Goal: Task Accomplishment & Management: Manage account settings

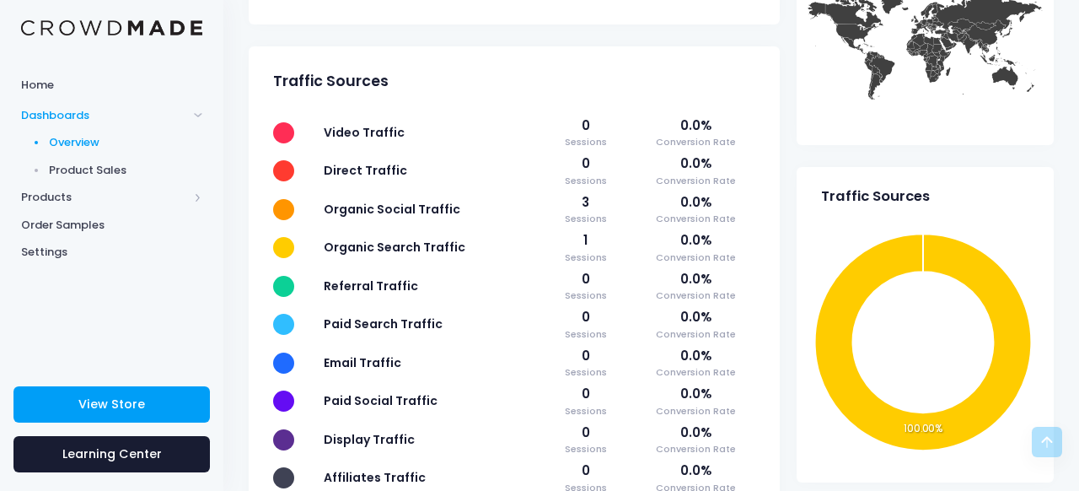
scroll to position [699, 0]
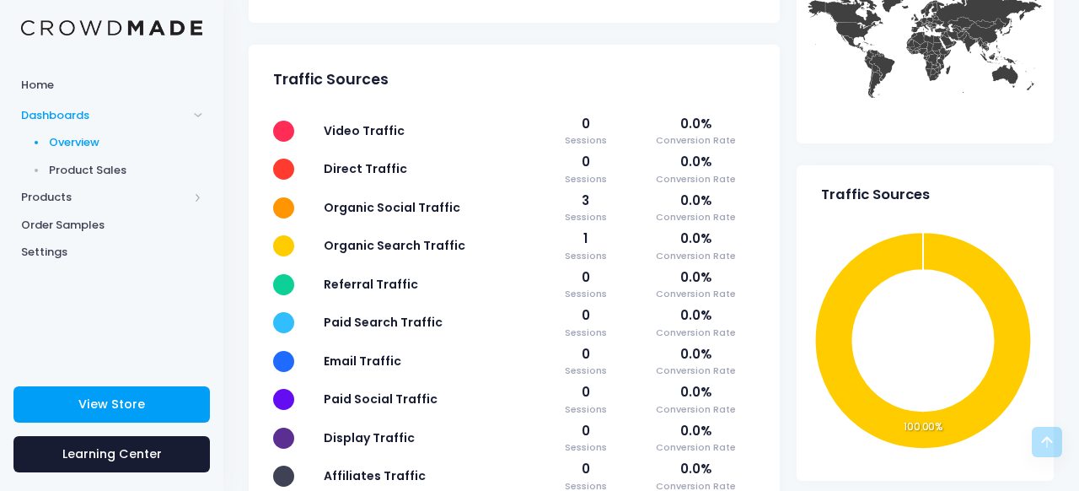
click at [199, 117] on span at bounding box center [198, 114] width 8 height 8
click at [198, 117] on span at bounding box center [198, 114] width 8 height 8
click at [195, 197] on span at bounding box center [198, 197] width 8 height 8
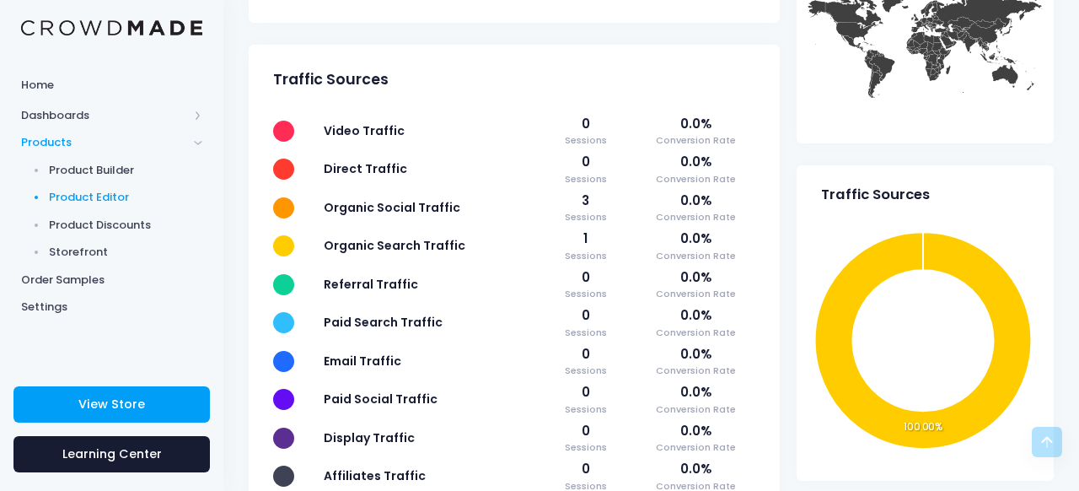
click at [112, 198] on span "Product Editor" at bounding box center [126, 197] width 154 height 17
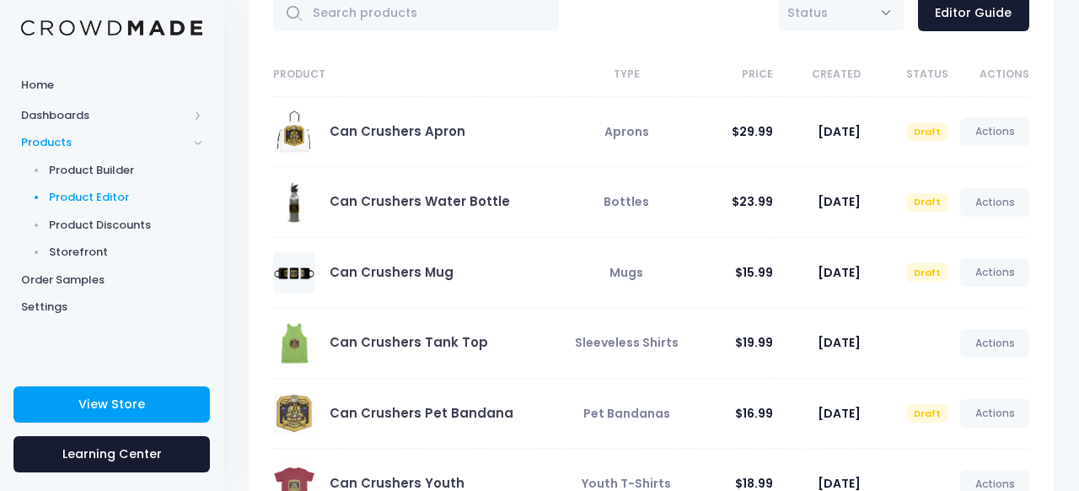
scroll to position [107, 0]
click at [999, 206] on link "Actions" at bounding box center [994, 202] width 69 height 29
click at [971, 293] on link "Publish" at bounding box center [977, 302] width 89 height 30
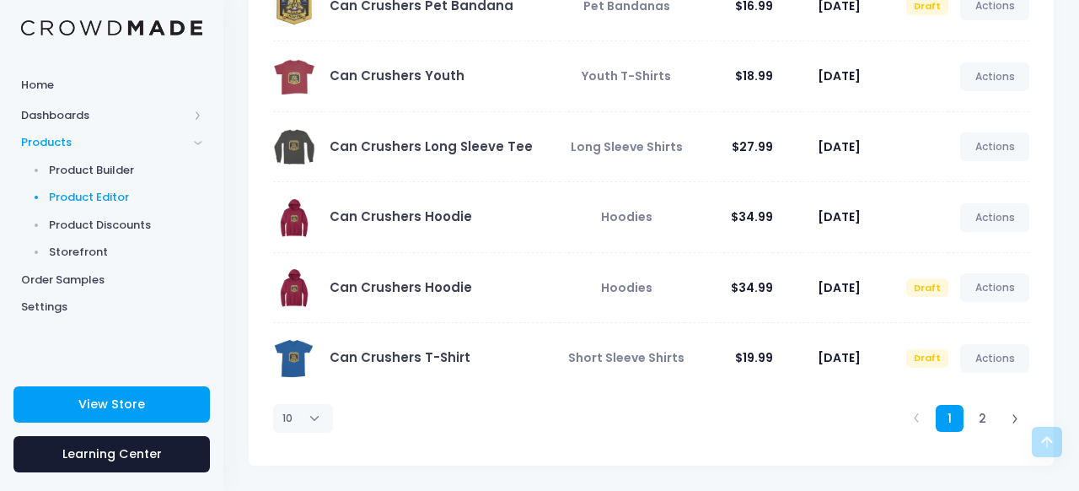
scroll to position [514, 0]
click at [991, 417] on link "2" at bounding box center [983, 420] width 28 height 28
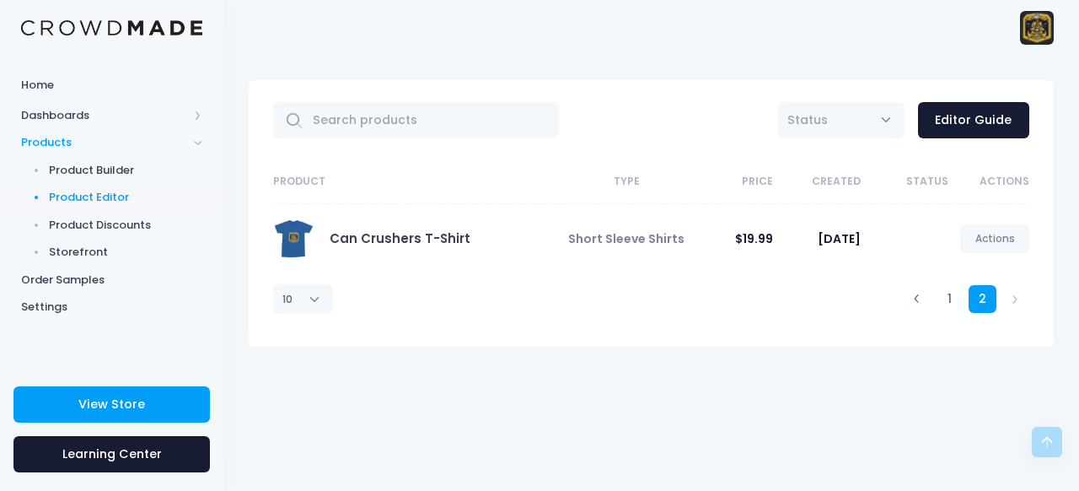
scroll to position [0, 0]
click at [948, 297] on link "1" at bounding box center [950, 299] width 28 height 28
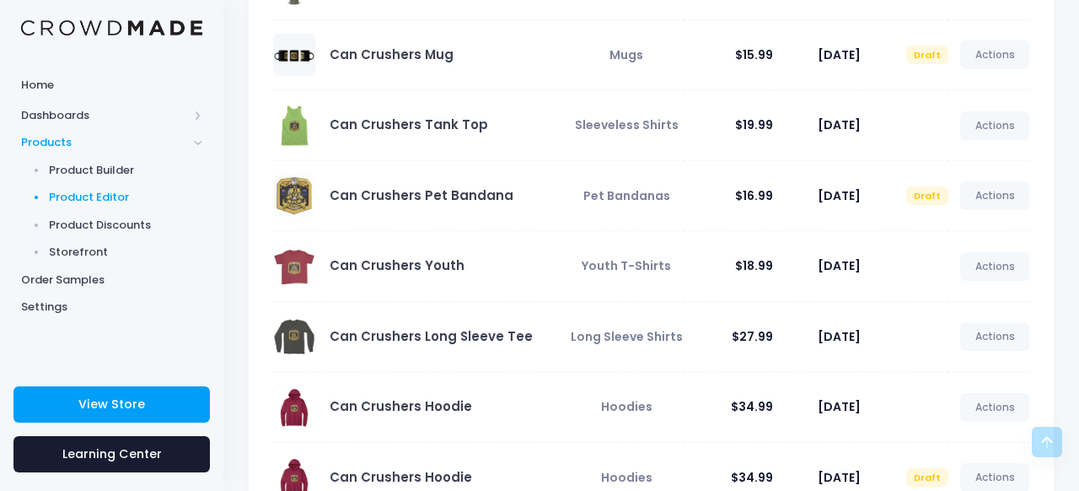
scroll to position [324, 0]
click at [1000, 200] on link "Actions" at bounding box center [994, 196] width 69 height 29
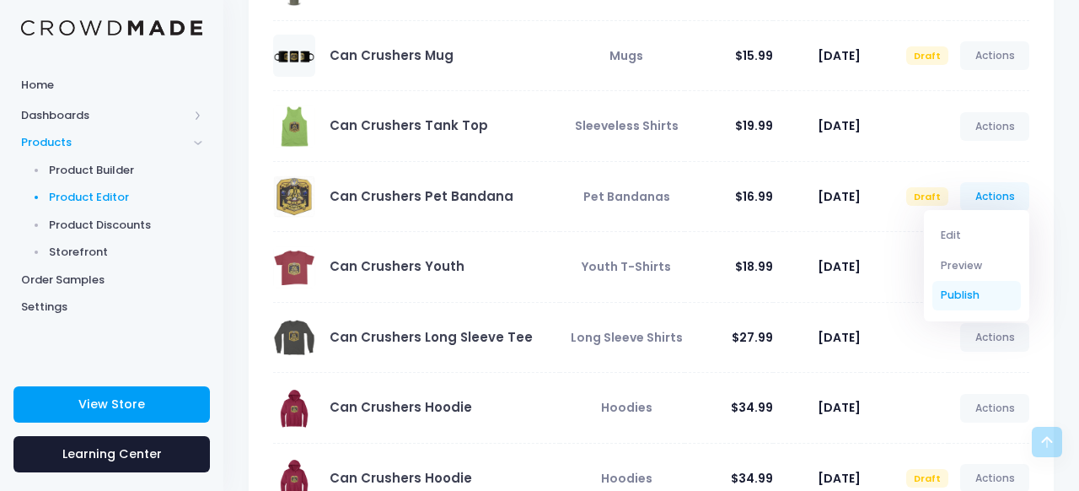
click at [957, 299] on link "Publish" at bounding box center [977, 296] width 89 height 30
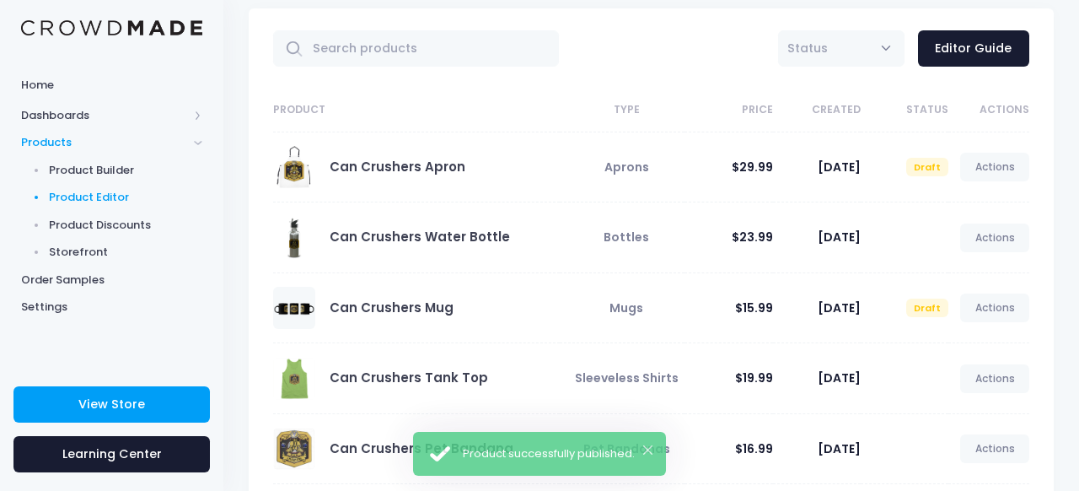
scroll to position [79, 0]
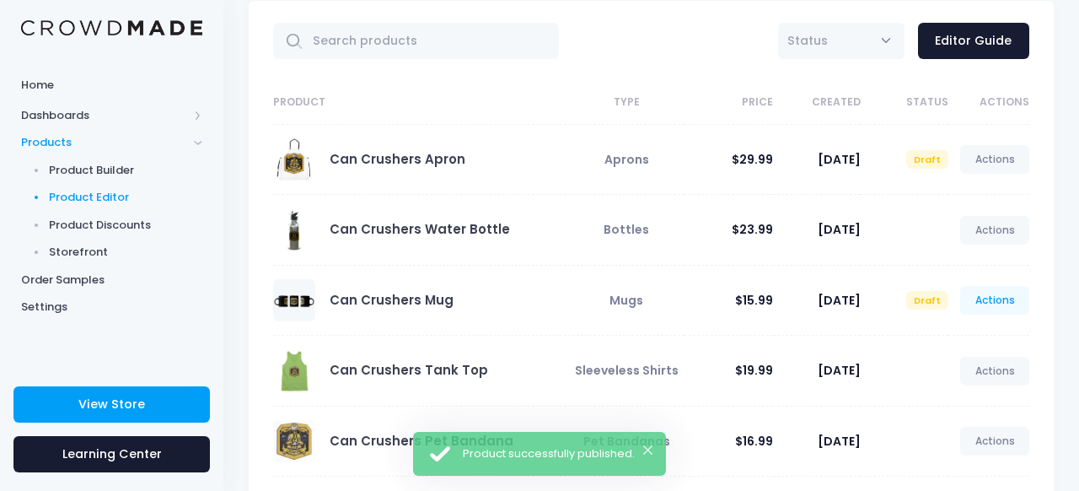
click at [1007, 305] on link "Actions" at bounding box center [994, 300] width 69 height 29
click at [960, 396] on link "Publish" at bounding box center [977, 400] width 89 height 30
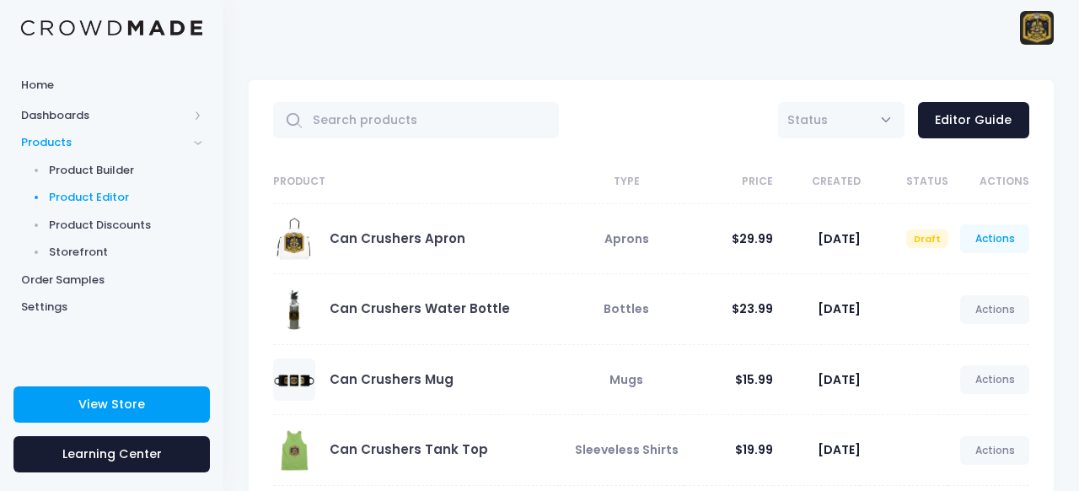
click at [999, 244] on link "Actions" at bounding box center [994, 238] width 69 height 29
click at [972, 334] on link "Publish" at bounding box center [977, 338] width 89 height 30
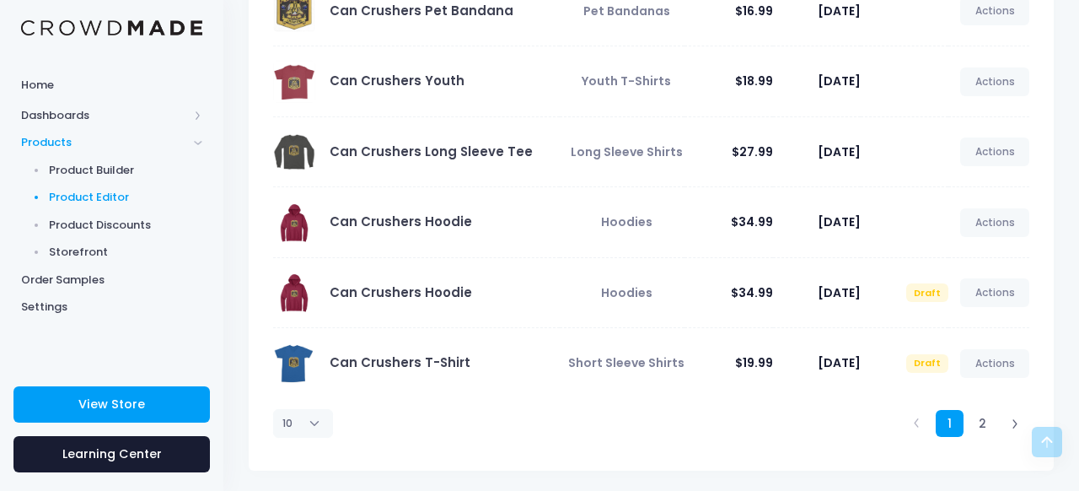
scroll to position [511, 0]
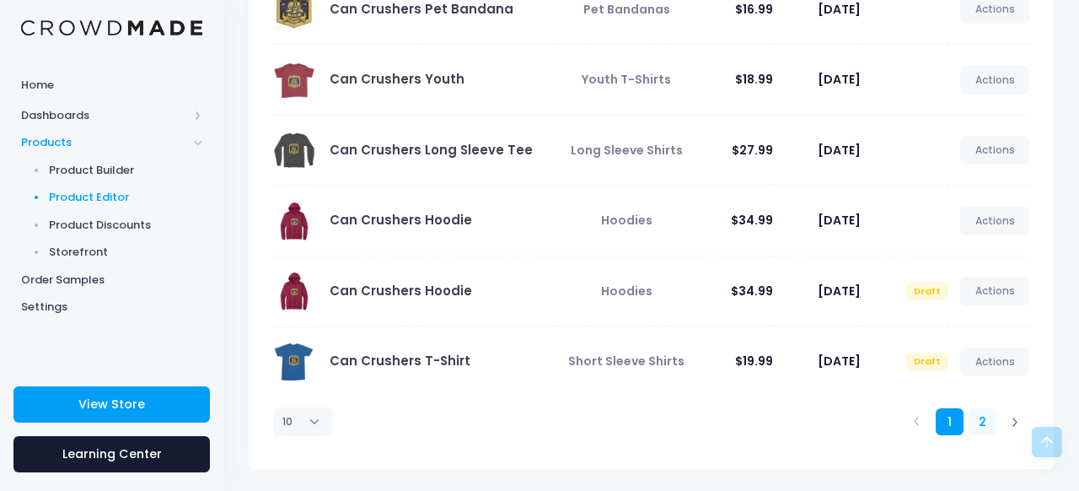
click at [983, 420] on link "2" at bounding box center [983, 422] width 28 height 28
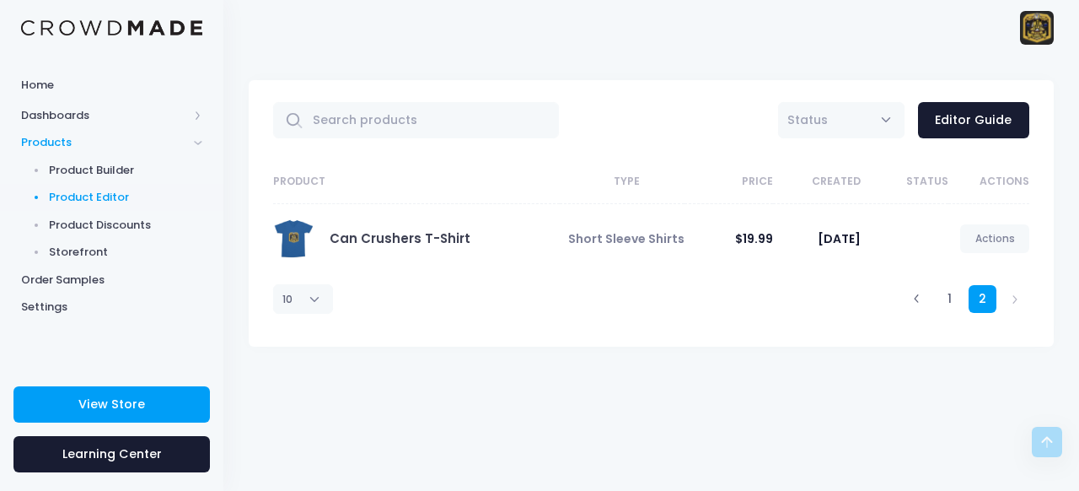
scroll to position [0, 0]
click at [950, 296] on link "1" at bounding box center [950, 299] width 28 height 28
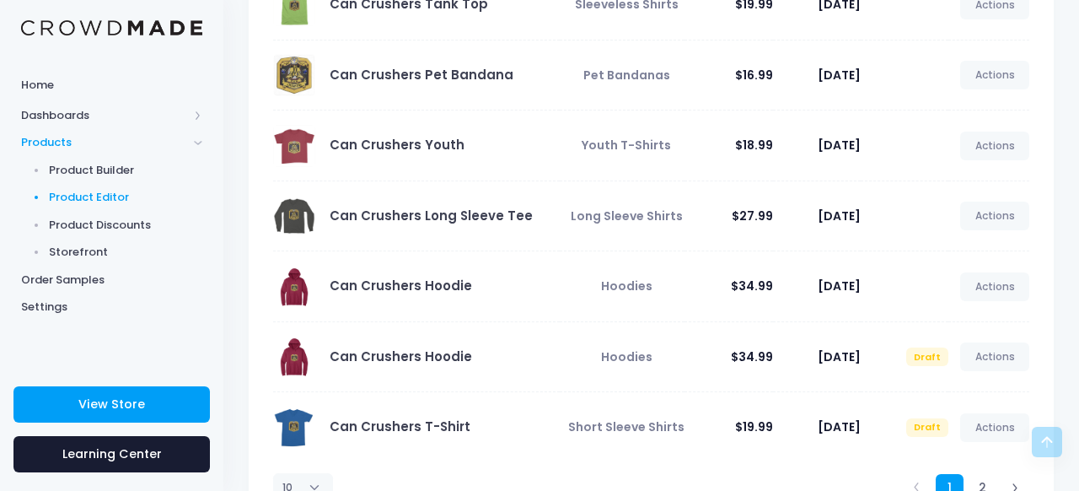
scroll to position [433, 0]
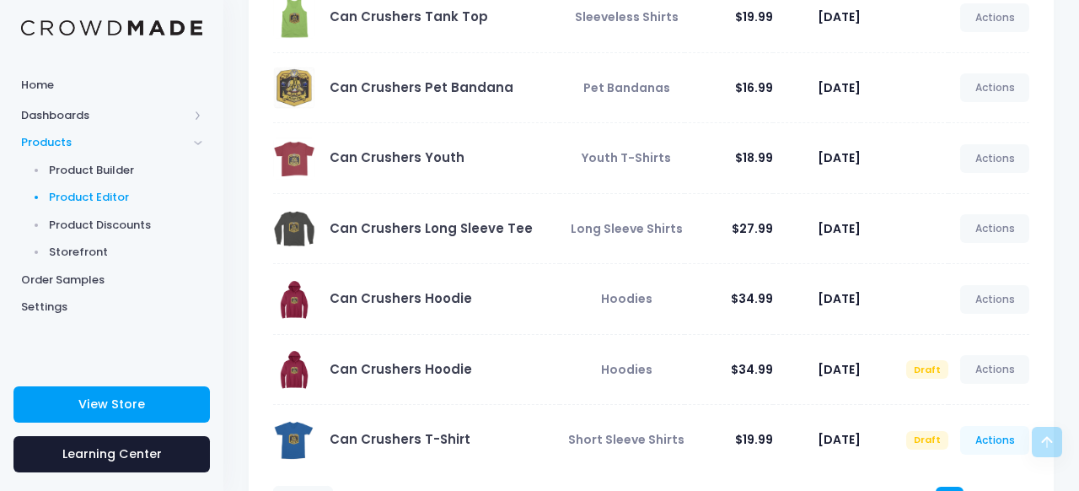
click at [982, 438] on link "Actions" at bounding box center [994, 440] width 69 height 29
click at [970, 403] on link "Publish" at bounding box center [977, 400] width 89 height 30
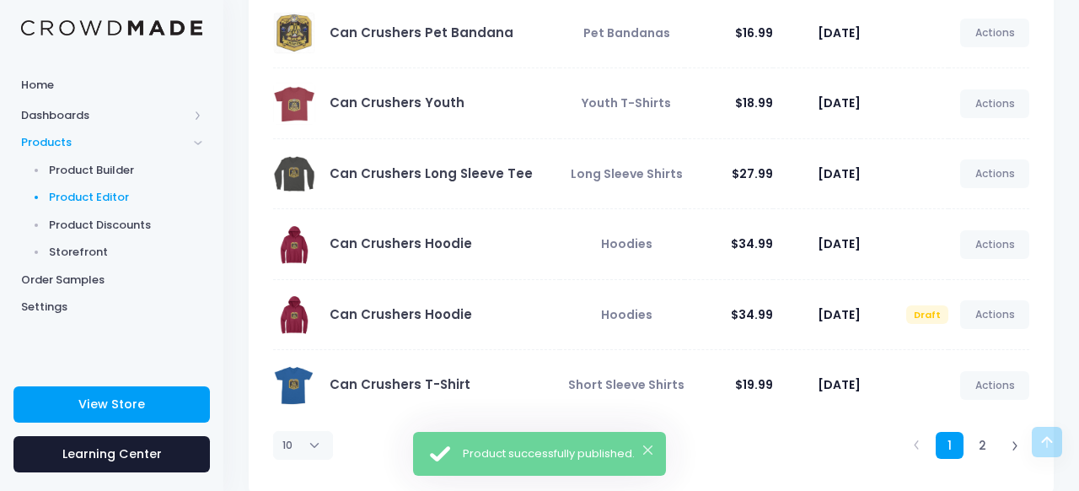
scroll to position [487, 0]
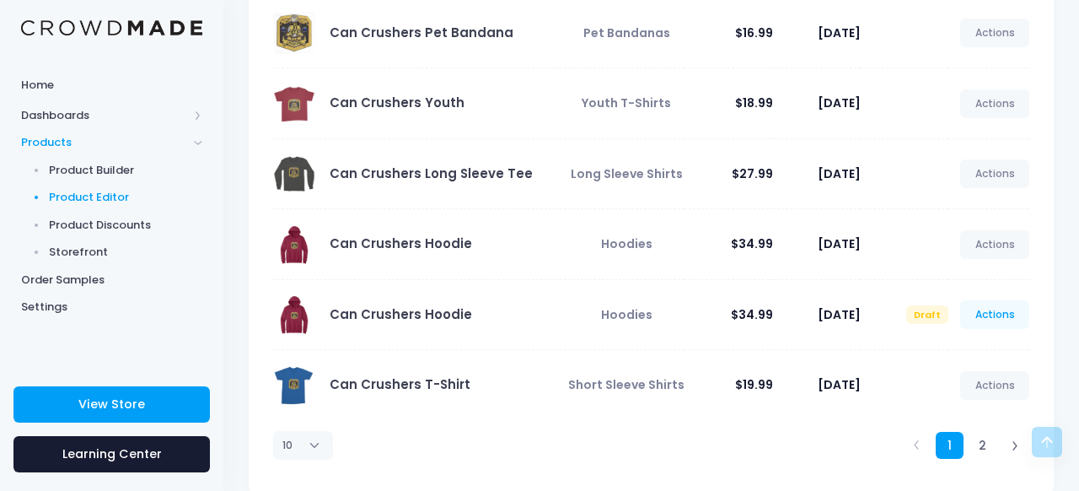
click at [993, 320] on link "Actions" at bounding box center [994, 314] width 69 height 29
click at [967, 408] on link "Publish" at bounding box center [977, 414] width 89 height 30
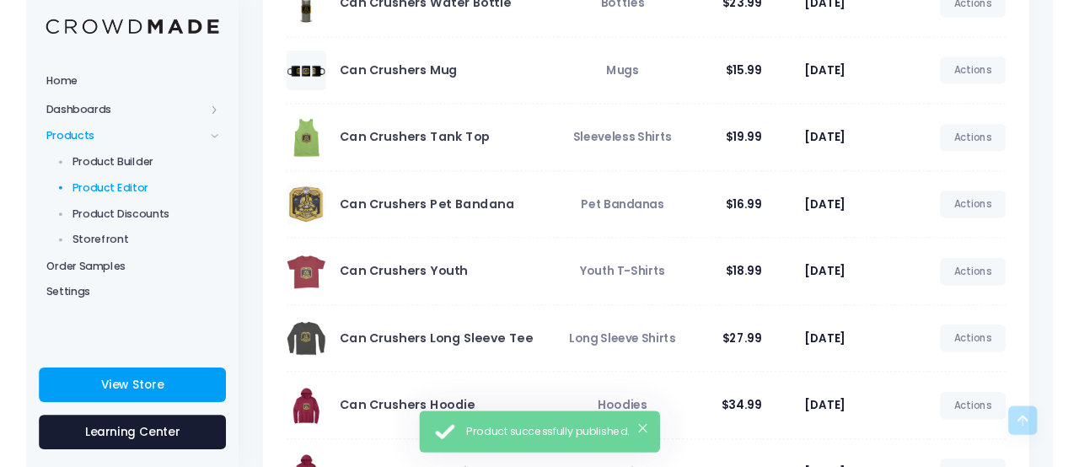
scroll to position [301, 0]
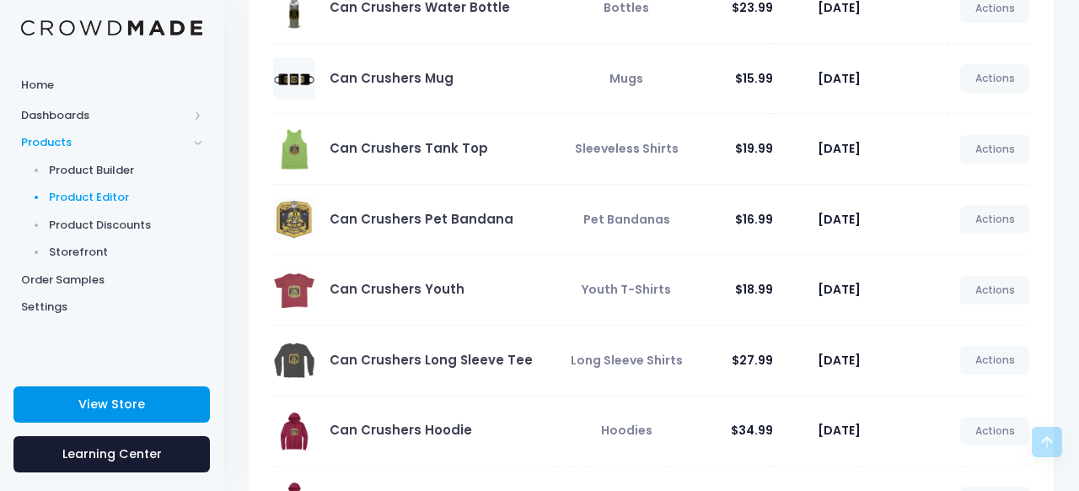
click at [152, 400] on link "View Store" at bounding box center [111, 404] width 196 height 36
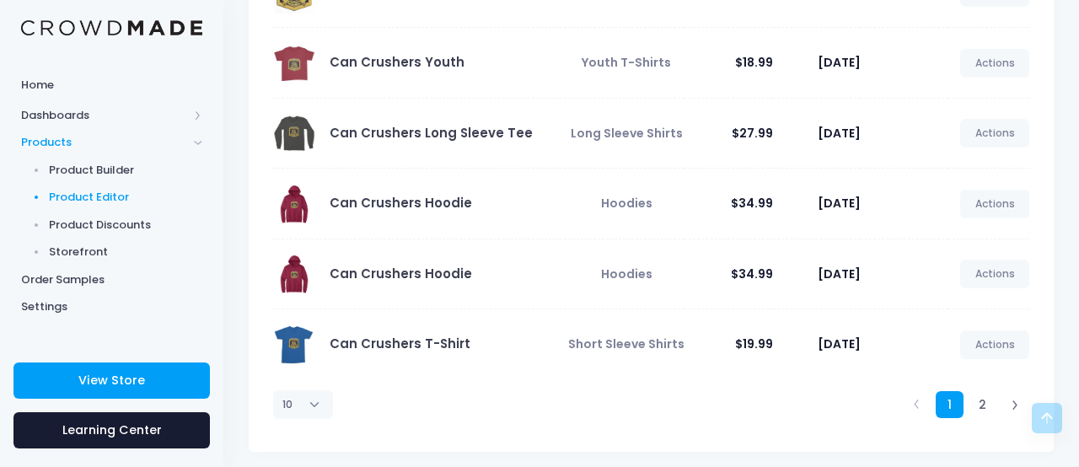
scroll to position [532, 0]
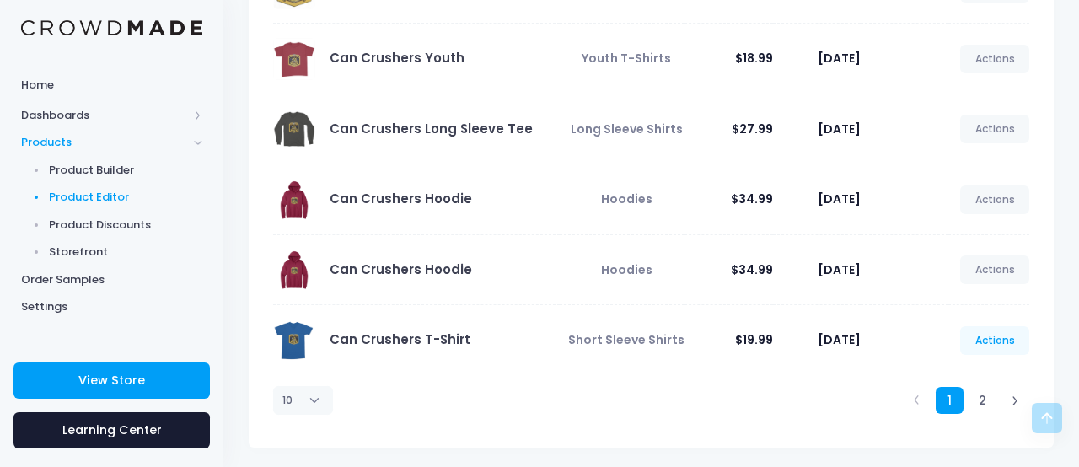
click at [1008, 342] on link "Actions" at bounding box center [994, 340] width 69 height 29
click at [968, 438] on link "Unpublish" at bounding box center [977, 440] width 89 height 30
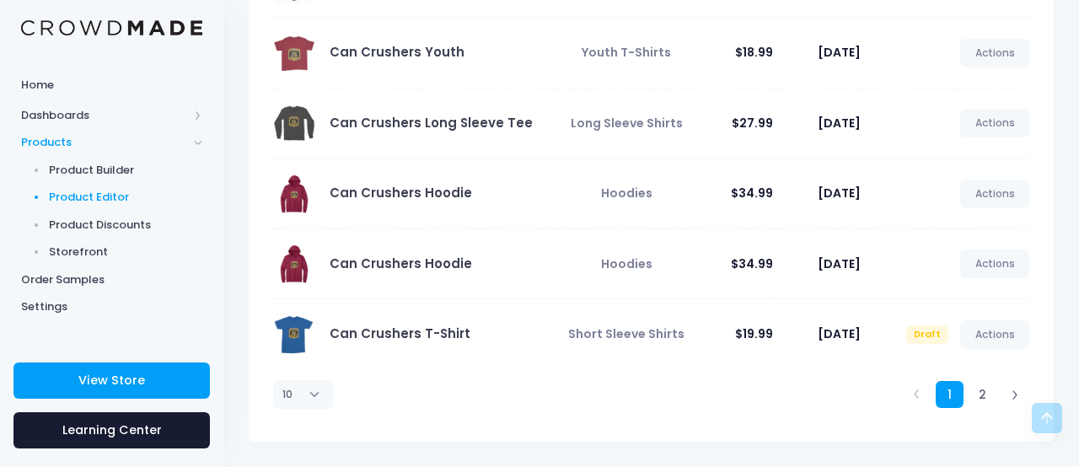
scroll to position [537, 0]
click at [981, 393] on link "2" at bounding box center [983, 396] width 28 height 28
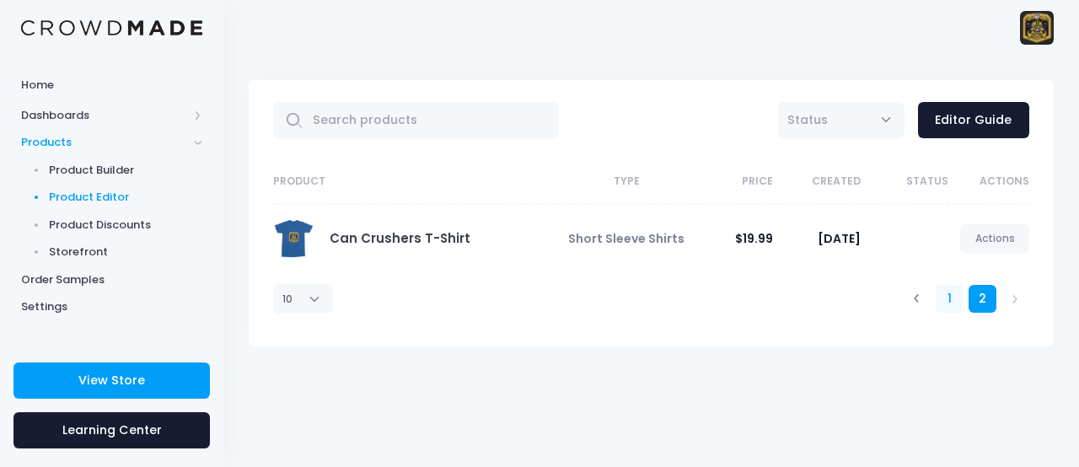
click at [949, 296] on link "1" at bounding box center [950, 299] width 28 height 28
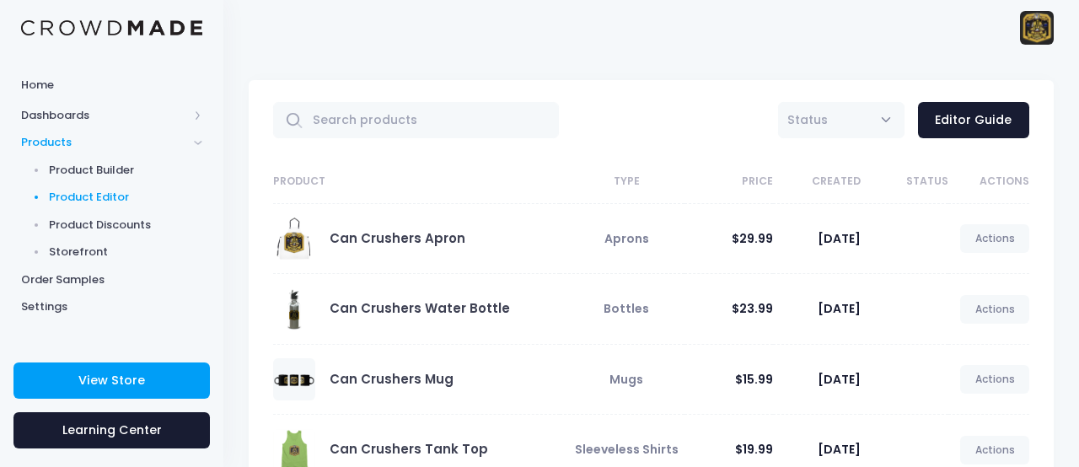
scroll to position [537, 0]
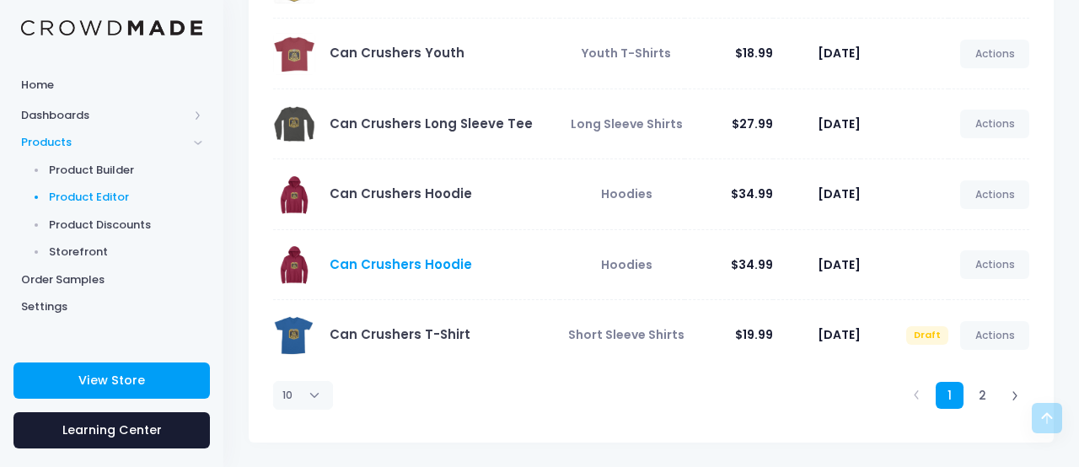
click at [446, 265] on link "Can Crushers Hoodie" at bounding box center [401, 265] width 143 height 18
click at [987, 260] on link "Actions" at bounding box center [994, 264] width 69 height 29
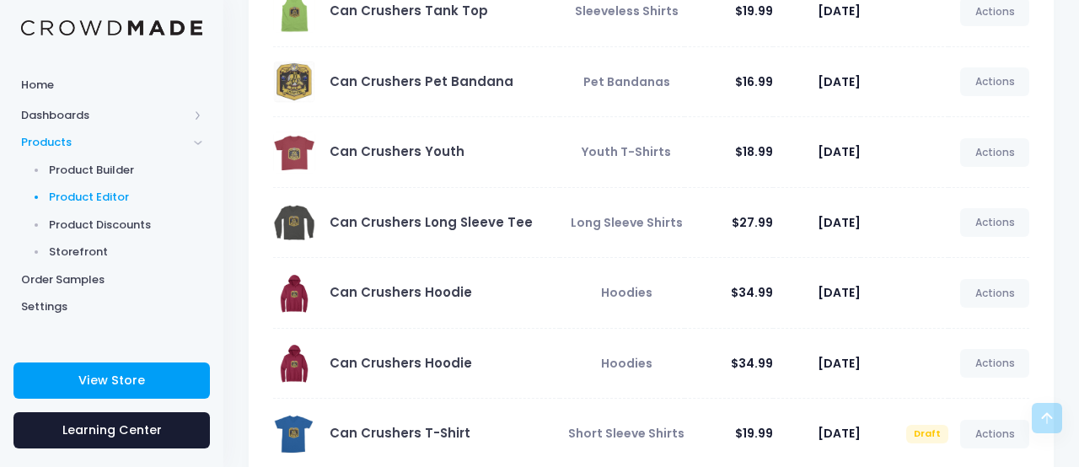
scroll to position [441, 0]
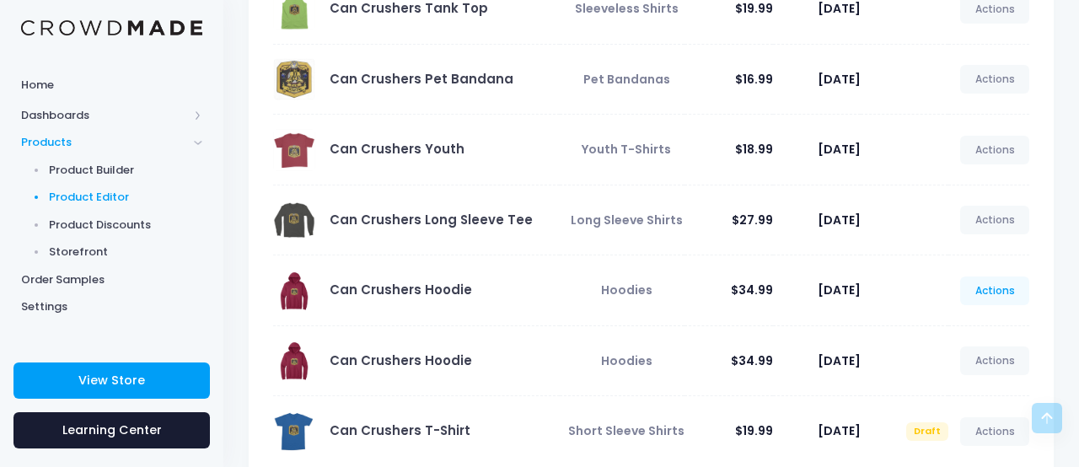
click at [976, 291] on link "Actions" at bounding box center [994, 291] width 69 height 29
click at [966, 387] on link "Unpublish" at bounding box center [977, 390] width 89 height 30
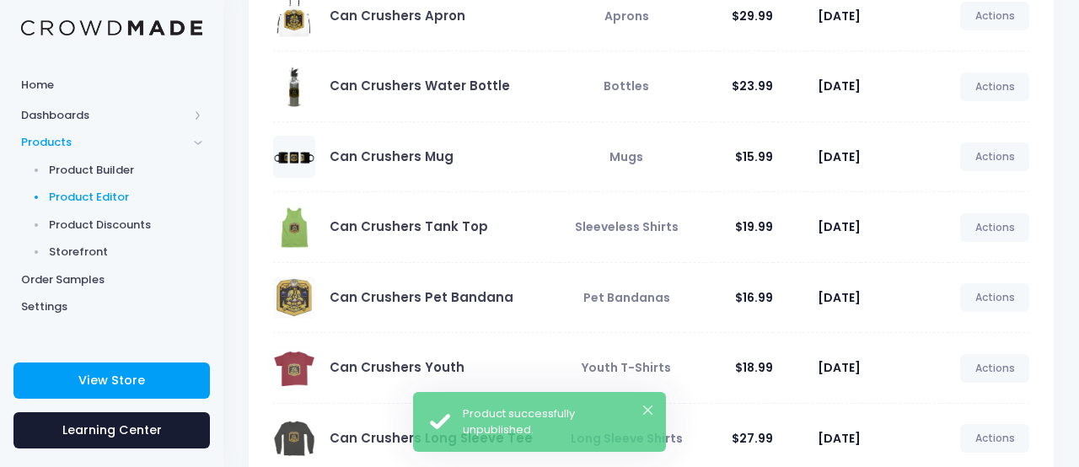
scroll to position [246, 0]
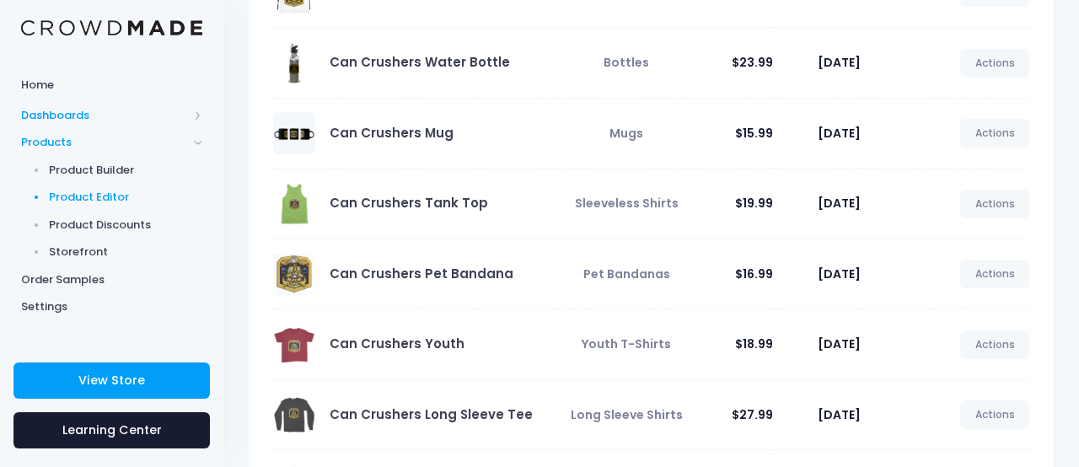
click at [199, 112] on span at bounding box center [198, 114] width 8 height 8
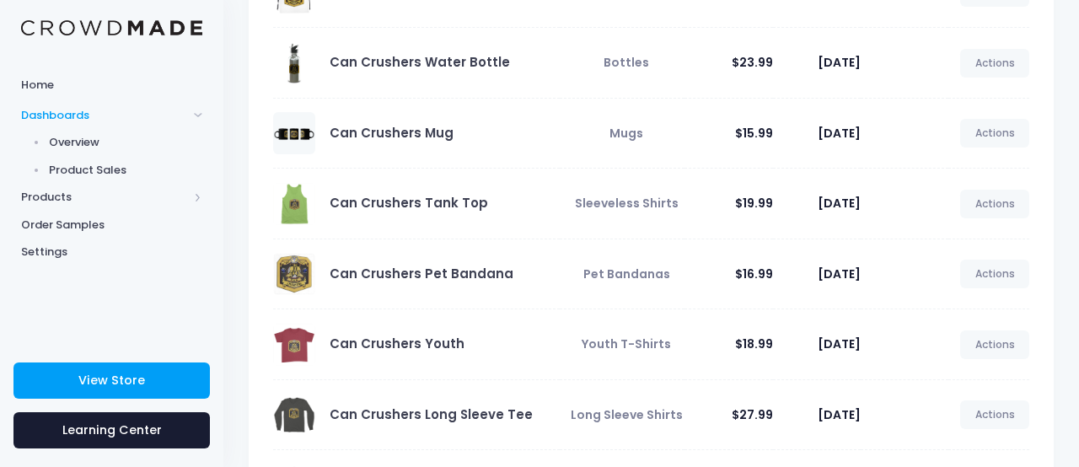
click at [199, 112] on span at bounding box center [198, 114] width 8 height 8
click at [198, 196] on span at bounding box center [198, 197] width 8 height 8
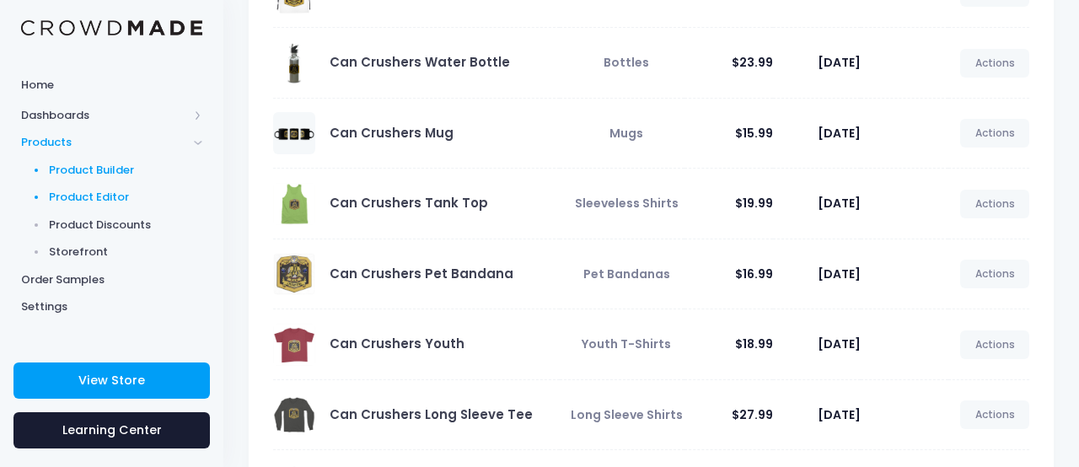
click at [128, 168] on span "Product Builder" at bounding box center [126, 170] width 154 height 17
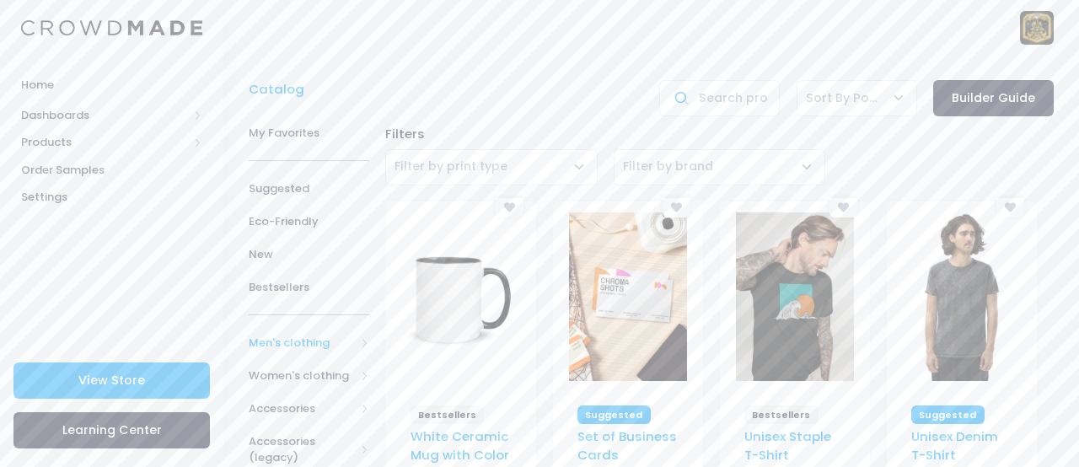
click at [359, 338] on span "Men's clothing" at bounding box center [309, 342] width 121 height 33
click at [319, 373] on span "All Men's clothing" at bounding box center [312, 384] width 73 height 33
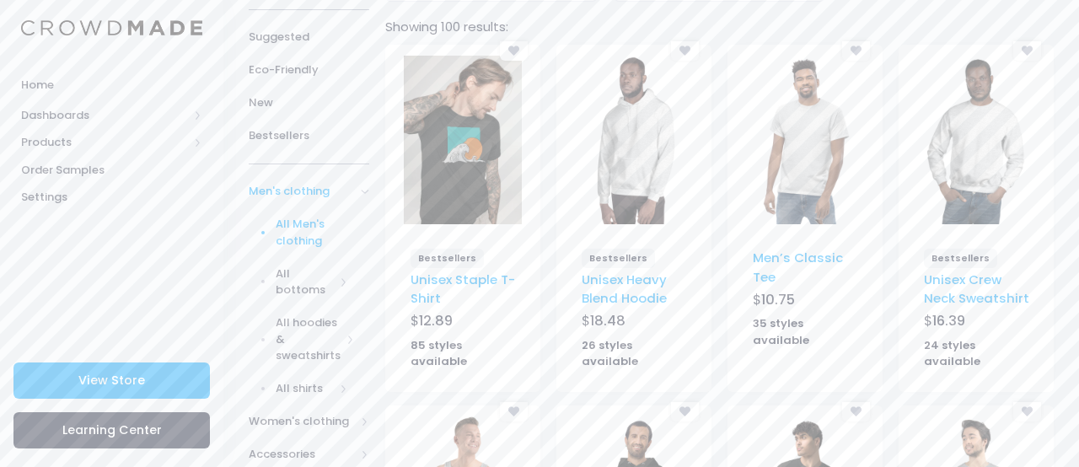
scroll to position [181, 0]
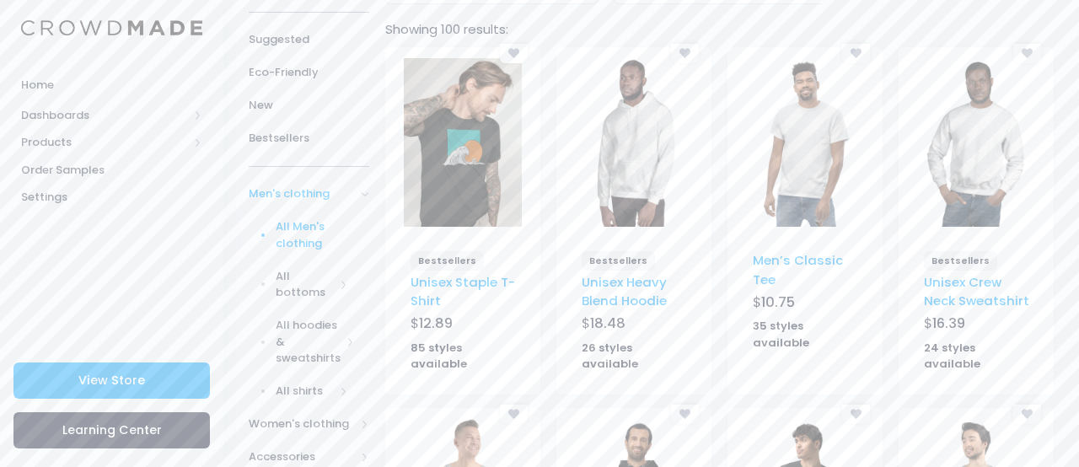
click at [797, 175] on img at bounding box center [805, 142] width 118 height 169
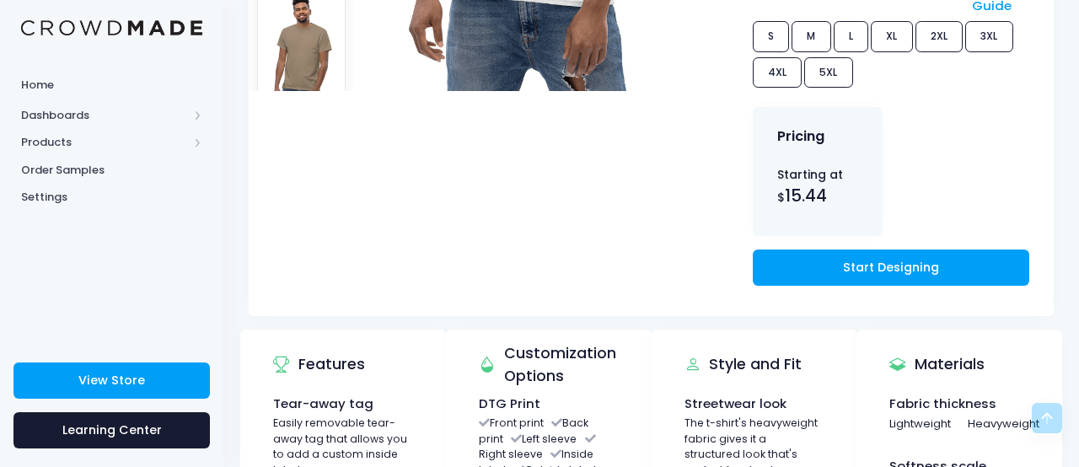
scroll to position [565, 0]
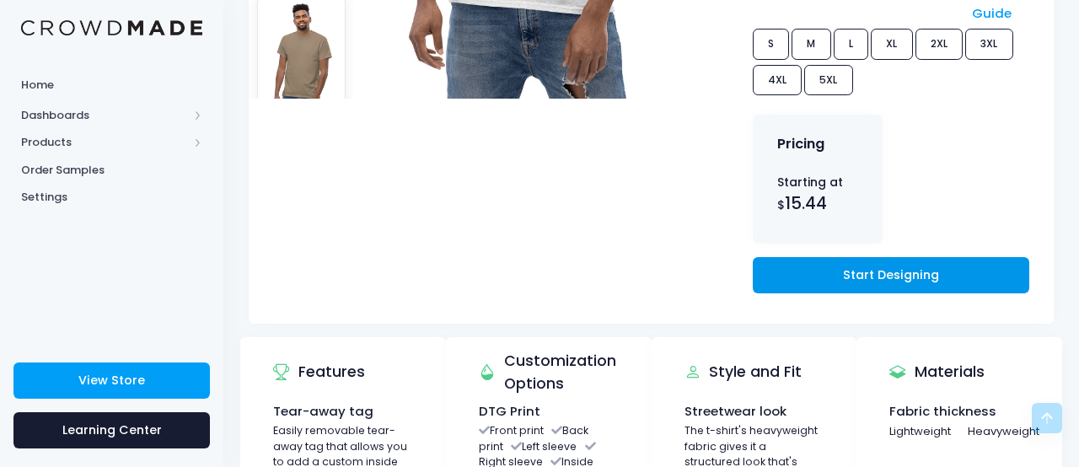
click at [826, 266] on link "Start Designing" at bounding box center [891, 275] width 277 height 36
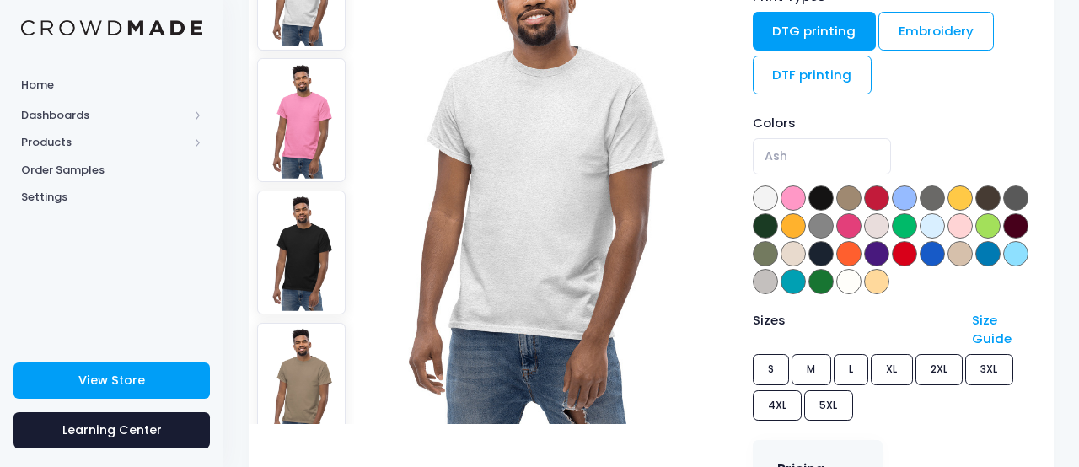
scroll to position [252, 0]
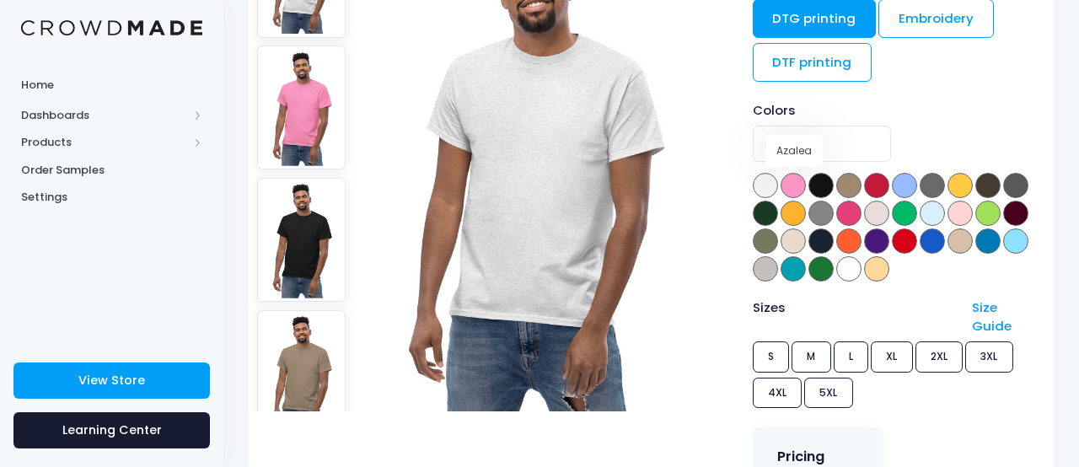
click at [800, 187] on span at bounding box center [793, 185] width 25 height 25
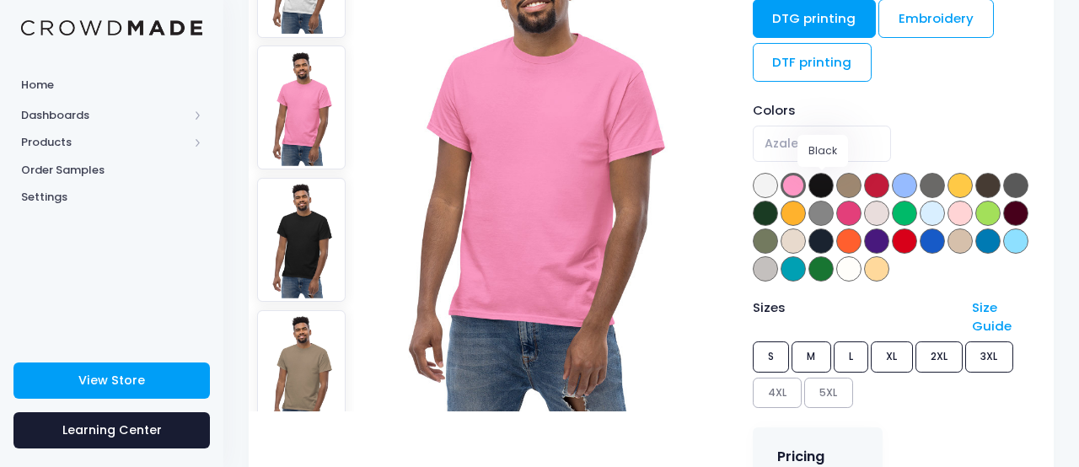
click at [830, 177] on span at bounding box center [821, 185] width 25 height 25
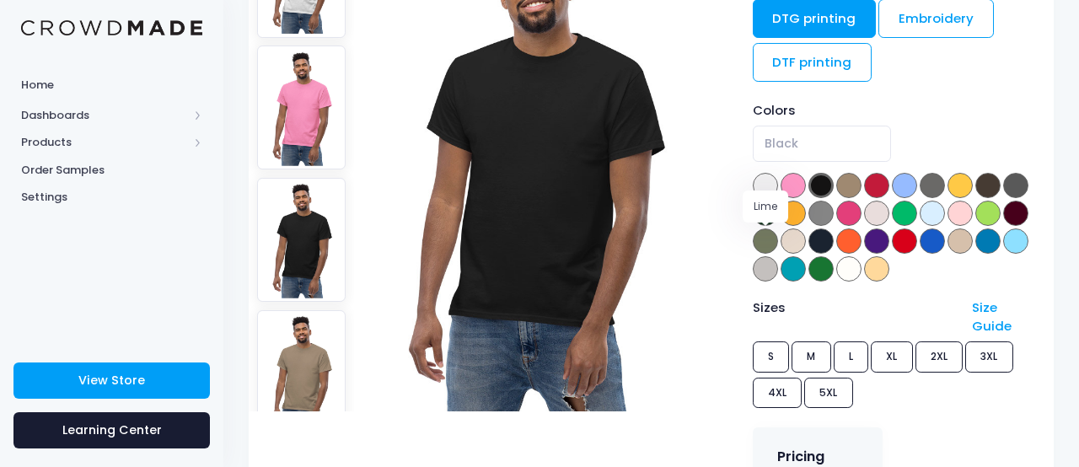
click at [976, 226] on span at bounding box center [988, 213] width 25 height 25
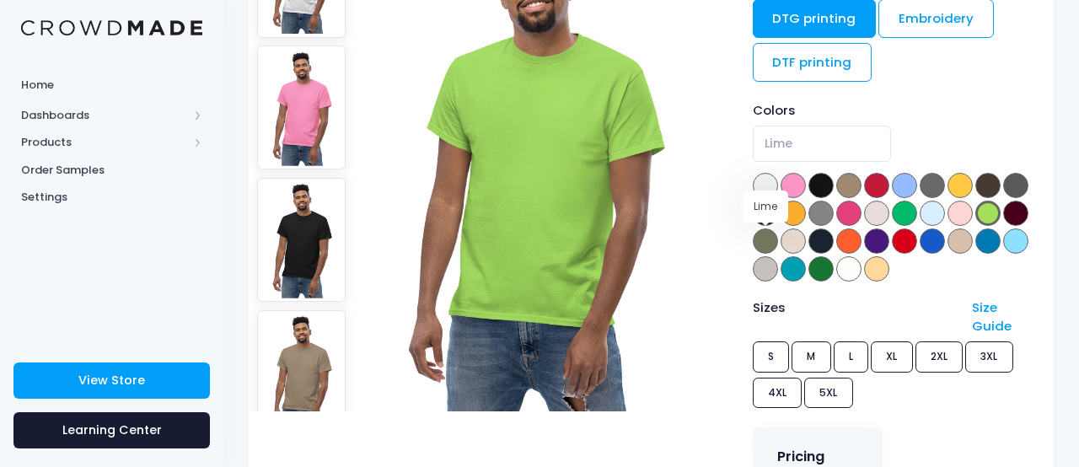
select select "Lime"
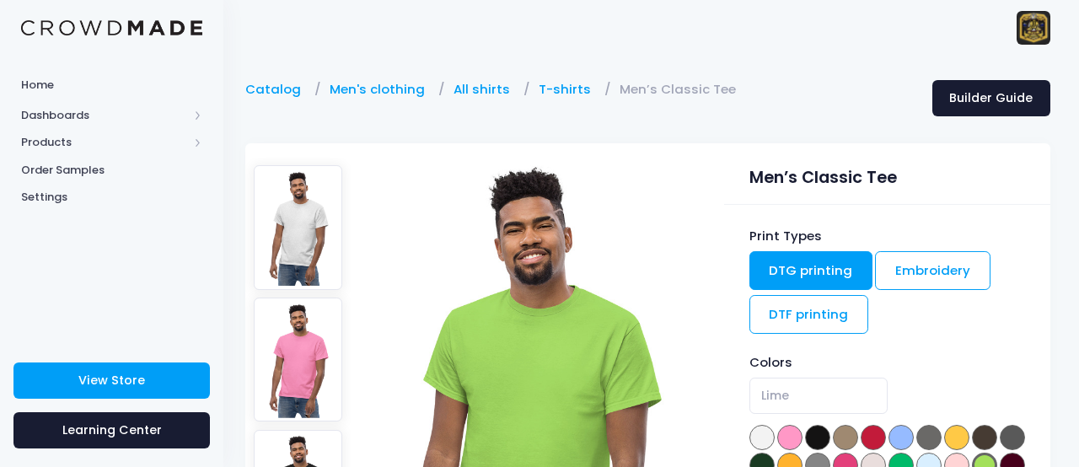
scroll to position [0, 3]
click at [59, 113] on span "Dashboards" at bounding box center [104, 115] width 167 height 17
click at [71, 141] on span "Overview" at bounding box center [126, 142] width 154 height 17
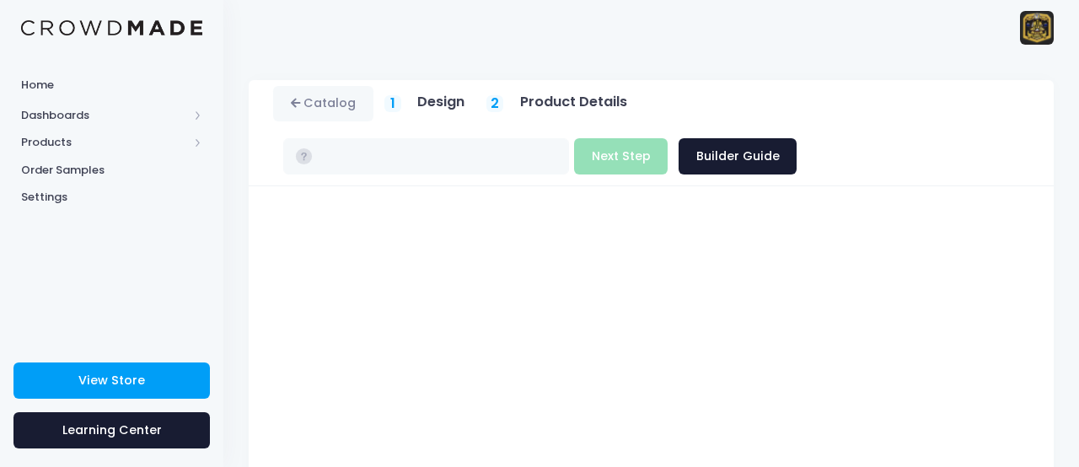
type input "$16.27 - $22.18"
click at [636, 154] on button "Next Step" at bounding box center [621, 156] width 94 height 36
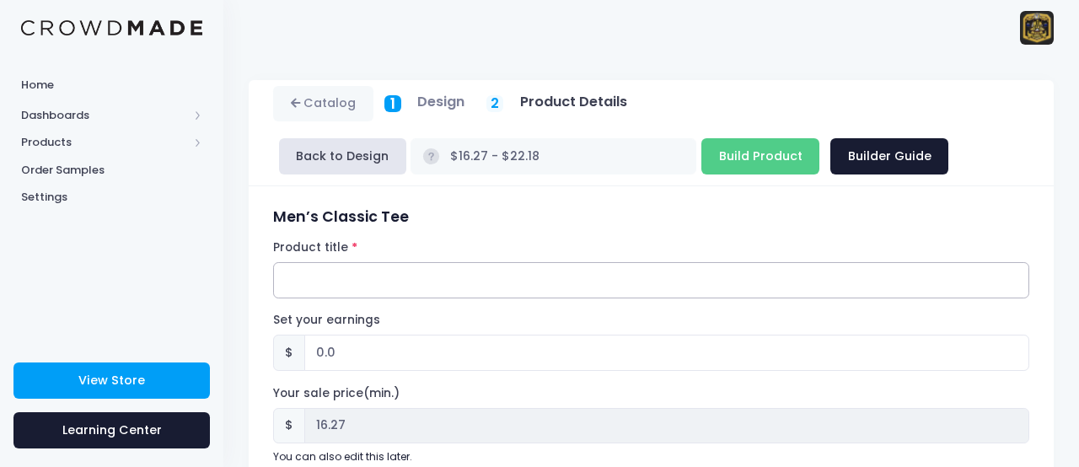
click at [317, 282] on input "Product title" at bounding box center [651, 280] width 756 height 36
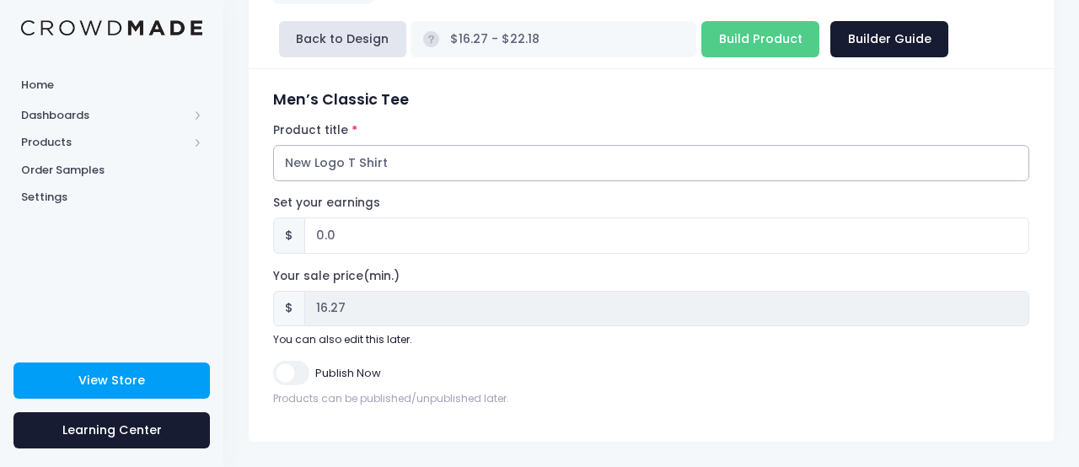
scroll to position [116, 0]
type input "New Logo T Shirt"
click at [356, 229] on input "0.0" at bounding box center [666, 236] width 725 height 36
type input "0"
type input "3"
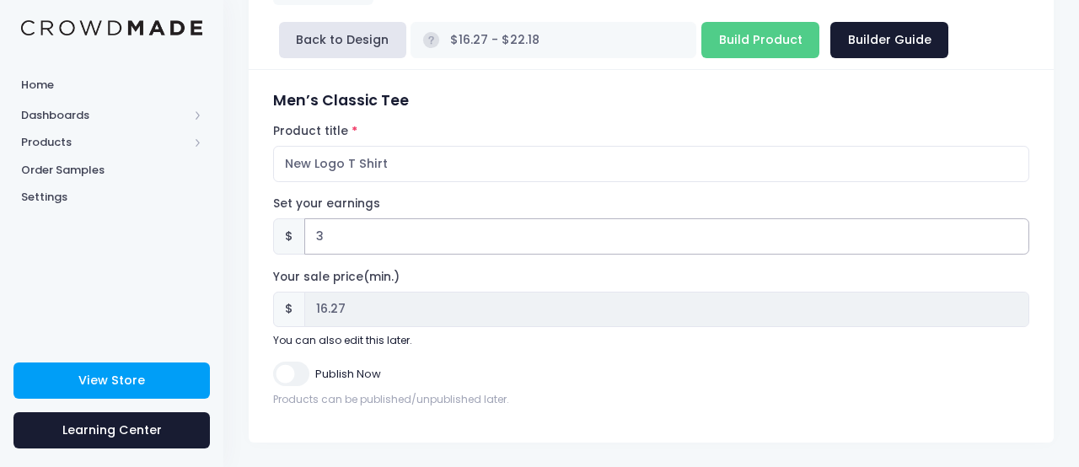
type input "$19.27 - $25.18"
type input "19.27"
type input "3.9"
type input "$20.17 - $26.08"
type input "20.17"
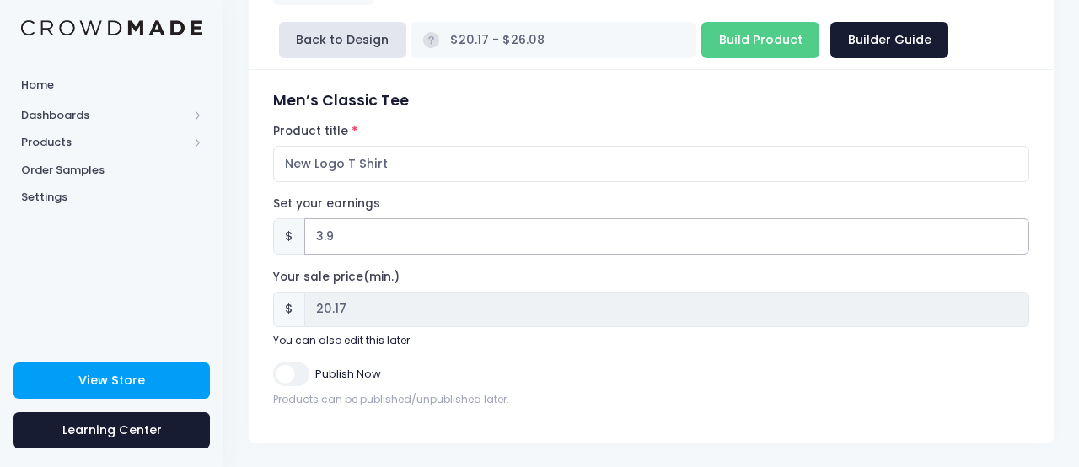
type input "3.99"
type input "$20.26 - $26.17"
type input "20.26"
type input "3.9"
type input "$20.17 - $26.08"
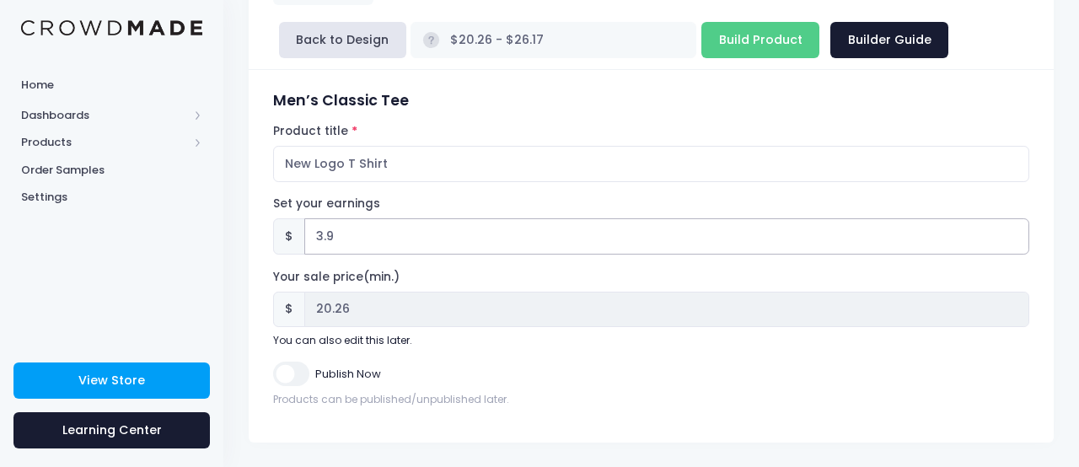
type input "20.17"
type input "3"
type input "$19.27 - $25.18"
type input "19.27"
click at [385, 239] on input "3" at bounding box center [666, 236] width 725 height 36
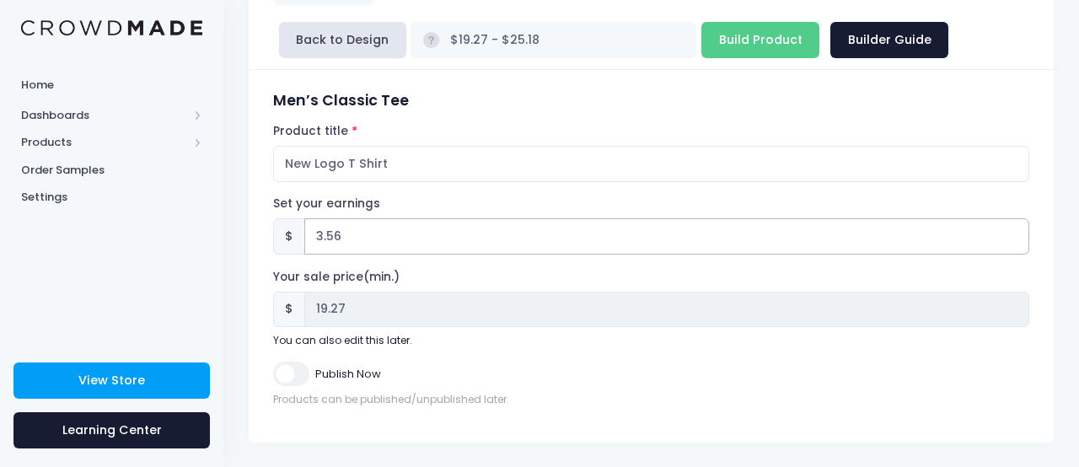
type input "3.5"
type input "$19.77 - $25.68"
type input "19.77"
type input "3"
type input "$19.27 - $25.18"
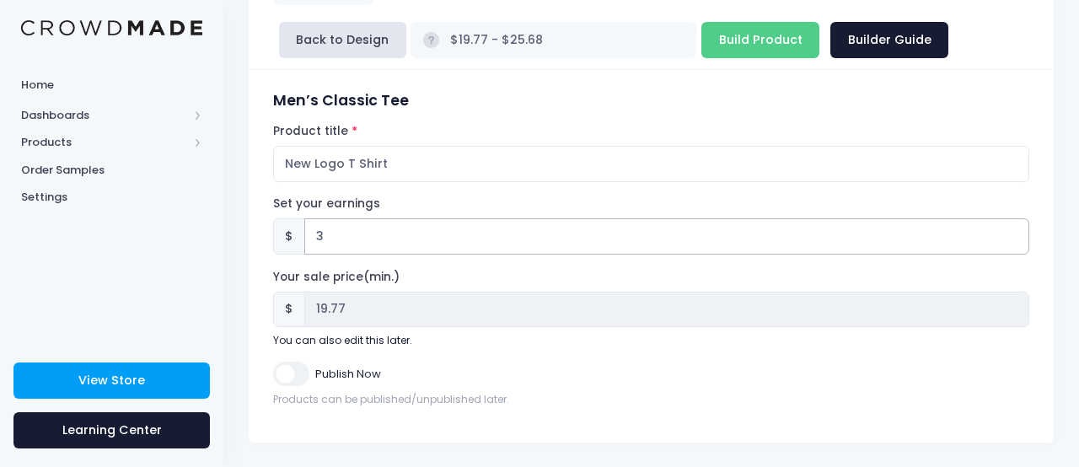
type input "19.27"
type input "3.8"
type input "$20.07 - $25.98"
type input "20.07"
type input "3.87"
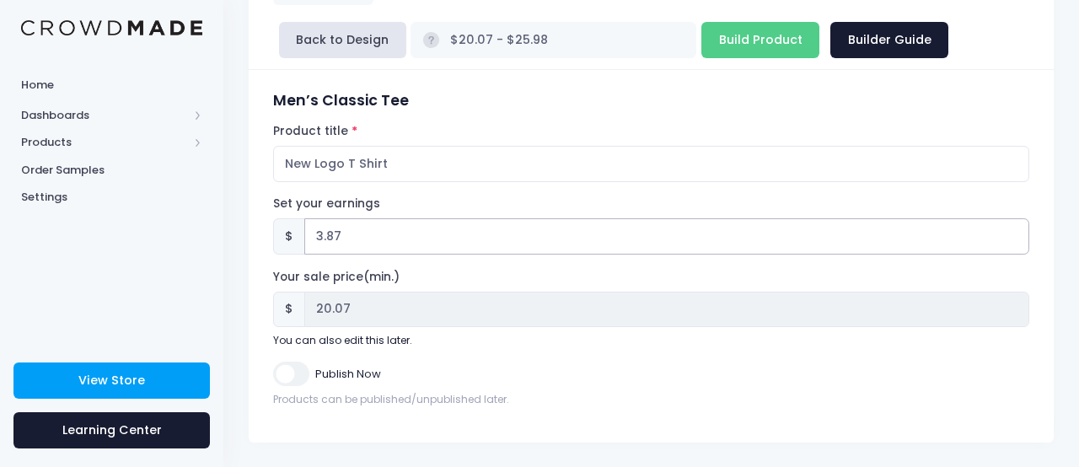
type input "$20.14 - $26.05"
type input "20.14"
type input "3.8"
type input "$20.07 - $25.98"
type input "20.07"
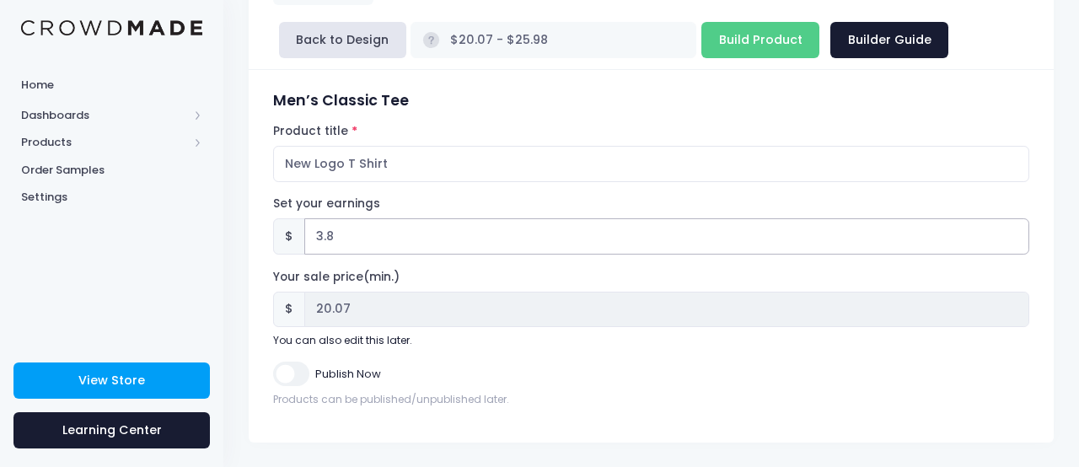
type input "3"
type input "$19.27 - $25.18"
type input "19.27"
type input "3.7"
type input "$19.97 - $25.88"
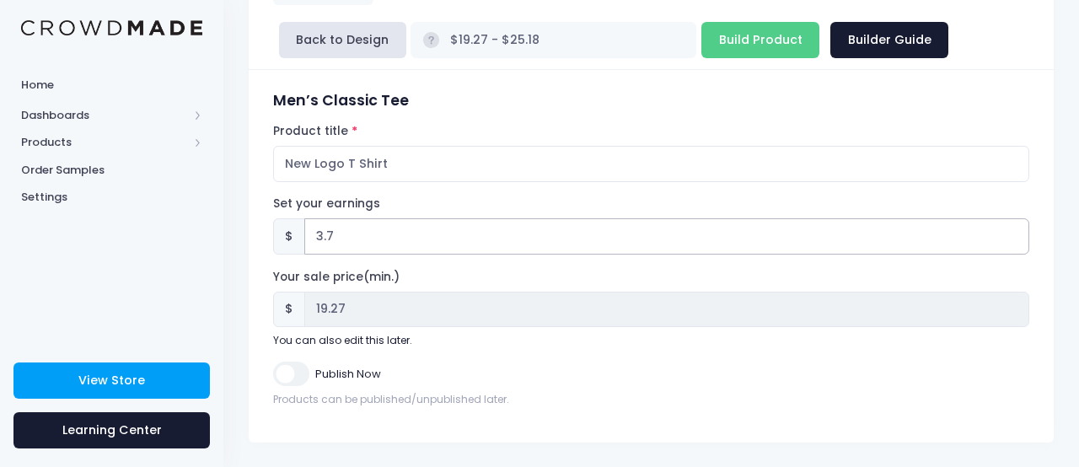
type input "19.97"
type input "3.74"
type input "$20.01 - $25.92"
type input "20.01"
type input "3.7"
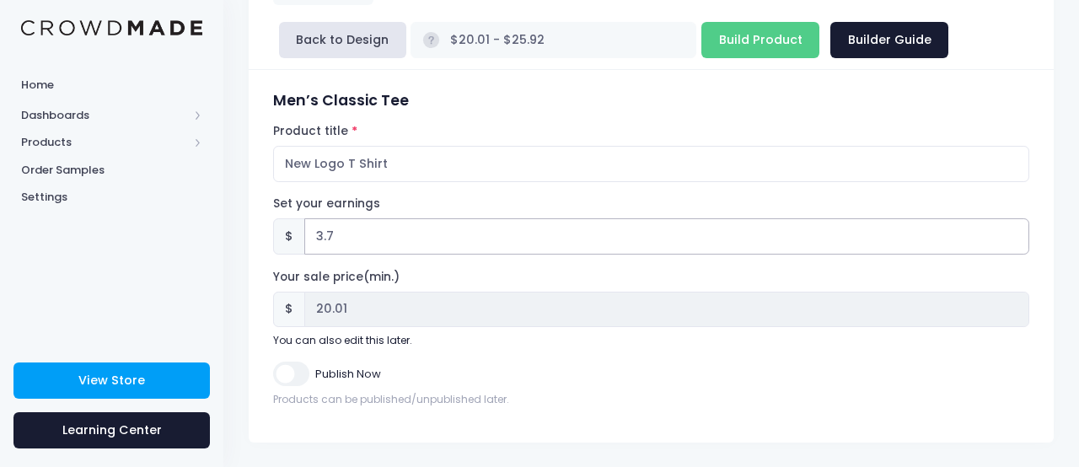
type input "$19.97 - $25.88"
type input "19.97"
type input "3.72"
type input "$19.99 - $25.90"
type input "19.99"
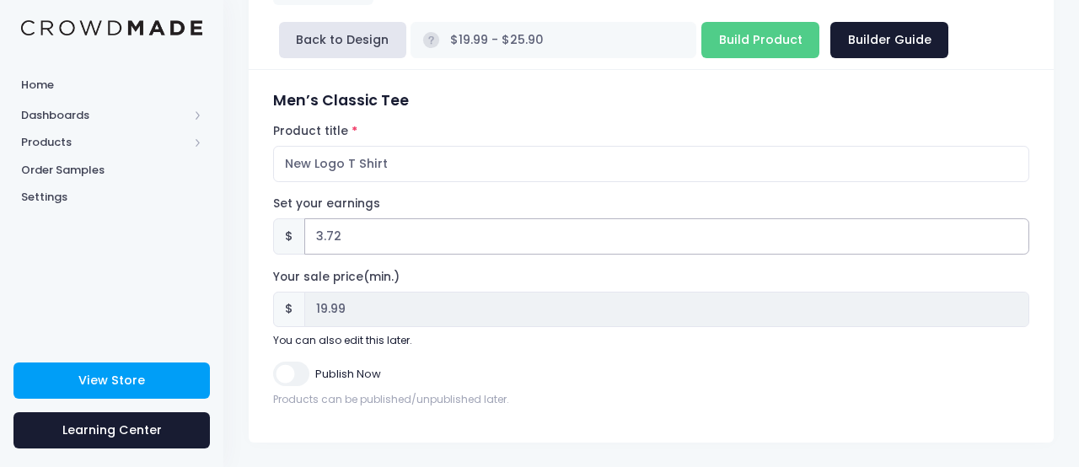
click at [480, 219] on input "3.72" at bounding box center [666, 236] width 725 height 36
type input "3.72"
click at [289, 375] on input "Publish Now" at bounding box center [290, 374] width 35 height 24
checkbox input "true"
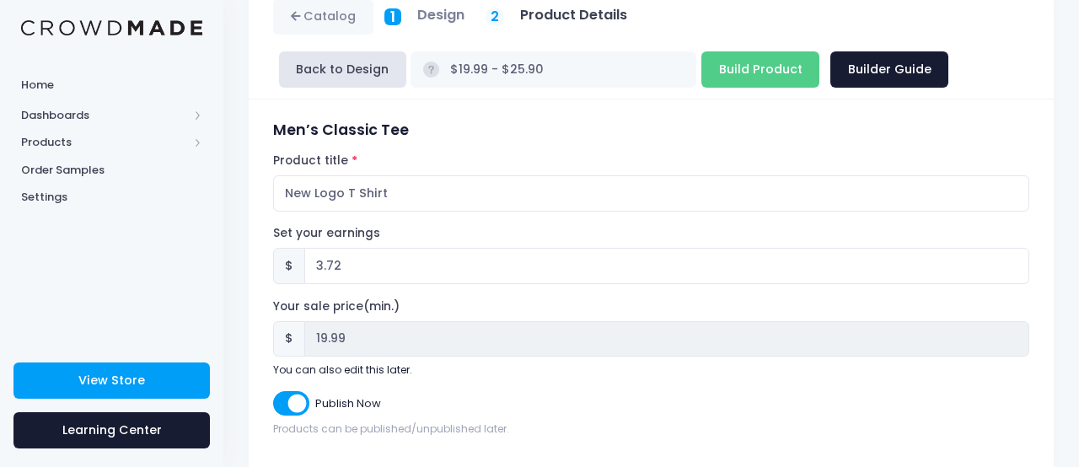
scroll to position [91, 0]
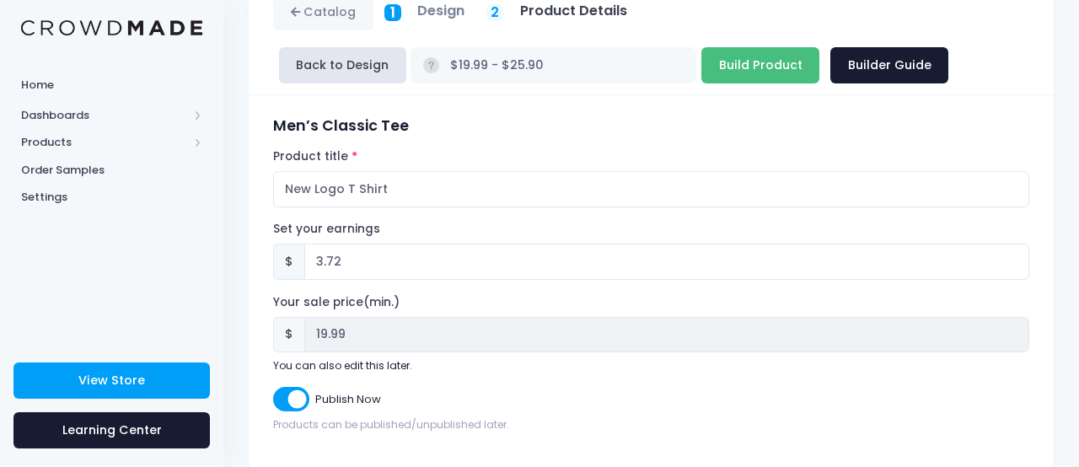
click at [756, 73] on input "Build Product" at bounding box center [761, 65] width 118 height 36
type input "Building product..."
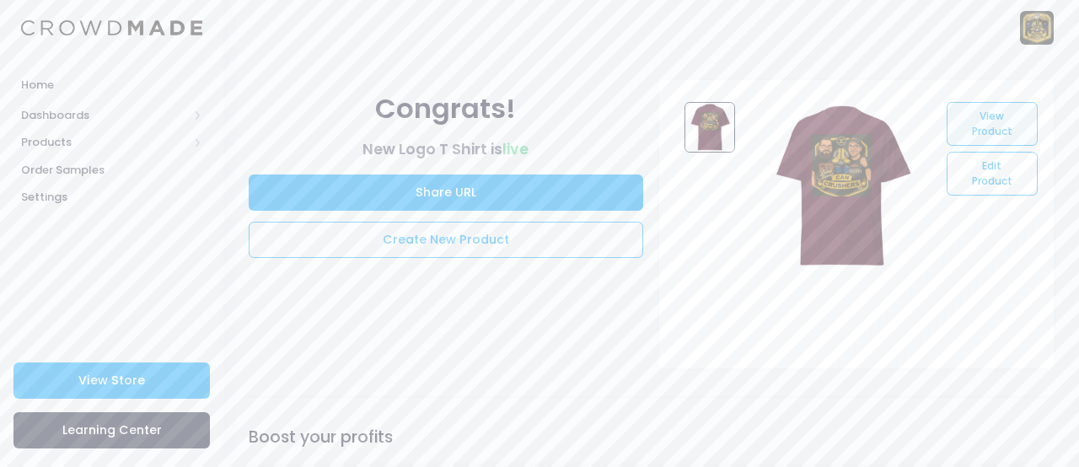
click at [984, 121] on link "View Product" at bounding box center [992, 124] width 90 height 44
click at [977, 170] on link "Edit Product" at bounding box center [992, 174] width 90 height 44
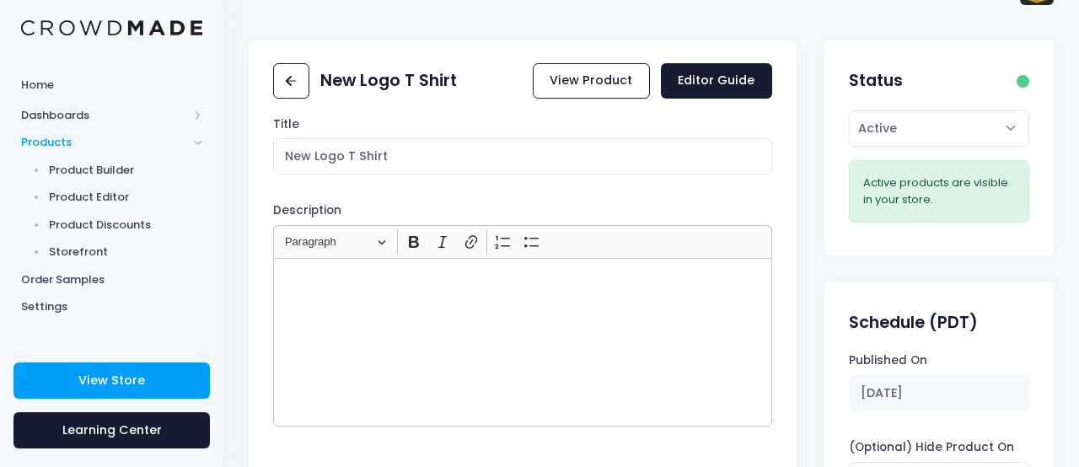
scroll to position [24, 0]
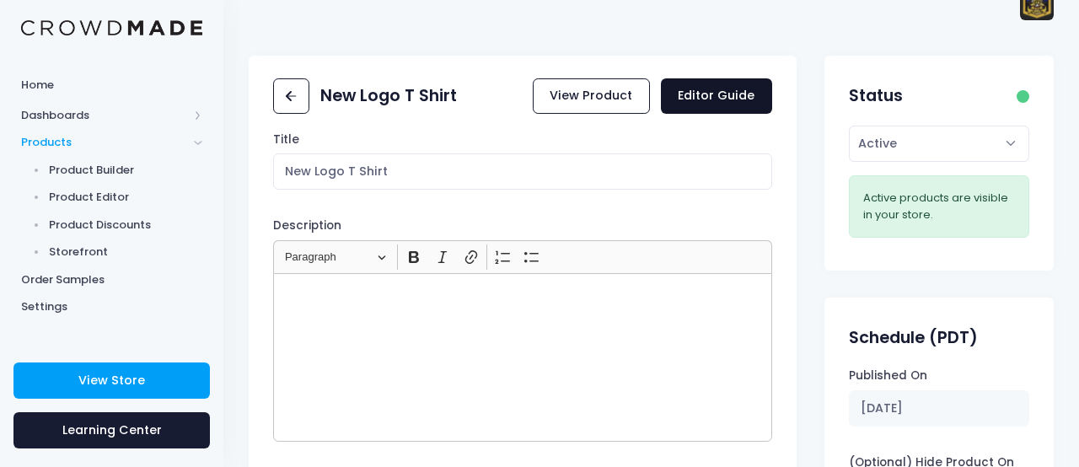
click at [687, 105] on link "Editor Guide" at bounding box center [716, 96] width 111 height 36
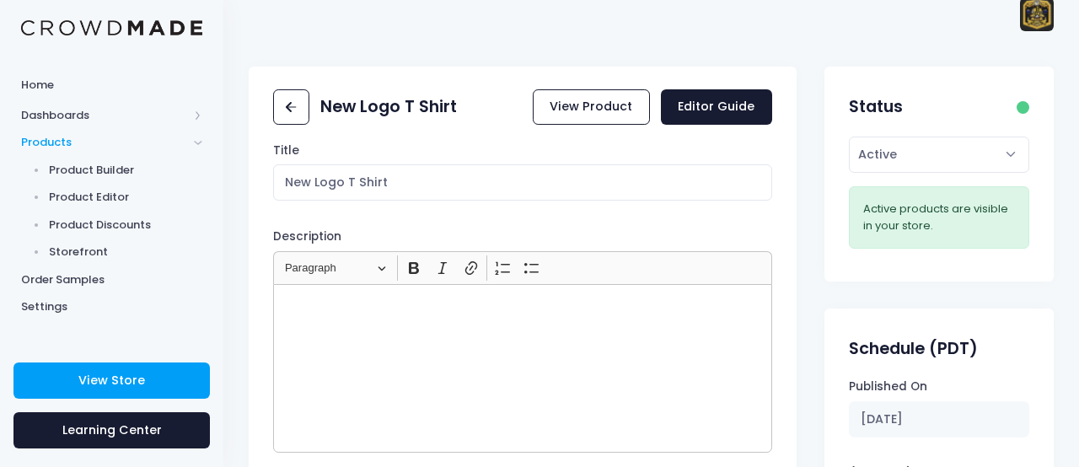
scroll to position [0, 0]
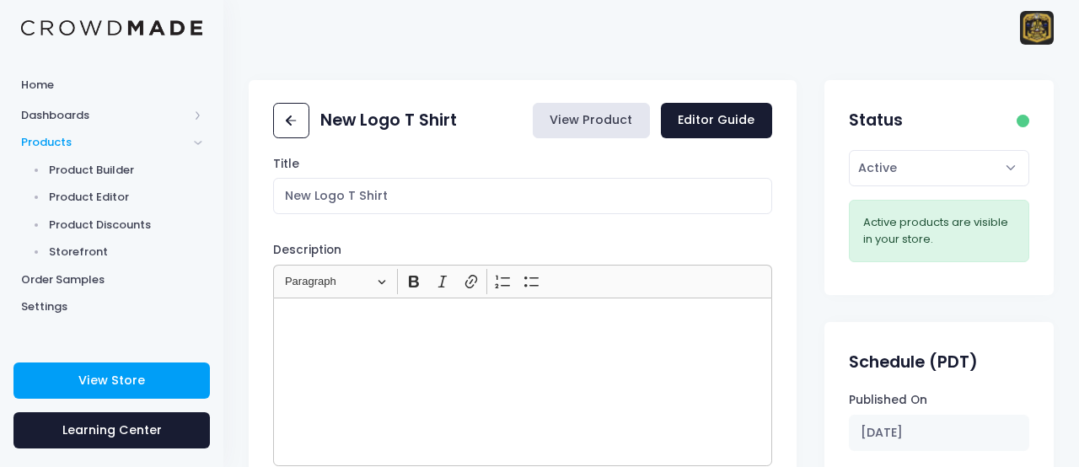
click at [607, 130] on link "View Product" at bounding box center [591, 121] width 117 height 36
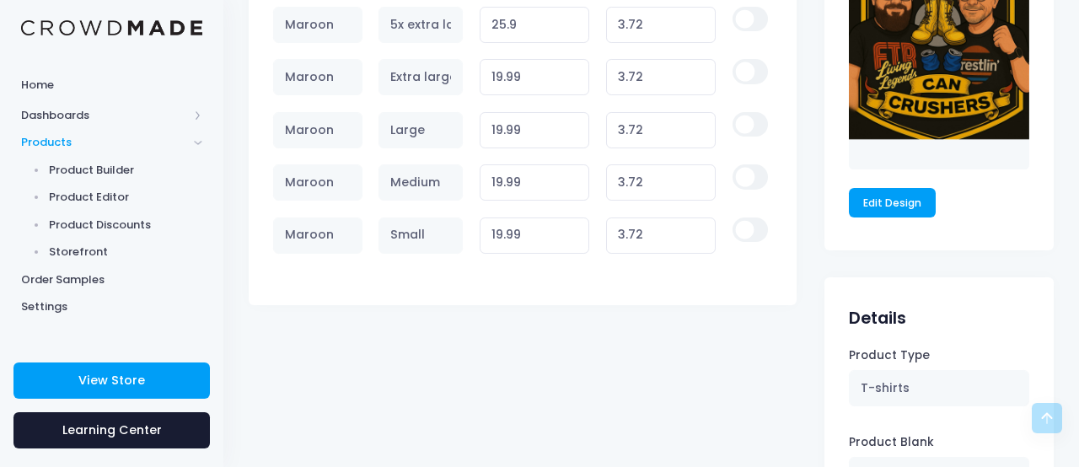
scroll to position [1188, 0]
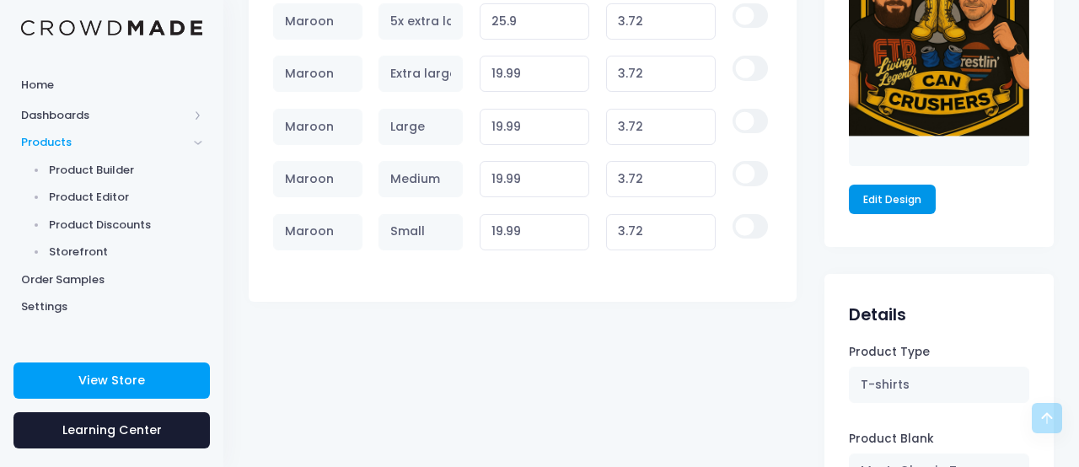
click at [905, 198] on link "Edit Design" at bounding box center [893, 199] width 88 height 29
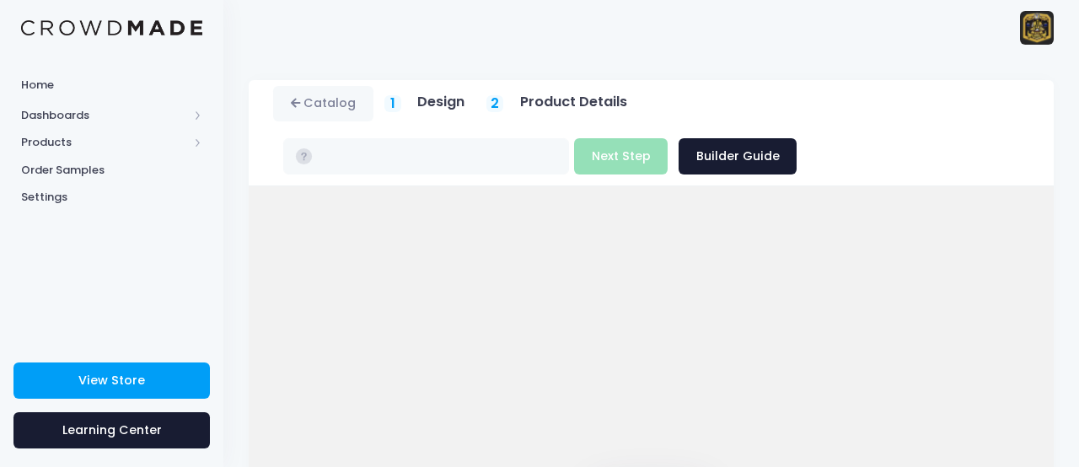
type input "$19.99 - $25.90"
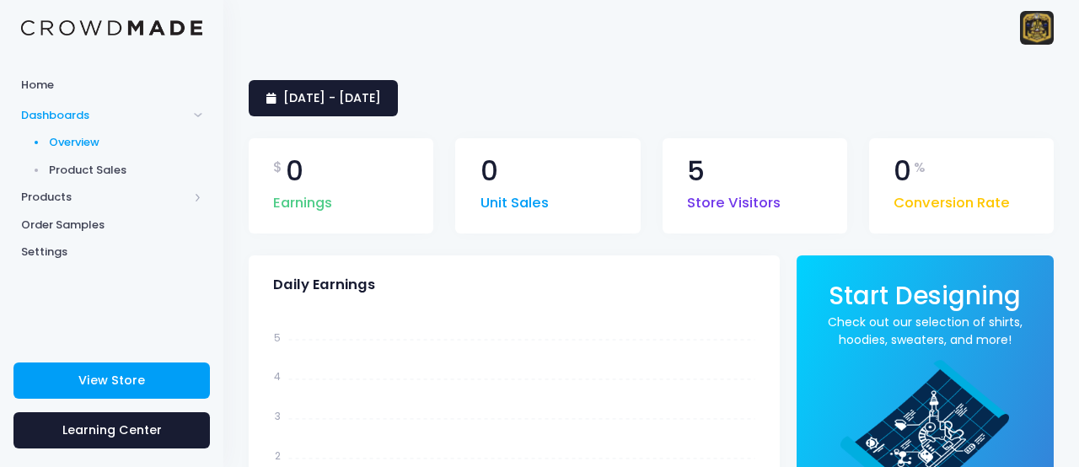
click at [117, 164] on span "Product Sales" at bounding box center [126, 170] width 154 height 17
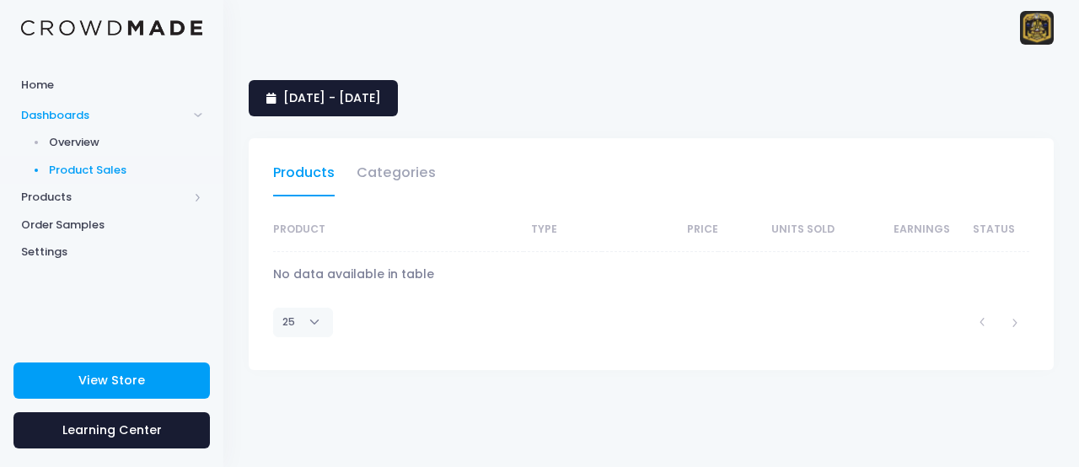
select select "25"
click at [54, 197] on span "Products" at bounding box center [104, 197] width 167 height 17
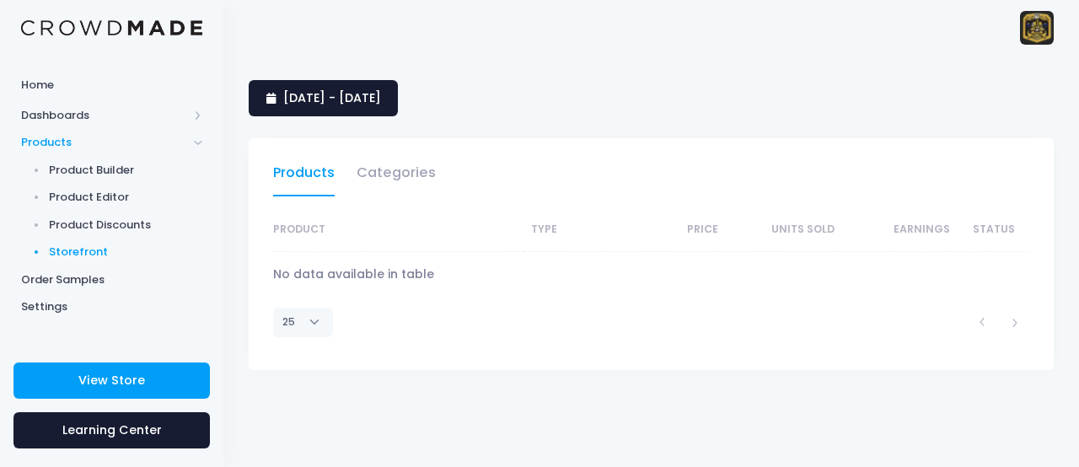
click at [94, 250] on span "Storefront" at bounding box center [126, 252] width 154 height 17
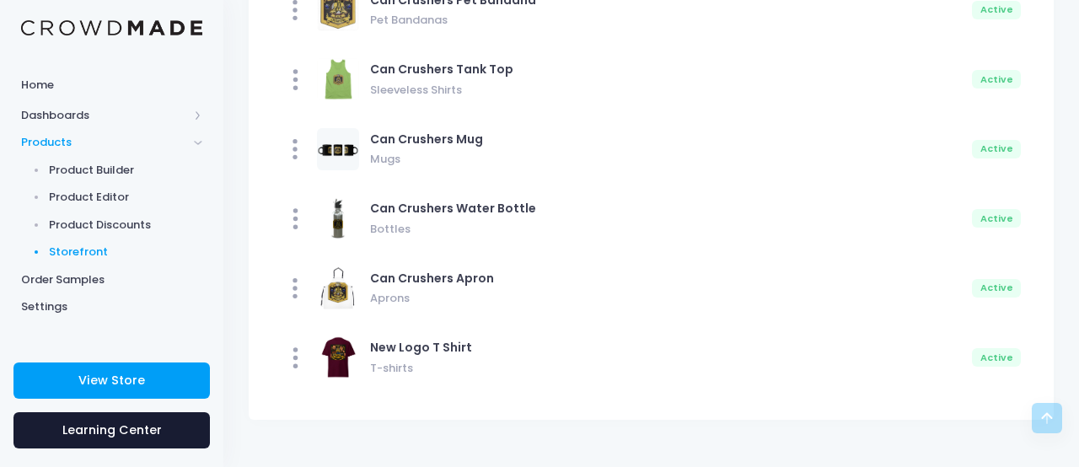
scroll to position [609, 0]
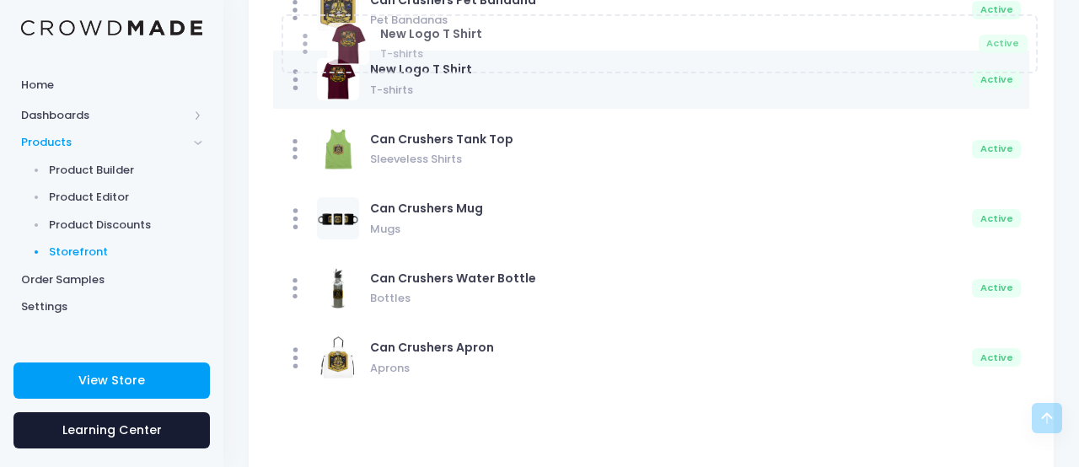
drag, startPoint x: 991, startPoint y: 363, endPoint x: 999, endPoint y: 49, distance: 314.6
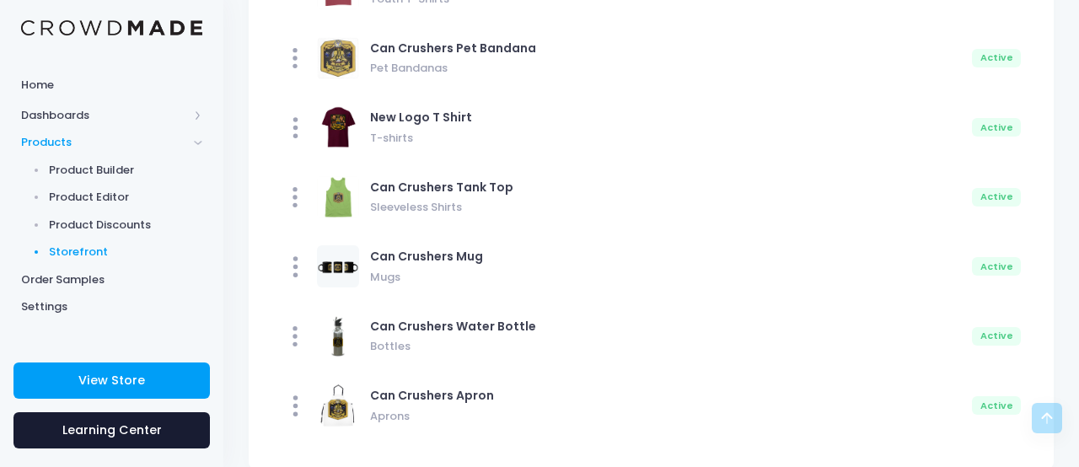
scroll to position [545, 0]
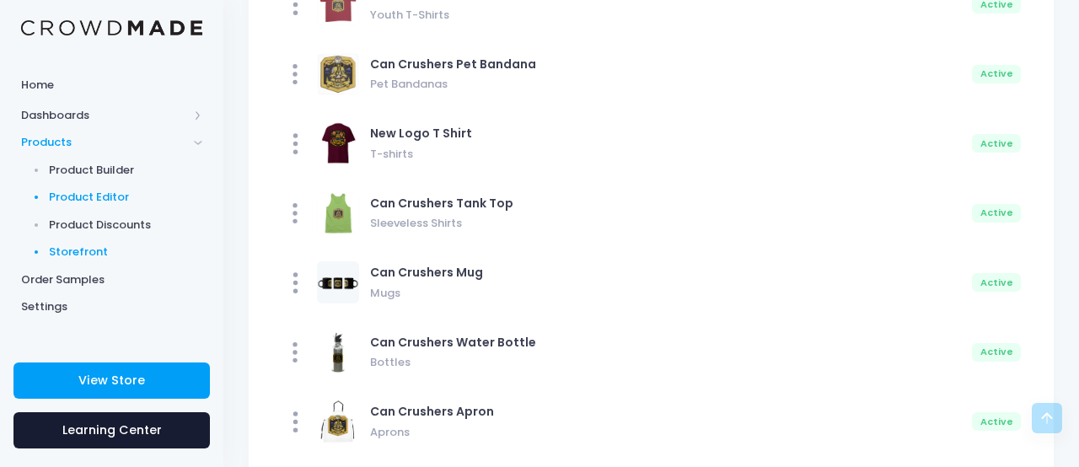
click at [97, 196] on span "Product Editor" at bounding box center [126, 197] width 154 height 17
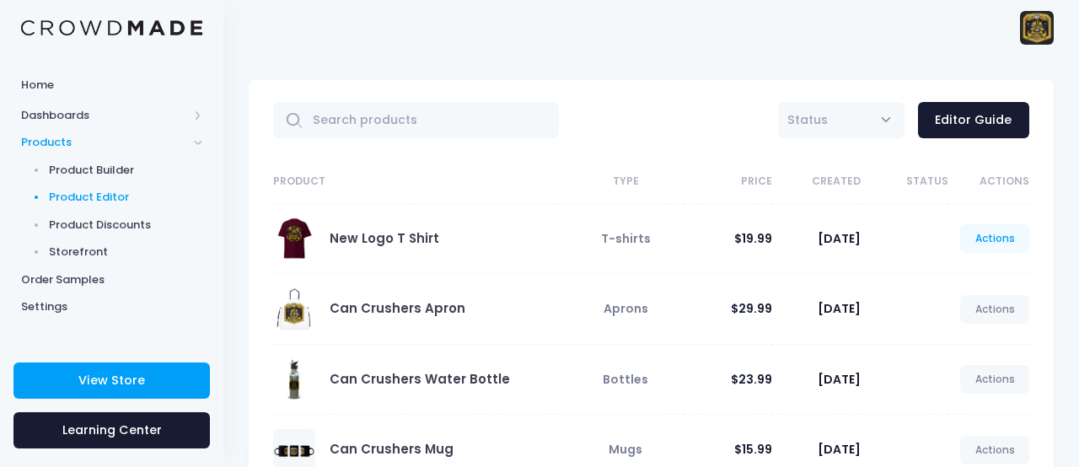
click at [993, 239] on link "Actions" at bounding box center [994, 238] width 69 height 29
click at [973, 340] on link "Unpublish" at bounding box center [977, 338] width 89 height 30
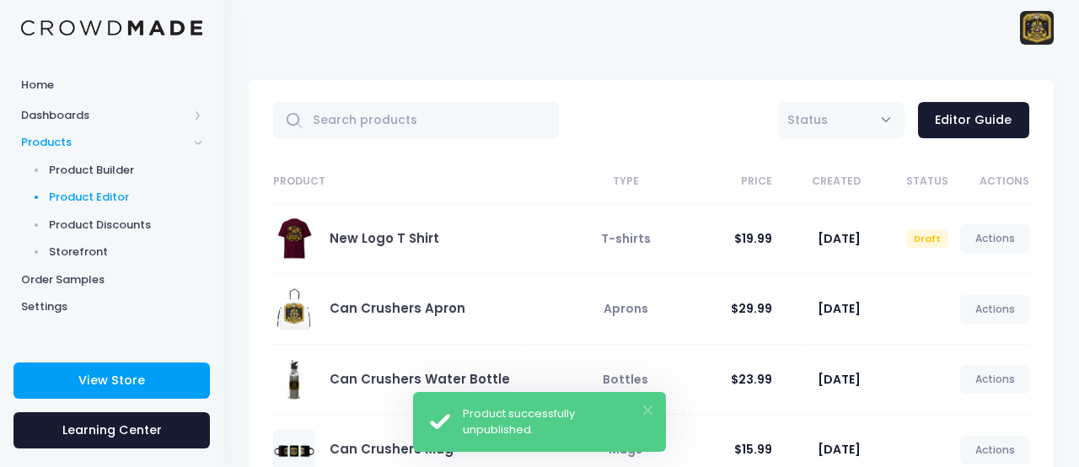
click at [648, 408] on button "×" at bounding box center [647, 410] width 9 height 9
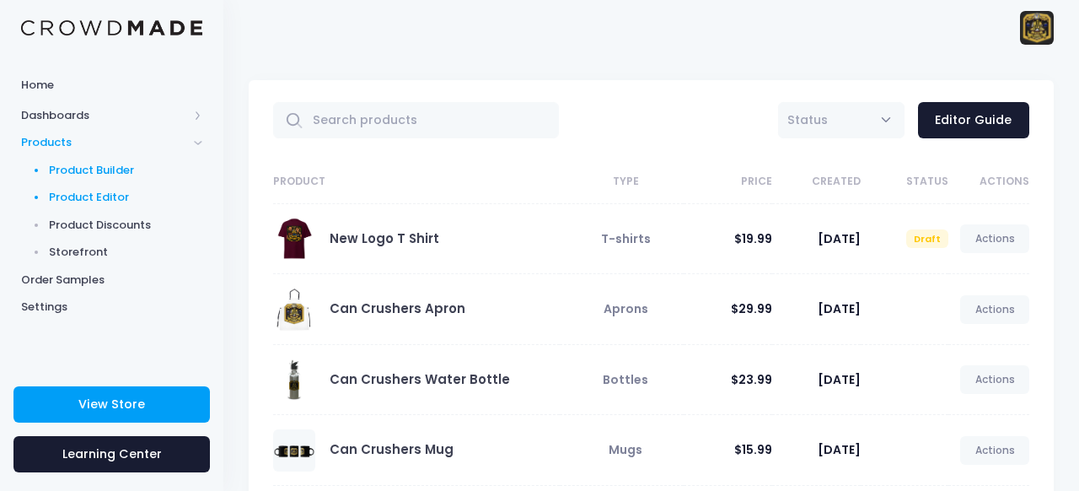
click at [118, 164] on span "Product Builder" at bounding box center [126, 170] width 154 height 17
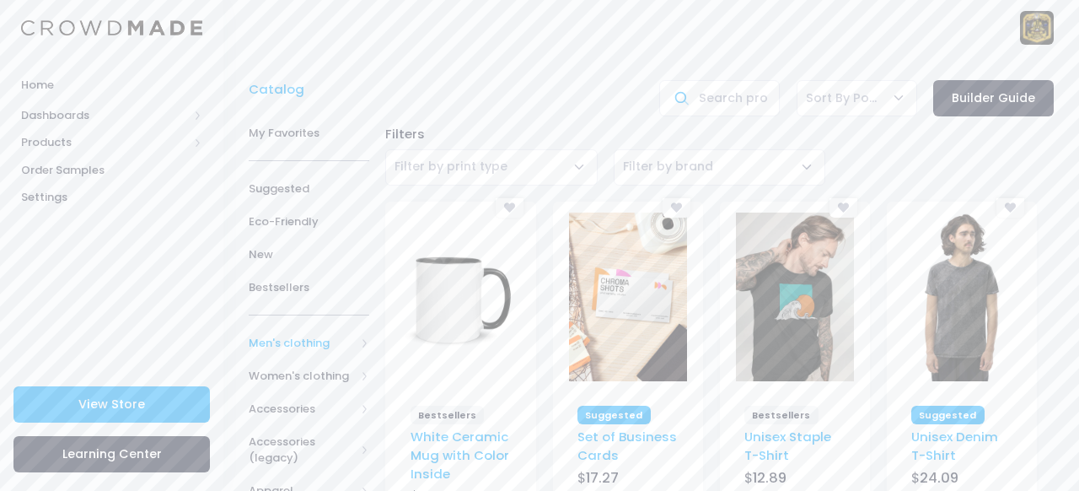
click at [298, 341] on span "Men's clothing" at bounding box center [302, 343] width 106 height 17
click at [310, 379] on span "All Men's clothing" at bounding box center [312, 384] width 73 height 33
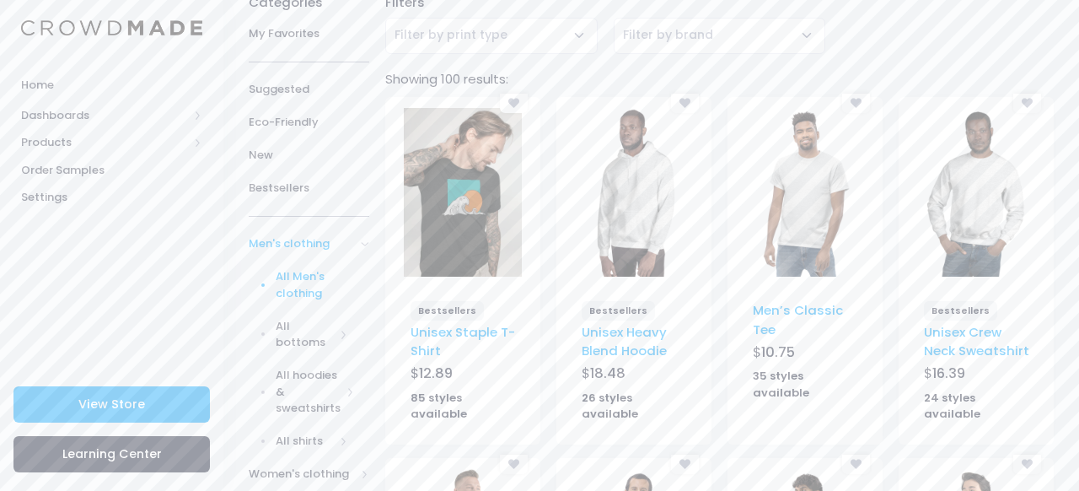
scroll to position [132, 0]
click at [466, 256] on img at bounding box center [463, 191] width 118 height 169
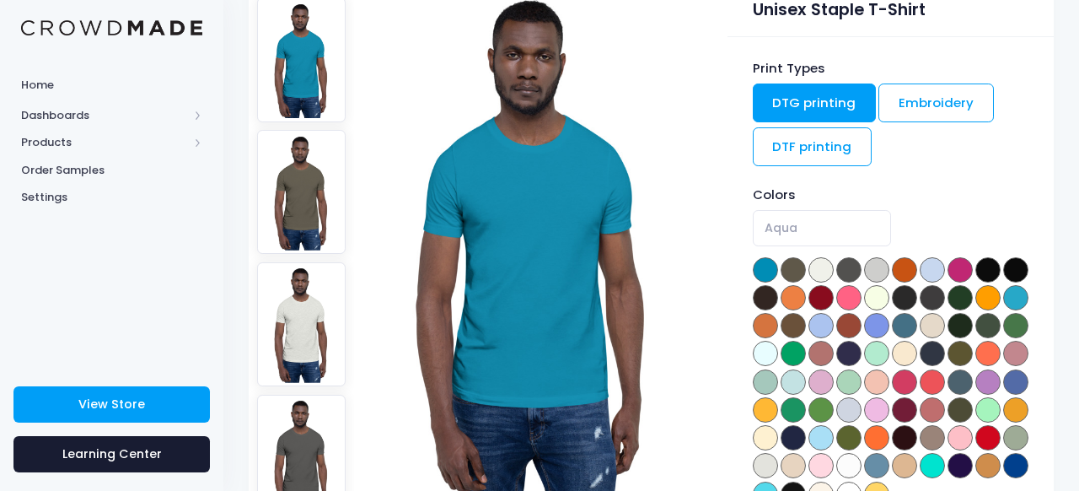
scroll to position [167, 0]
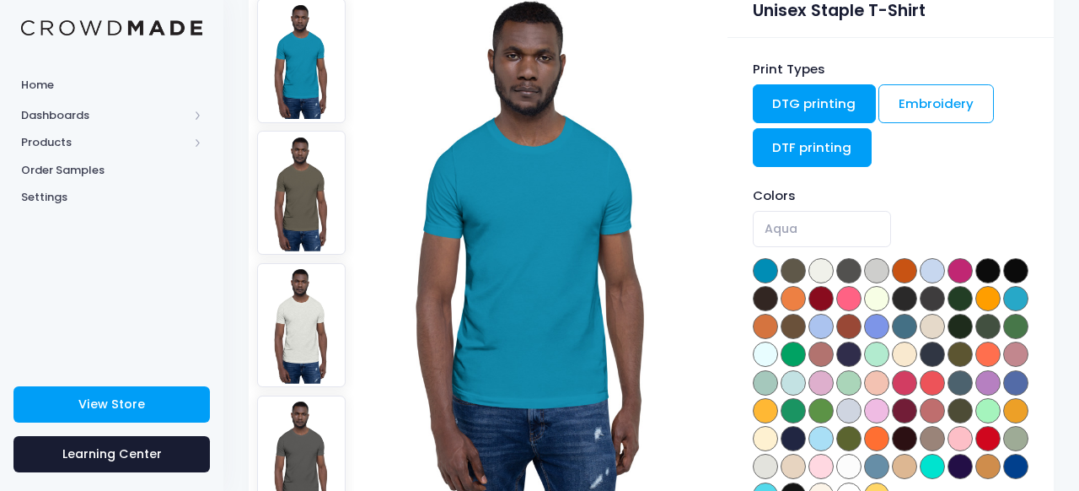
click at [810, 137] on link "DTF printing" at bounding box center [813, 147] width 120 height 39
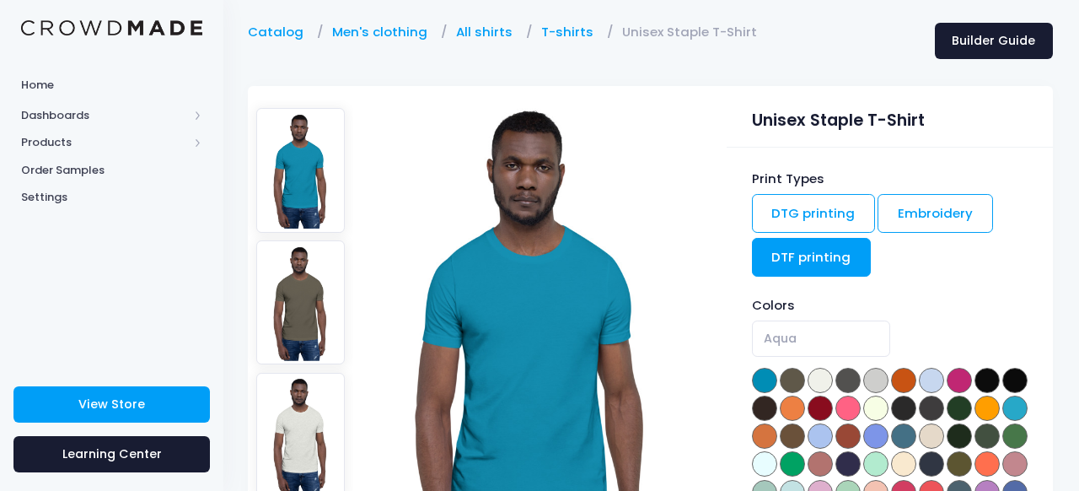
scroll to position [54, 1]
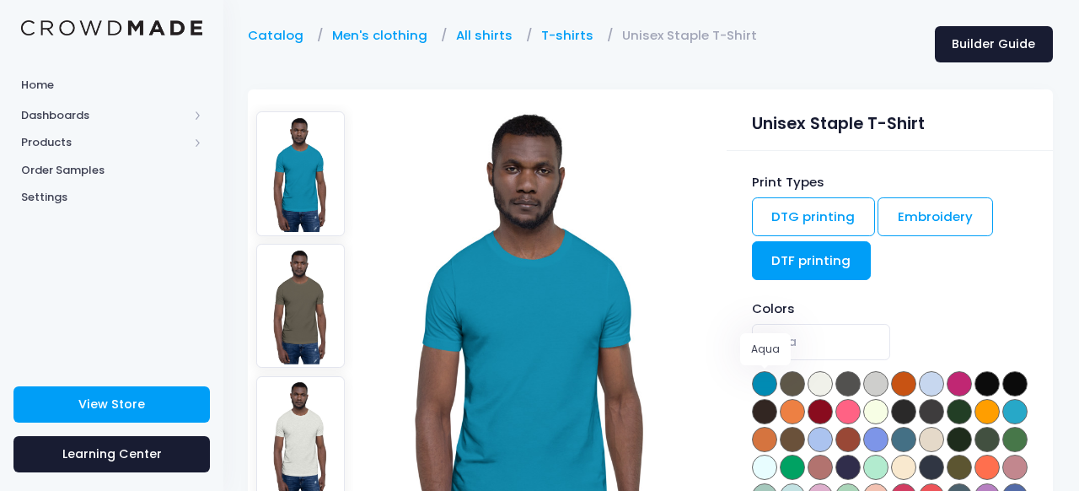
click at [767, 378] on span at bounding box center [764, 383] width 25 height 25
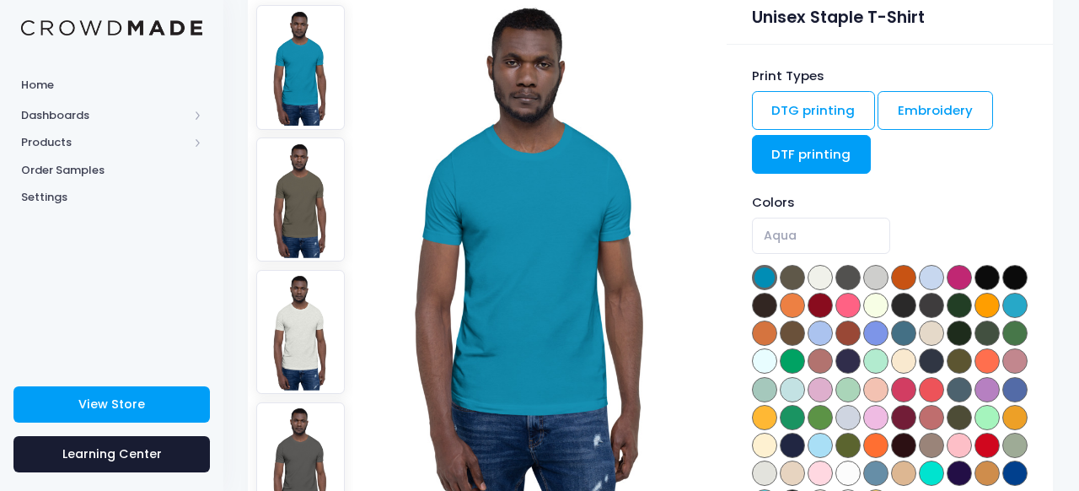
scroll to position [165, 1]
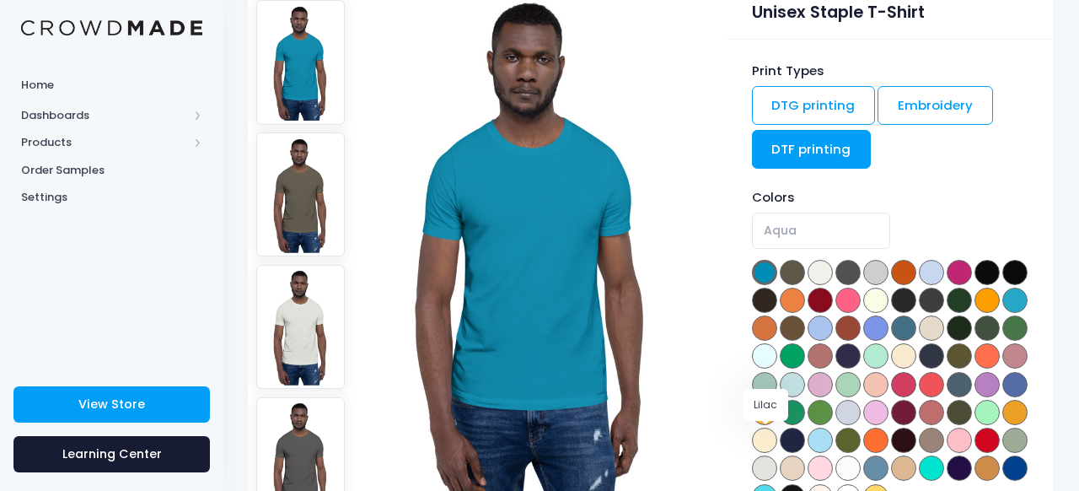
click at [863, 425] on span at bounding box center [875, 412] width 25 height 25
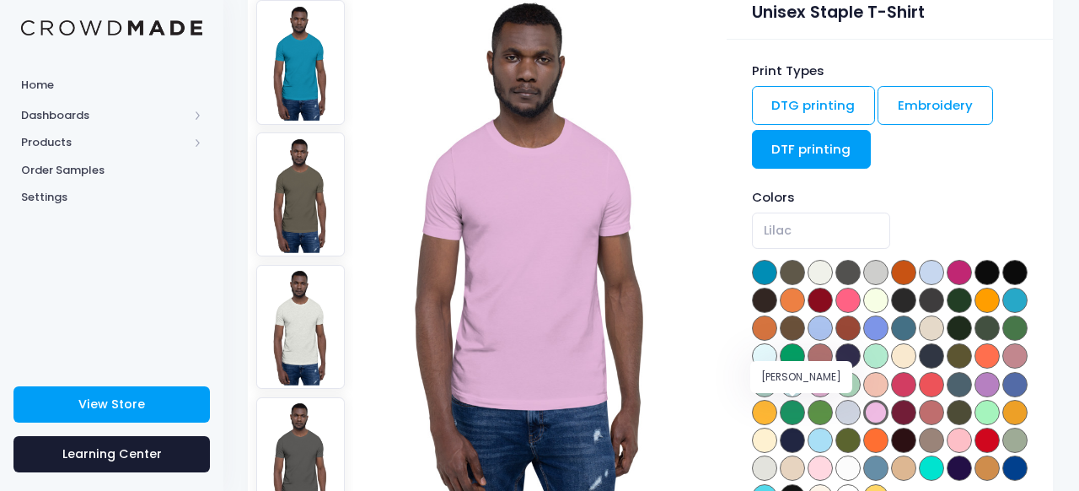
click at [919, 397] on span at bounding box center [931, 384] width 25 height 25
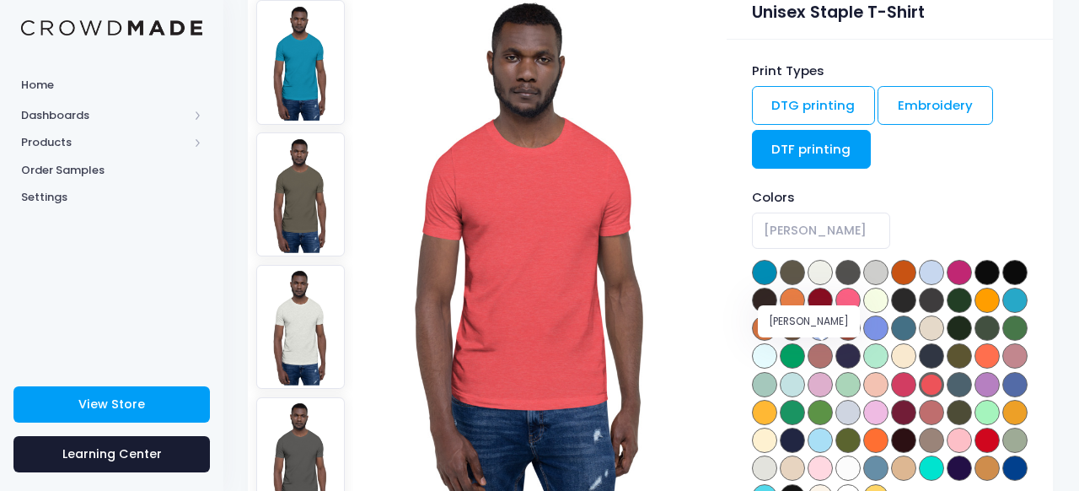
click at [1003, 341] on span at bounding box center [1015, 327] width 25 height 25
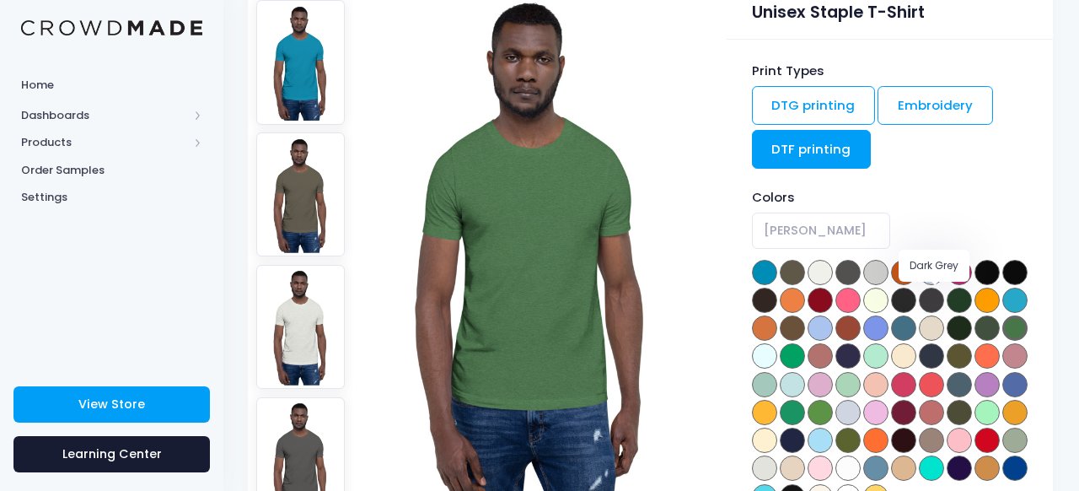
click at [917, 299] on span at bounding box center [903, 300] width 25 height 25
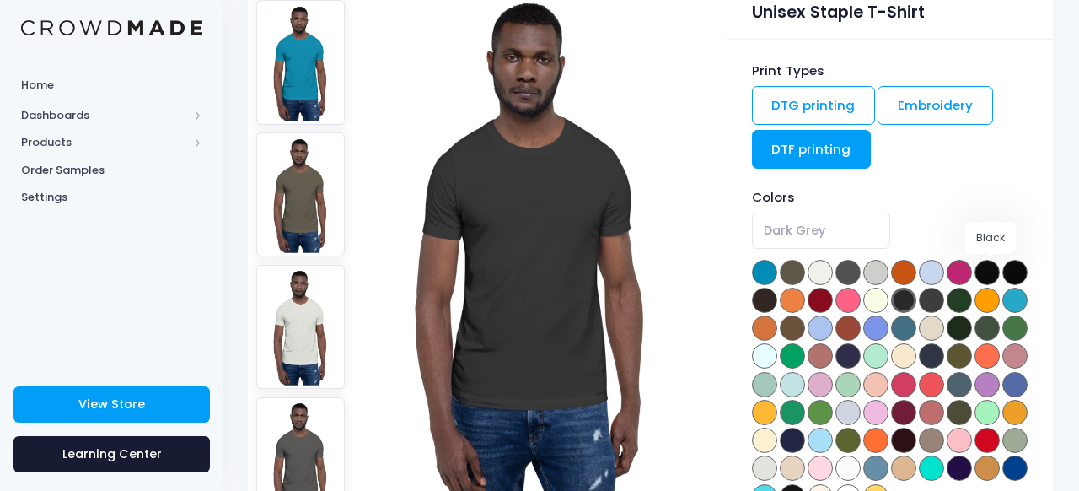
click at [996, 266] on span at bounding box center [987, 272] width 25 height 25
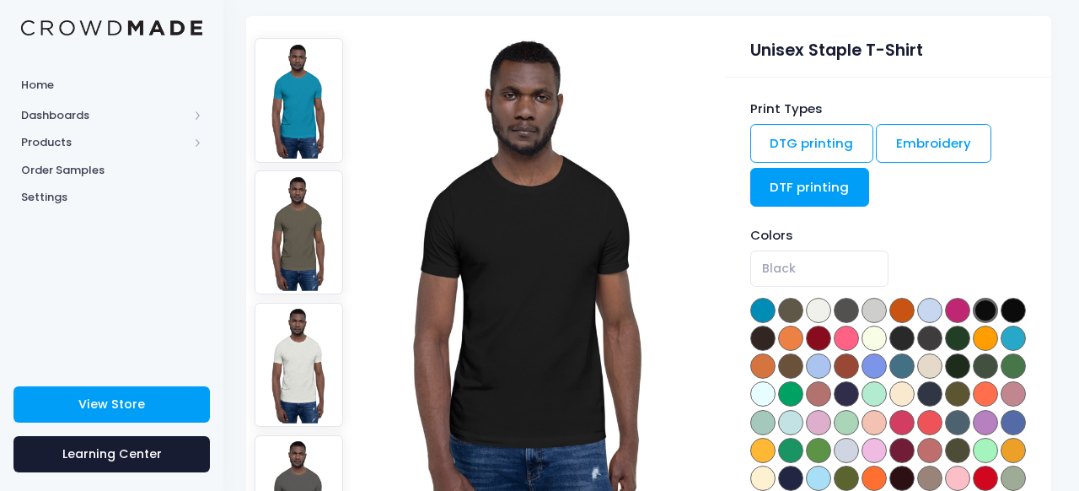
scroll to position [106, 3]
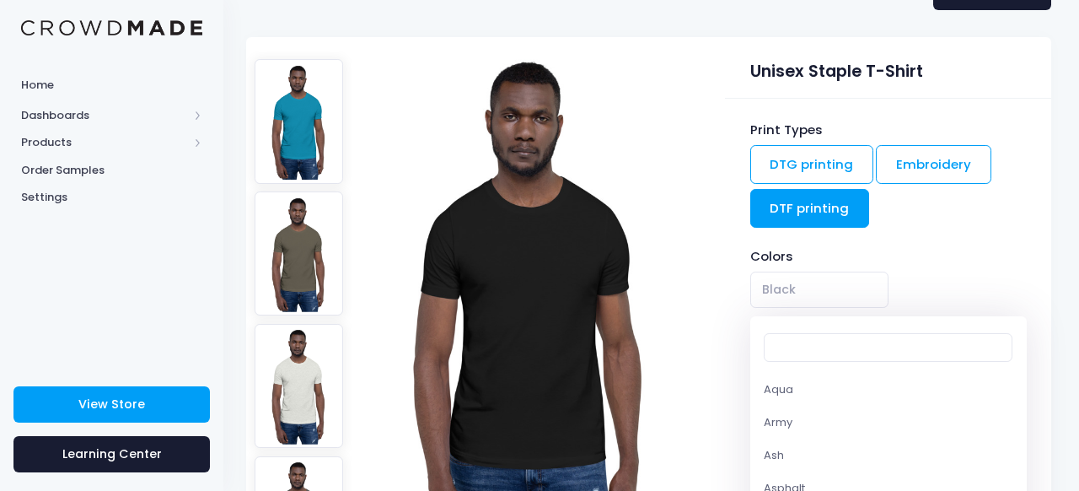
click at [842, 284] on span "Black" at bounding box center [819, 290] width 138 height 36
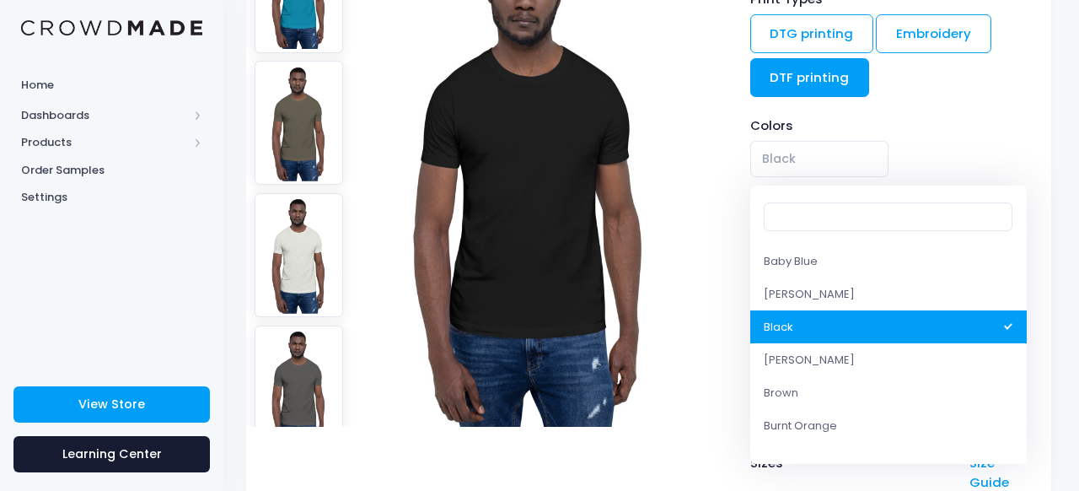
scroll to position [238, 3]
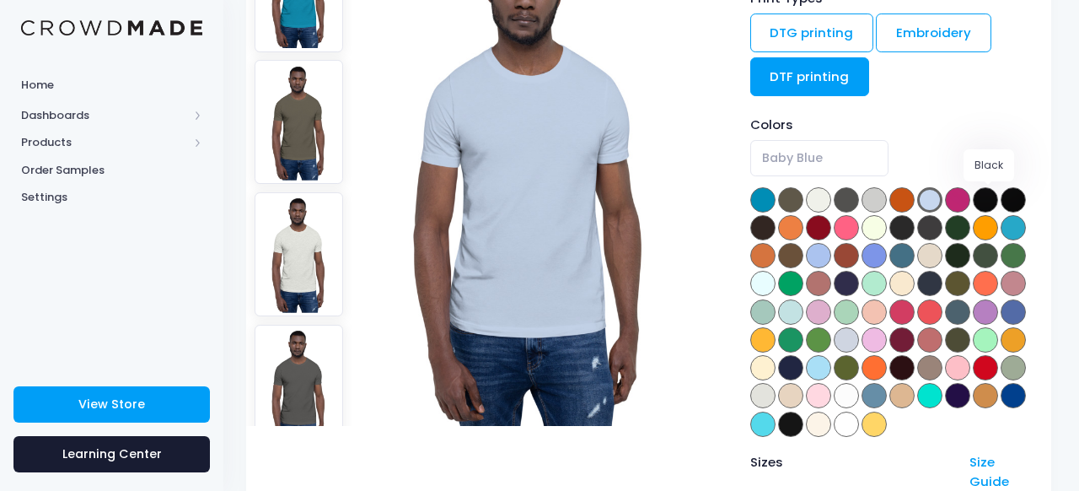
click at [990, 196] on span at bounding box center [985, 199] width 25 height 25
select select "Black"
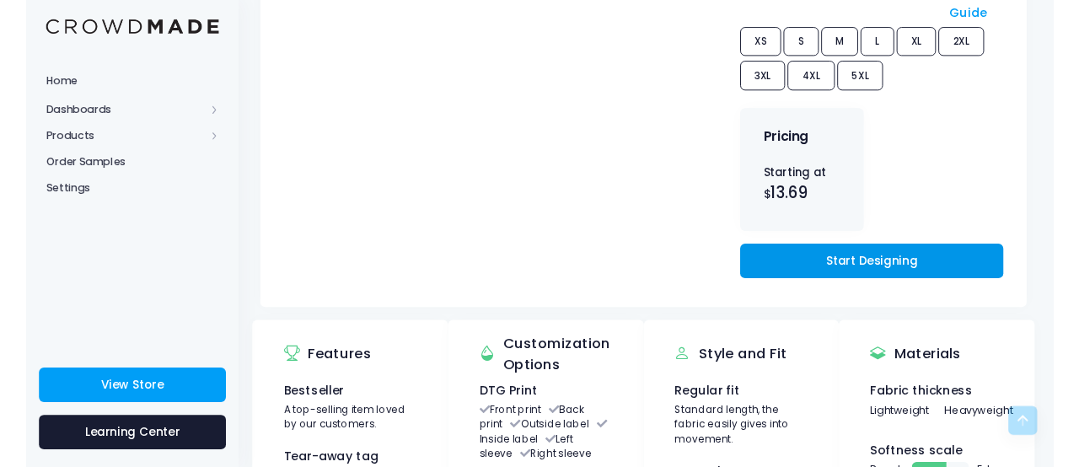
scroll to position [709, 3]
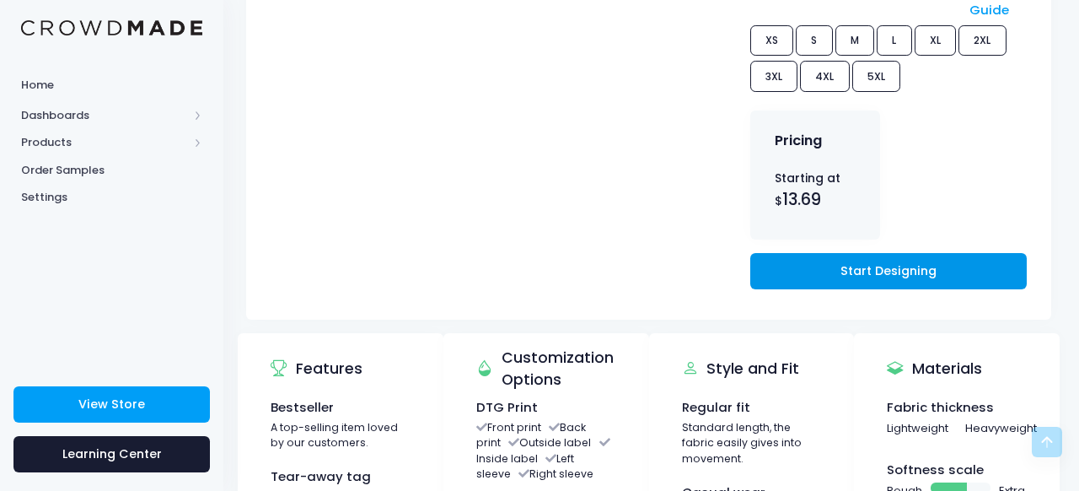
click at [876, 289] on link "Start Designing" at bounding box center [888, 271] width 277 height 36
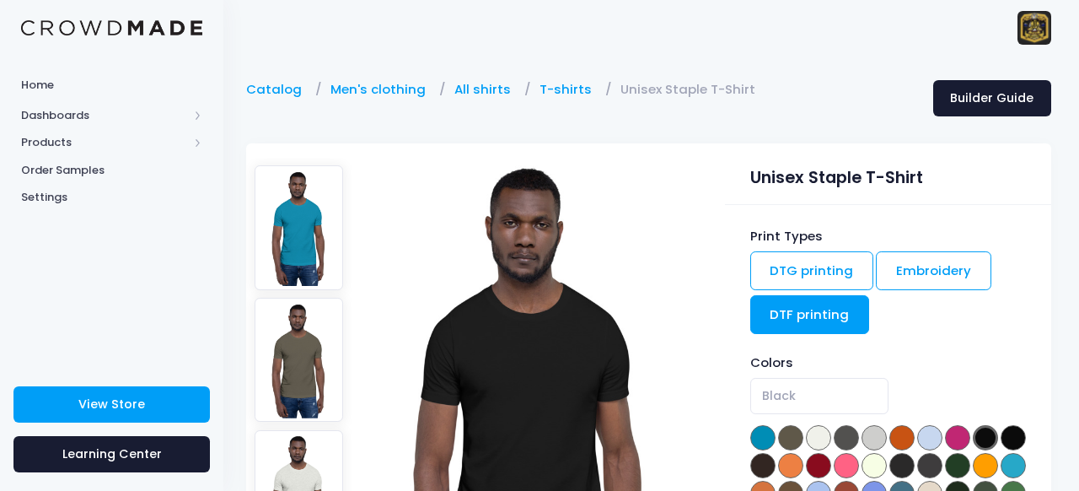
scroll to position [0, 3]
click at [368, 80] on link "Men's clothing" at bounding box center [383, 89] width 104 height 19
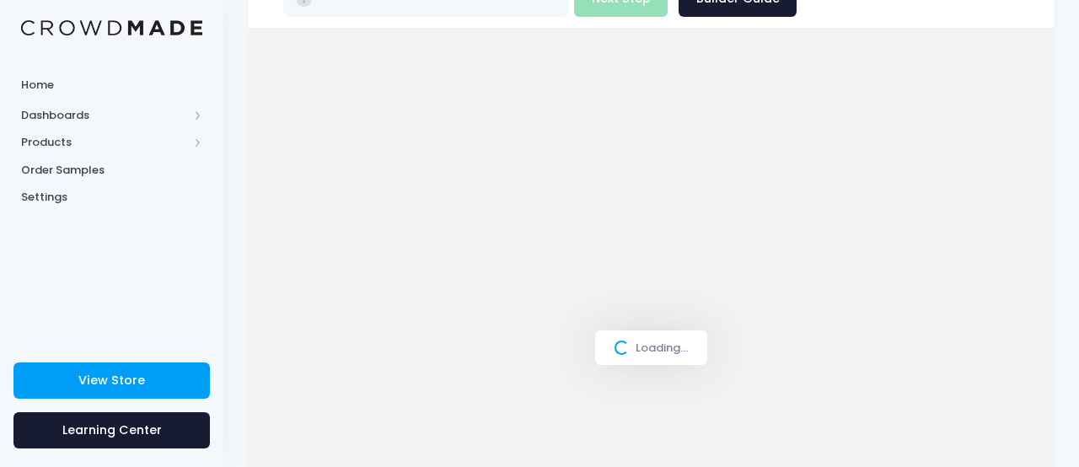
scroll to position [176, 0]
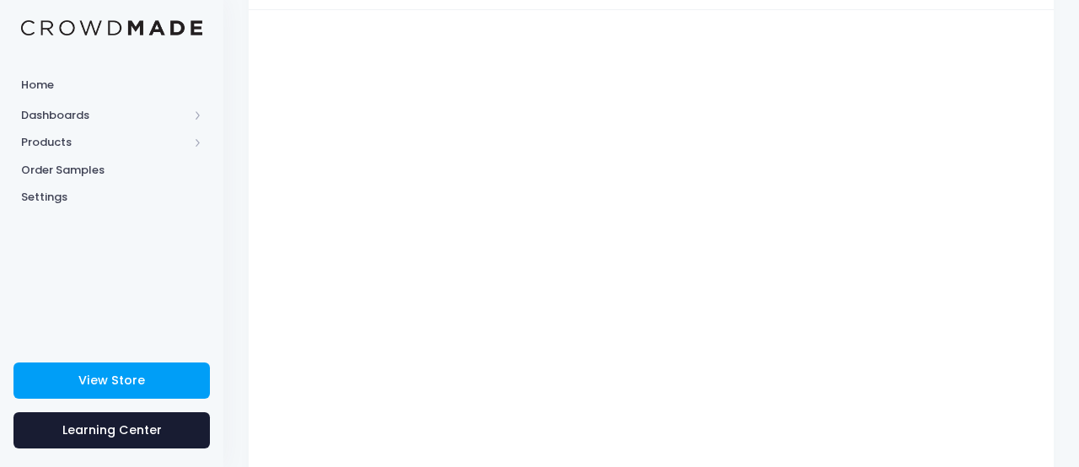
type input "$14.64 - $19.49"
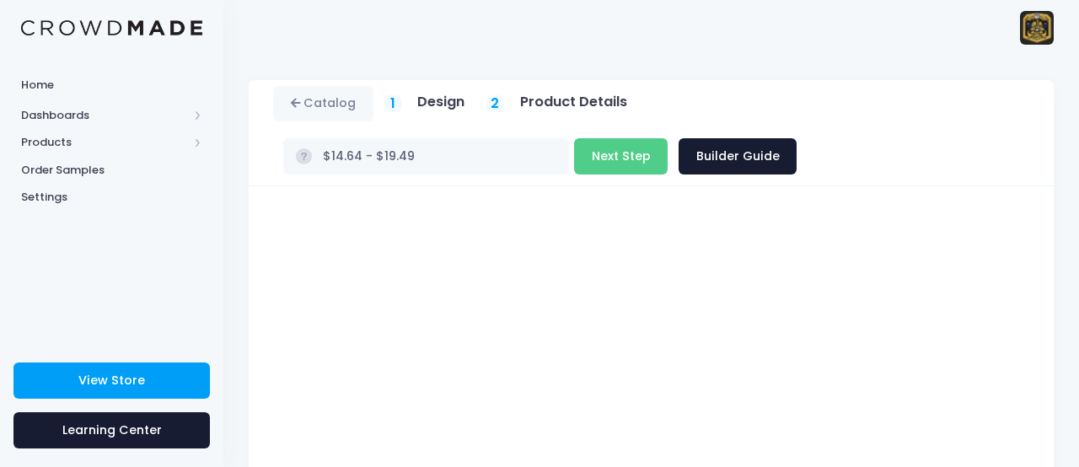
scroll to position [0, 0]
click at [637, 158] on button "Next Step" at bounding box center [621, 156] width 94 height 36
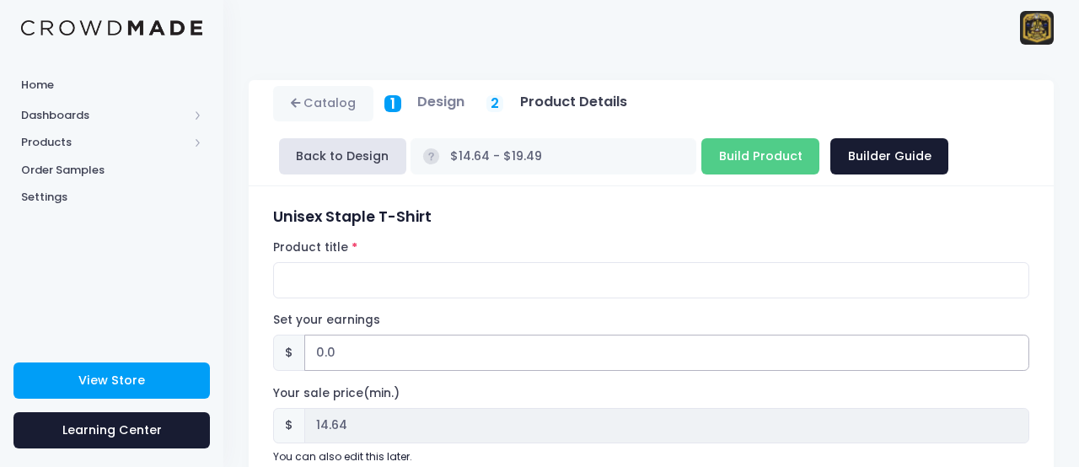
drag, startPoint x: 348, startPoint y: 347, endPoint x: 307, endPoint y: 352, distance: 41.6
click at [307, 352] on input "0.0" at bounding box center [666, 353] width 725 height 36
type input "4"
type input "$18.64 - $23.49"
type input "18.64"
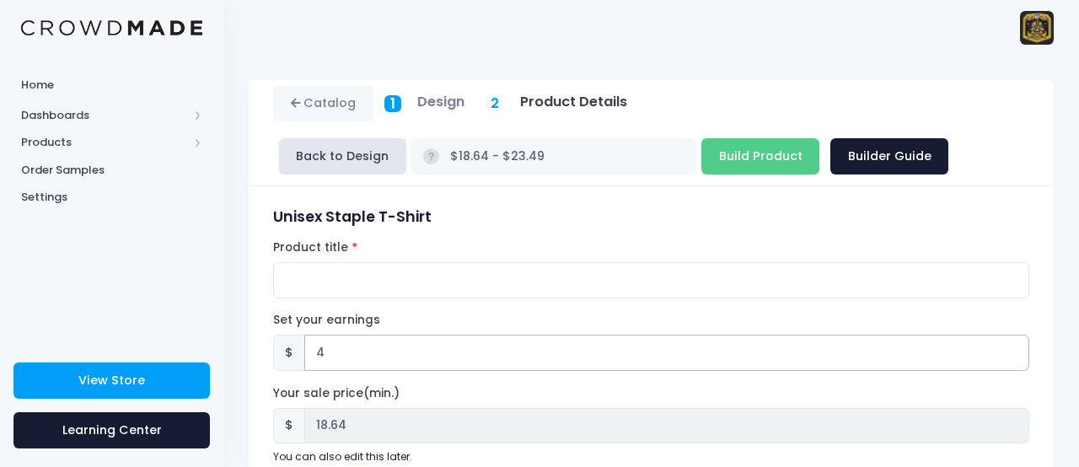
type input "4.4"
type input "$19.04 - $23.89"
type input "19.04"
type input "4.44"
type input "$19.08 - $23.93"
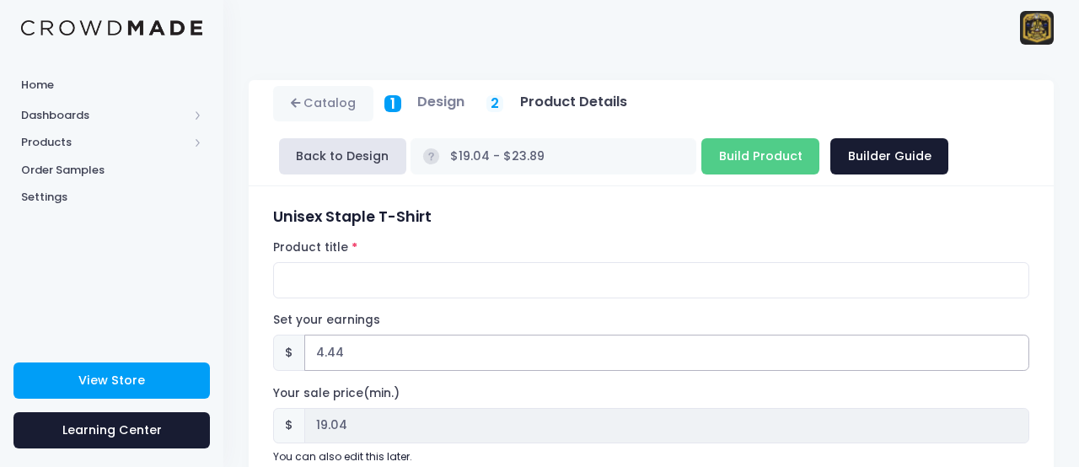
type input "19.08"
type input "4.4"
type input "$19.04 - $23.89"
type input "19.04"
type input "4"
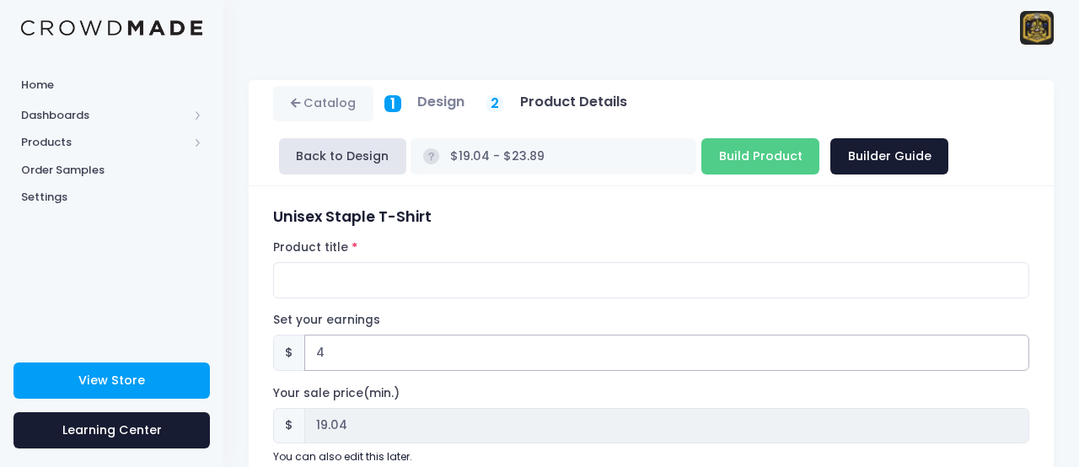
type input "$18.64 - $23.49"
type input "18.64"
type input "4.7"
type input "$19.34 - $24.19"
type input "19.34"
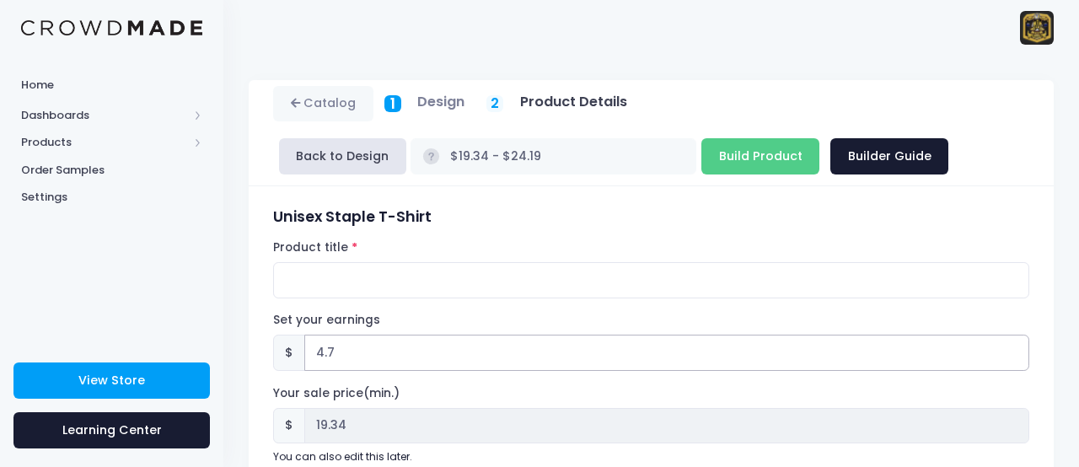
type input "4.78"
type input "$19.42 - $24.27"
type input "19.42"
type input "4.7"
type input "$19.34 - $24.19"
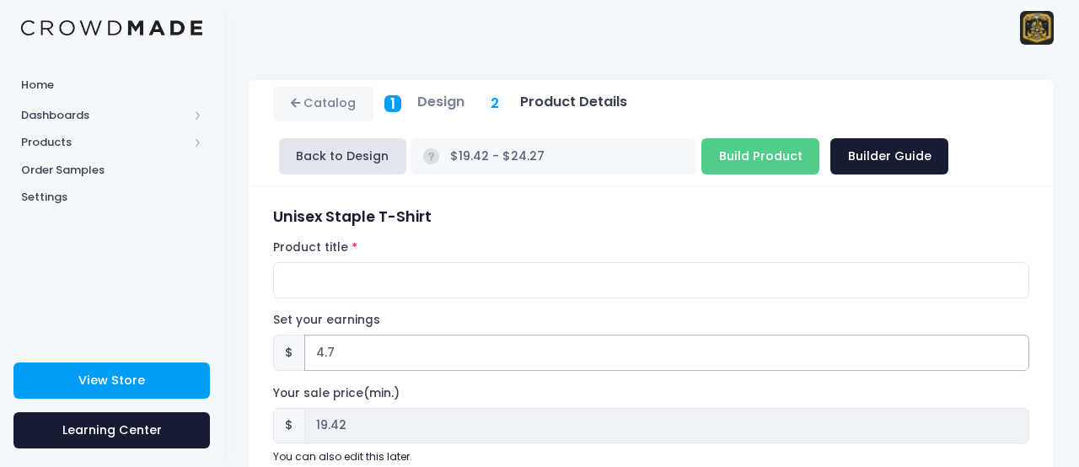
type input "19.34"
type input "4"
type input "$18.64 - $23.49"
type input "18.64"
type input "4.9"
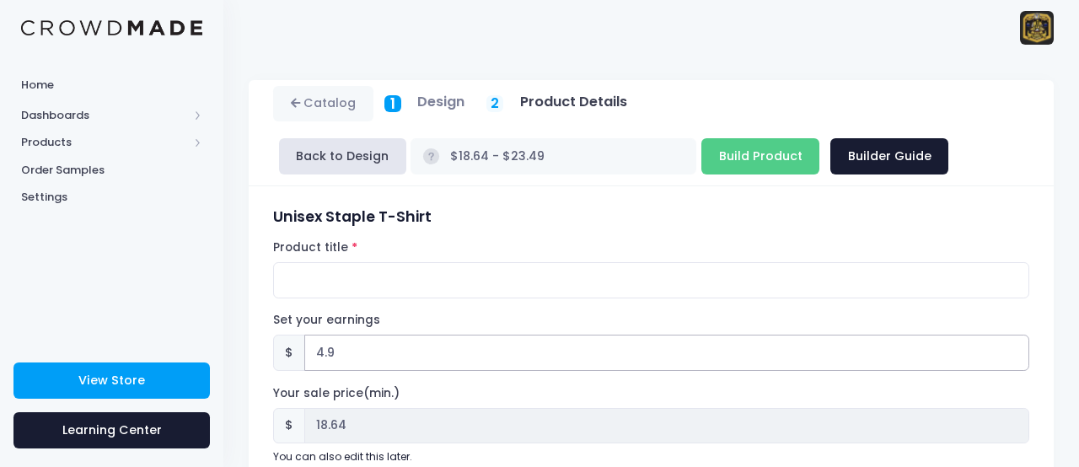
type input "$19.54 - $24.39"
type input "19.54"
type input "4.99"
type input "$19.63 - $24.48"
type input "19.63"
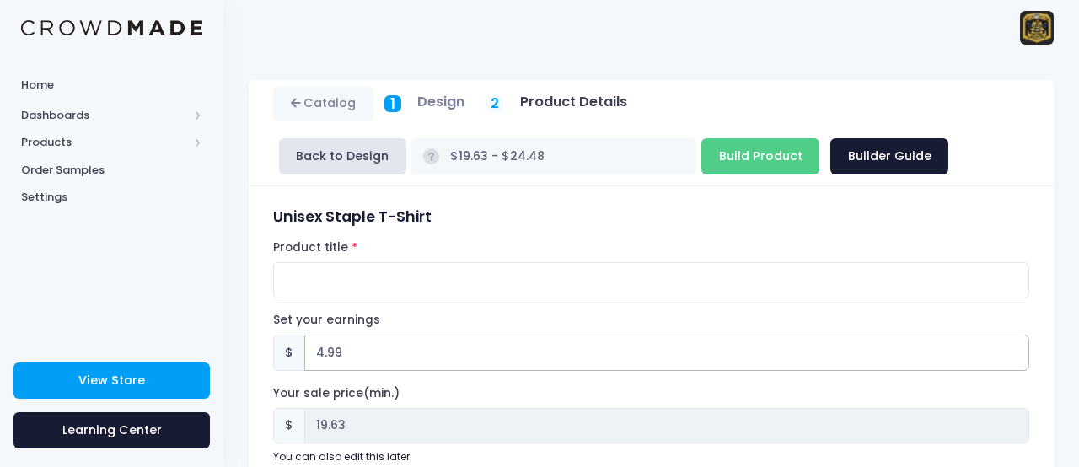
type input "4.9"
type input "$19.54 - $24.39"
type input "19.54"
type input "4"
type input "$18.64 - $23.49"
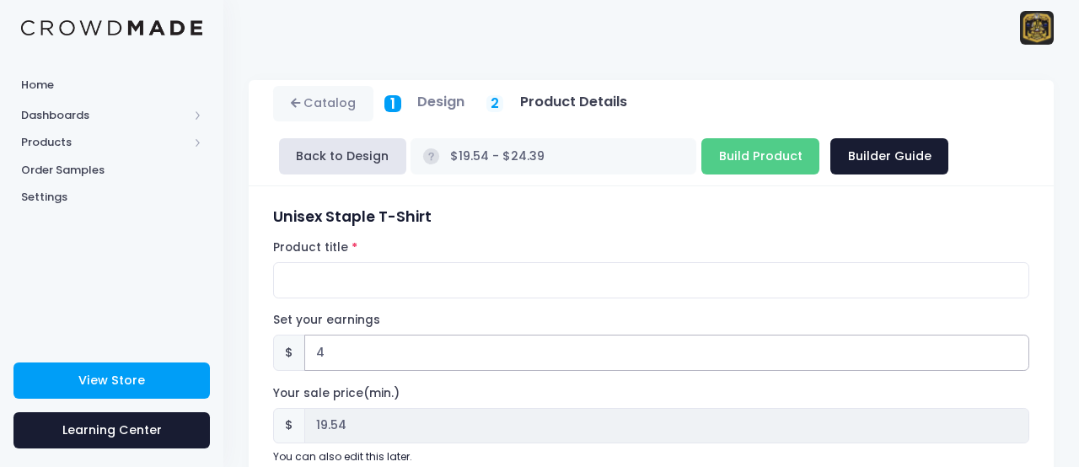
type input "18.64"
type input "$14.64 - $19.49"
type input "14.64"
type input "5"
type input "$19.64 - $24.49"
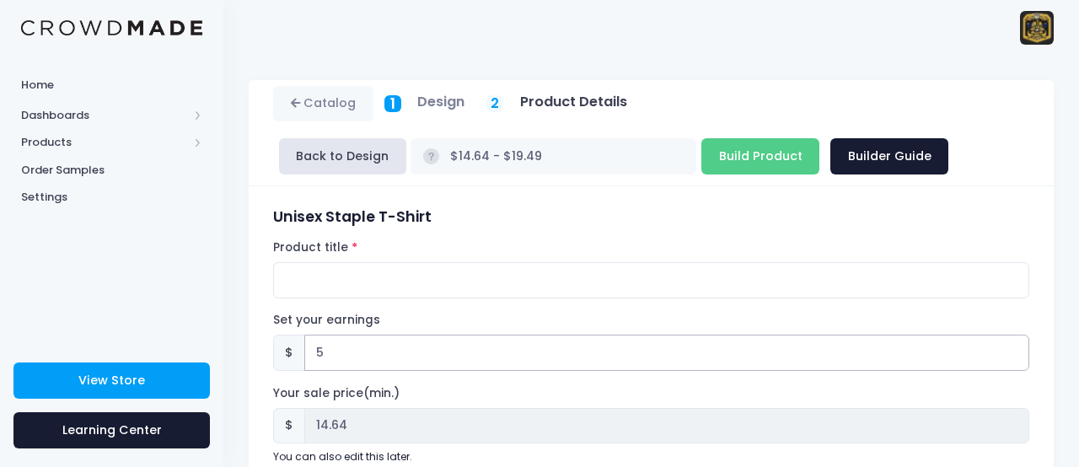
type input "19.64"
type input "5.3"
type input "$19.94 - $24.79"
type input "19.94"
type input "5.34"
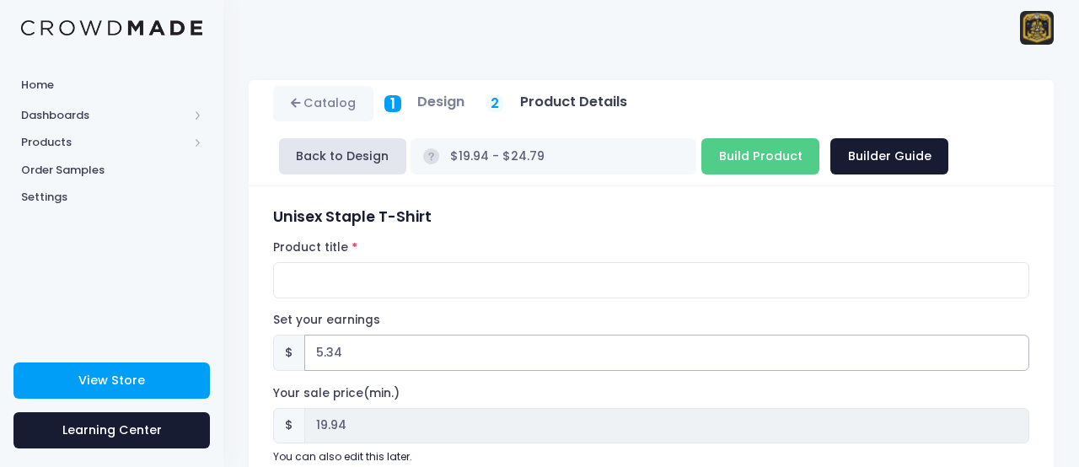
type input "$19.98 - $24.83"
type input "19.98"
type input "5.3"
type input "$19.94 - $24.79"
type input "19.94"
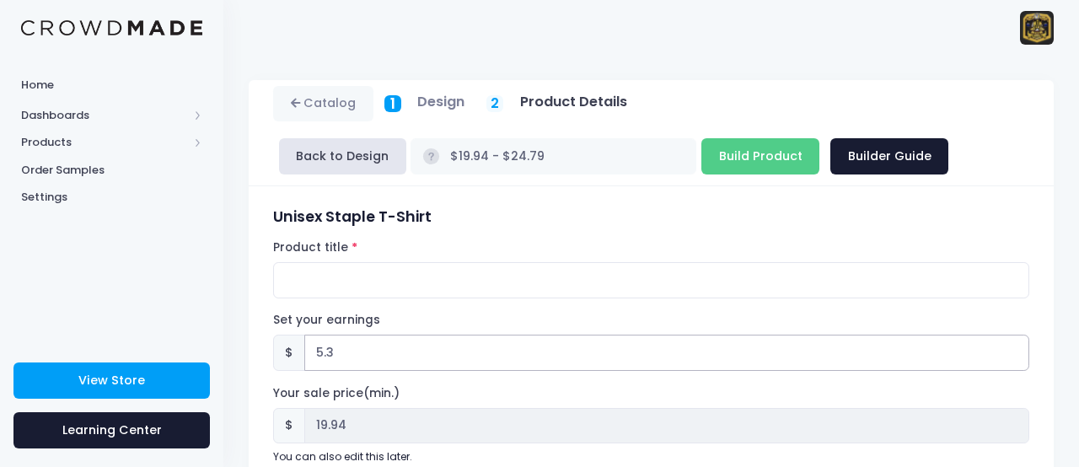
type input "5.35"
type input "$19.99 - $24.84"
type input "19.99"
type input "5.35"
click at [396, 279] on input "Product title" at bounding box center [651, 280] width 756 height 36
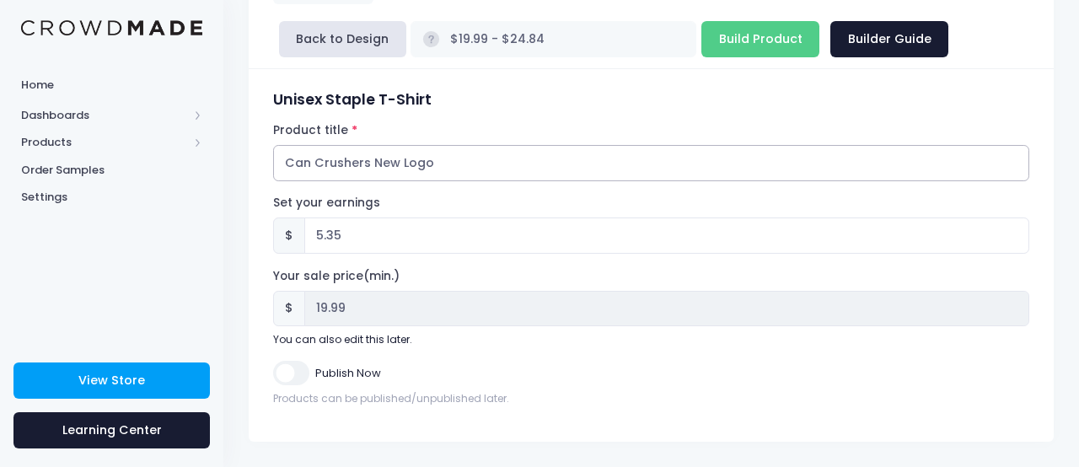
scroll to position [116, 0]
type input "Can Crushers New Logo"
click at [288, 376] on input "Publish Now" at bounding box center [290, 374] width 35 height 24
checkbox input "true"
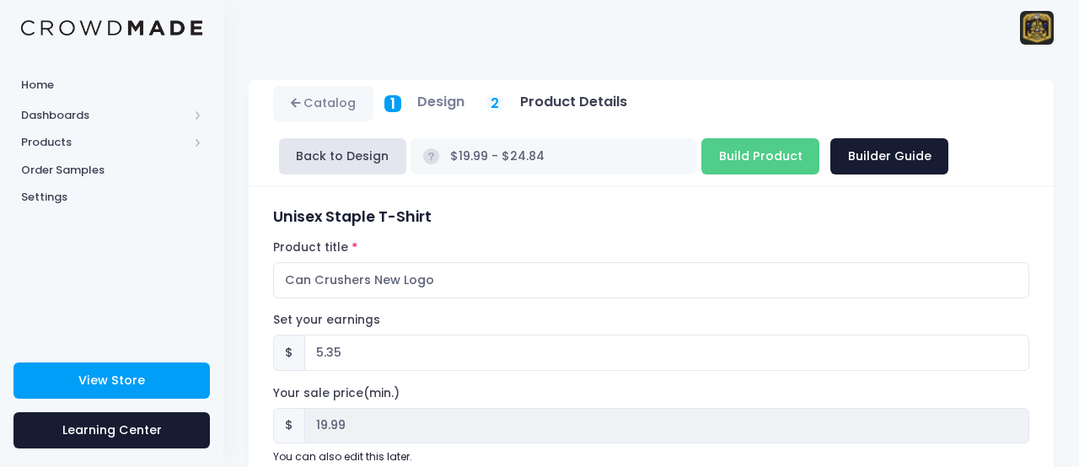
scroll to position [0, 0]
click at [757, 151] on input "Build Product" at bounding box center [761, 156] width 118 height 36
type input "Building product..."
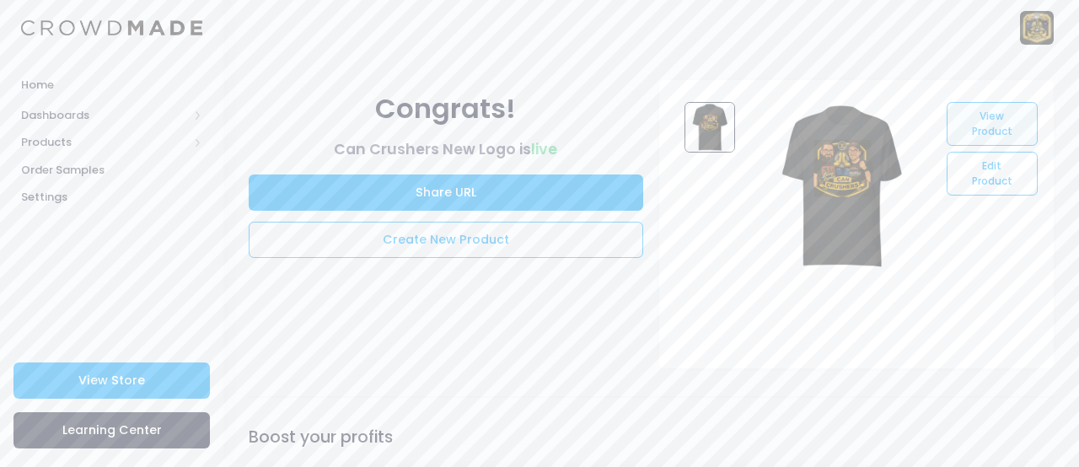
click at [984, 127] on link "View Product" at bounding box center [992, 124] width 90 height 44
click at [534, 242] on link "Create New Product" at bounding box center [446, 240] width 395 height 36
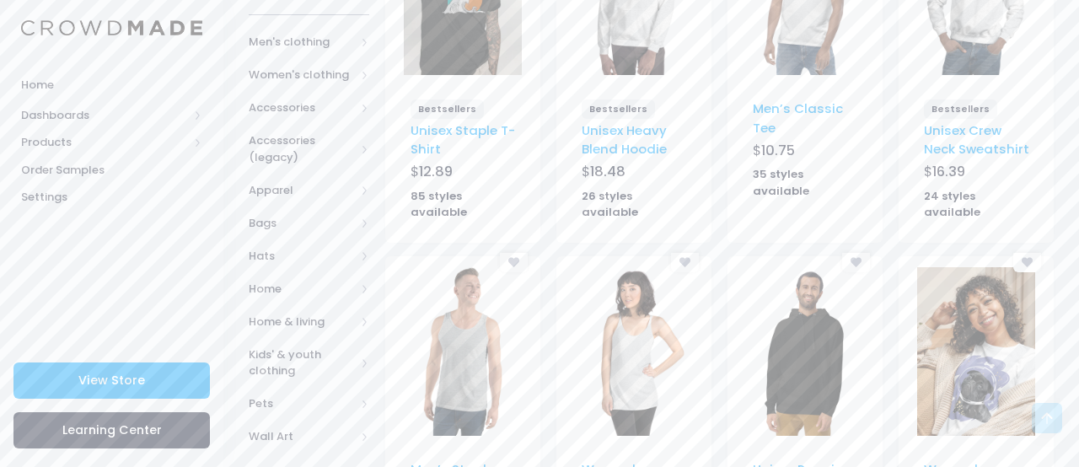
scroll to position [322, 0]
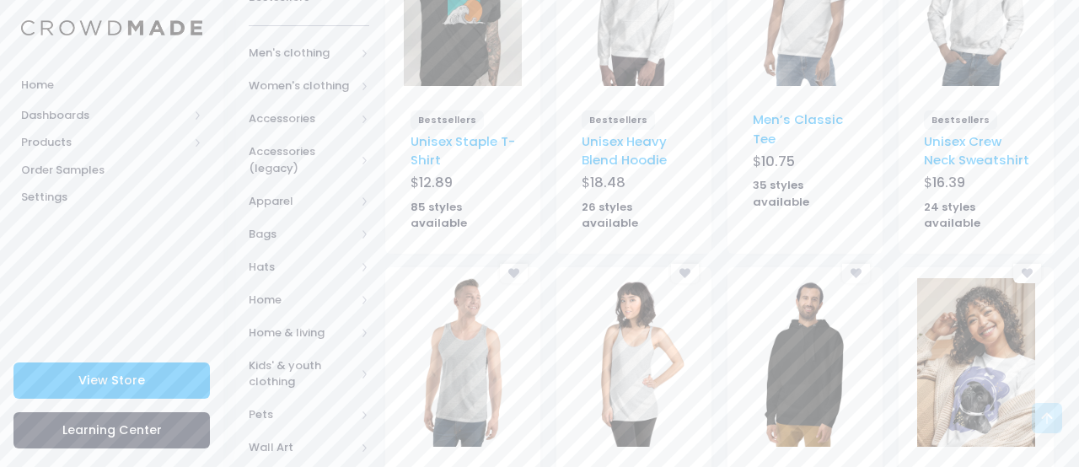
click at [627, 70] on img at bounding box center [634, 1] width 118 height 169
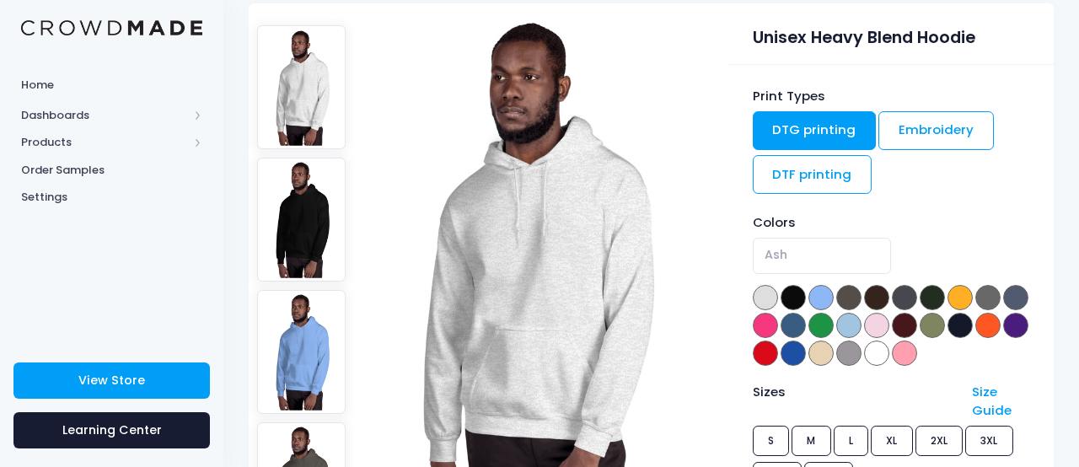
scroll to position [150, 1]
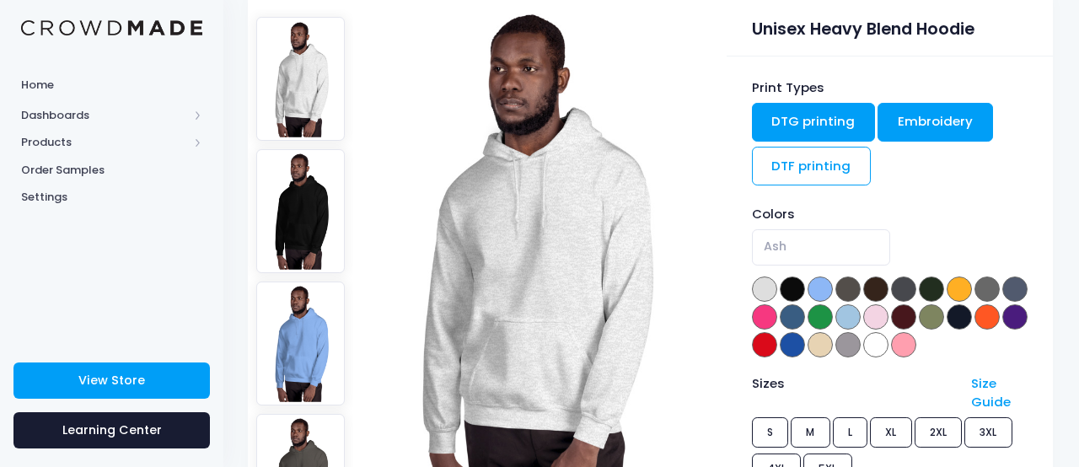
click at [905, 125] on link "Embroidery" at bounding box center [936, 122] width 116 height 39
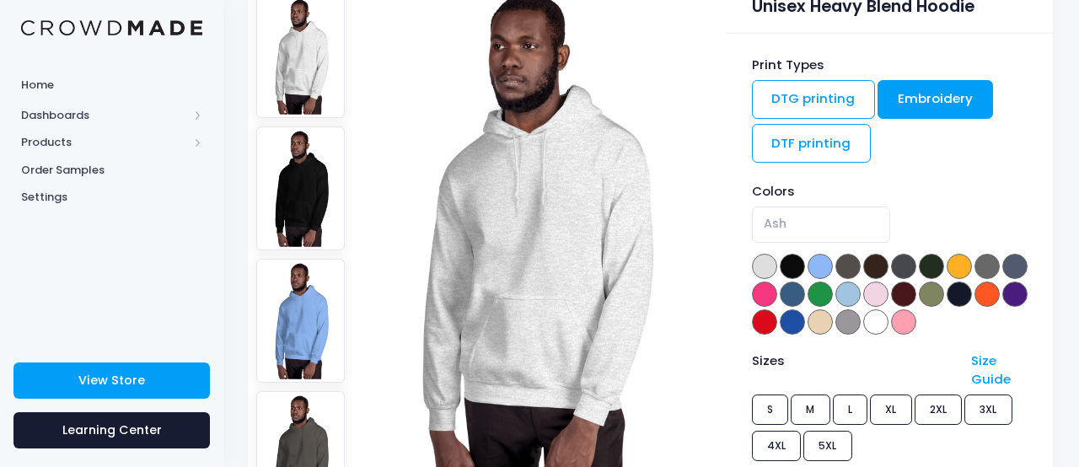
scroll to position [165, 1]
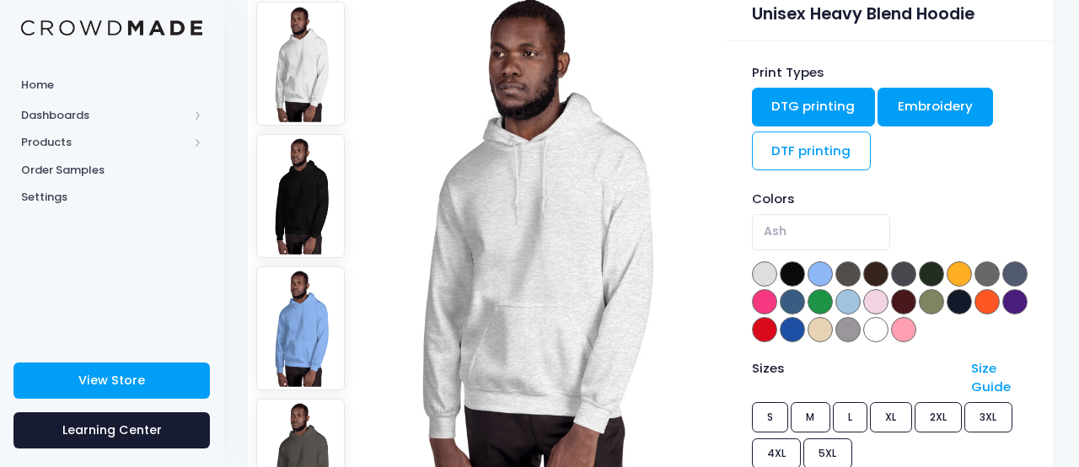
click at [802, 107] on link "DTG printing" at bounding box center [814, 107] width 124 height 39
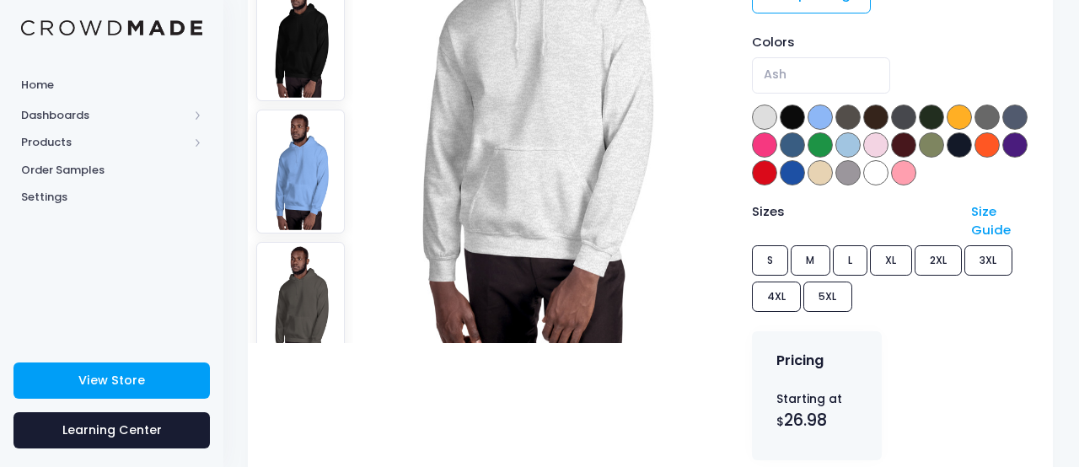
scroll to position [150, 1]
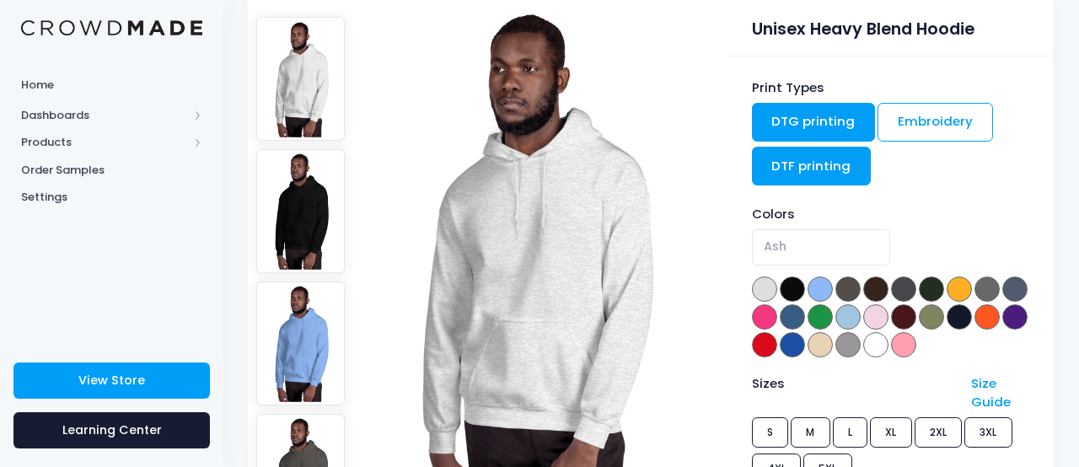
click at [815, 147] on link "DTF printing" at bounding box center [812, 166] width 120 height 39
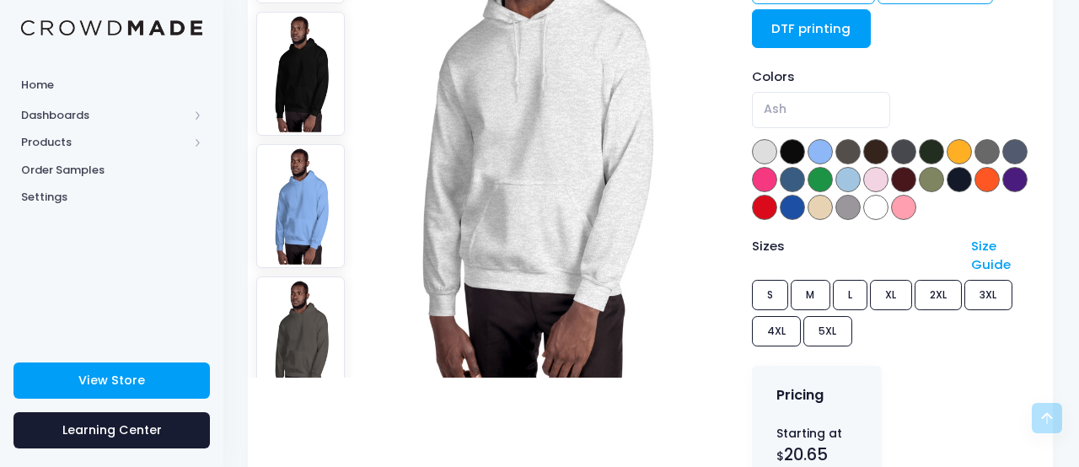
scroll to position [260, 1]
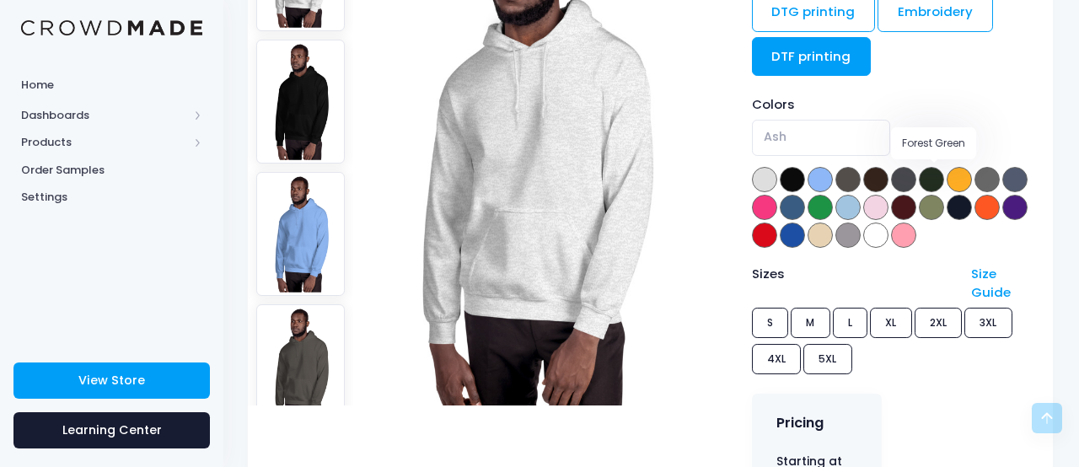
click at [935, 167] on span at bounding box center [931, 179] width 25 height 25
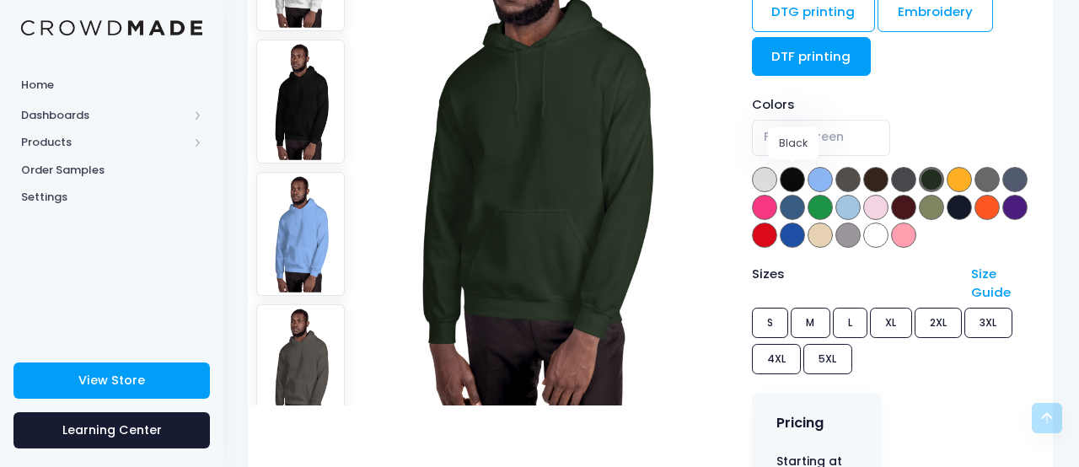
click at [793, 178] on span at bounding box center [792, 179] width 25 height 25
select select "Black"
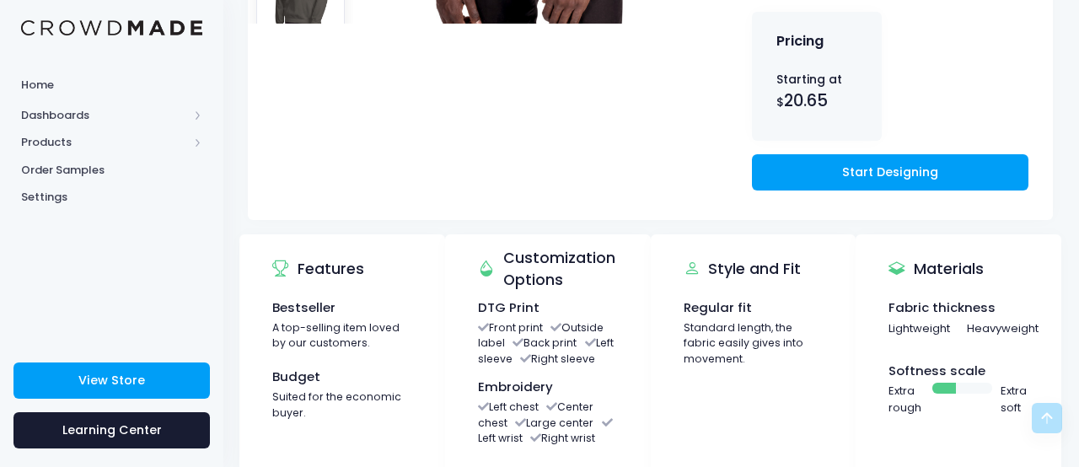
scroll to position [645, 1]
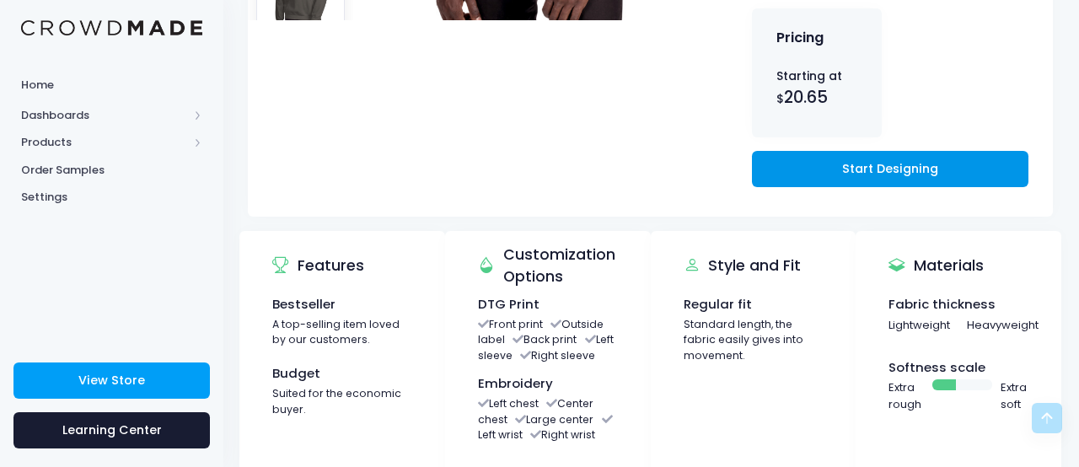
click at [887, 175] on link "Start Designing" at bounding box center [890, 169] width 277 height 36
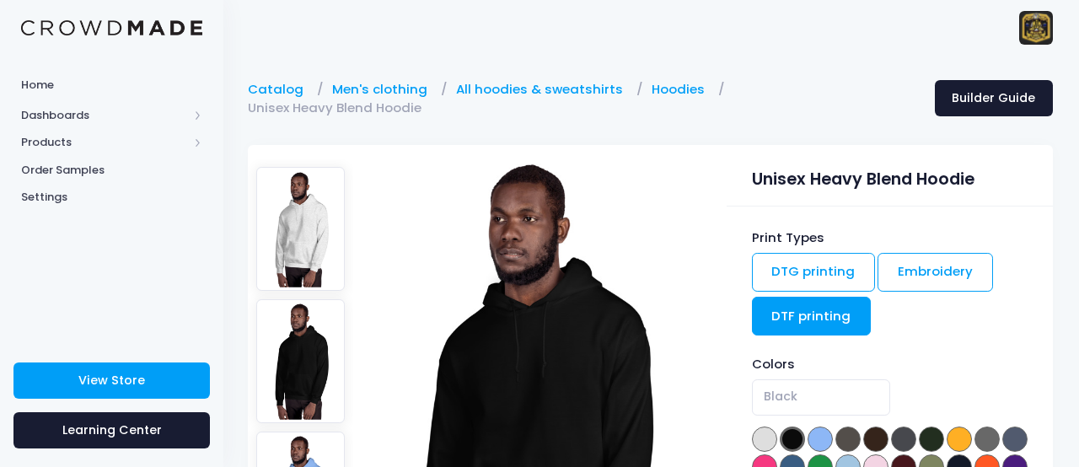
scroll to position [0, 1]
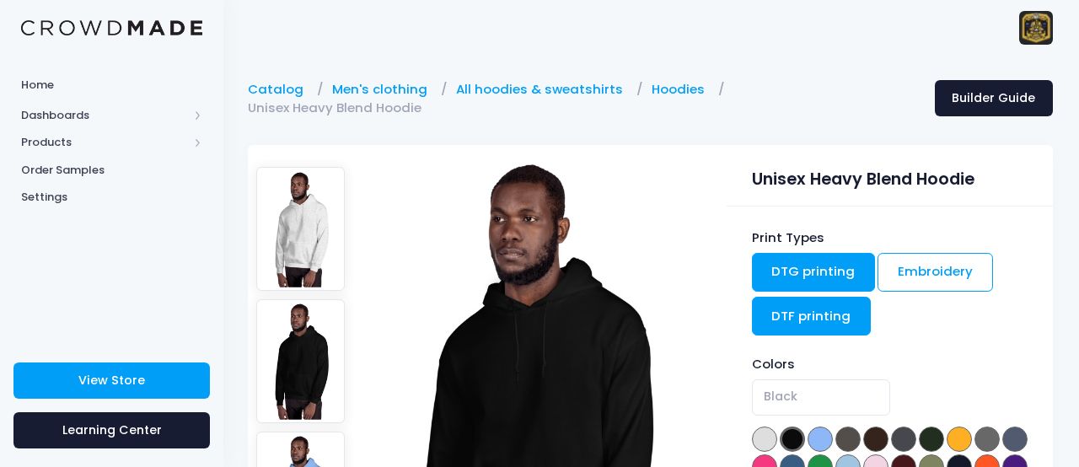
click at [805, 277] on link "DTG printing" at bounding box center [814, 272] width 124 height 39
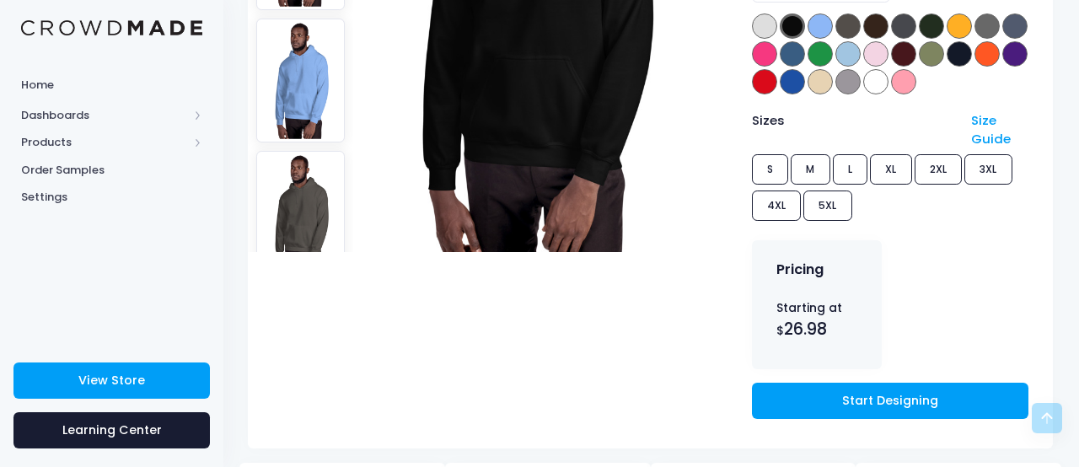
scroll to position [419, 1]
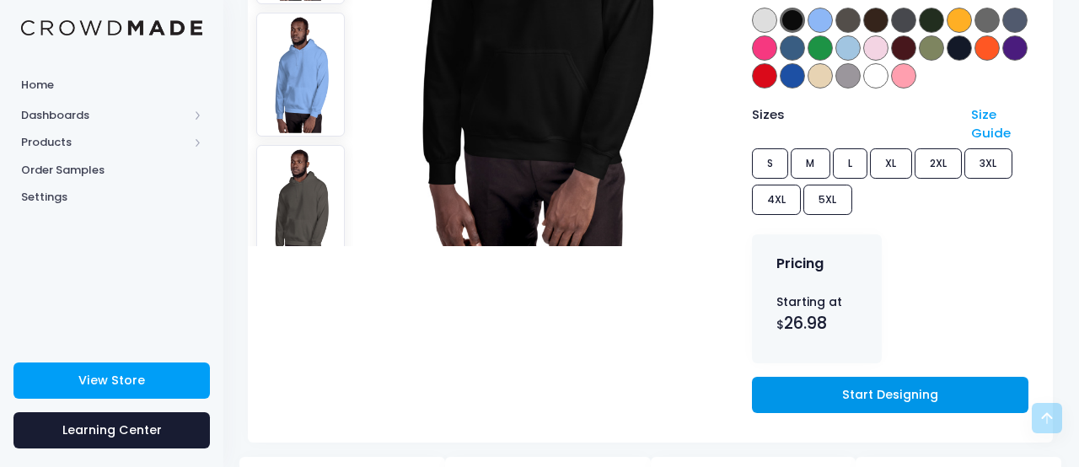
click at [873, 382] on link "Start Designing" at bounding box center [890, 395] width 277 height 36
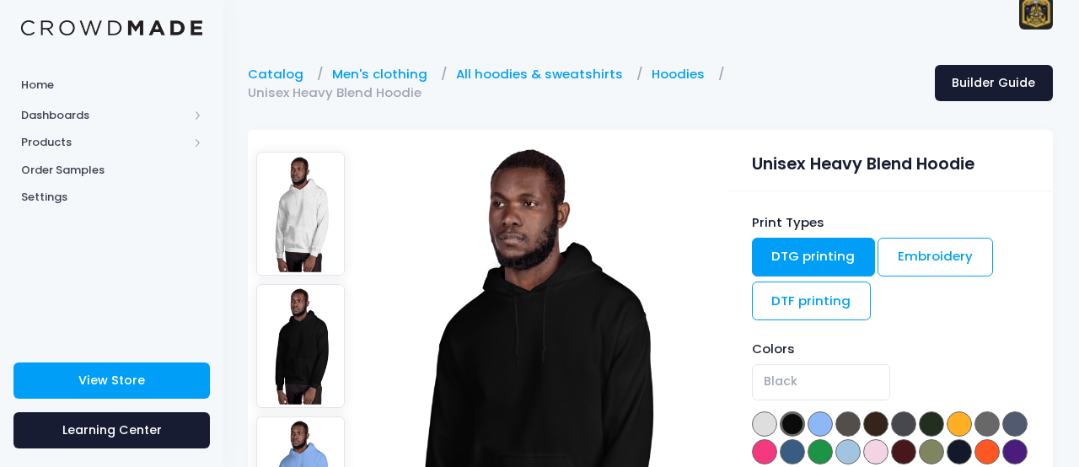
scroll to position [11, 1]
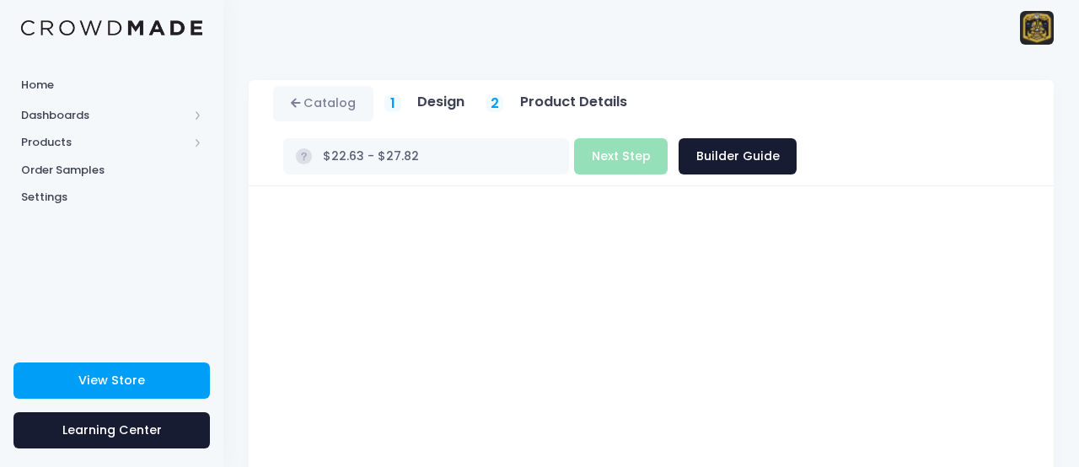
type input "$Infinity - $-Infinity"
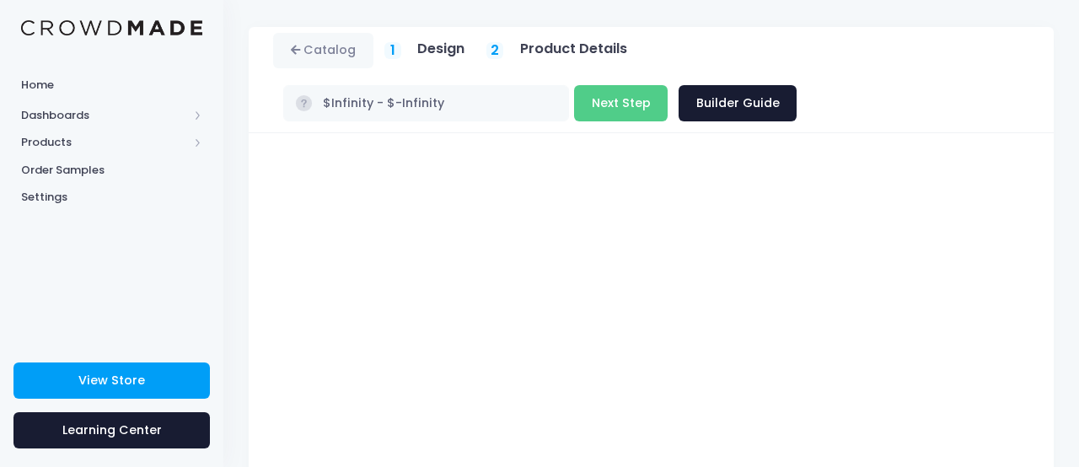
scroll to position [42, 0]
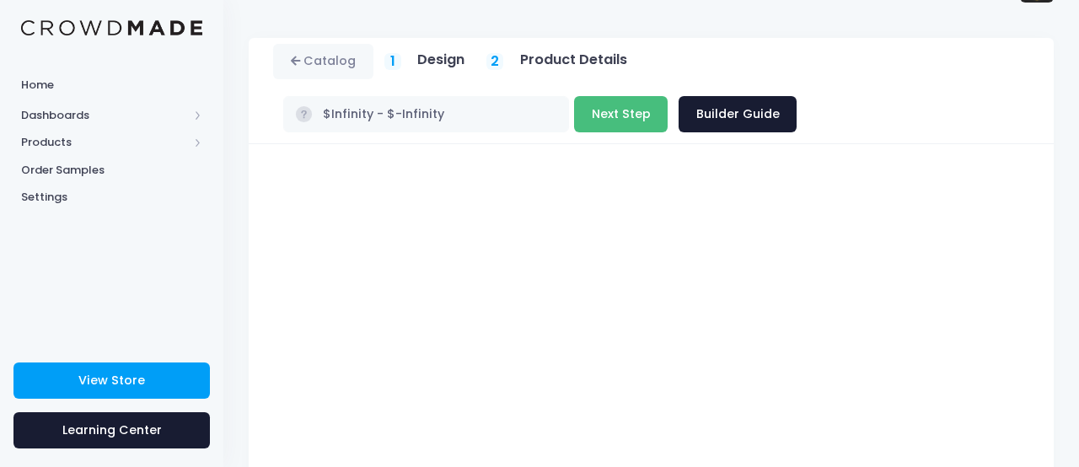
click at [639, 119] on button "Next Step" at bounding box center [621, 114] width 94 height 36
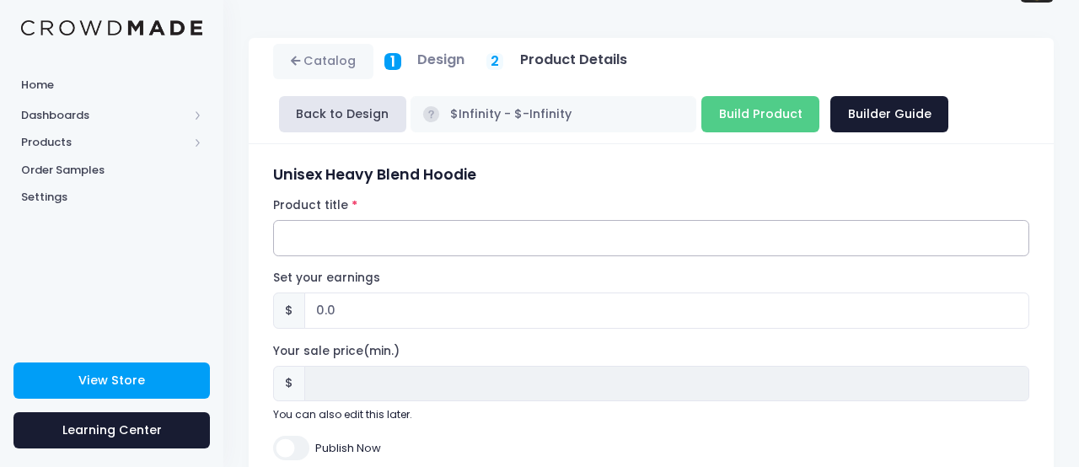
click at [359, 234] on input "Product title" at bounding box center [651, 238] width 756 height 36
type input "Can Crushers Hoodie New Logo"
click at [425, 315] on input "0.0" at bounding box center [666, 311] width 725 height 36
type input "-0.01"
type input "-0.06"
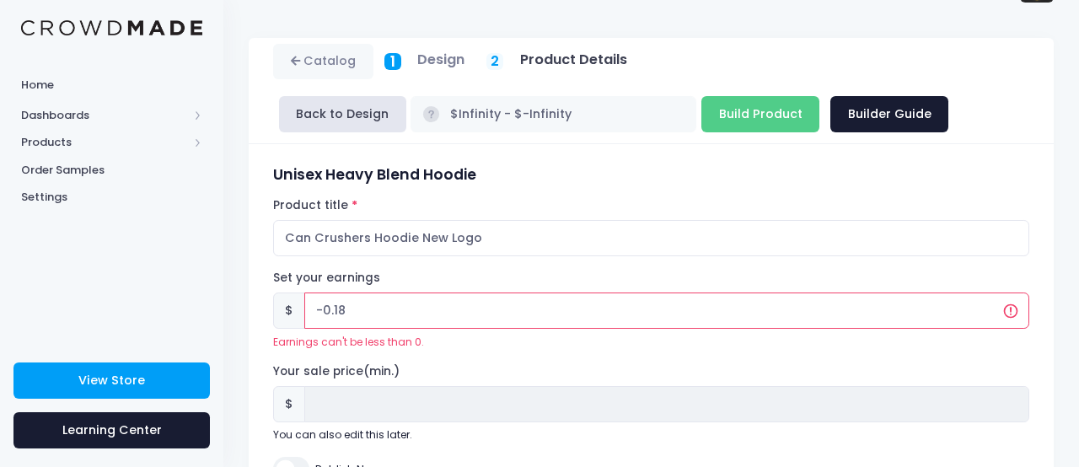
type input "-0.19"
type input "-0.3"
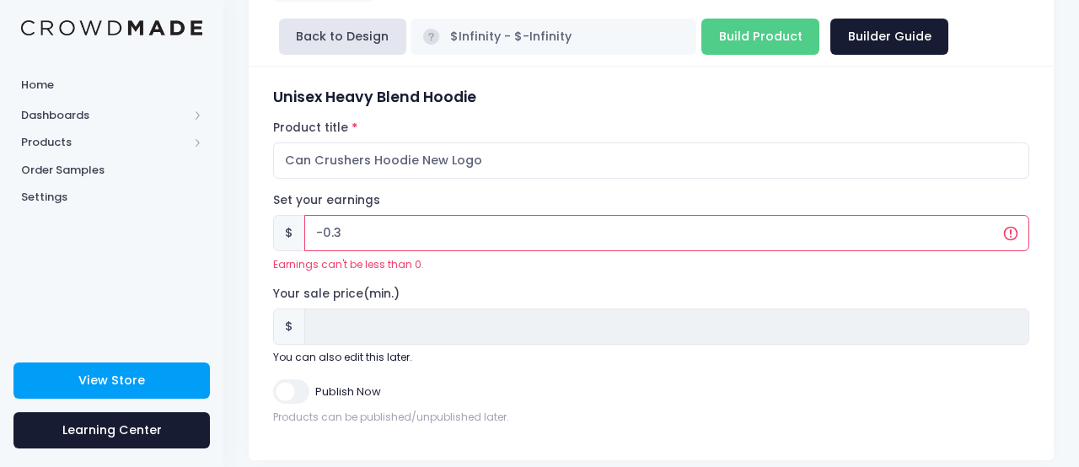
drag, startPoint x: 352, startPoint y: 236, endPoint x: 304, endPoint y: 241, distance: 47.5
click at [304, 241] on input "-0.3" at bounding box center [666, 233] width 725 height 36
type input "-0"
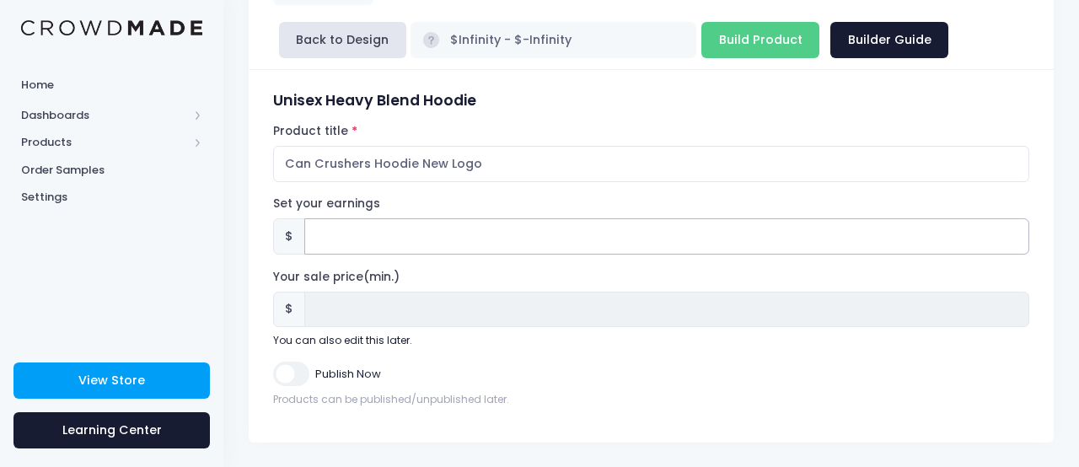
type input "3"
type input "34"
type input "34.9"
type input "34.99"
click at [433, 237] on input "34.99" at bounding box center [666, 236] width 725 height 36
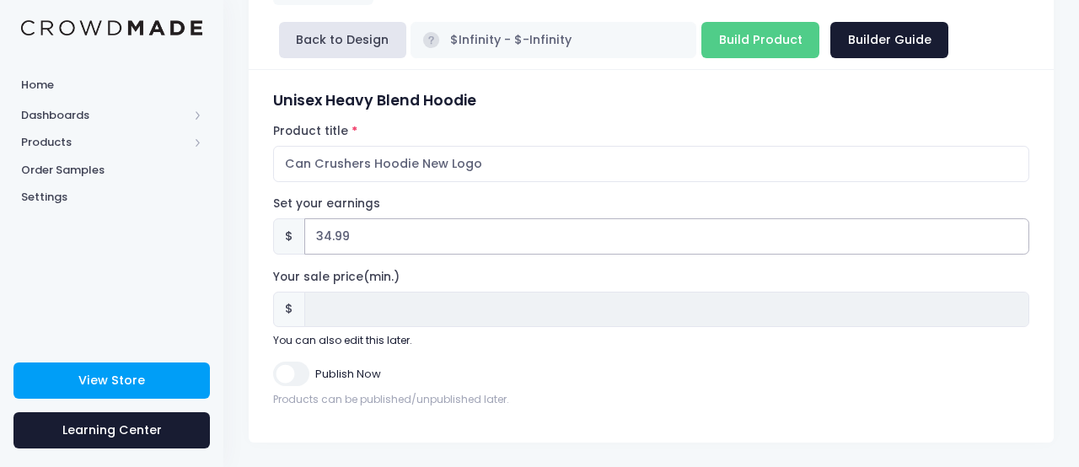
type input "34.99"
click at [437, 238] on input "34.99" at bounding box center [666, 236] width 725 height 36
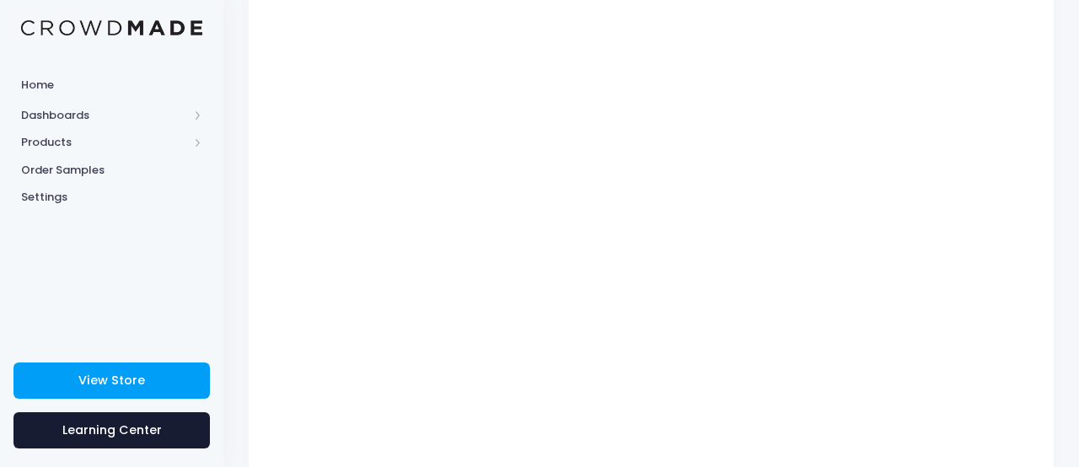
scroll to position [219, 0]
type input "$Infinity - $-Infinity"
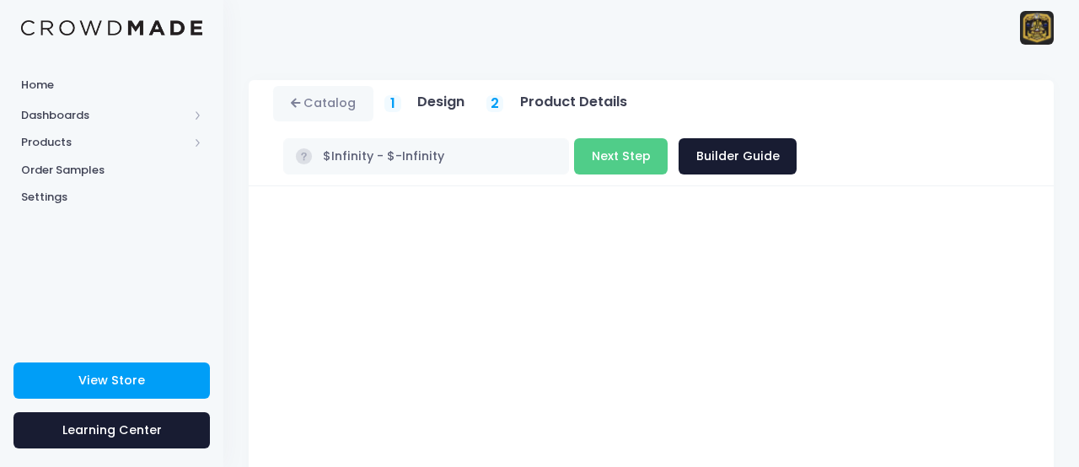
scroll to position [0, 0]
click at [618, 154] on button "Next Step" at bounding box center [621, 156] width 94 height 36
type input "$30.72 - $36.77"
click at [632, 161] on button "Next Step" at bounding box center [621, 156] width 94 height 36
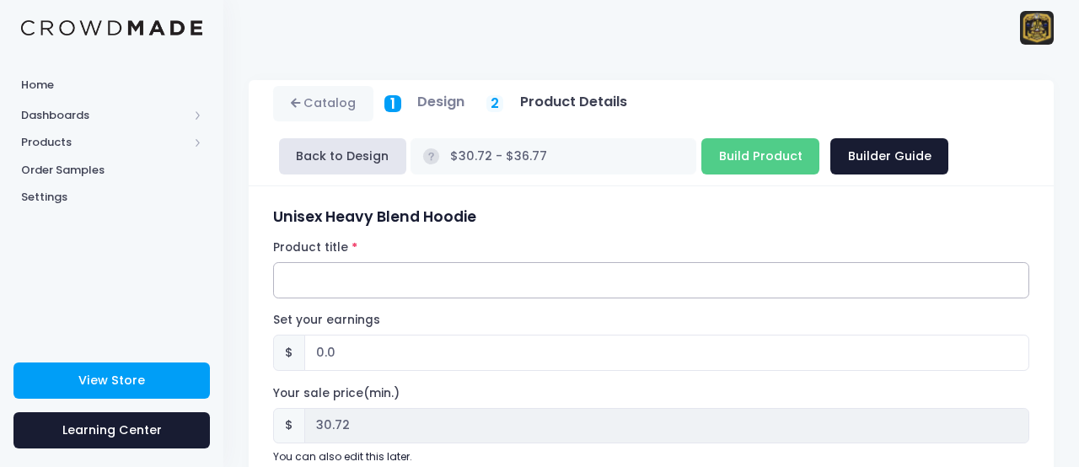
click at [355, 279] on input "Product title" at bounding box center [651, 280] width 756 height 36
type input "New Logo Hoodie"
drag, startPoint x: 341, startPoint y: 352, endPoint x: 309, endPoint y: 353, distance: 31.2
click at [309, 353] on input "0.0" at bounding box center [666, 353] width 725 height 36
type input "3"
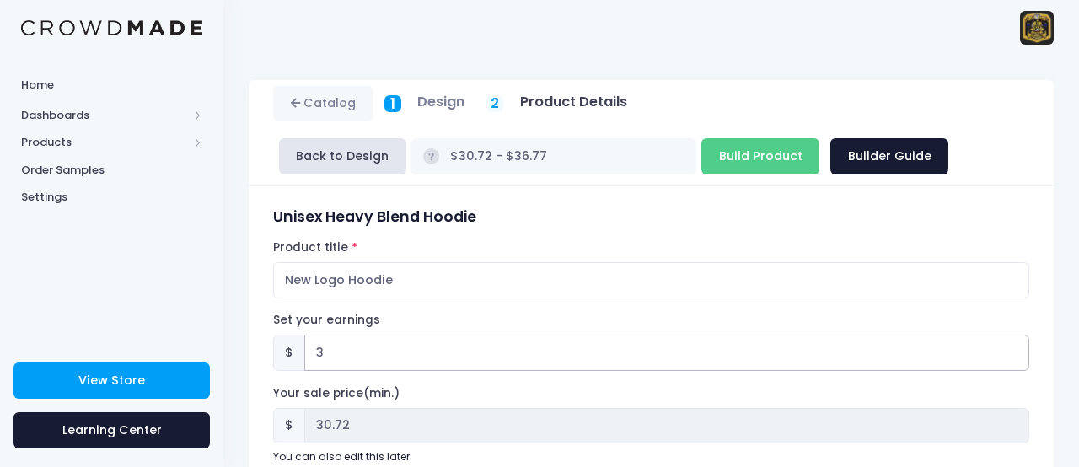
type input "$33.72 - $39.77"
type input "33.72"
type input "3.4"
type input "$34.12 - $40.17"
type input "34.12"
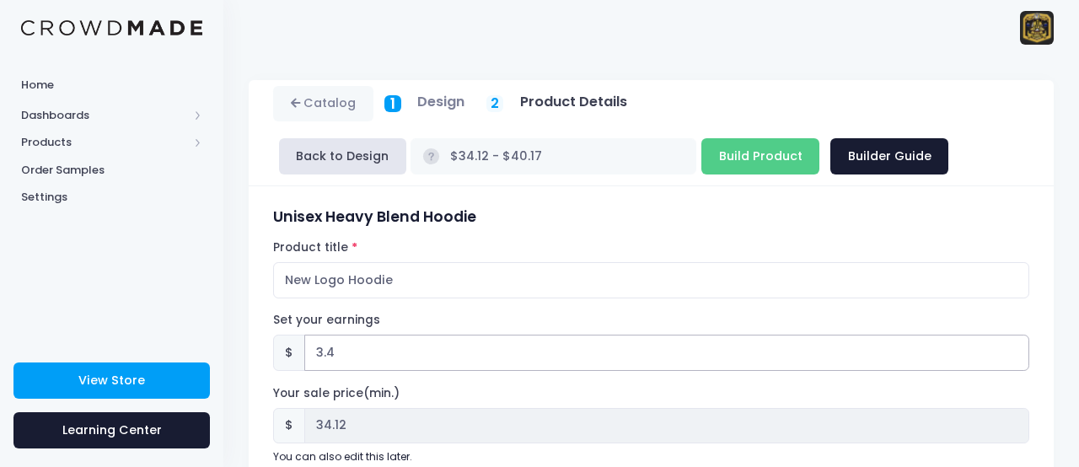
type input "3.47"
type input "$34.19 - $40.24"
type input "34.19"
type input "3.4"
type input "$34.12 - $40.17"
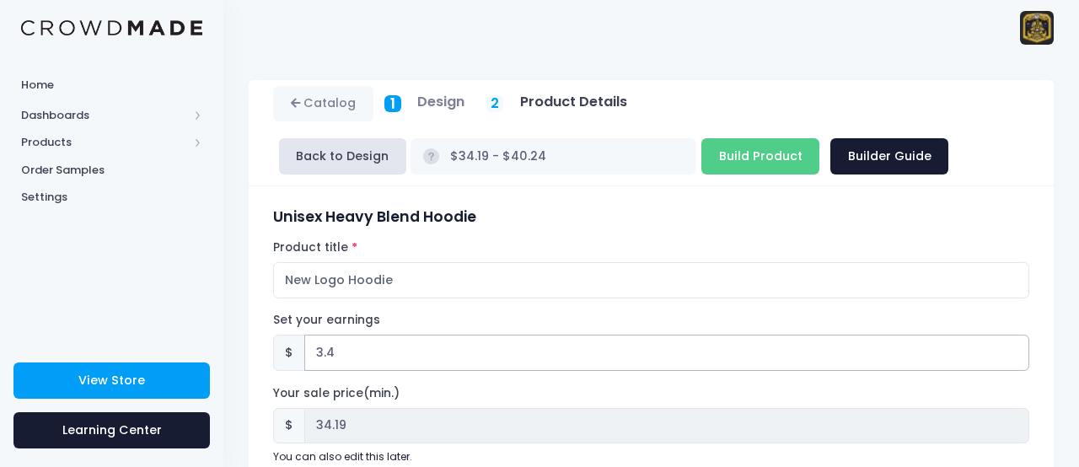
type input "34.12"
type input "3"
type input "$33.72 - $39.77"
type input "33.72"
type input "3.9"
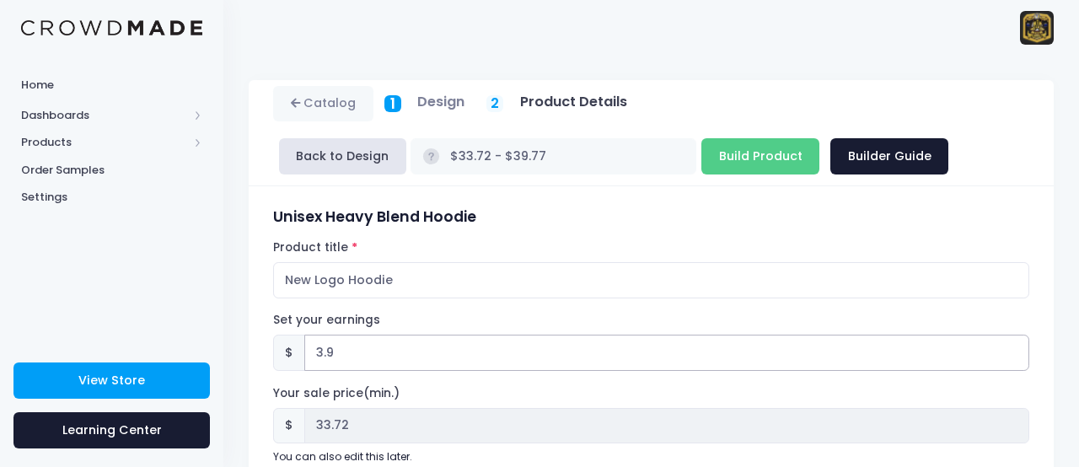
type input "$34.62 - $40.67"
type input "34.62"
type input "3.97"
type input "$34.69 - $40.74"
type input "34.69"
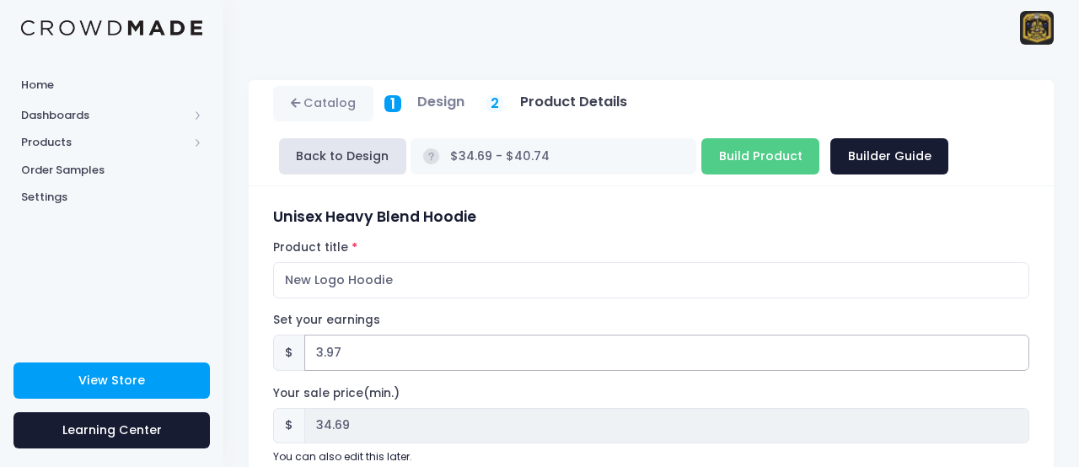
type input "3.9"
type input "$34.62 - $40.67"
type input "34.62"
type input "3"
type input "$33.72 - $39.77"
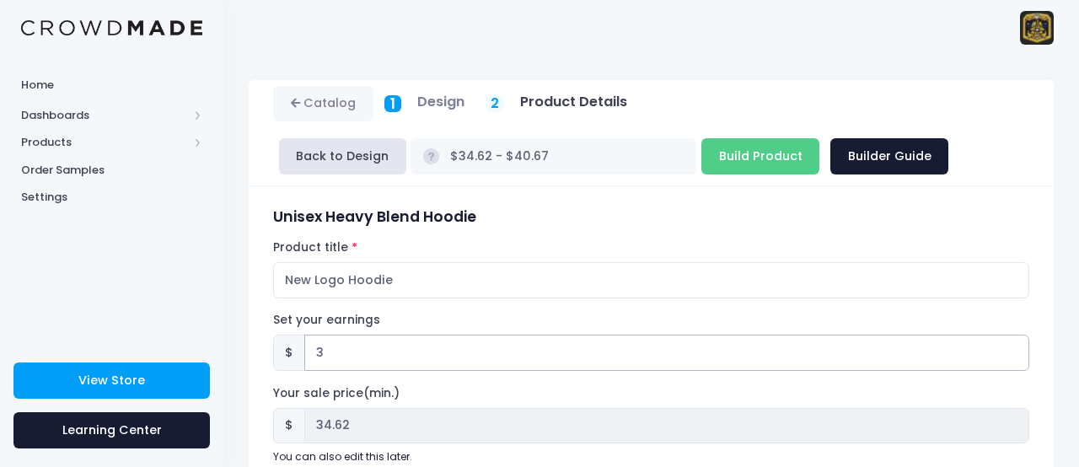
type input "33.72"
type input "$30.72 - $36.77"
type input "30.72"
type input "4"
type input "$34.72 - $40.77"
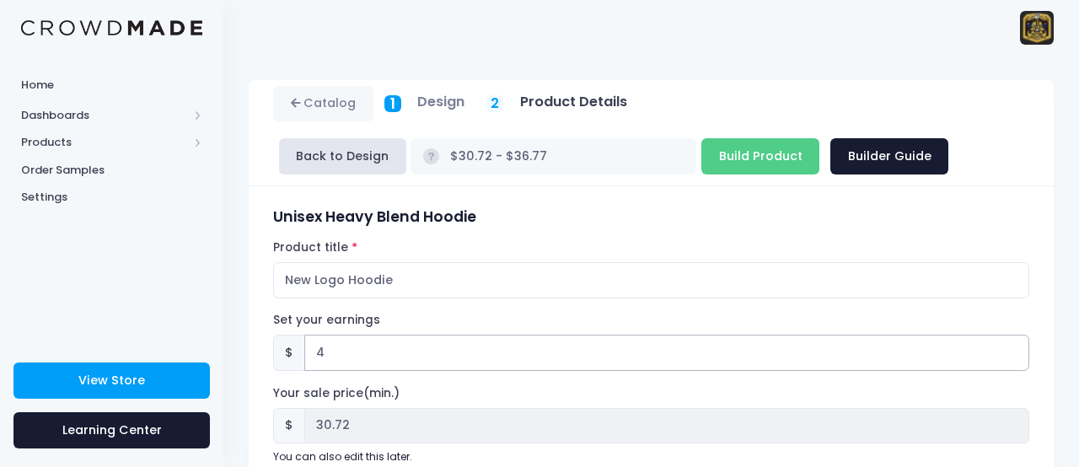
type input "34.72"
type input "4.09"
type input "$34.81 - $40.86"
type input "34.81"
type input "4.0"
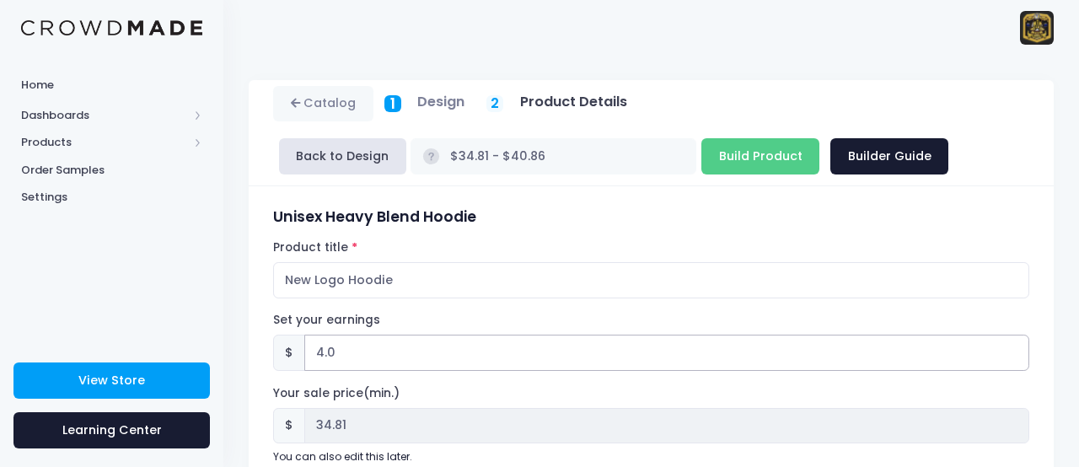
type input "$34.72 - $40.77"
type input "34.72"
type input "4.2"
type input "$34.92 - $40.97"
type input "34.92"
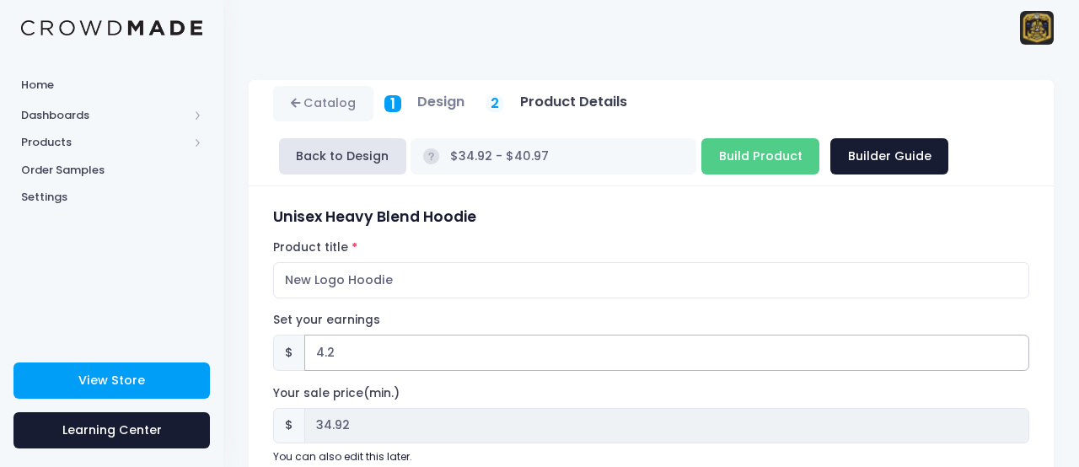
type input "4.23"
type input "$34.95 - $41.00"
type input "34.95"
type input "4.2"
type input "$34.92 - $40.97"
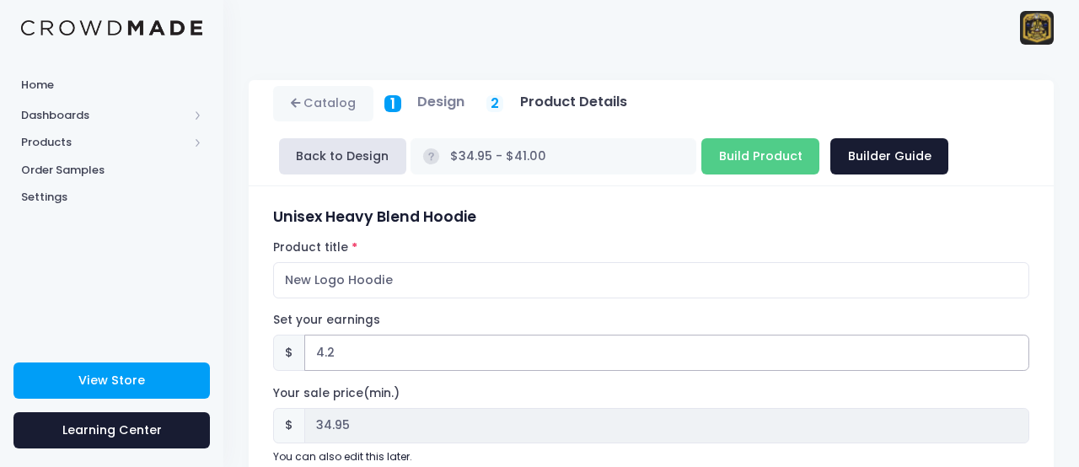
type input "34.92"
type input "4.27"
type input "$34.99 - $41.04"
type input "34.99"
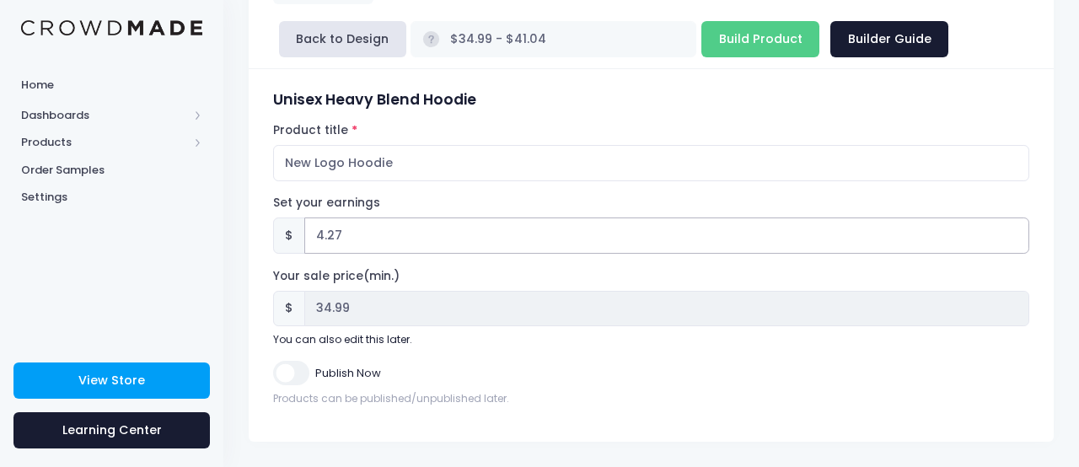
scroll to position [116, 0]
type input "4.27"
click at [286, 378] on input "Publish Now" at bounding box center [290, 374] width 35 height 24
checkbox input "true"
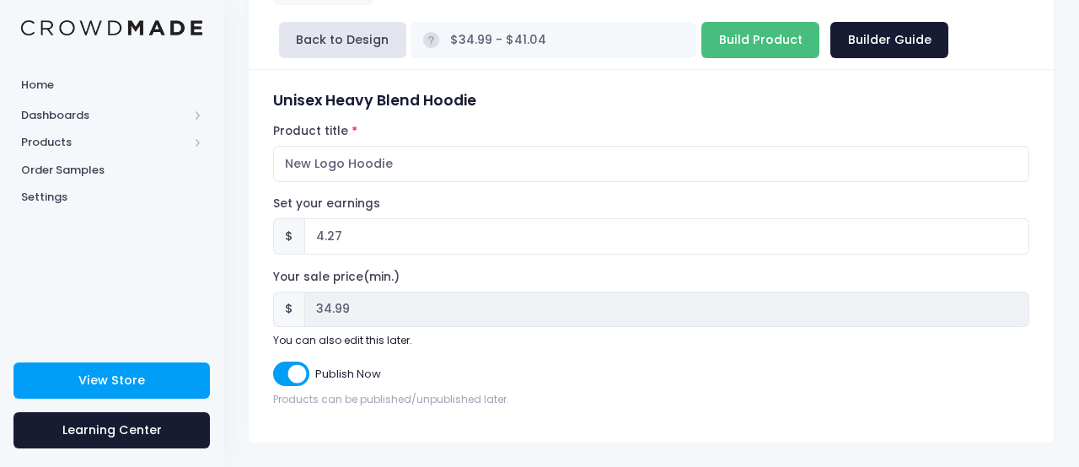
click at [762, 40] on input "Build Product" at bounding box center [761, 40] width 118 height 36
type input "Building product..."
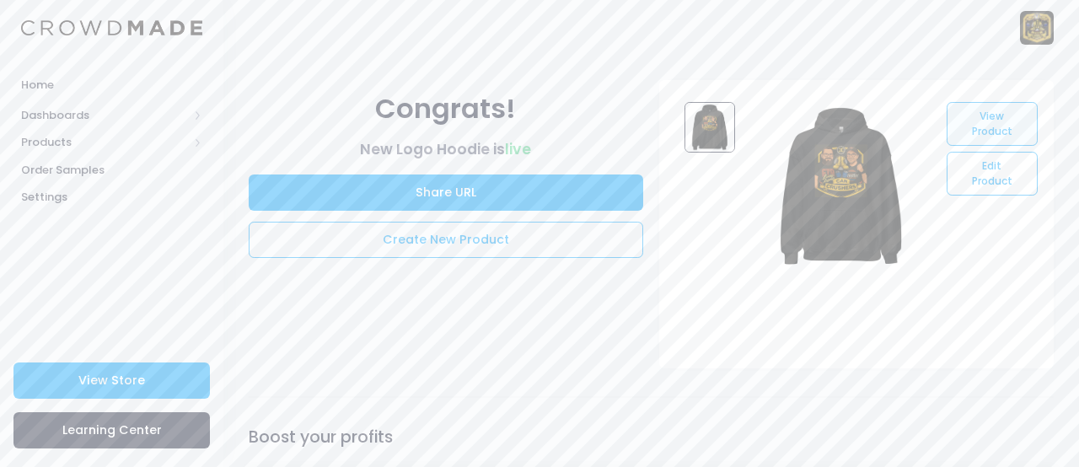
click at [983, 136] on link "View Product" at bounding box center [992, 124] width 90 height 44
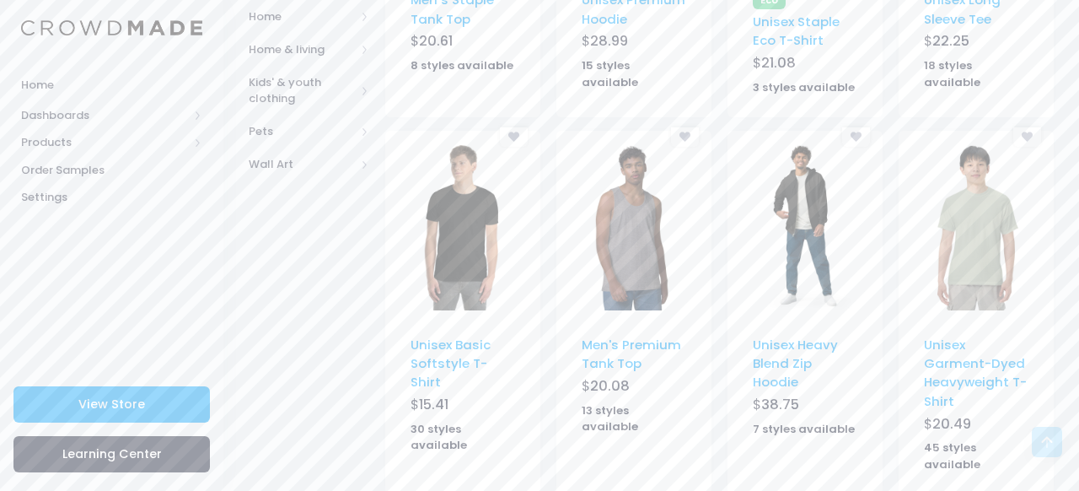
scroll to position [808, 0]
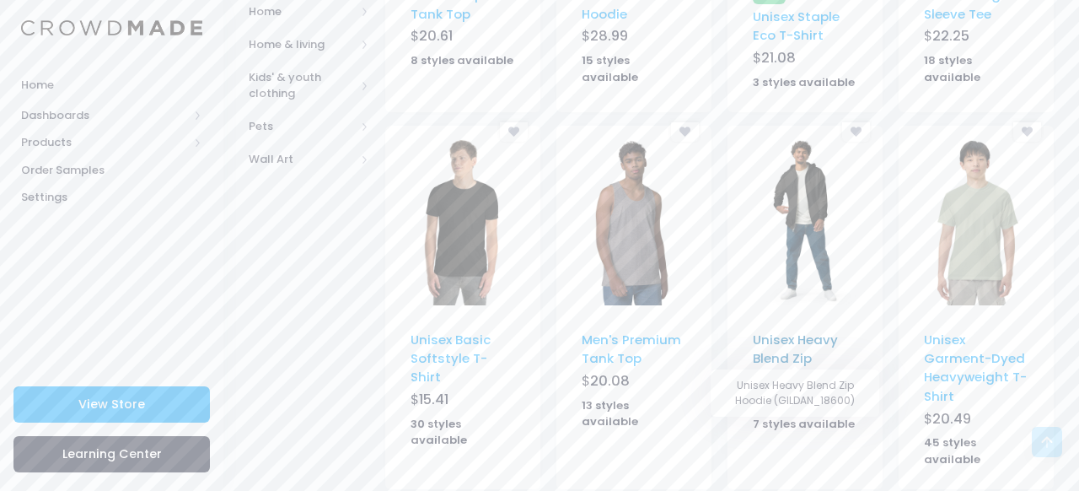
click at [787, 331] on link "Unisex Heavy Blend Zip Hoodie" at bounding box center [795, 359] width 85 height 56
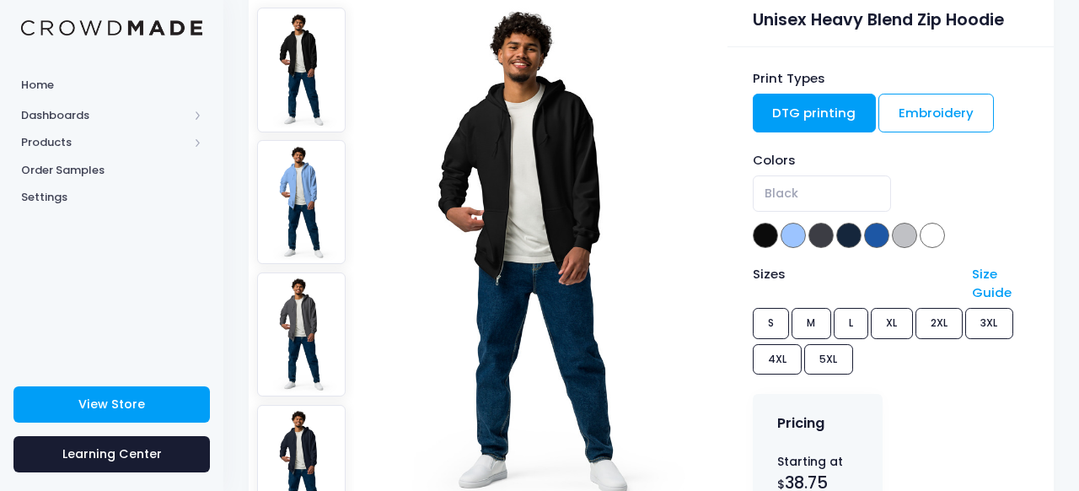
scroll to position [163, 0]
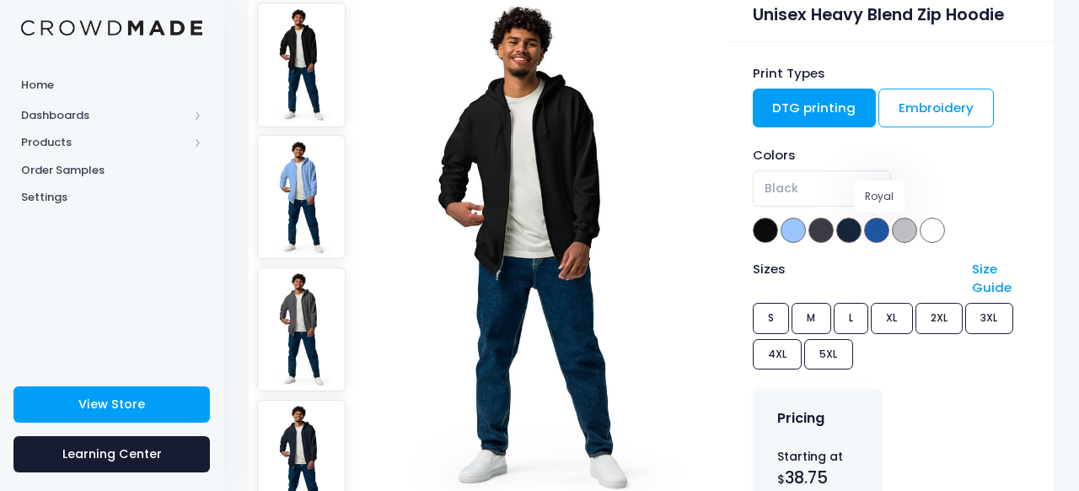
click at [871, 229] on span at bounding box center [876, 230] width 25 height 25
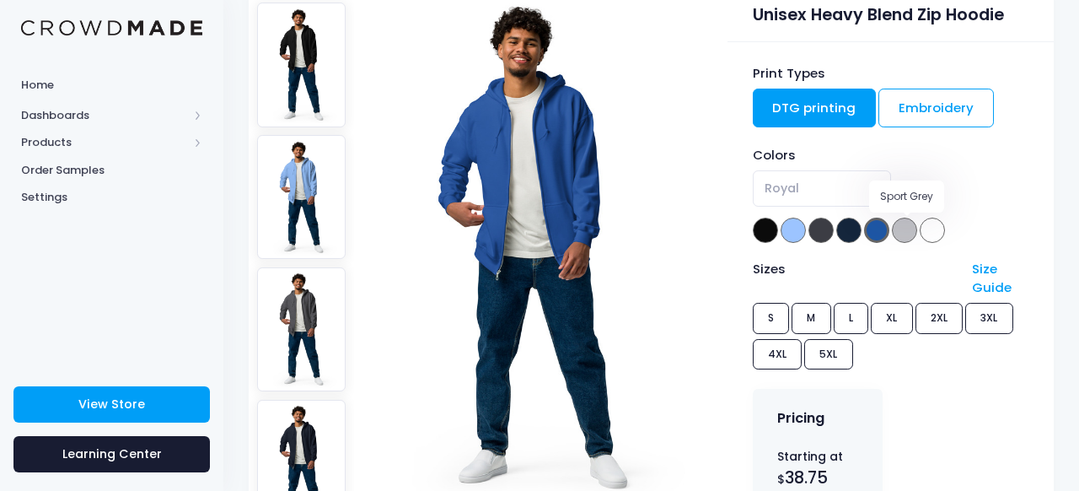
click at [914, 229] on span at bounding box center [904, 230] width 25 height 25
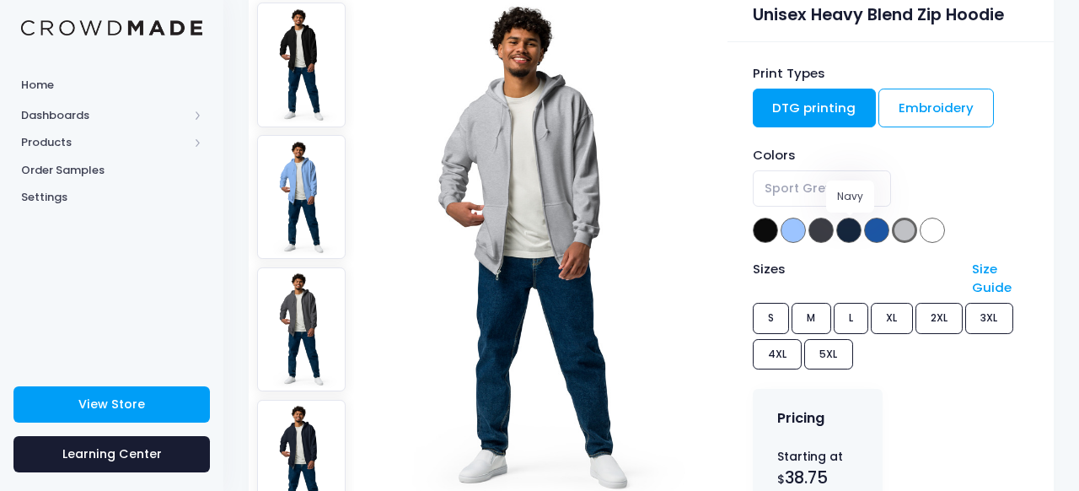
click at [847, 233] on span at bounding box center [849, 230] width 25 height 25
select select "Navy"
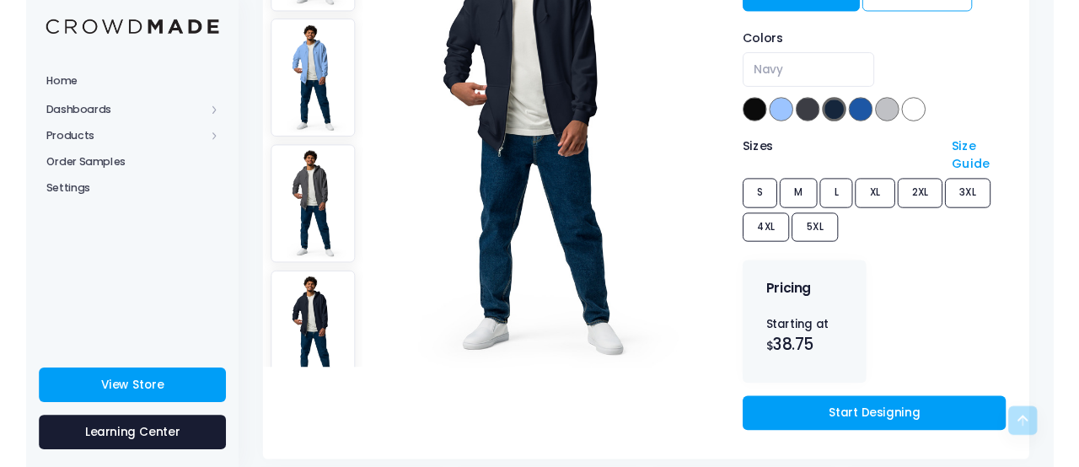
scroll to position [290, 0]
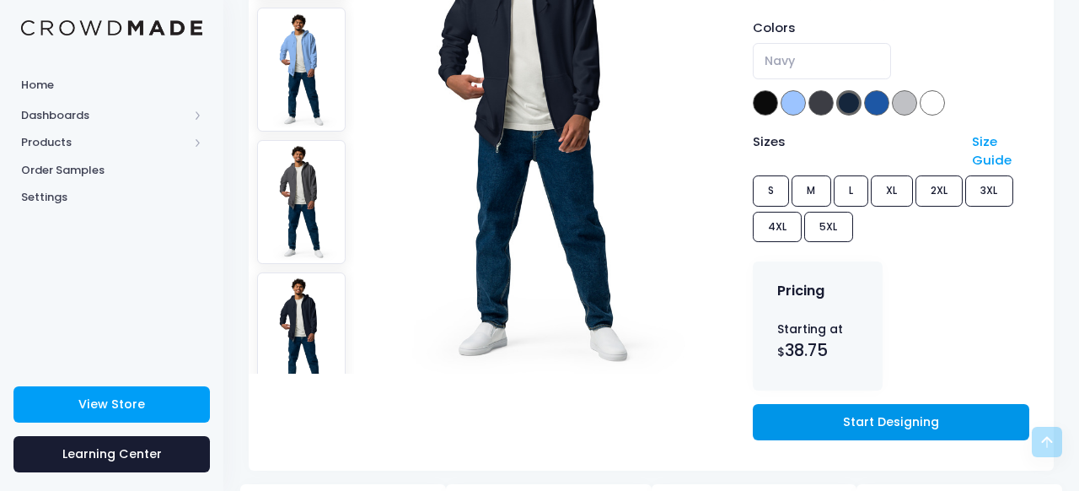
click at [827, 411] on link "Start Designing" at bounding box center [891, 422] width 277 height 36
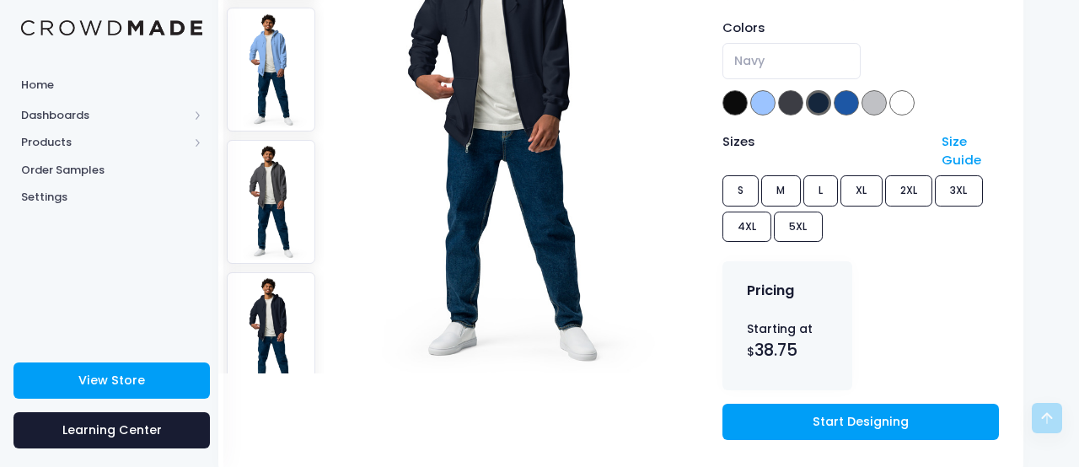
scroll to position [290, 35]
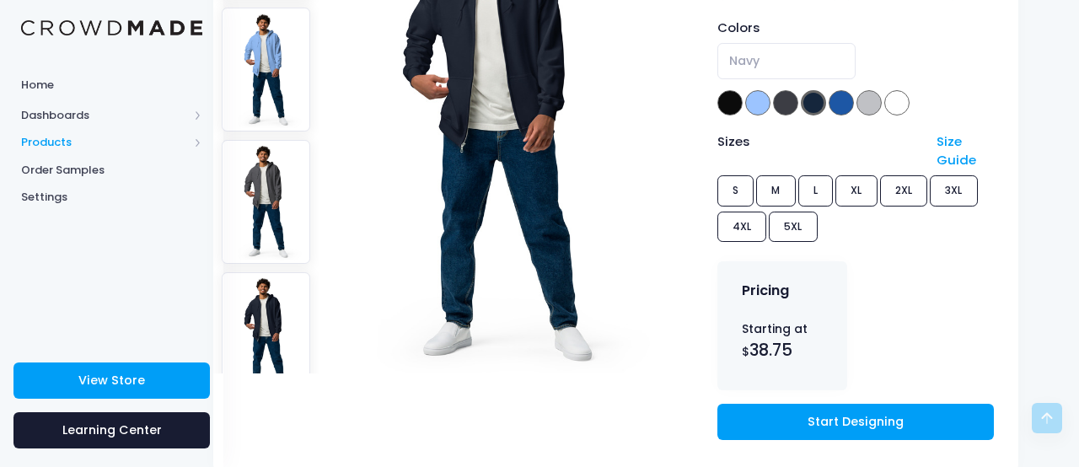
click at [78, 137] on span "Products" at bounding box center [104, 142] width 167 height 17
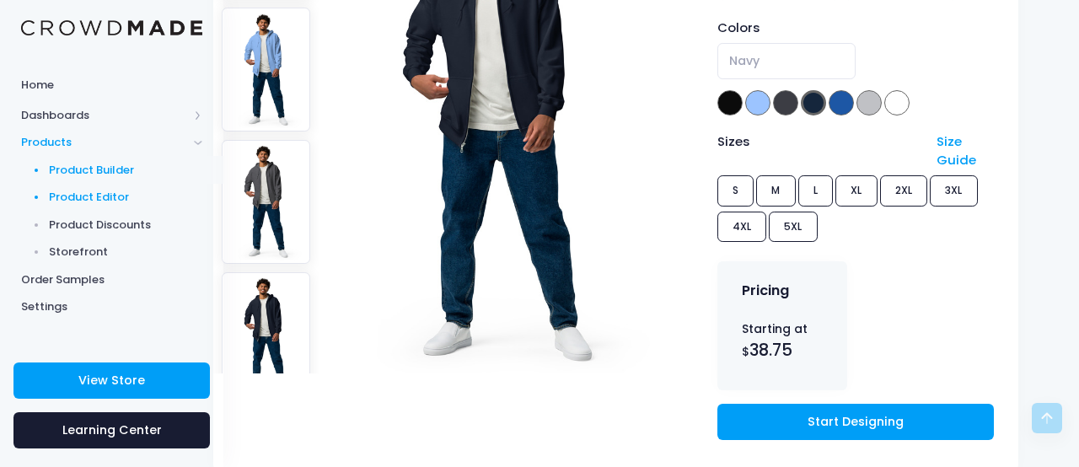
click at [100, 191] on span "Product Editor" at bounding box center [126, 197] width 154 height 17
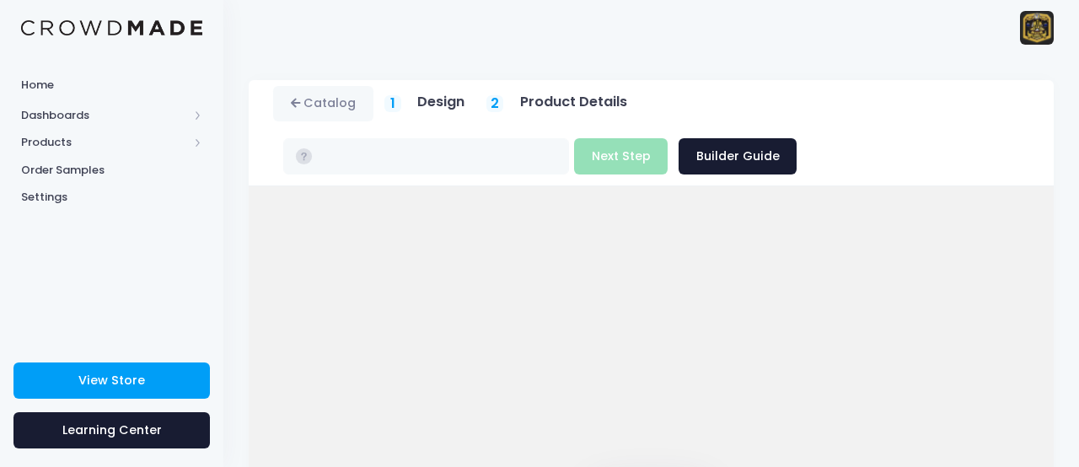
type input "$38.75 - $44.80"
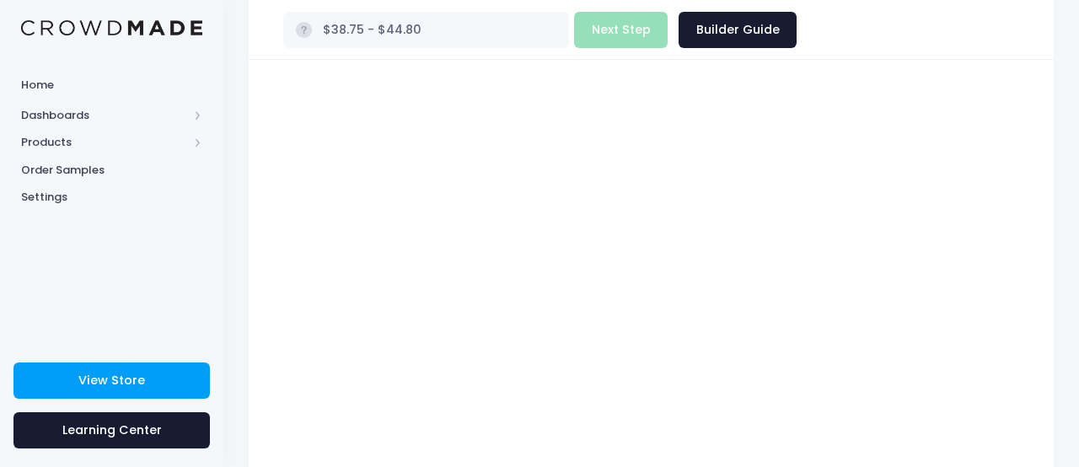
scroll to position [130, 0]
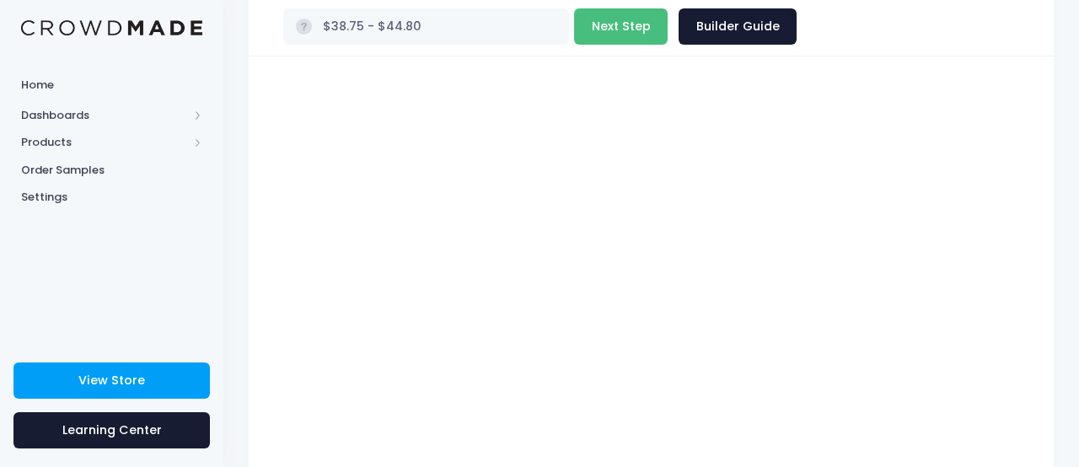
click at [623, 25] on button "Next Step" at bounding box center [621, 26] width 94 height 36
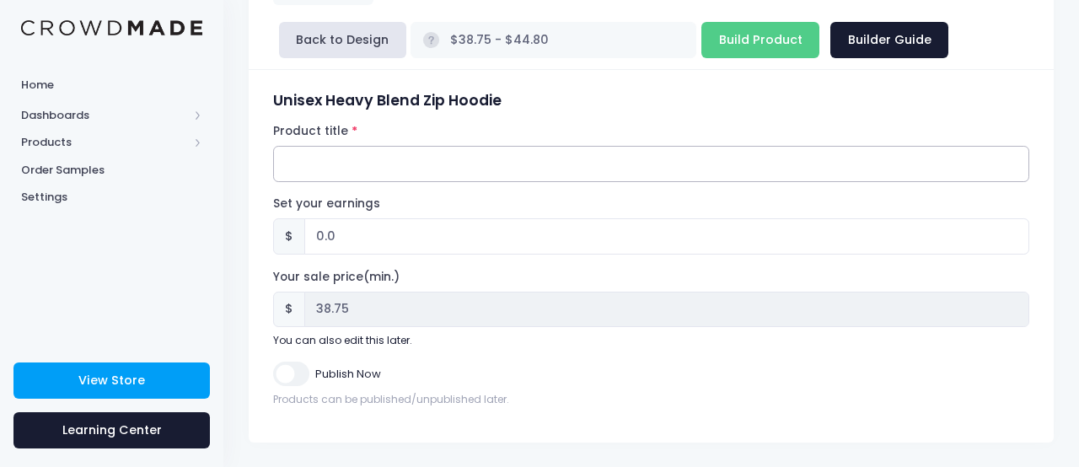
click at [336, 165] on input "Product title" at bounding box center [651, 164] width 756 height 36
type input "Zip Hoodie"
drag, startPoint x: 337, startPoint y: 238, endPoint x: 313, endPoint y: 240, distance: 24.6
click at [313, 240] on input "0.0" at bounding box center [666, 236] width 725 height 36
type input "2"
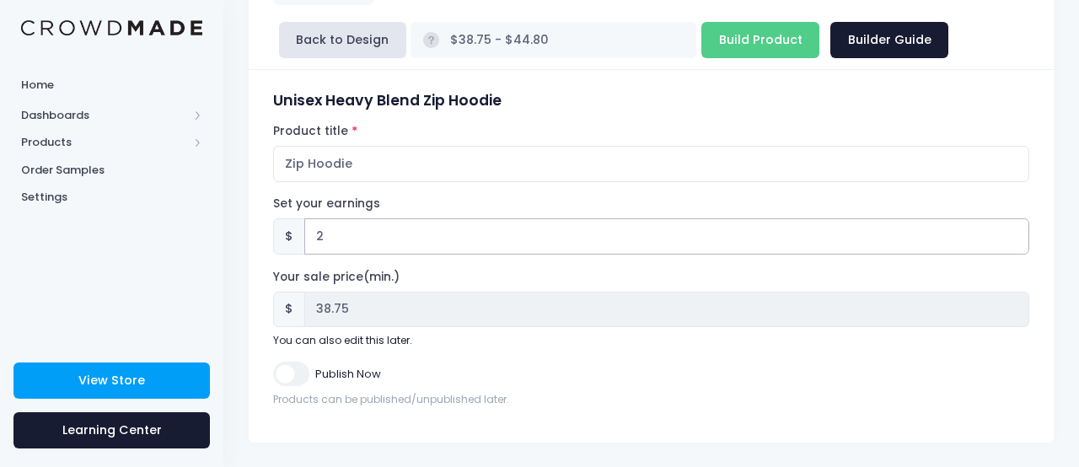
type input "$40.75 - $46.80"
type input "40.75"
type input "2.5"
type input "$41.25 - $47.30"
type input "41.25"
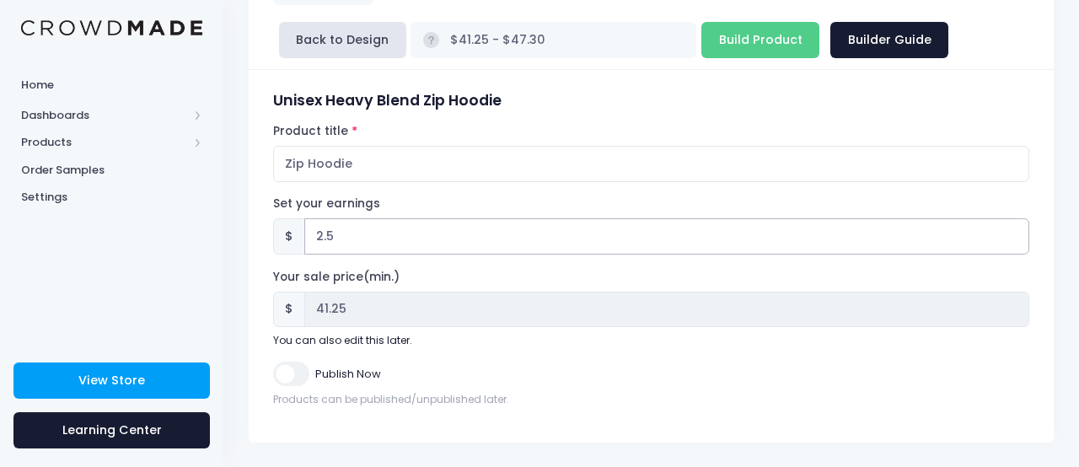
type input "2.56"
type input "$41.31 - $47.36"
type input "41.31"
type input "2.5"
type input "$41.25 - $47.30"
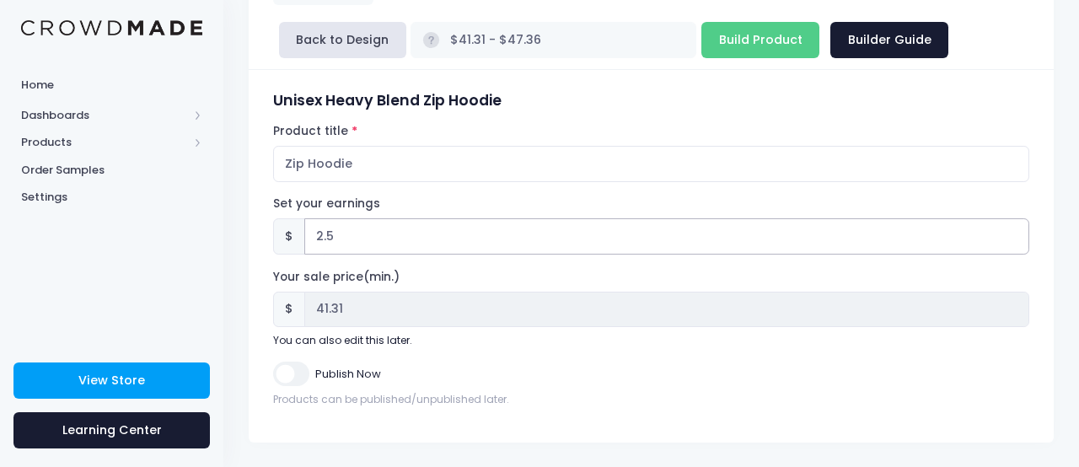
type input "41.25"
type input "2"
type input "$40.75 - $46.80"
type input "40.75"
type input "2.01"
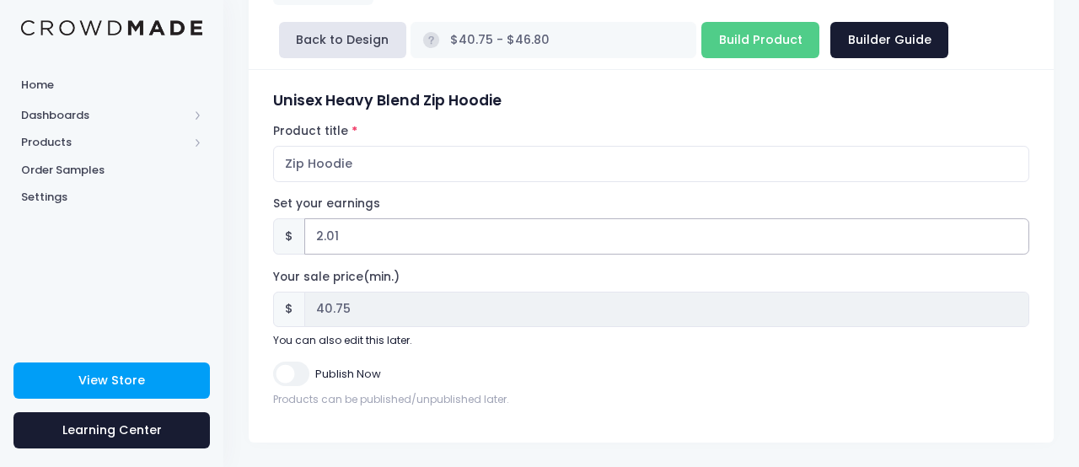
type input "$40.76 - $46.81"
type input "40.76"
type input "2.0"
type input "$40.75 - $46.80"
type input "40.75"
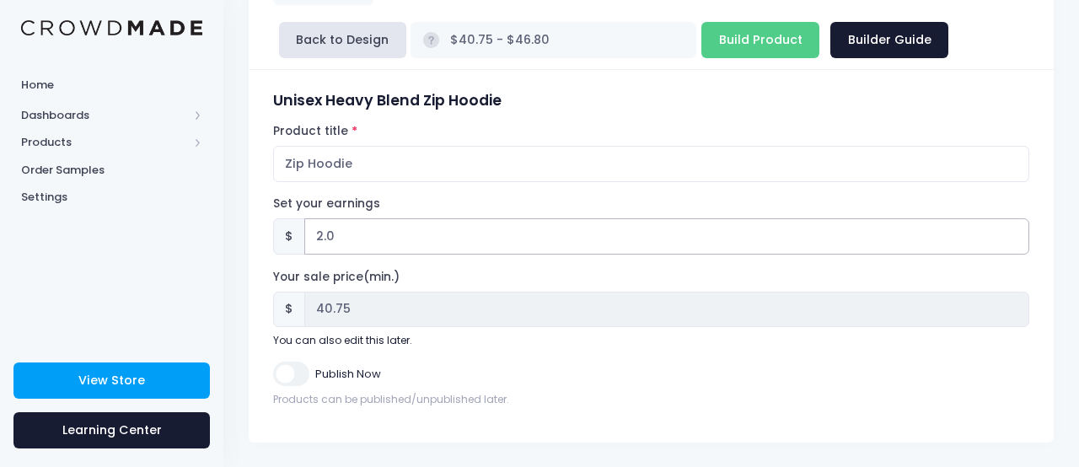
type input "2"
type input "$38.75 - $44.80"
type input "38.75"
type input "1"
type input "$39.75 - $45.80"
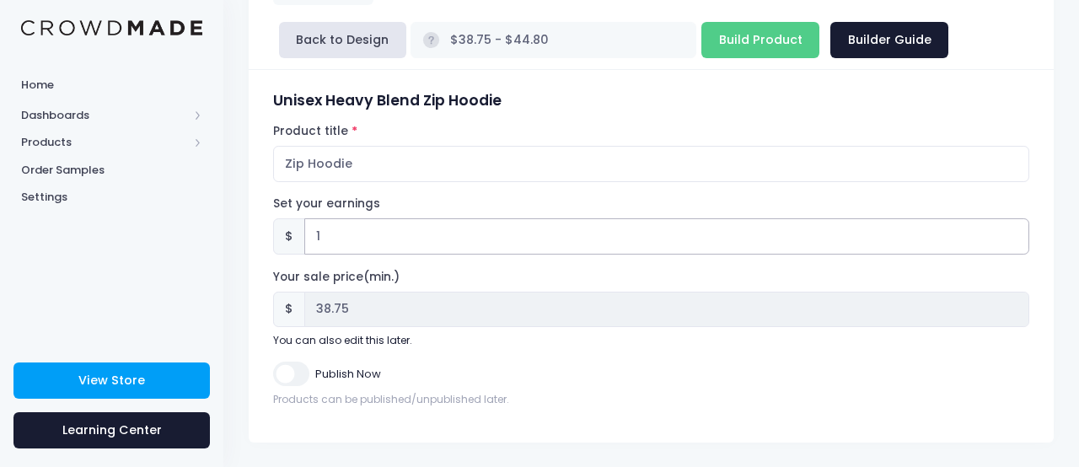
type input "39.75"
type input "1.2"
type input "$39.95 - $46.00"
type input "39.95"
type input "1.29"
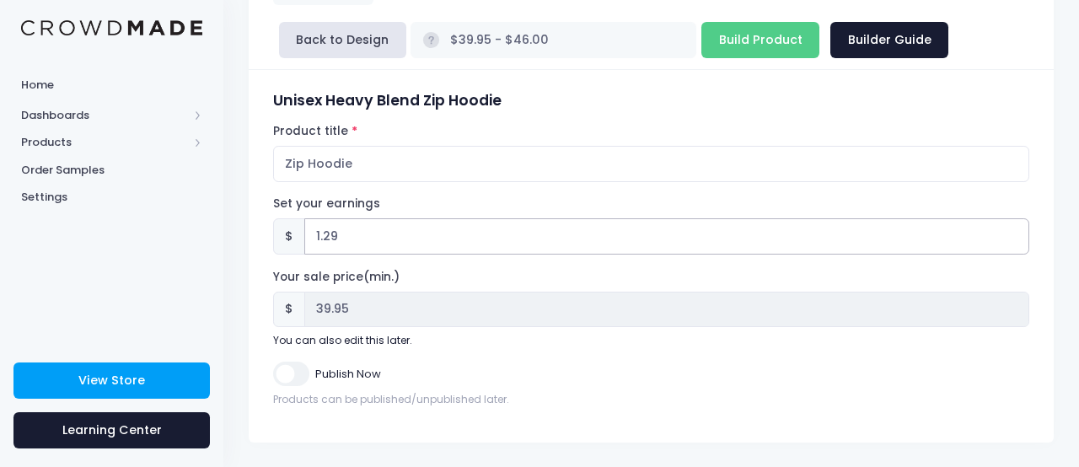
type input "$40.04 - $46.09"
type input "40.04"
type input "1.2"
type input "$39.95 - $46.00"
type input "39.95"
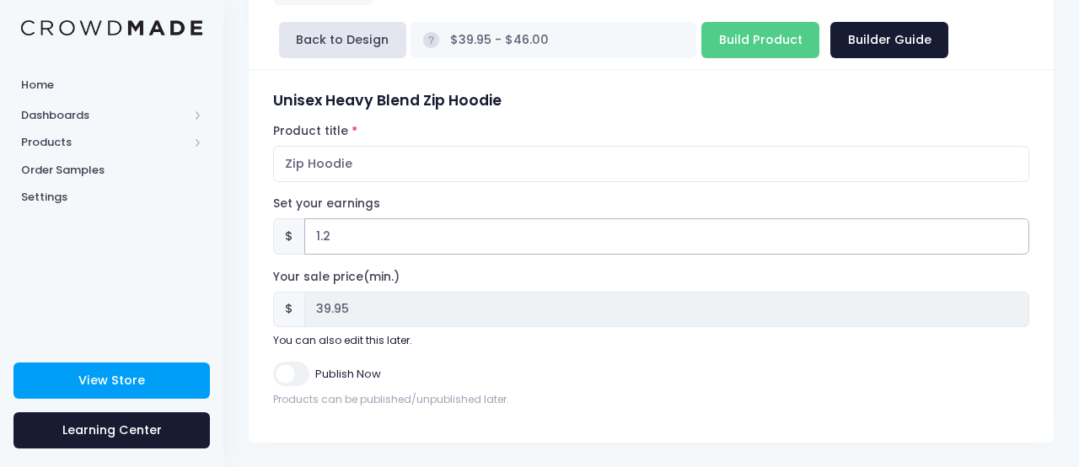
type input "1.22"
type input "$39.97 - $46.02"
type input "39.97"
type input "1.2"
type input "$39.95 - $46.00"
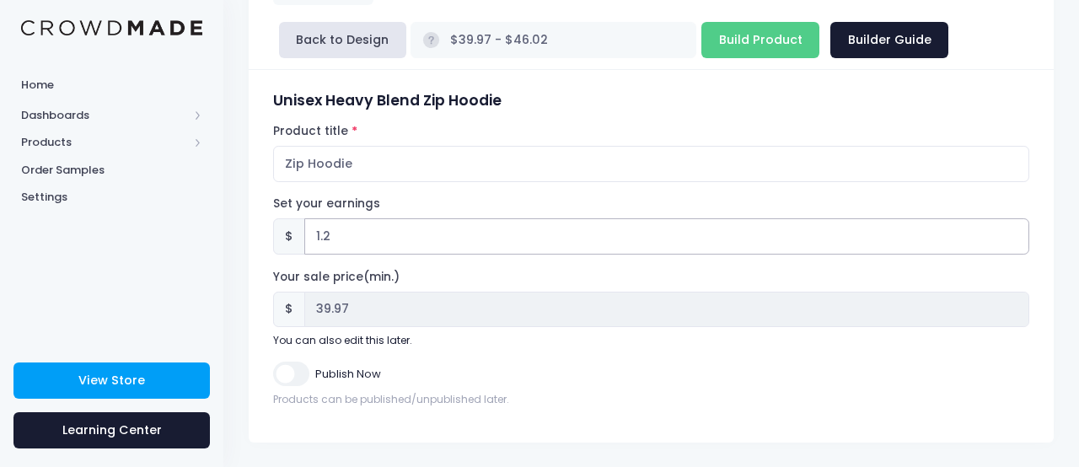
type input "39.95"
type input "1.24"
type input "$39.99 - $46.04"
type input "39.99"
type input "1.24"
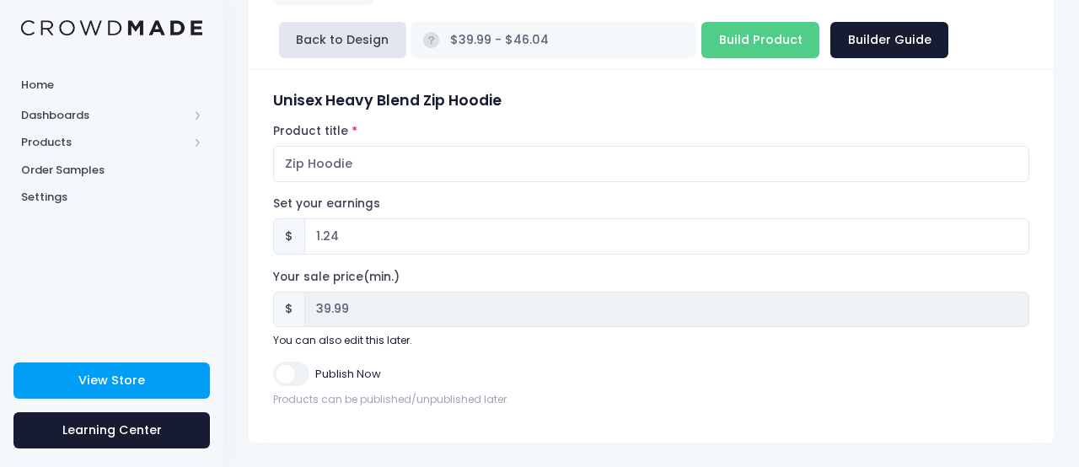
click at [292, 377] on input "Publish Now" at bounding box center [290, 374] width 35 height 24
checkbox input "true"
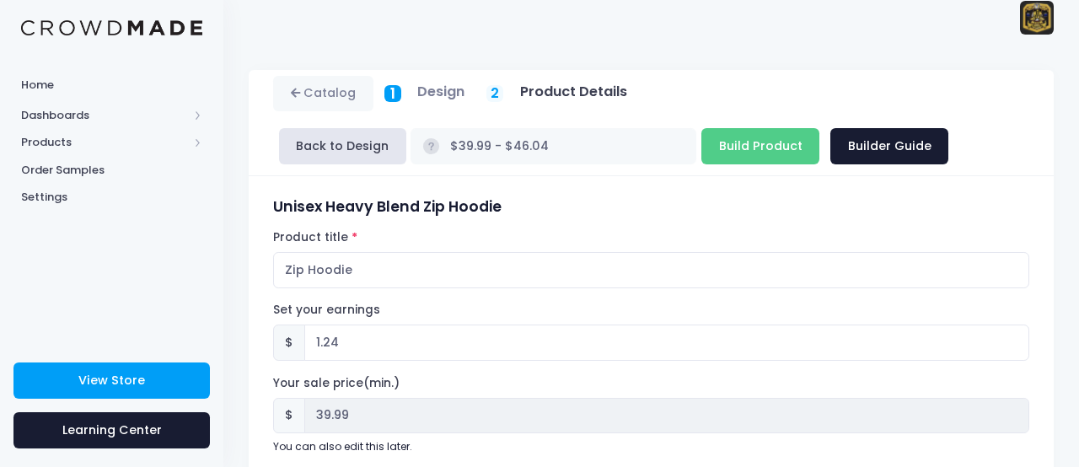
scroll to position [7, 0]
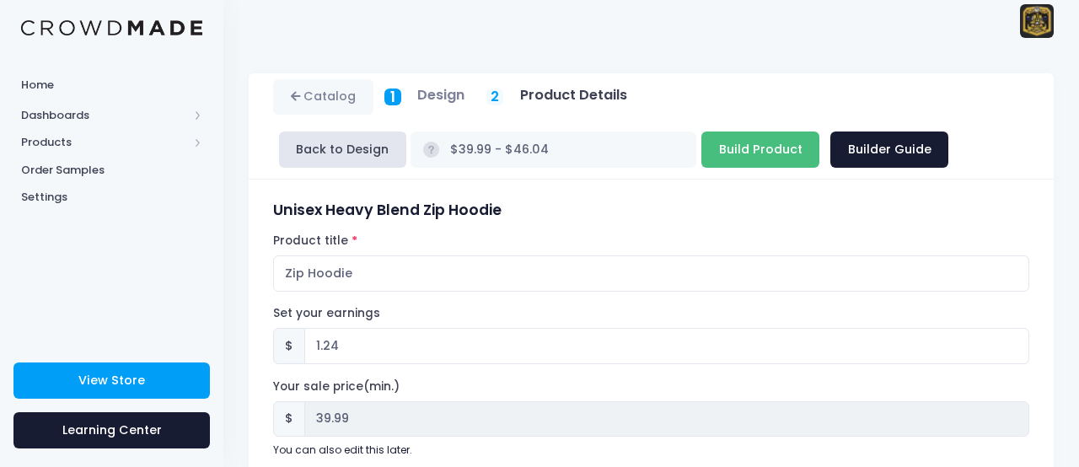
click at [775, 155] on input "Build Product" at bounding box center [761, 150] width 118 height 36
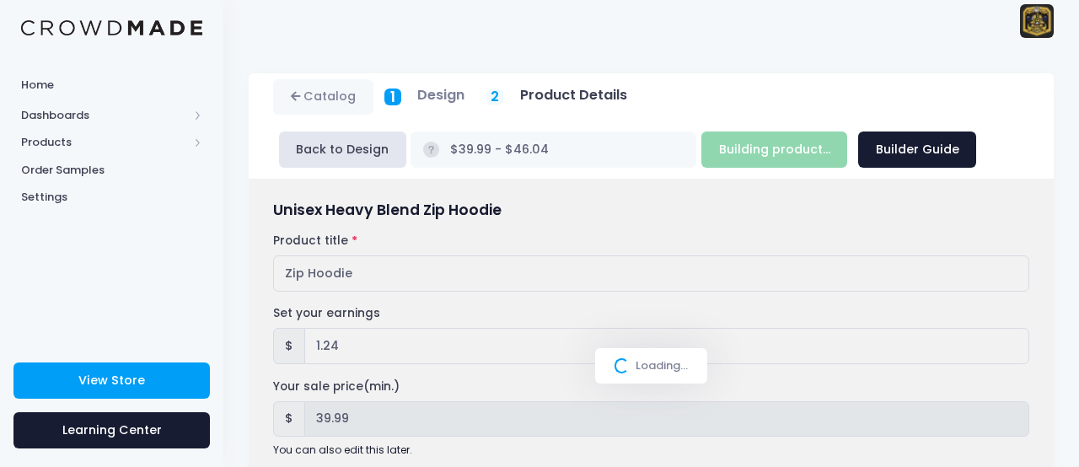
type input "Building product..."
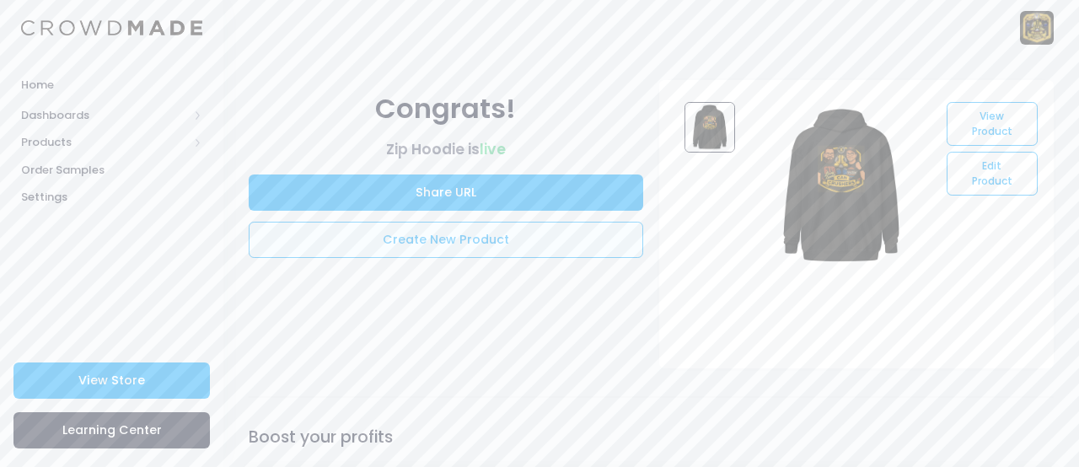
click at [494, 239] on link "Create New Product" at bounding box center [446, 240] width 395 height 36
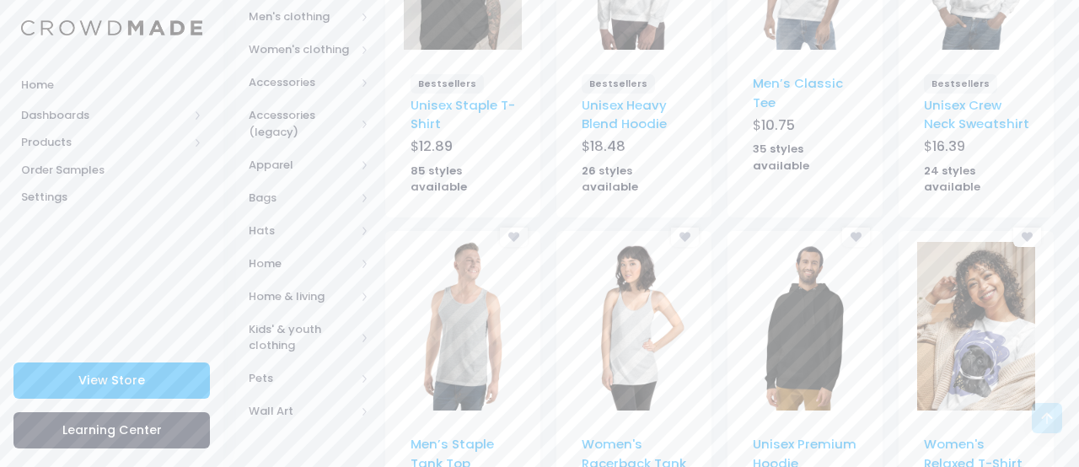
scroll to position [361, 0]
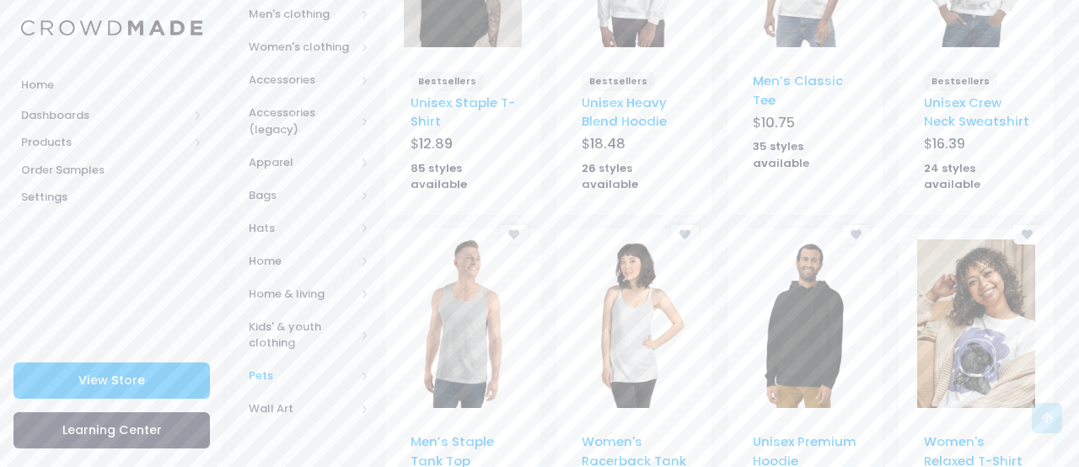
click at [267, 368] on span "Pets" at bounding box center [302, 376] width 106 height 17
click at [295, 406] on span "All Pets" at bounding box center [312, 409] width 73 height 17
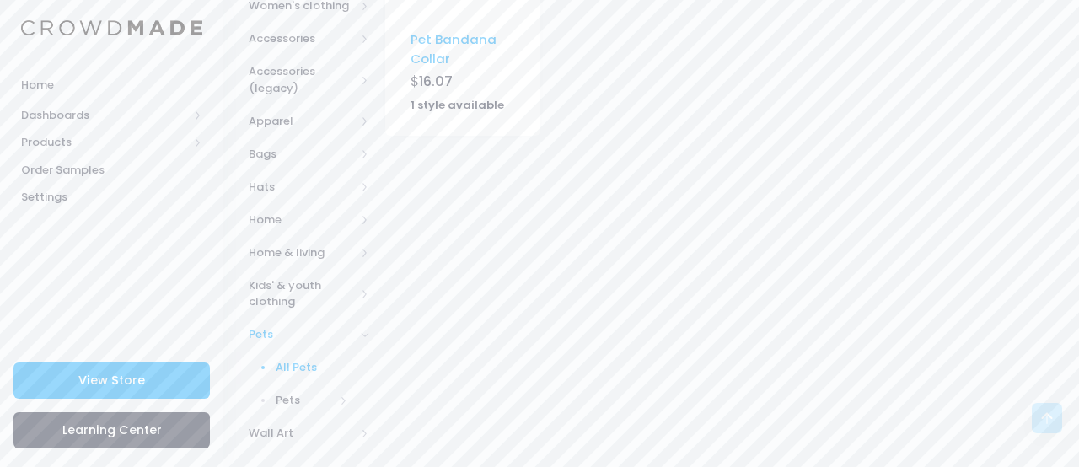
scroll to position [401, 0]
click at [340, 397] on span at bounding box center [344, 401] width 8 height 8
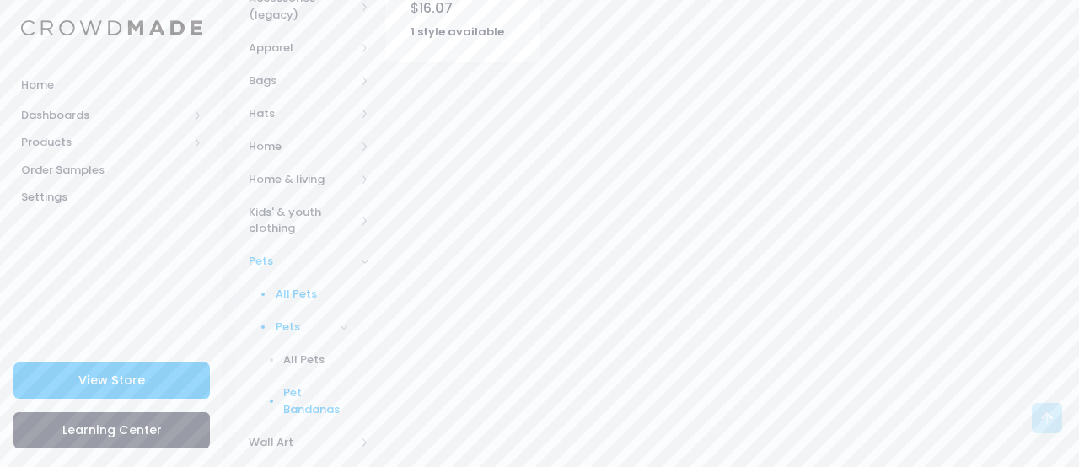
scroll to position [477, 0]
click at [316, 354] on span "All Pets" at bounding box center [315, 358] width 65 height 17
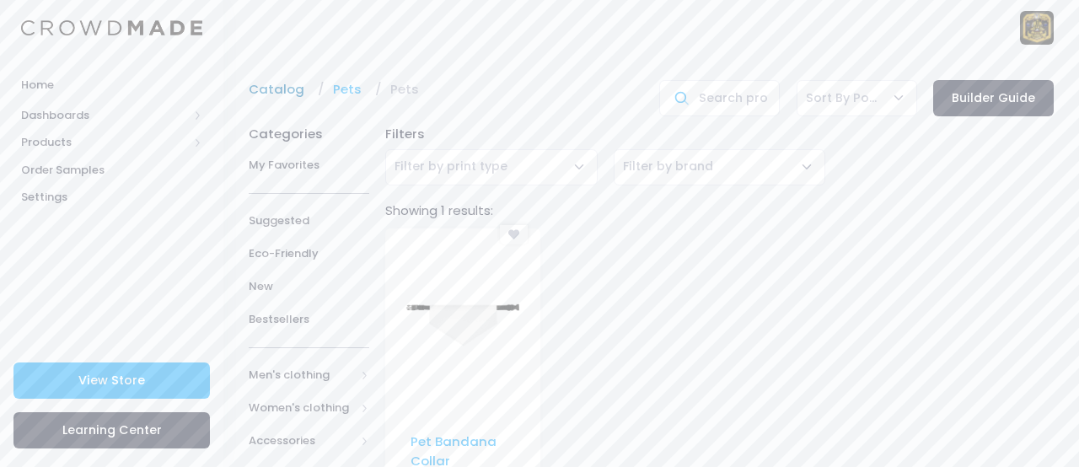
click at [283, 89] on link "Catalog" at bounding box center [281, 89] width 64 height 19
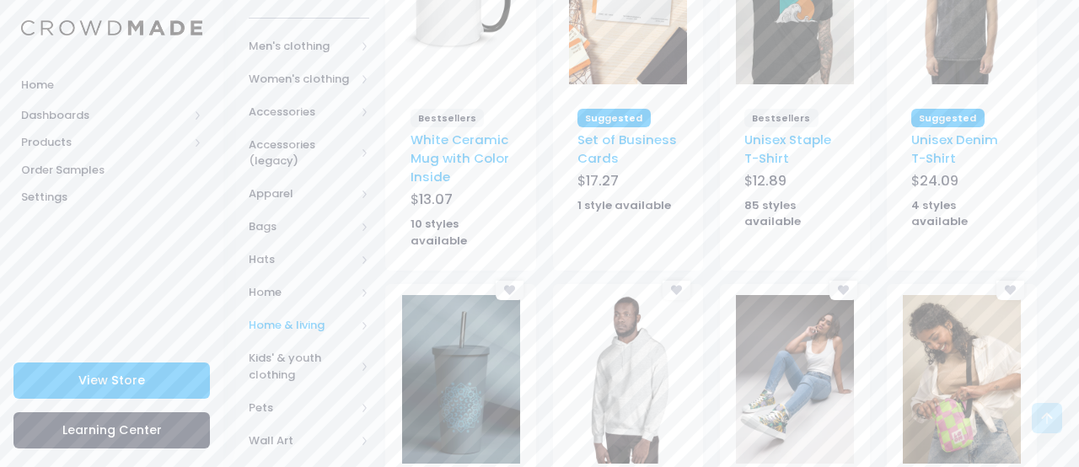
scroll to position [297, 0]
click at [313, 148] on span "Accessories (legacy)" at bounding box center [302, 153] width 106 height 33
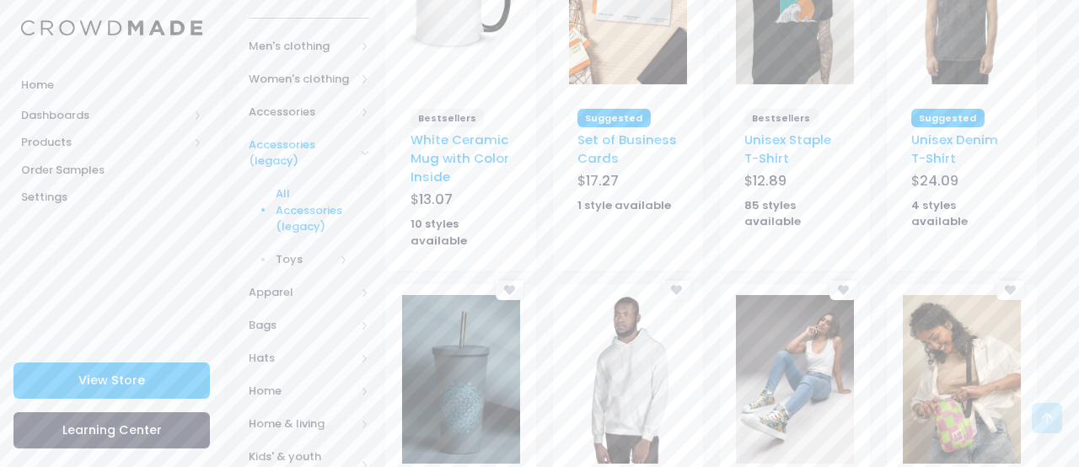
click at [308, 203] on span "All Accessories (legacy)" at bounding box center [312, 211] width 73 height 50
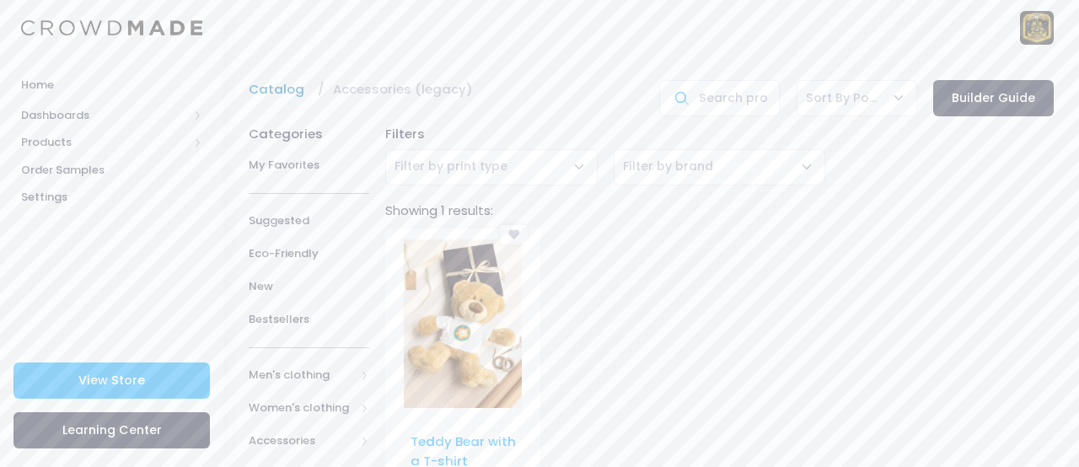
click at [270, 90] on link "Catalog" at bounding box center [281, 89] width 64 height 19
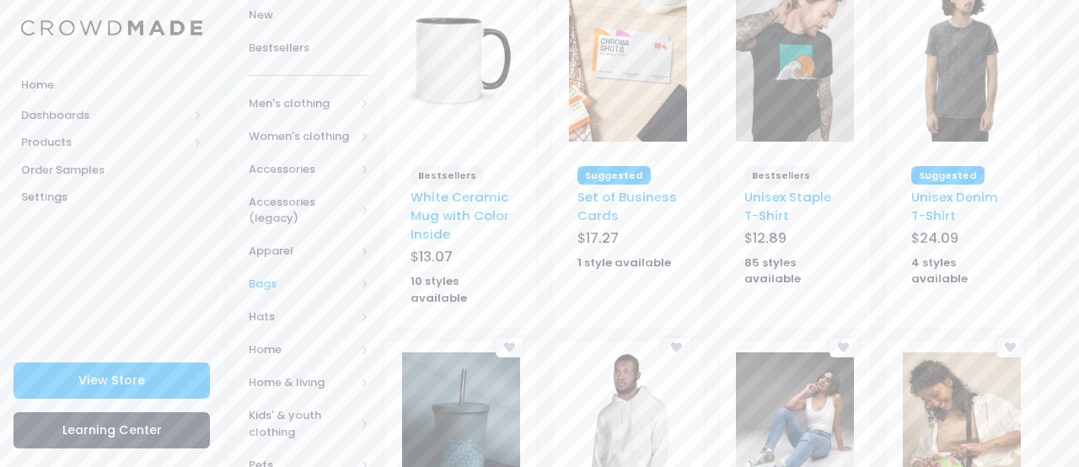
scroll to position [245, 0]
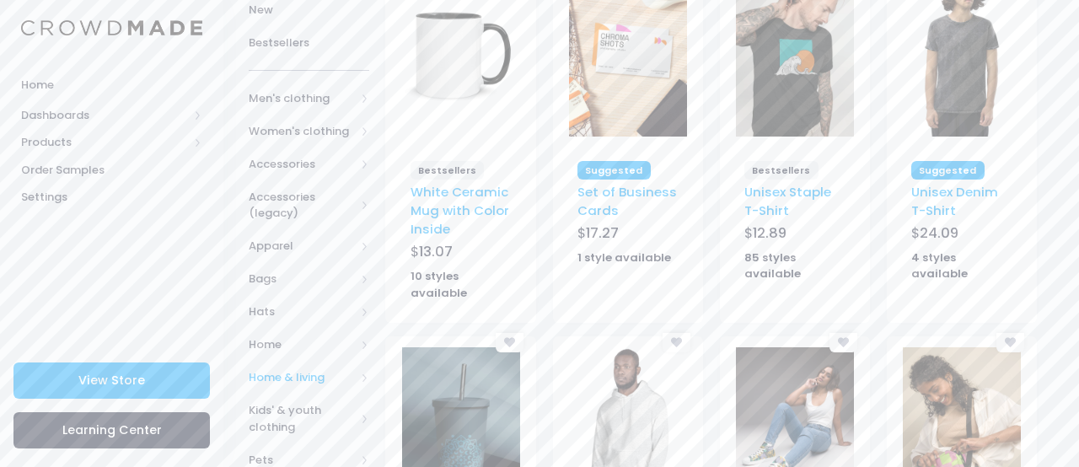
click at [331, 369] on span "Home & living" at bounding box center [302, 377] width 106 height 17
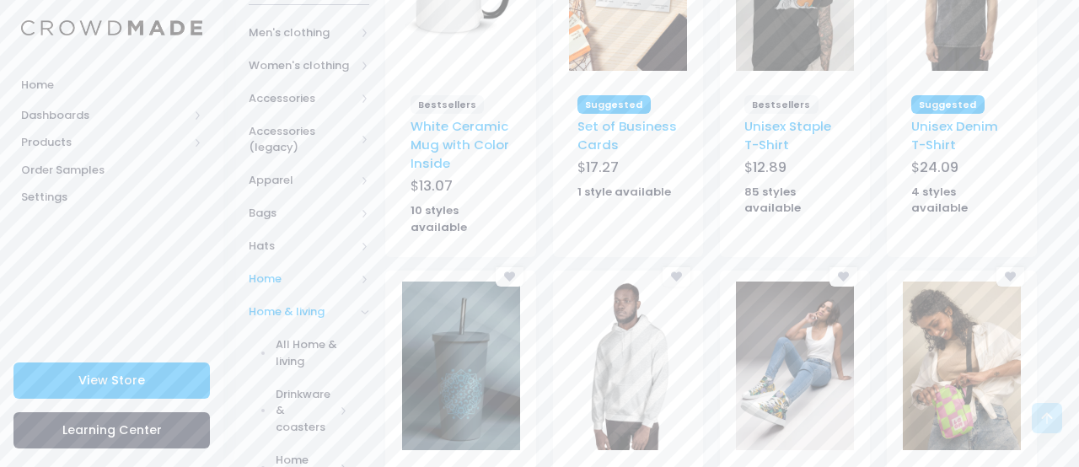
scroll to position [312, 0]
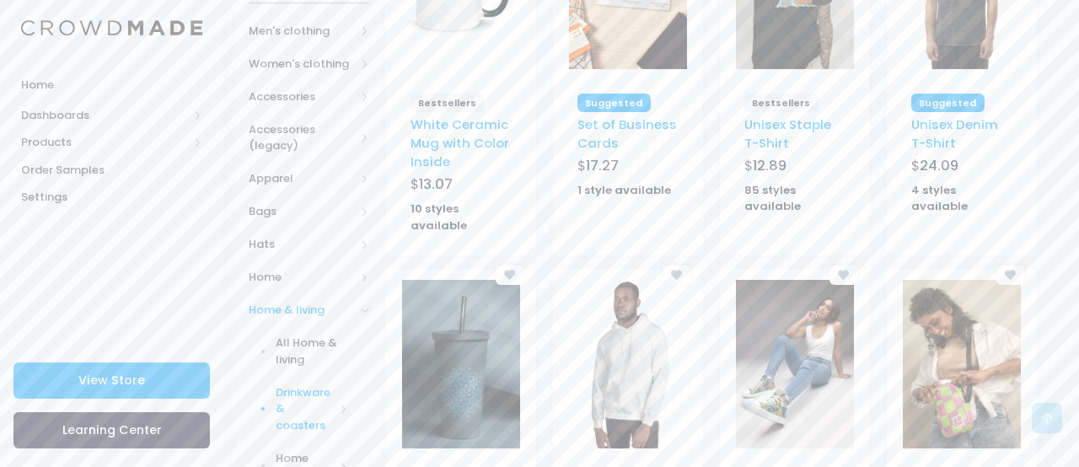
click at [313, 390] on span "Drinkware & coasters" at bounding box center [305, 410] width 59 height 50
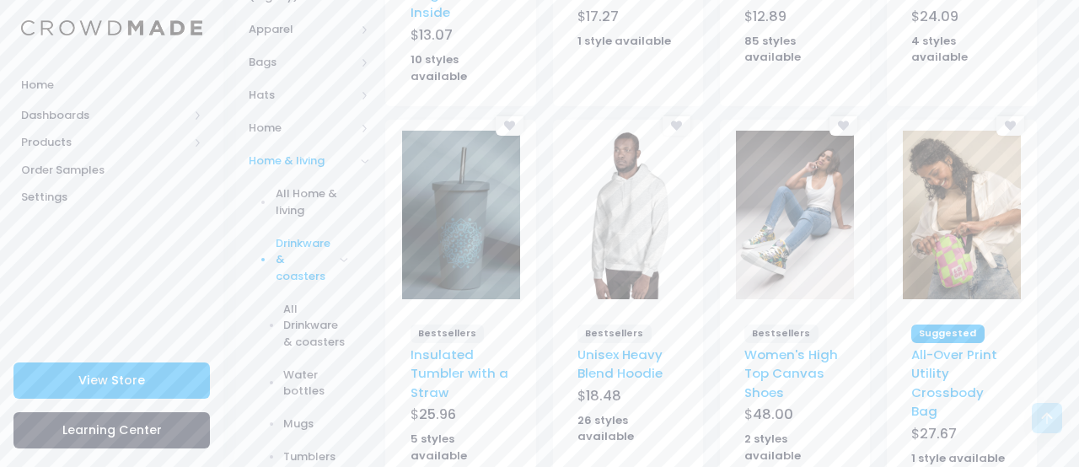
scroll to position [462, 0]
click at [314, 235] on span "Drinkware & coasters" at bounding box center [305, 259] width 59 height 50
click at [325, 320] on span "All Drinkware & coasters" at bounding box center [315, 325] width 65 height 50
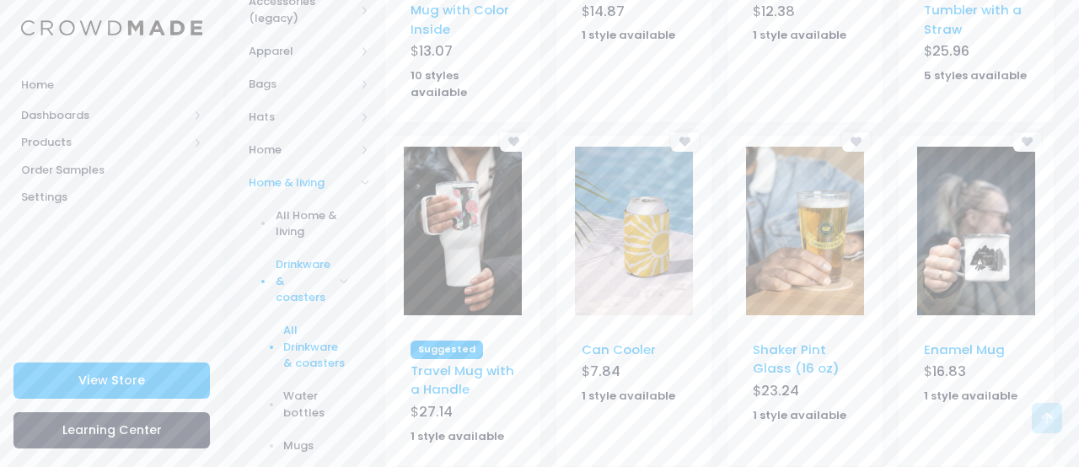
scroll to position [476, 0]
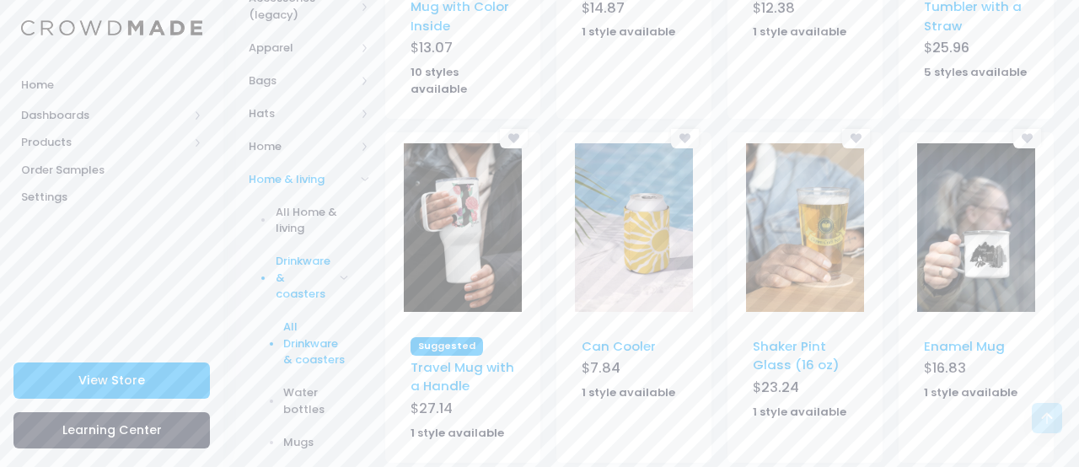
click at [804, 264] on img at bounding box center [805, 227] width 118 height 169
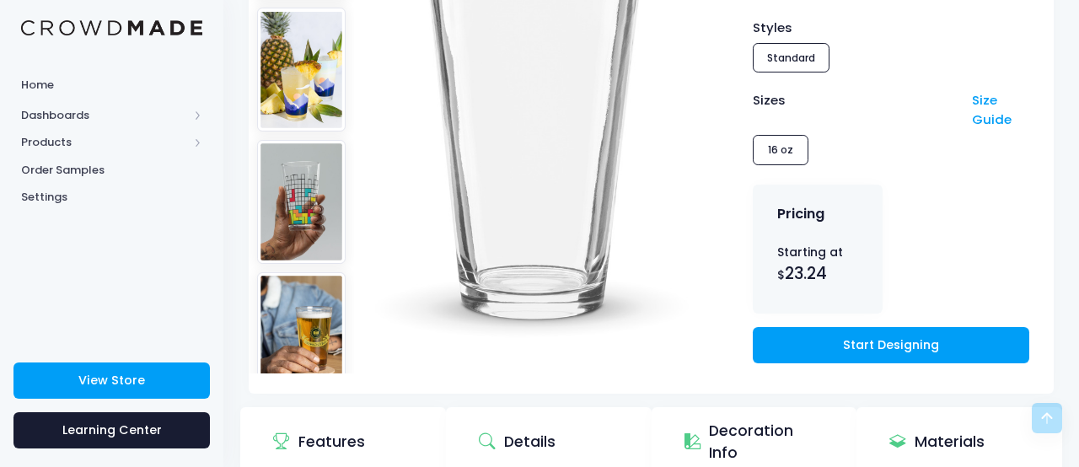
scroll to position [291, 0]
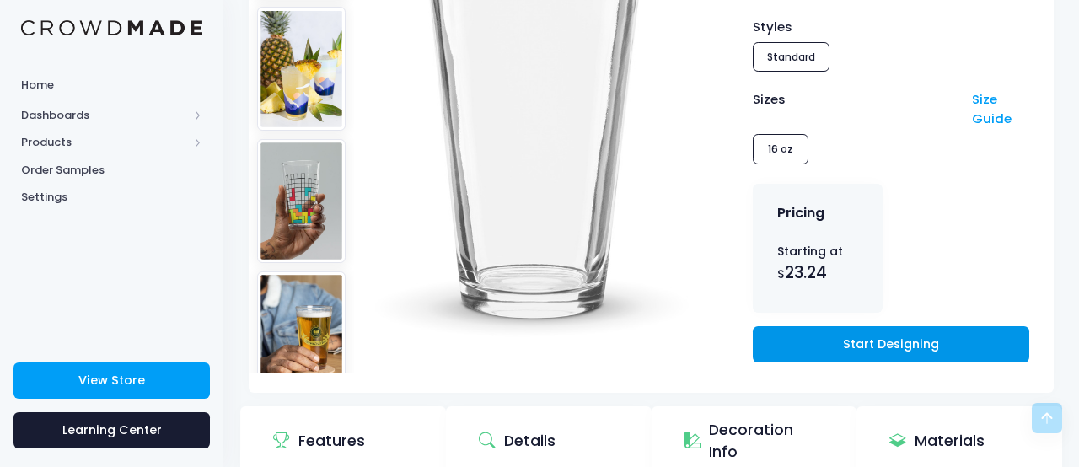
click at [853, 349] on link "Start Designing" at bounding box center [891, 344] width 277 height 36
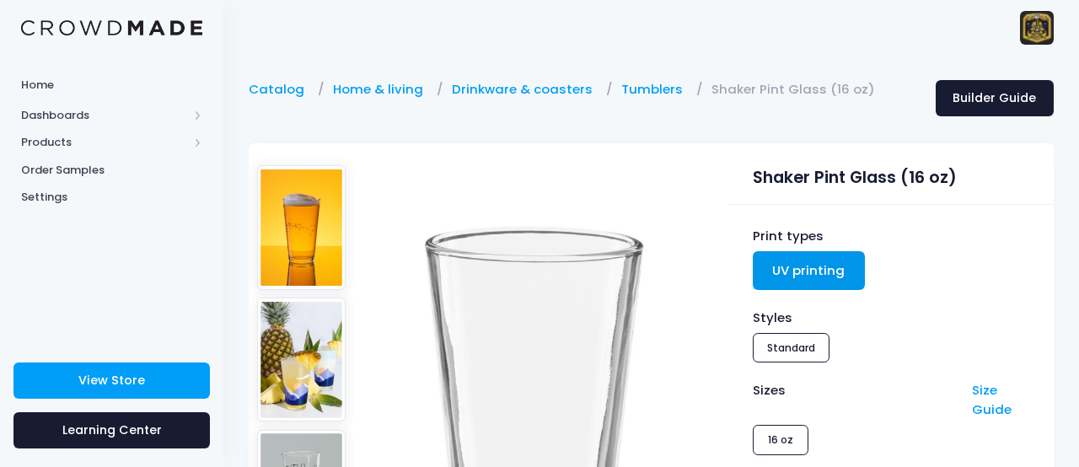
scroll to position [0, 0]
click at [632, 87] on link "Tumblers" at bounding box center [656, 89] width 70 height 19
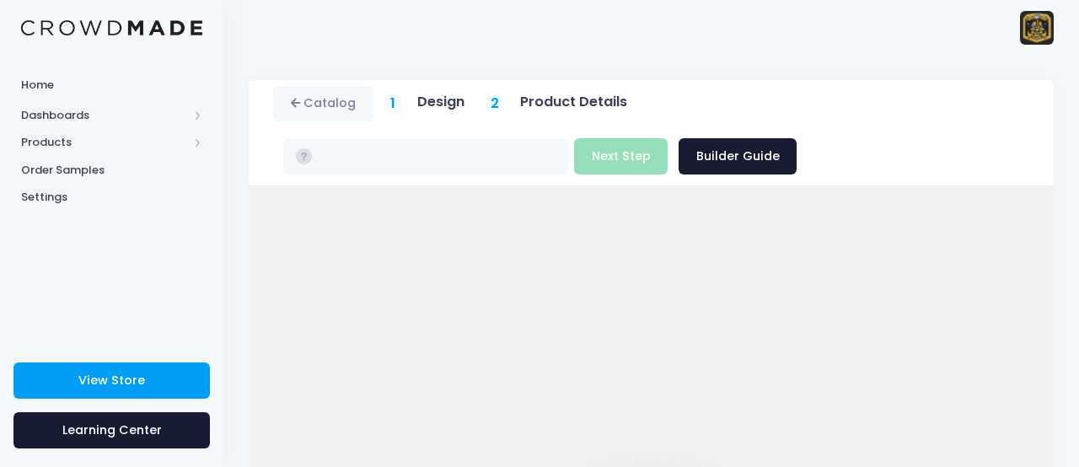
type input "$23.24"
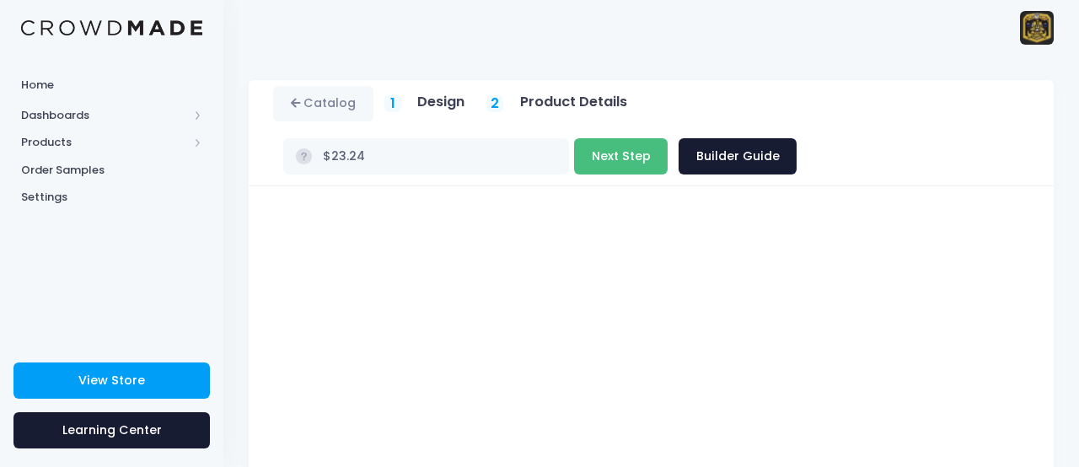
click at [626, 157] on button "Next Step" at bounding box center [621, 156] width 94 height 36
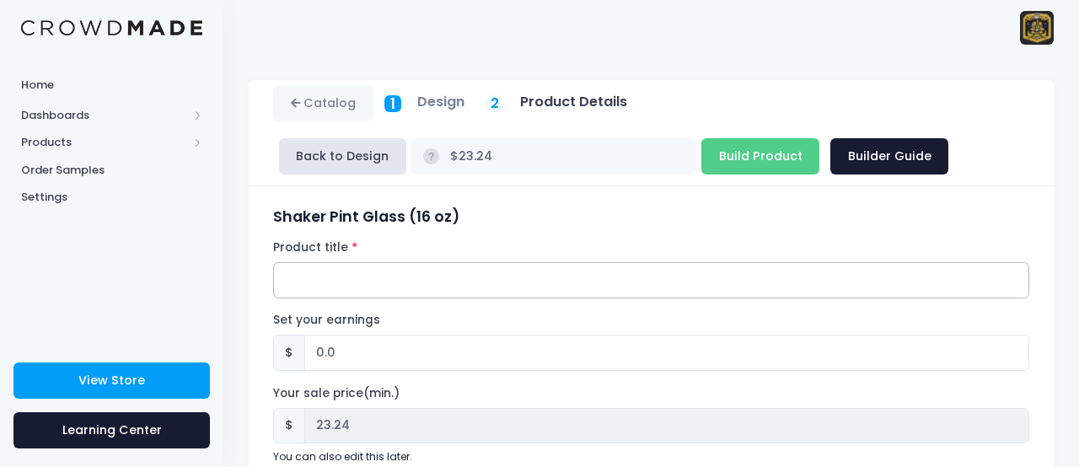
click at [345, 280] on input "Product title" at bounding box center [651, 280] width 756 height 36
type input "Can Crushers Pint Glass"
click at [338, 354] on input "0.0" at bounding box center [666, 353] width 725 height 36
type input "0"
type input "1"
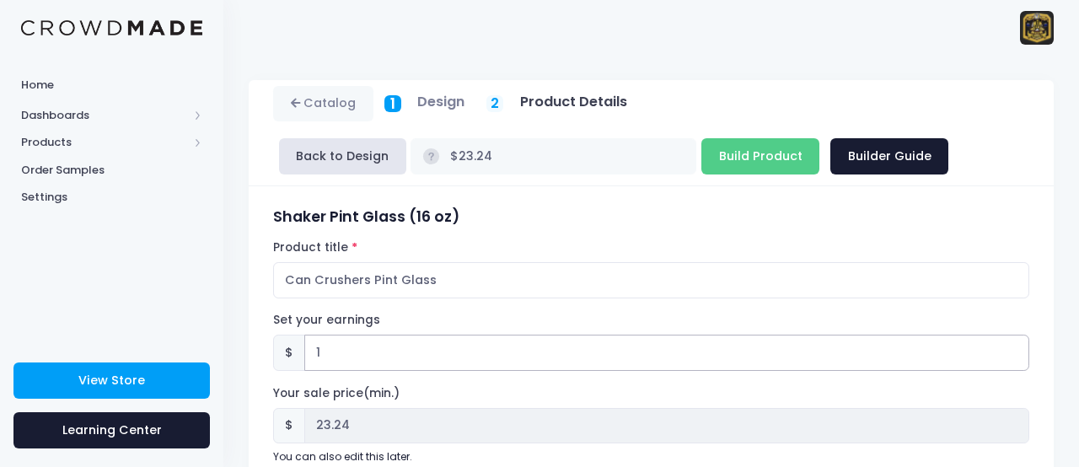
type input "$24.24"
type input "24.24"
type input "1.7"
type input "$24.94"
type input "24.94"
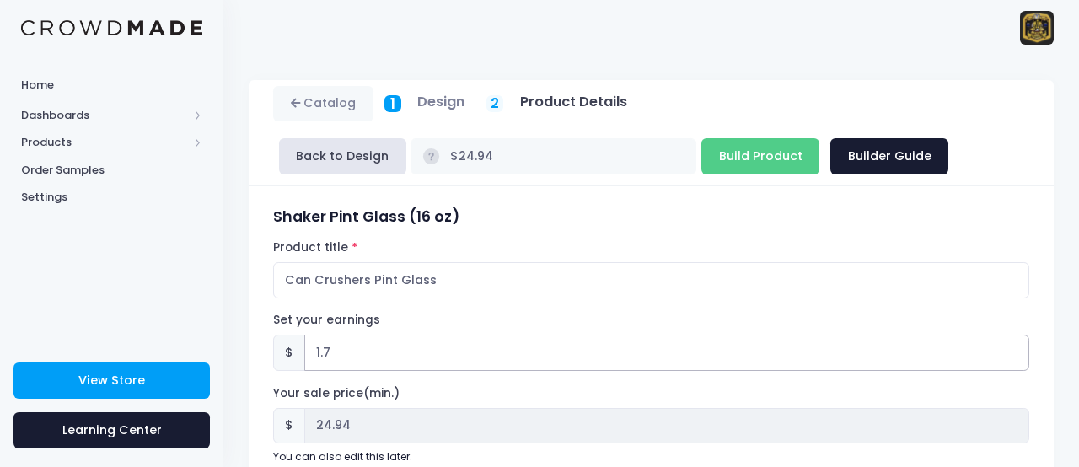
type input "1.79"
type input "$25.03"
type input "25.03"
type input "1.7"
type input "$24.94"
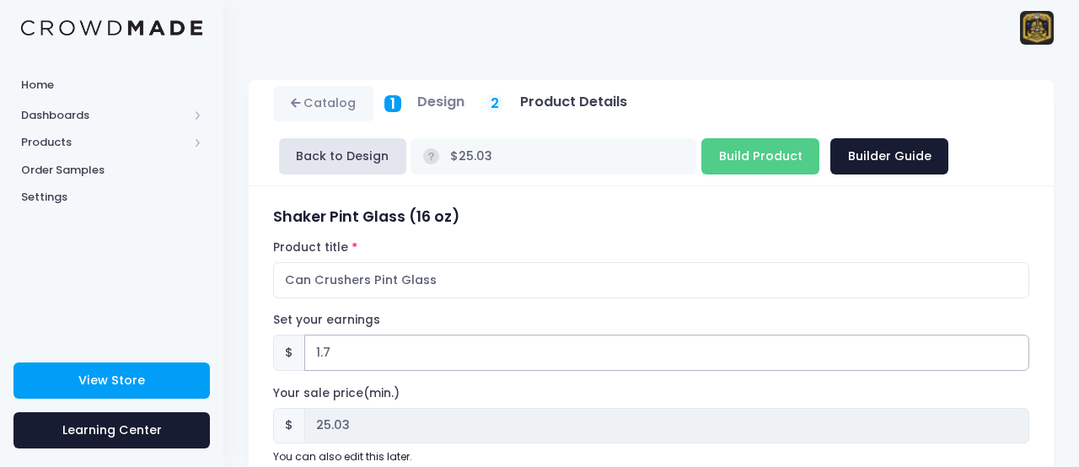
type input "24.94"
type input "1.75"
type input "$24.99"
type input "24.99"
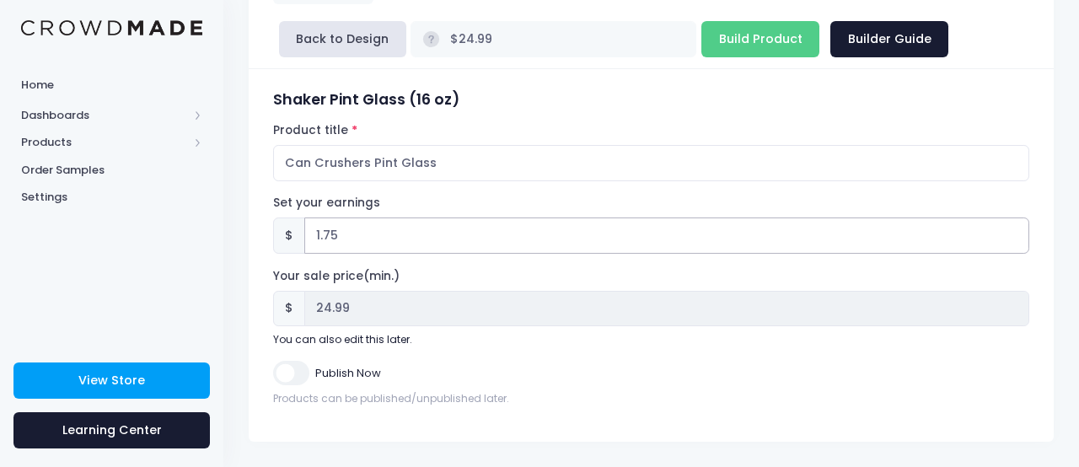
scroll to position [116, 0]
type input "1.75"
click at [289, 374] on input "Publish Now" at bounding box center [290, 374] width 35 height 24
checkbox input "true"
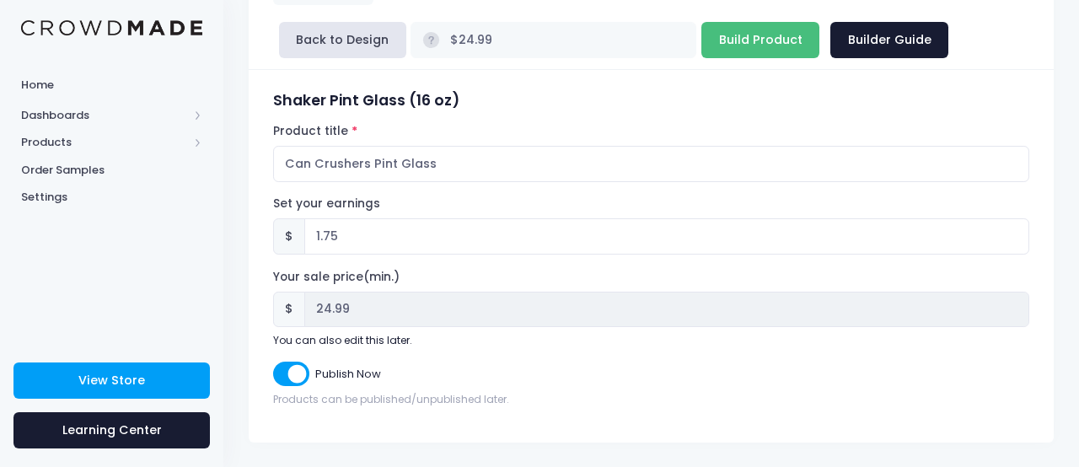
click at [756, 48] on input "Build Product" at bounding box center [761, 40] width 118 height 36
type input "Building product..."
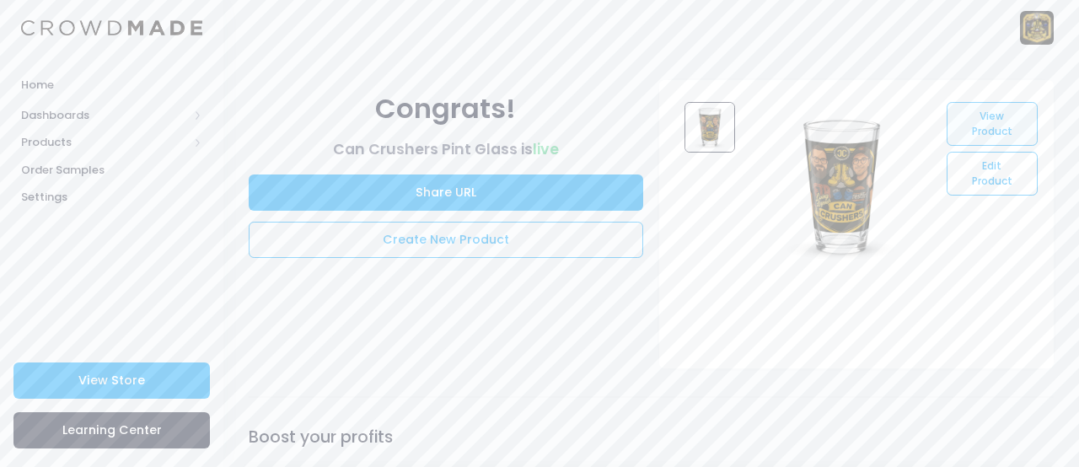
click at [973, 118] on link "View Product" at bounding box center [992, 124] width 90 height 44
click at [537, 195] on button "Share URL" at bounding box center [446, 193] width 395 height 36
click at [454, 189] on button "Share URL" at bounding box center [446, 193] width 395 height 36
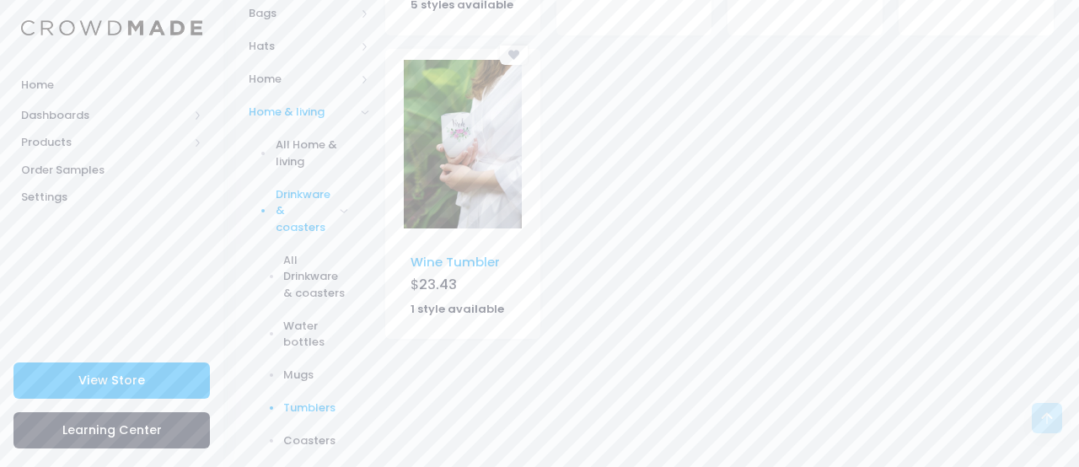
scroll to position [558, 0]
click at [315, 217] on span "Drinkware & coasters" at bounding box center [305, 211] width 59 height 50
click at [297, 257] on span "Home decor" at bounding box center [305, 268] width 59 height 33
click at [304, 301] on span "All Home decor" at bounding box center [315, 317] width 65 height 33
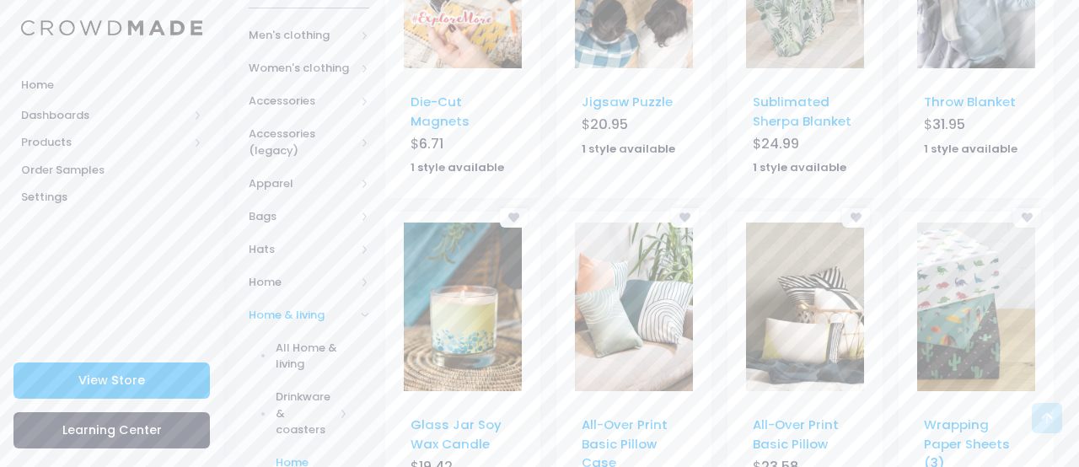
scroll to position [339, 0]
click at [275, 248] on span "Hats" at bounding box center [302, 250] width 106 height 17
click at [294, 275] on span "All Hats" at bounding box center [312, 283] width 73 height 17
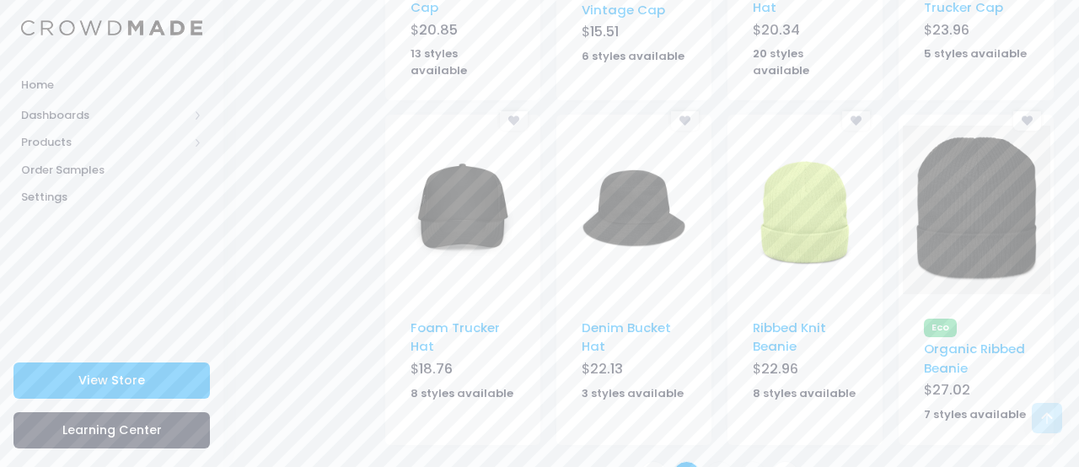
scroll to position [1132, 0]
click at [785, 466] on icon at bounding box center [785, 475] width 9 height 9
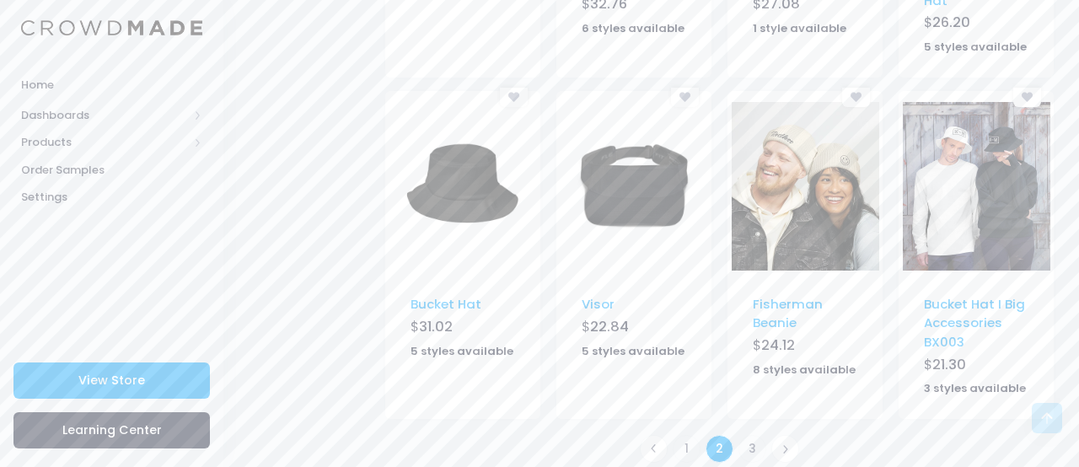
scroll to position [1150, 0]
click at [784, 446] on icon at bounding box center [785, 450] width 9 height 9
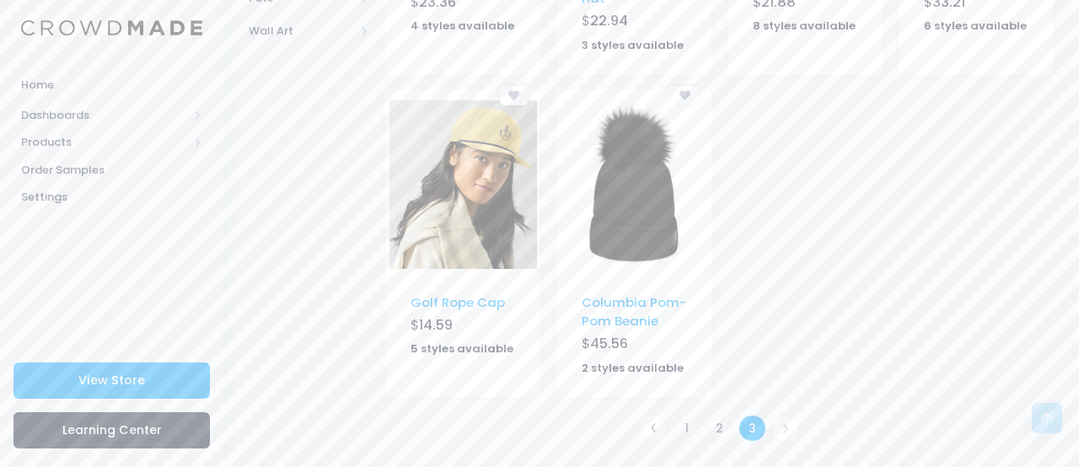
scroll to position [802, 0]
click at [686, 422] on link "1" at bounding box center [687, 431] width 28 height 28
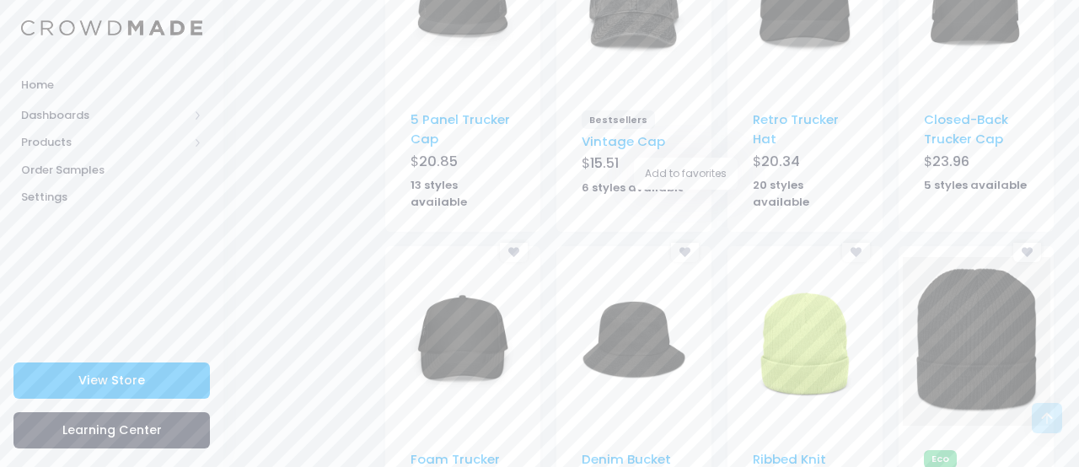
scroll to position [1003, 0]
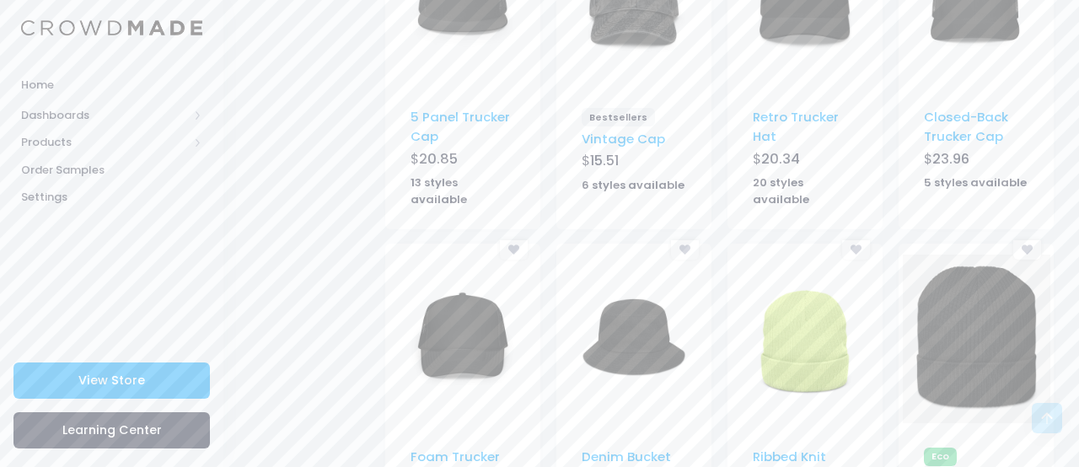
click at [777, 315] on img at bounding box center [805, 339] width 118 height 169
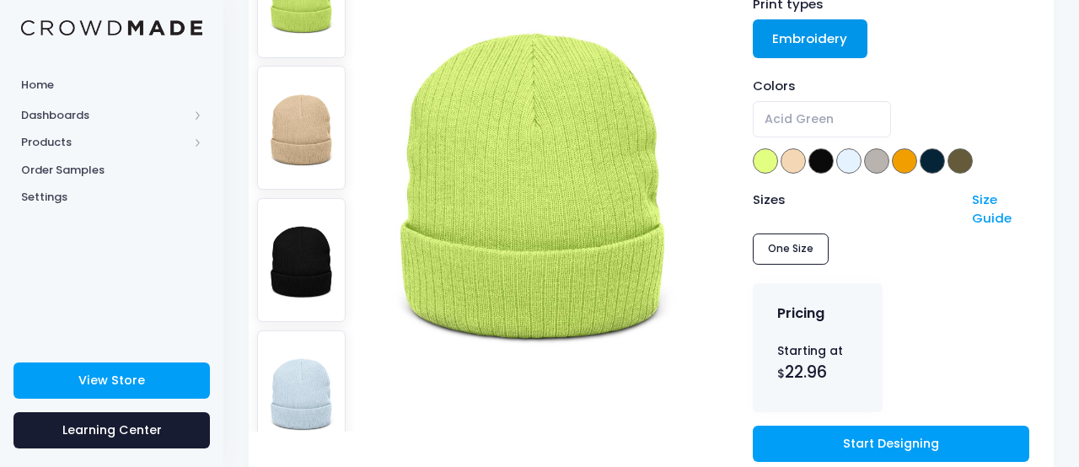
scroll to position [222, 0]
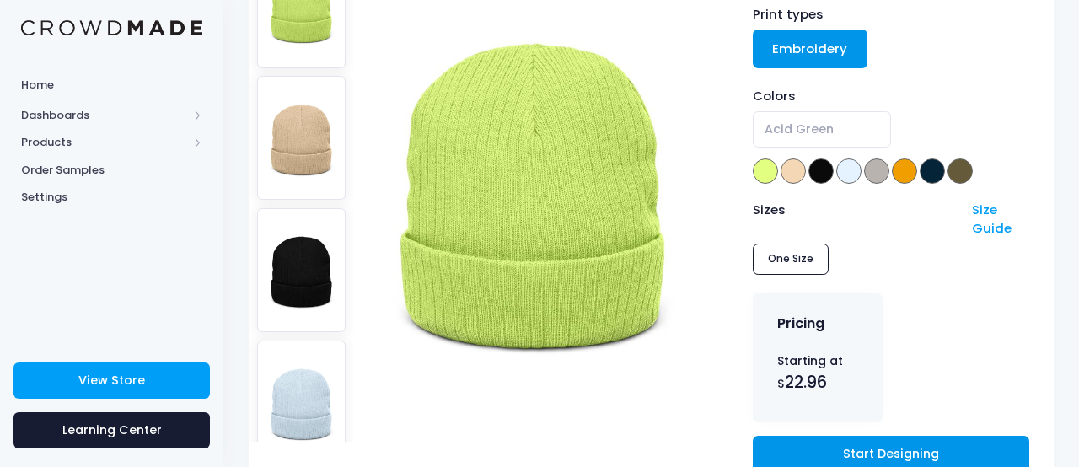
click at [837, 449] on link "Start Designing" at bounding box center [891, 454] width 277 height 36
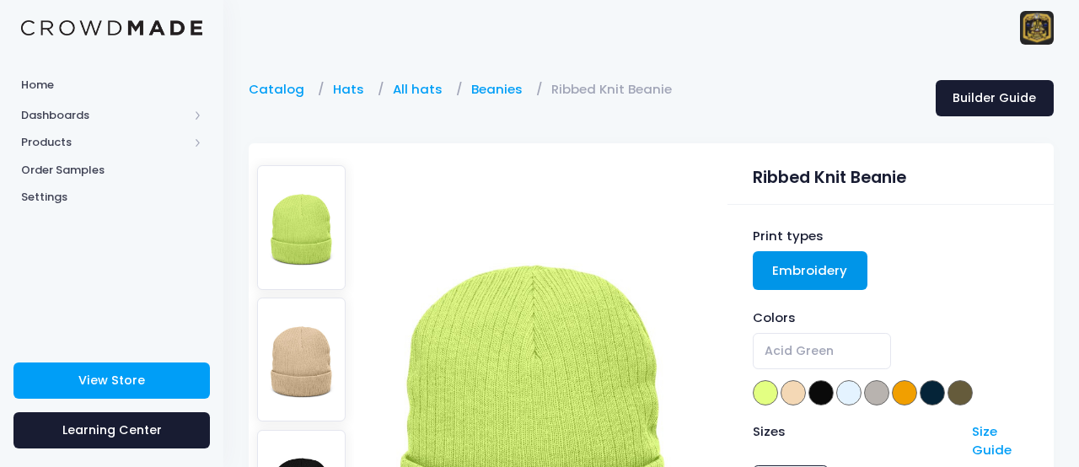
scroll to position [0, 0]
click at [282, 98] on link "Catalog" at bounding box center [281, 89] width 64 height 19
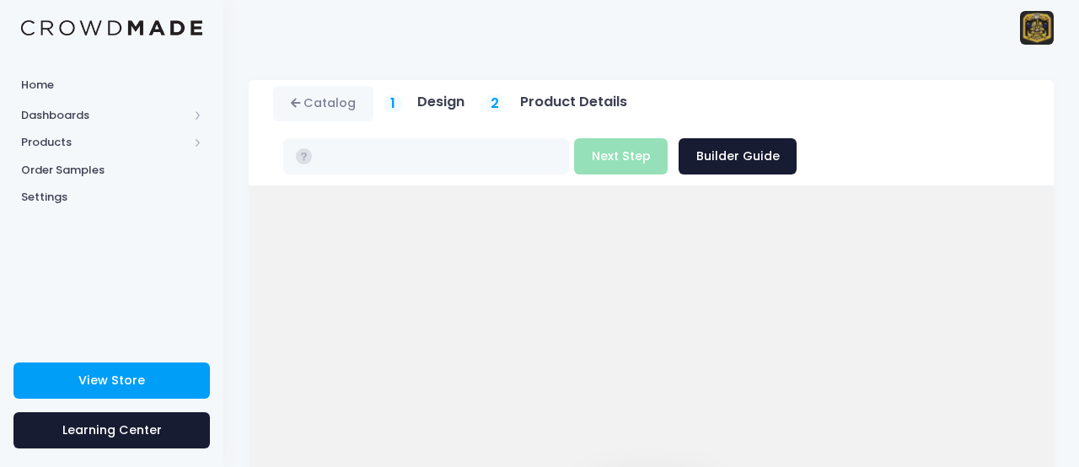
type input "$24.05"
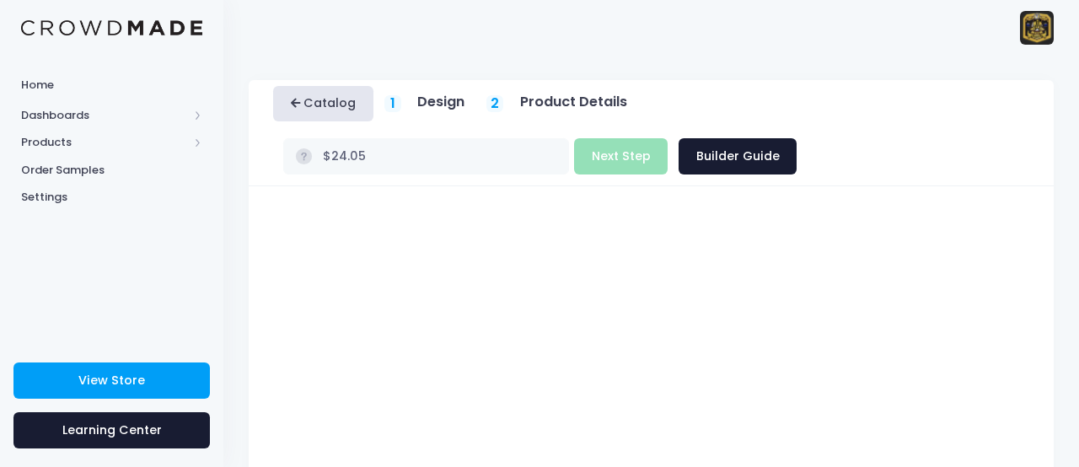
click at [359, 110] on link "Catalog" at bounding box center [323, 104] width 100 height 36
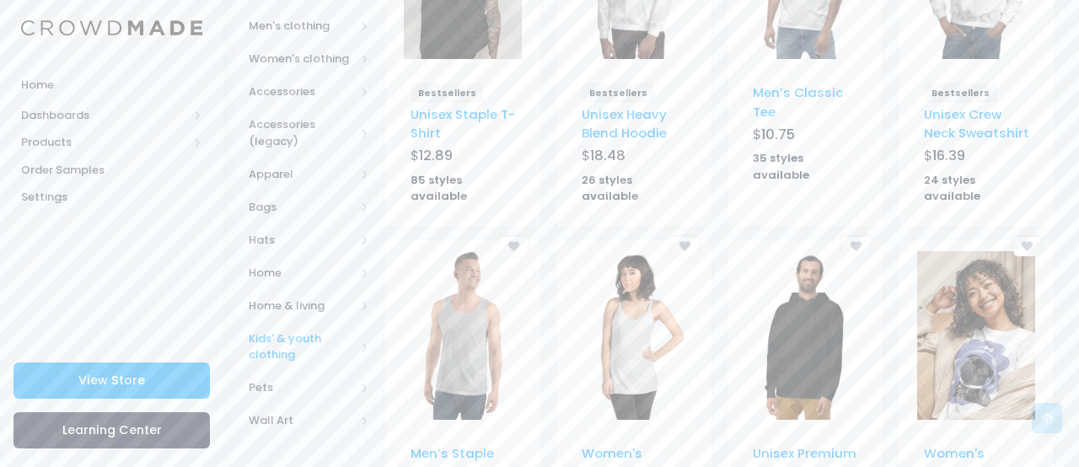
scroll to position [353, 0]
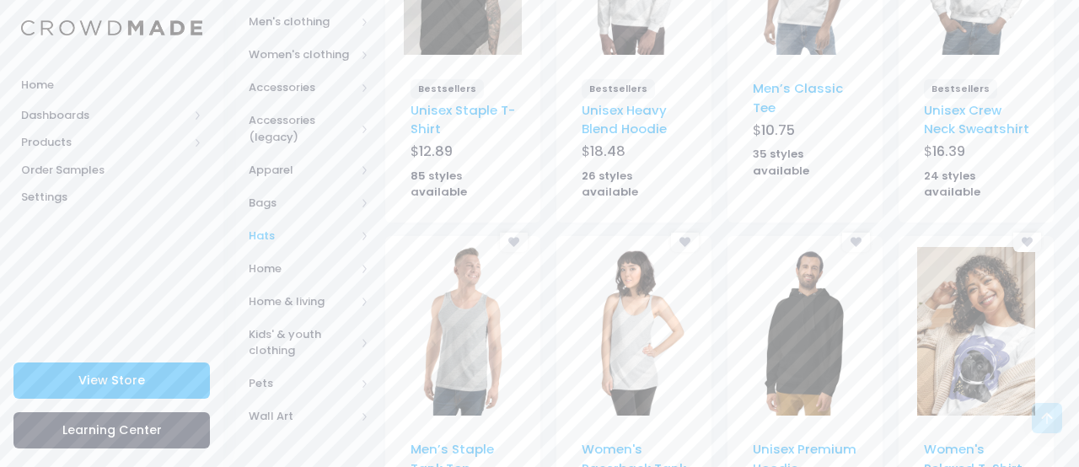
click at [267, 228] on span "Hats" at bounding box center [302, 236] width 106 height 17
click at [298, 268] on span "All Hats" at bounding box center [312, 269] width 73 height 17
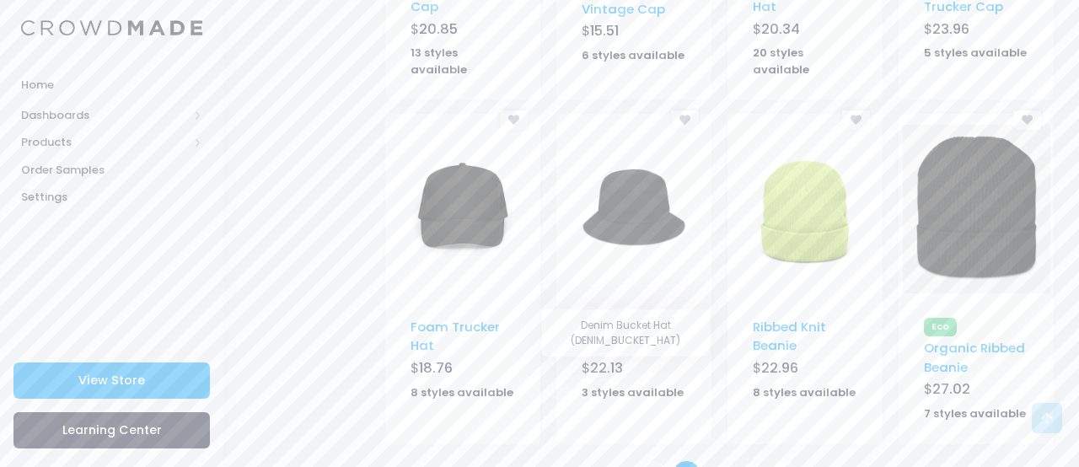
scroll to position [1132, 0]
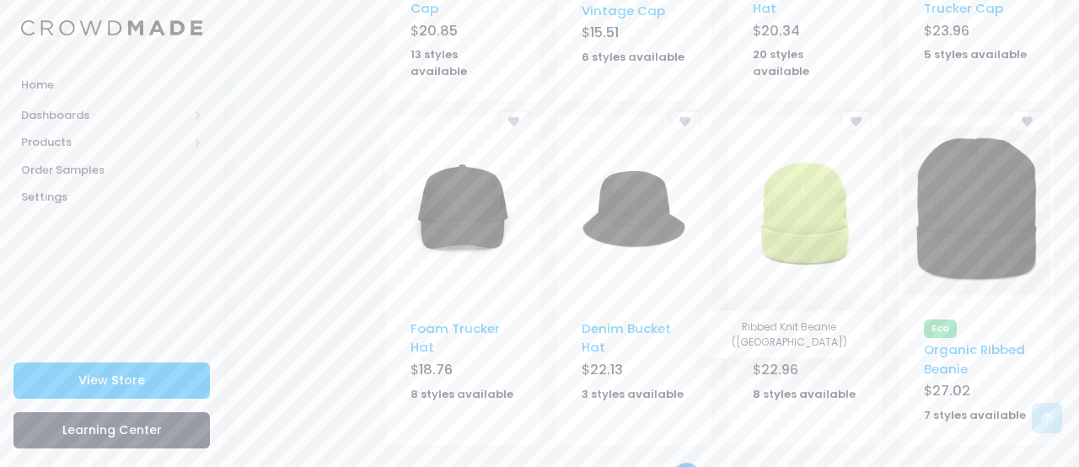
click at [789, 320] on link "Ribbed Knit Beanie" at bounding box center [789, 338] width 73 height 36
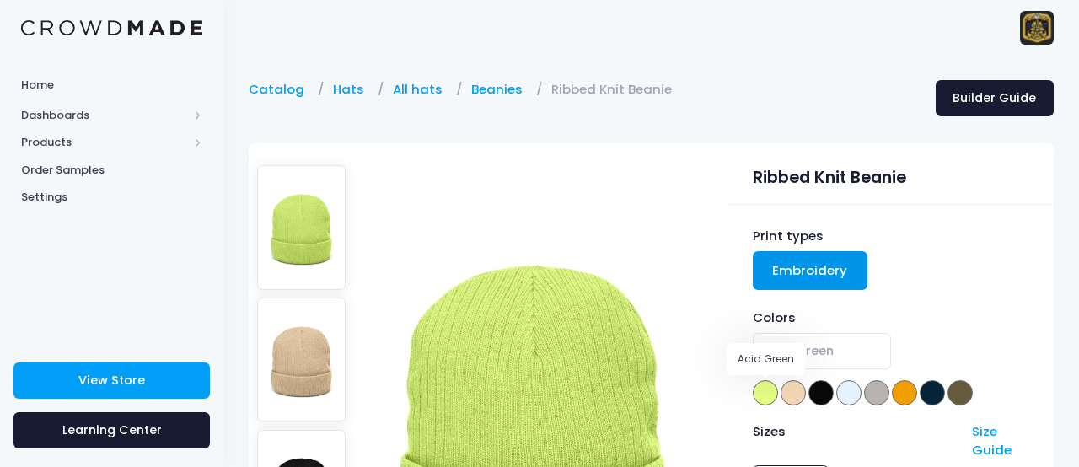
click at [761, 386] on span at bounding box center [765, 392] width 25 height 25
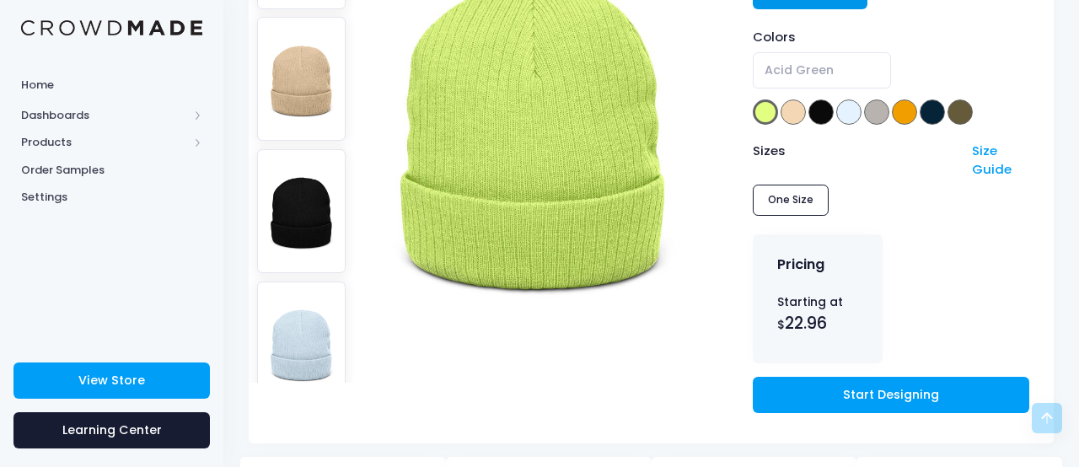
scroll to position [289, 0]
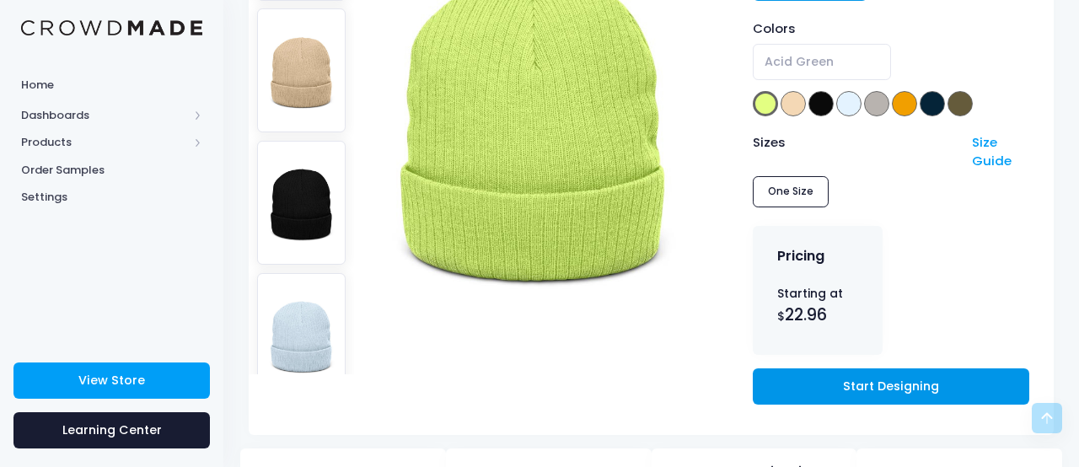
click at [820, 374] on link "Start Designing" at bounding box center [891, 386] width 277 height 36
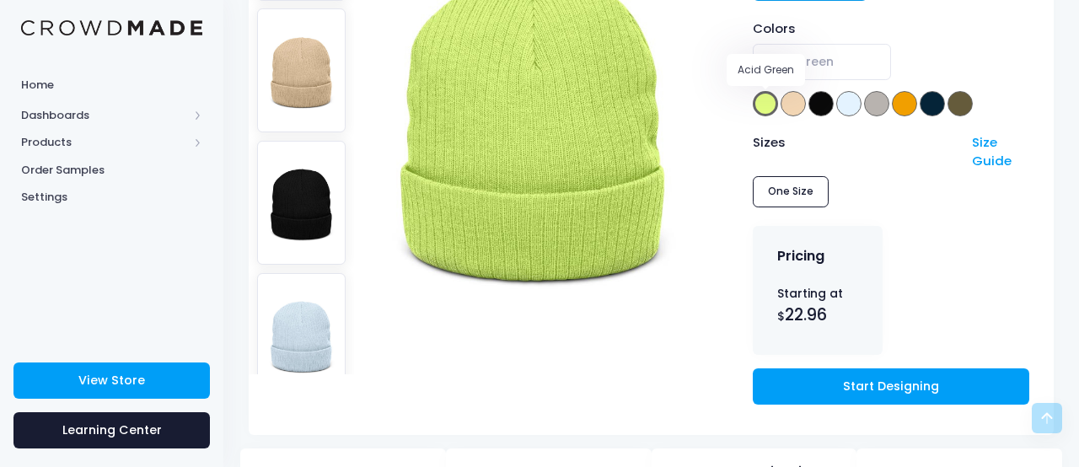
click at [762, 105] on span at bounding box center [765, 103] width 25 height 25
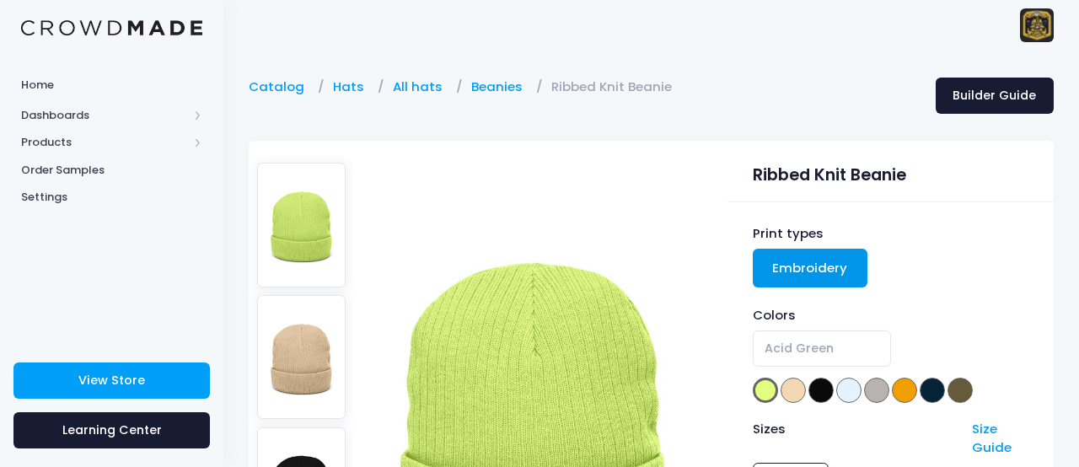
scroll to position [0, 0]
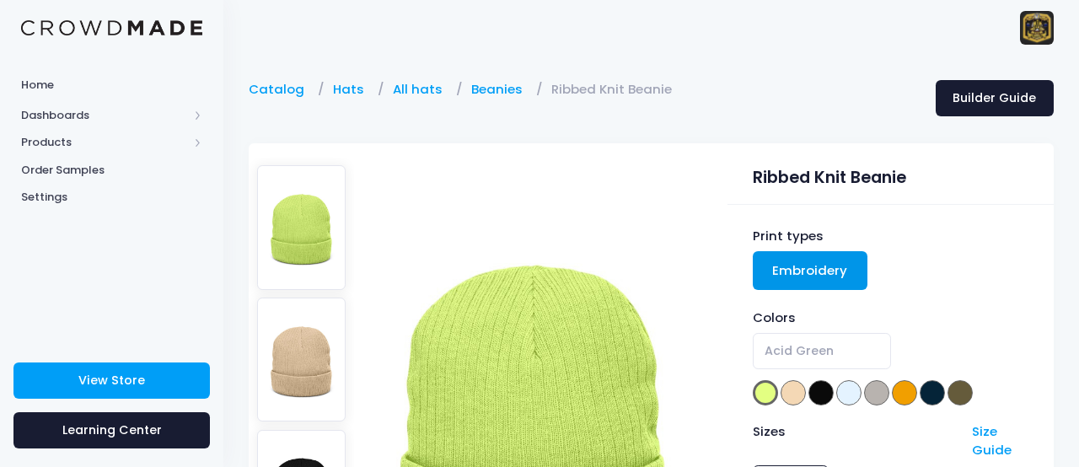
click at [804, 271] on link "Embroidery" at bounding box center [811, 270] width 116 height 39
click at [789, 396] on span at bounding box center [793, 392] width 25 height 25
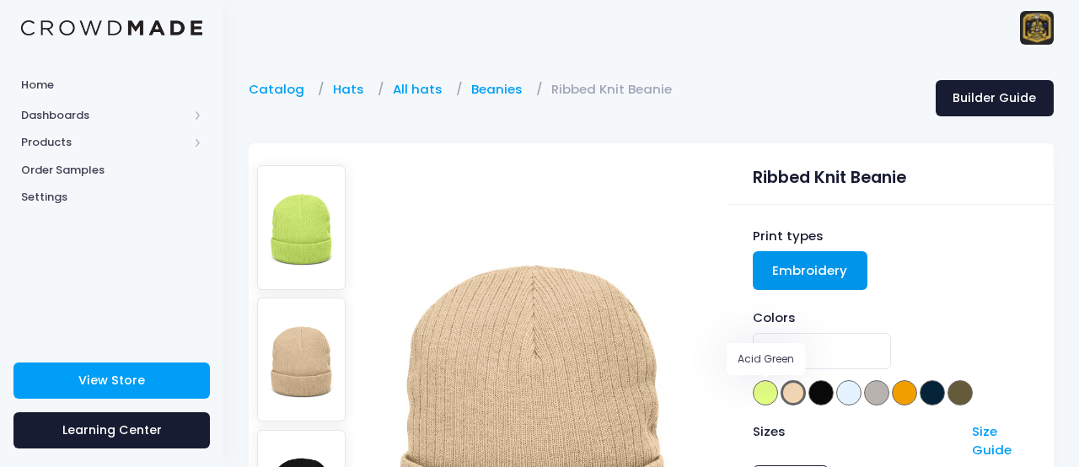
click at [761, 394] on span at bounding box center [765, 392] width 25 height 25
select select "Acid Green"
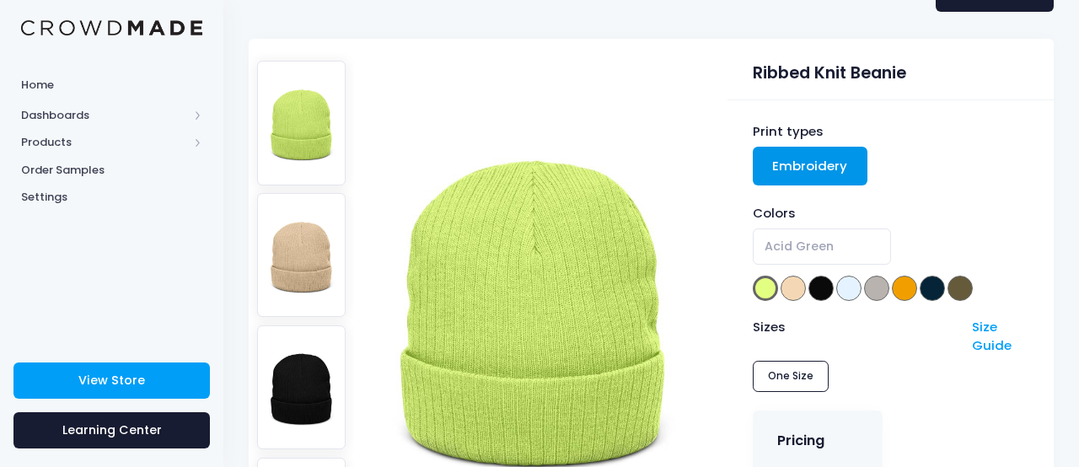
scroll to position [105, 0]
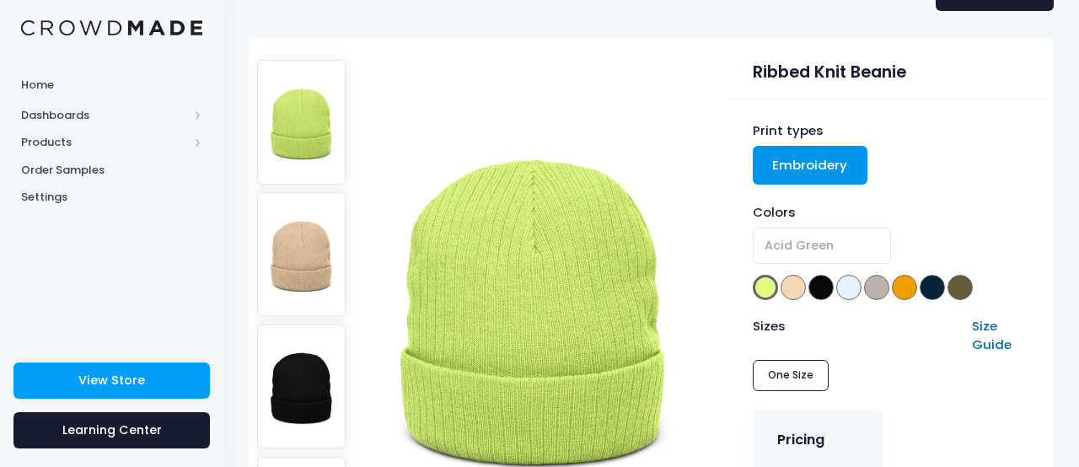
click at [982, 325] on link "Size Guide" at bounding box center [992, 335] width 40 height 36
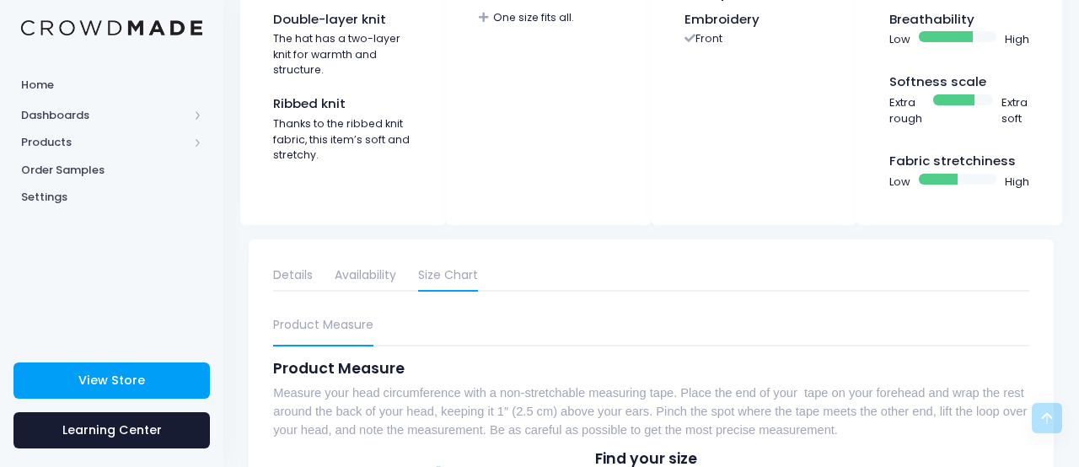
scroll to position [788, 0]
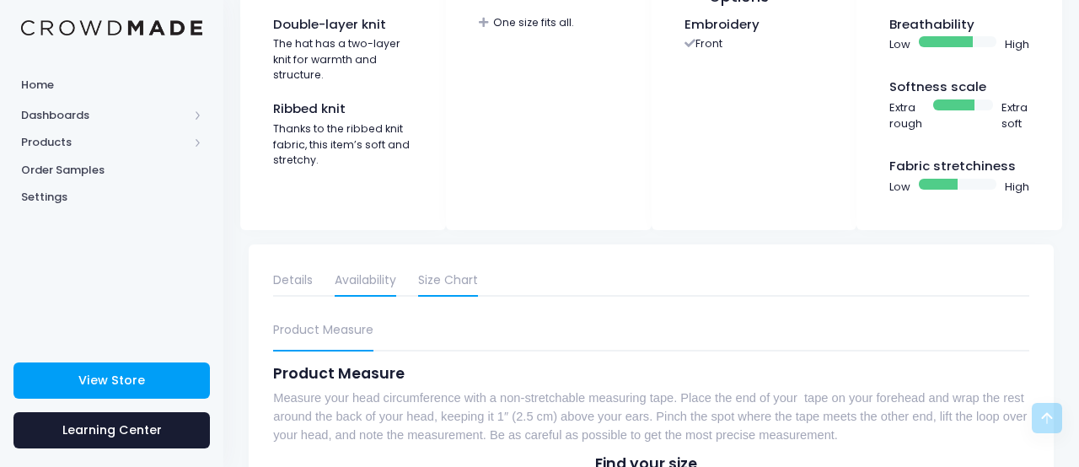
click at [361, 272] on link "Availability" at bounding box center [366, 281] width 62 height 30
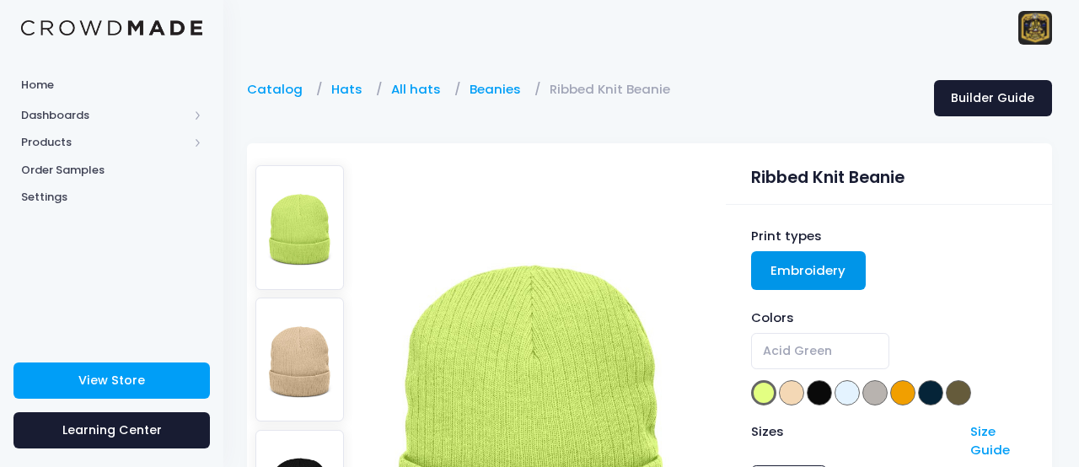
scroll to position [0, 2]
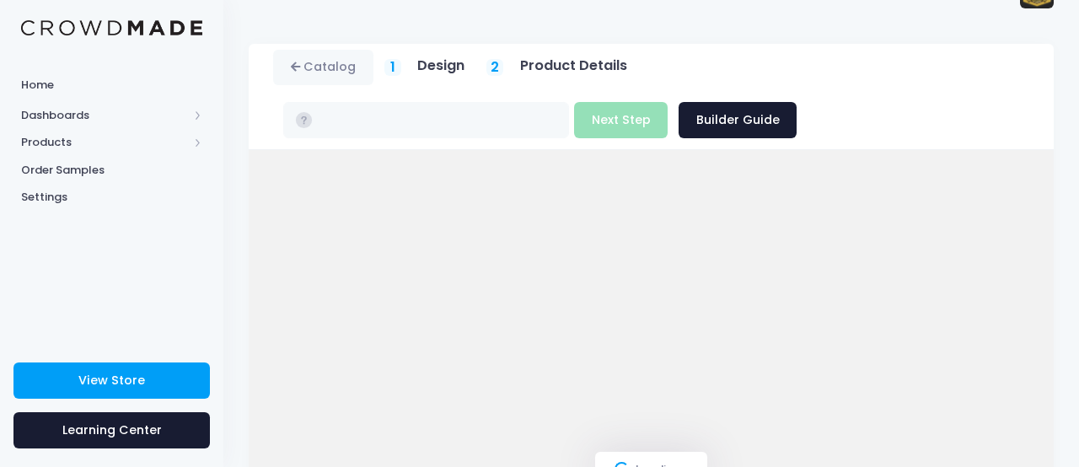
type input "$24.05"
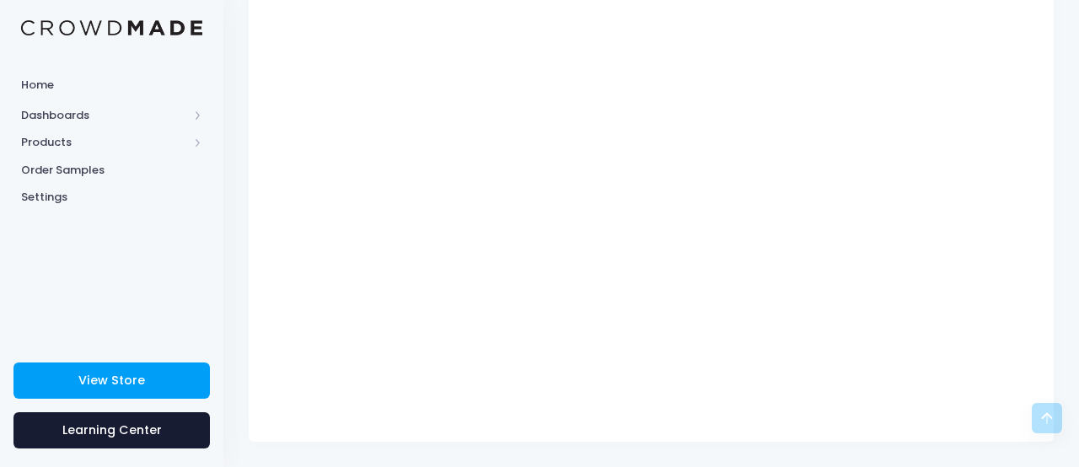
scroll to position [383, 0]
click at [1049, 434] on div "Ribbed Knit Beanie Product title Set your earnings $ 0.0 Earnings can't be less…" at bounding box center [651, 123] width 805 height 639
click at [1049, 414] on icon at bounding box center [1047, 418] width 20 height 20
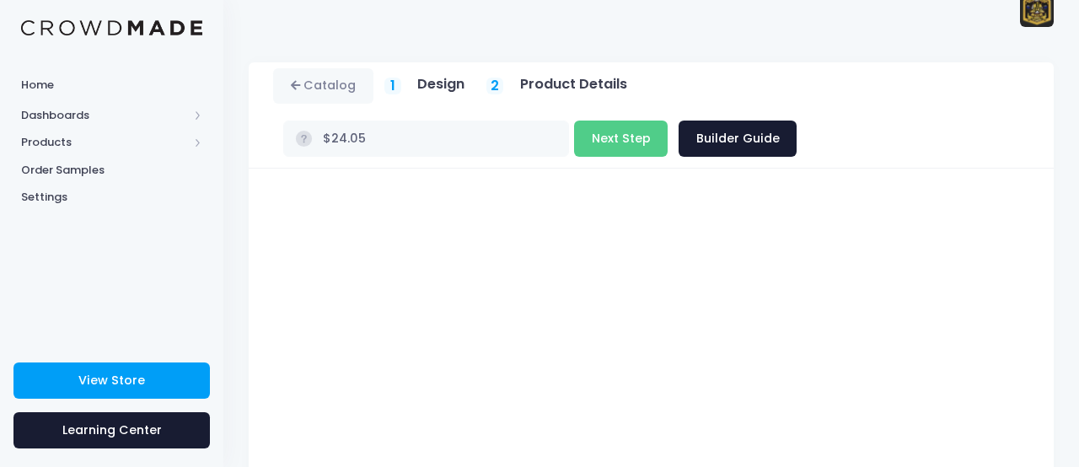
scroll to position [0, 0]
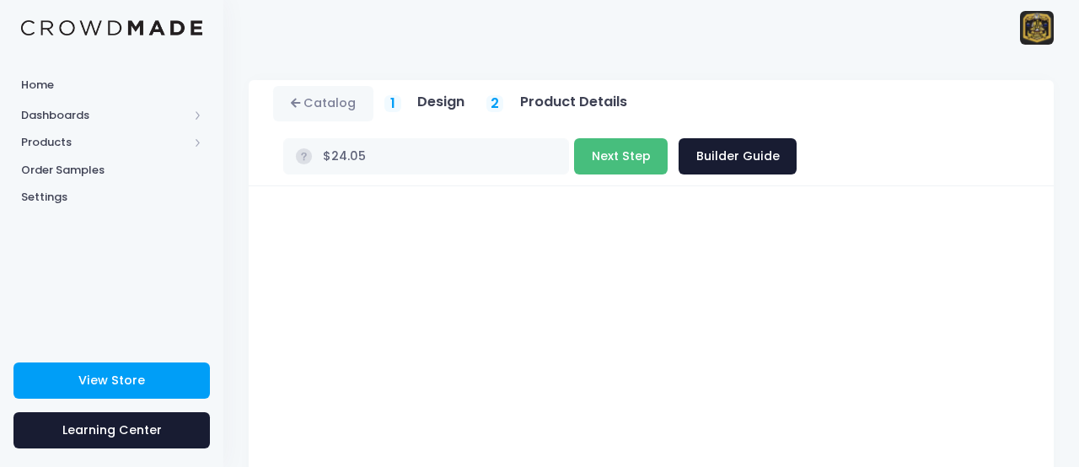
click at [608, 164] on button "Next Step" at bounding box center [621, 156] width 94 height 36
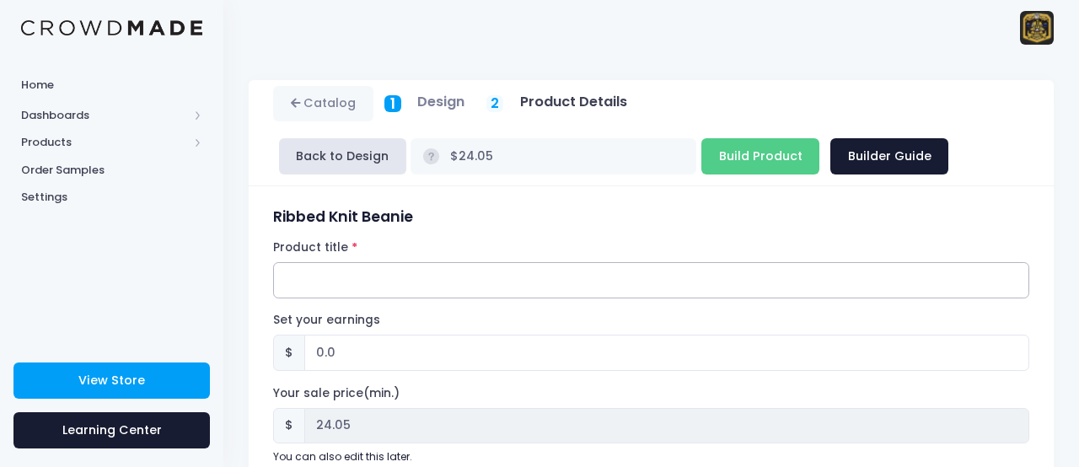
click at [388, 289] on input "Product title" at bounding box center [651, 280] width 756 height 36
type input "Can Crushers Beanie"
drag, startPoint x: 339, startPoint y: 356, endPoint x: 315, endPoint y: 357, distance: 24.5
click at [315, 357] on input "0.0" at bounding box center [666, 353] width 725 height 36
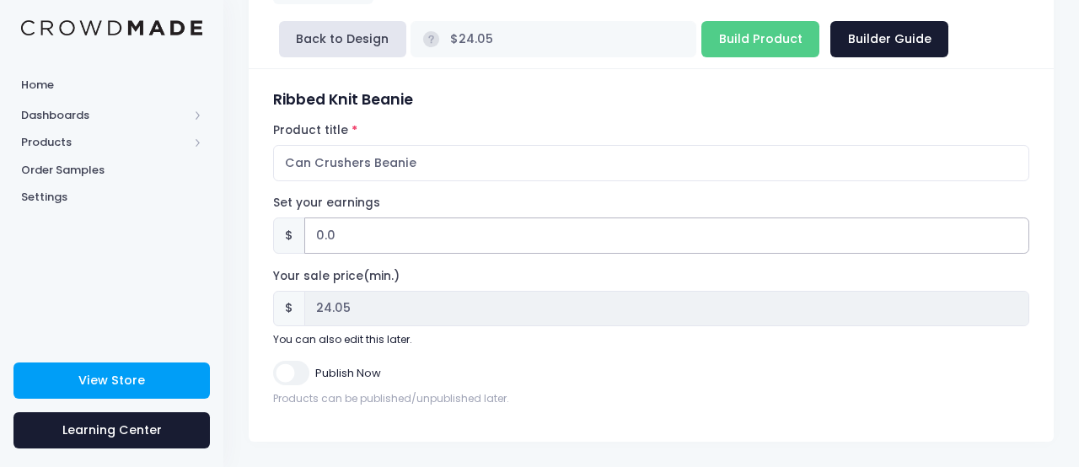
scroll to position [116, 0]
type input "5"
type input "$29.05"
type input "29.05"
type input "$24.05"
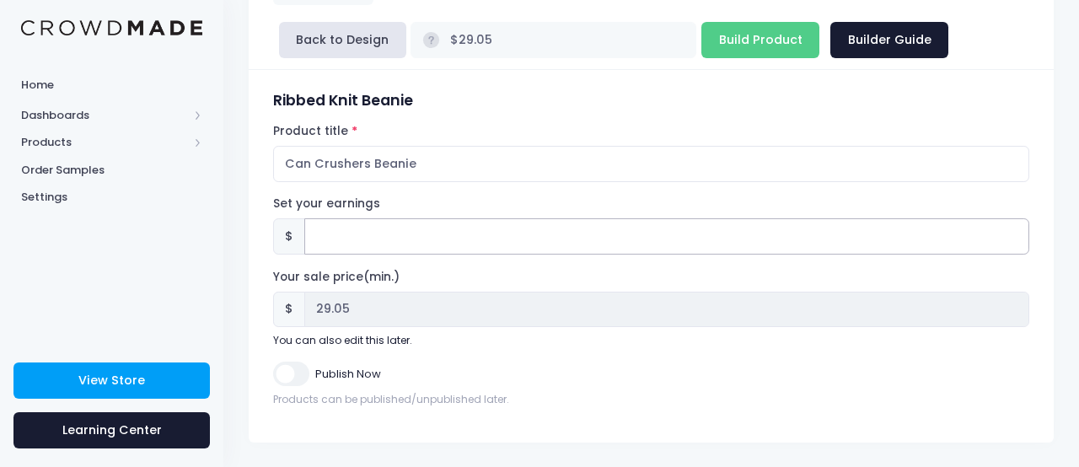
type input "24.05"
type input "4"
type input "$28.05"
type input "28.05"
type input "4.9"
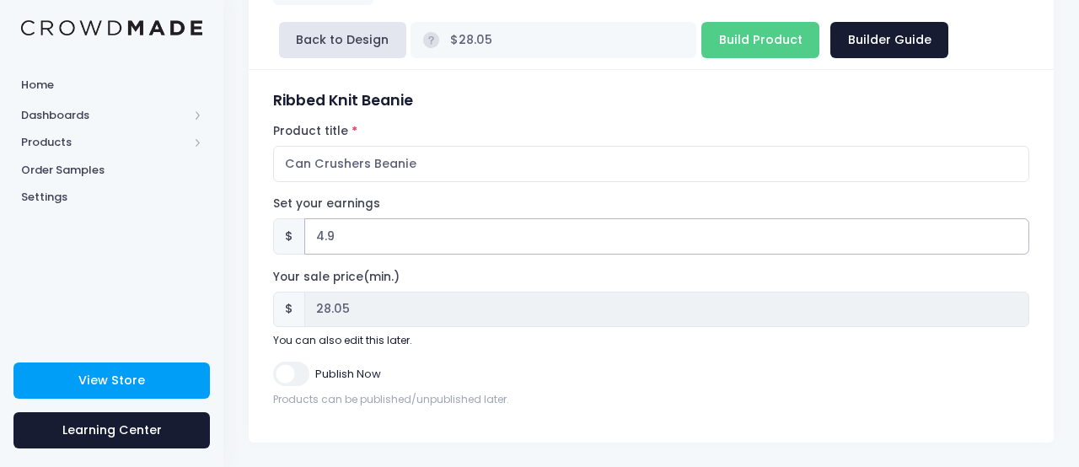
type input "$28.95"
type input "28.95"
type input "4.94"
type input "$28.99"
type input "28.99"
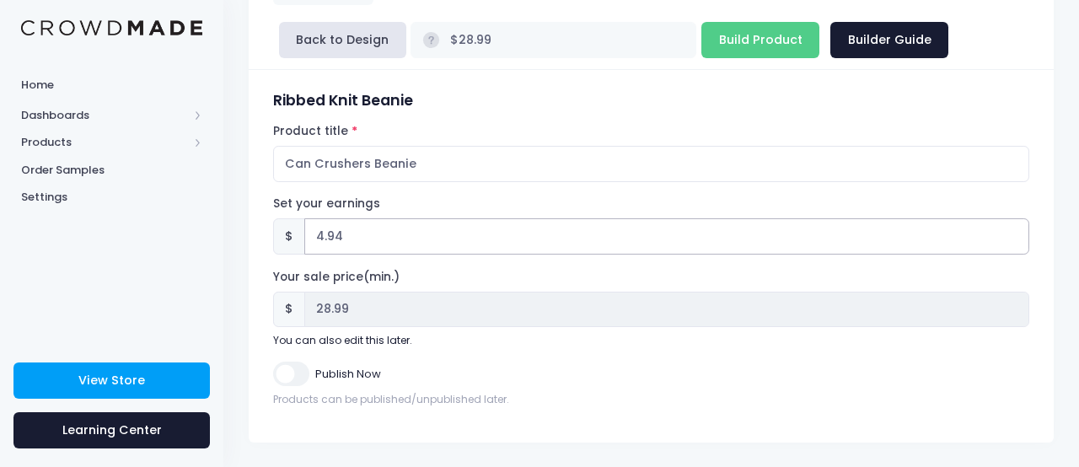
type input "4.94"
click at [280, 387] on div "Publish Now Products can be published/unpublished later." at bounding box center [651, 385] width 756 height 46
click at [286, 378] on input "Publish Now" at bounding box center [290, 374] width 35 height 24
checkbox input "true"
click at [773, 46] on input "Build Product" at bounding box center [761, 40] width 118 height 36
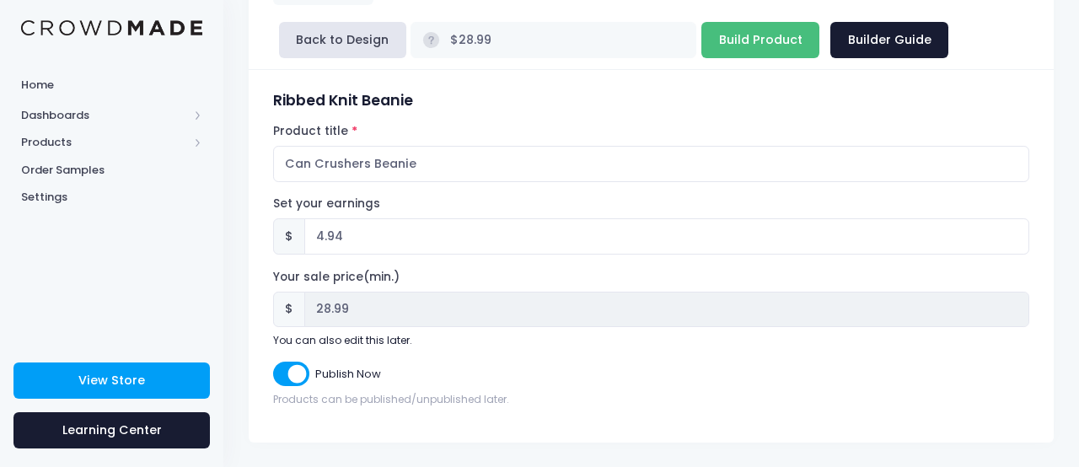
type input "Building product..."
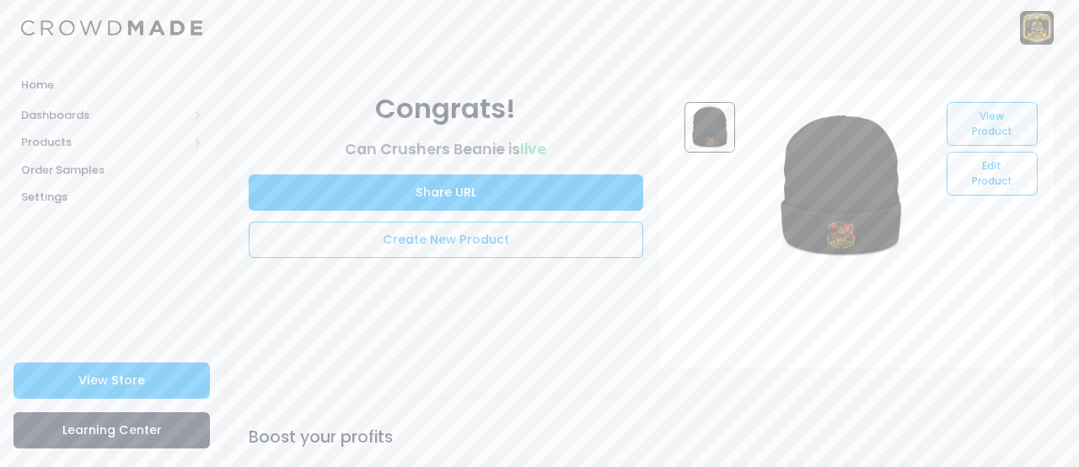
click at [1011, 129] on link "View Product" at bounding box center [992, 124] width 90 height 44
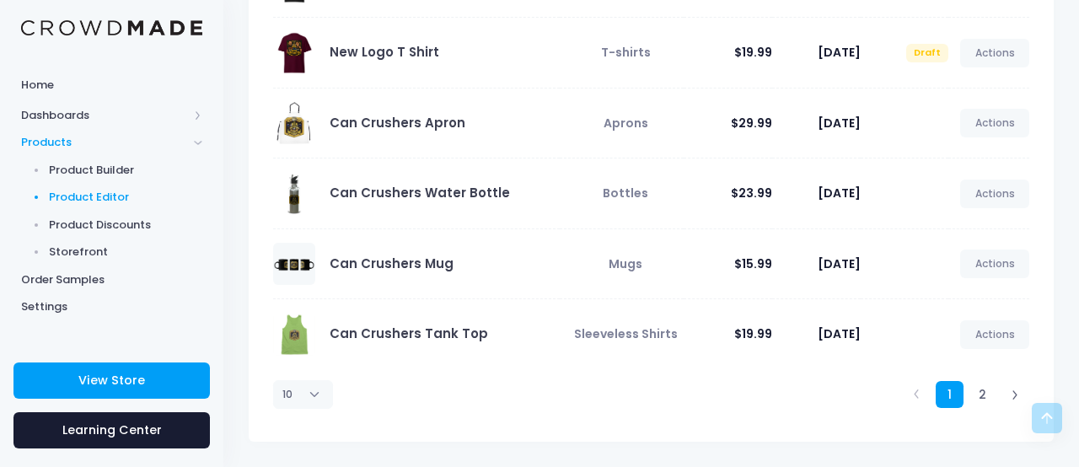
scroll to position [537, 0]
click at [984, 395] on link "2" at bounding box center [983, 396] width 28 height 28
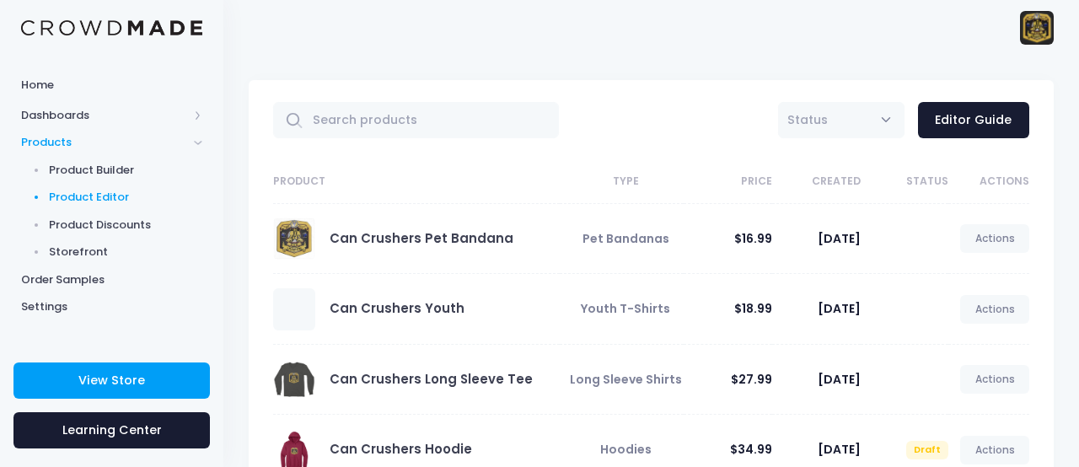
scroll to position [0, 0]
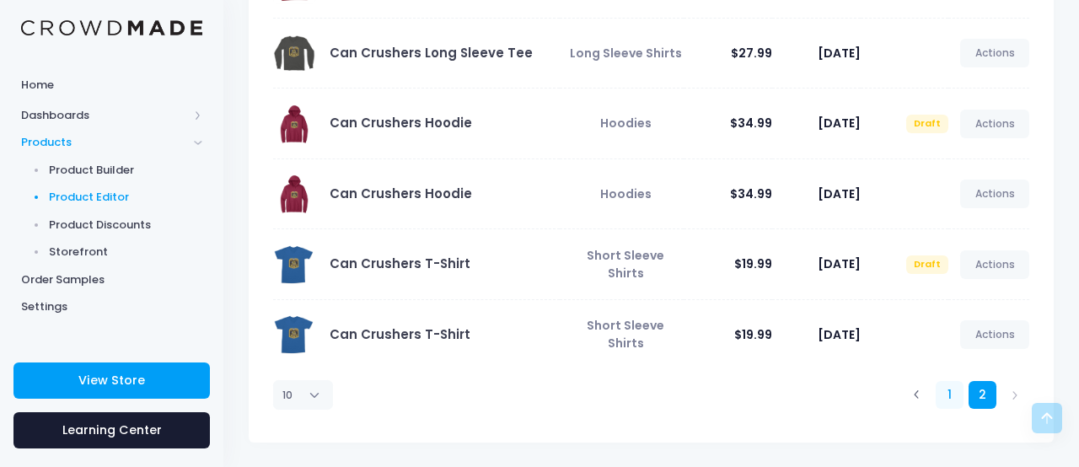
click at [946, 395] on link "1" at bounding box center [950, 395] width 28 height 28
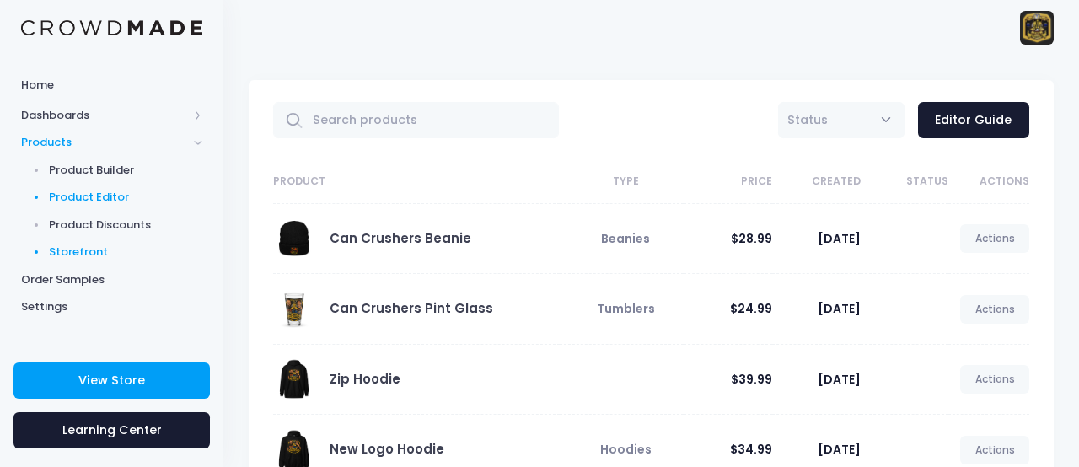
click at [79, 252] on span "Storefront" at bounding box center [126, 252] width 154 height 17
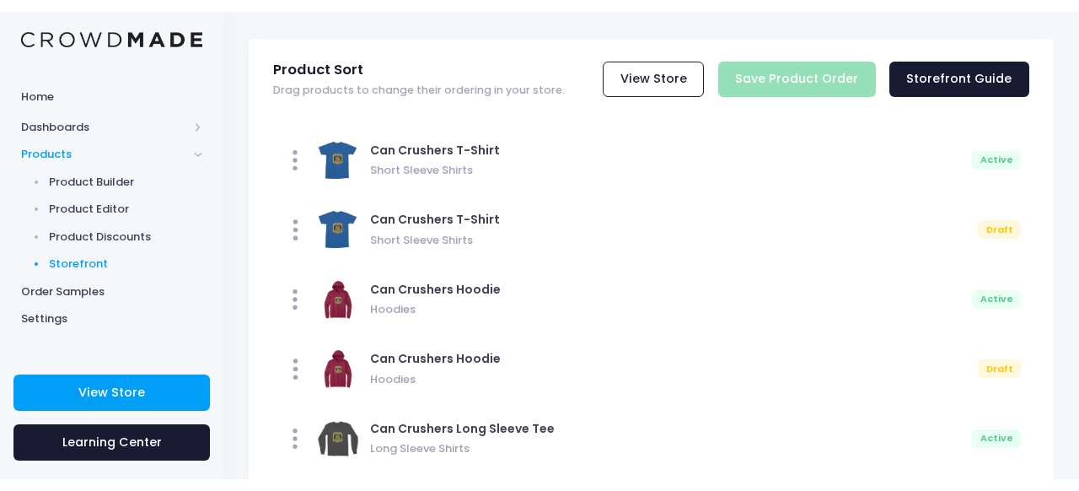
scroll to position [56, 0]
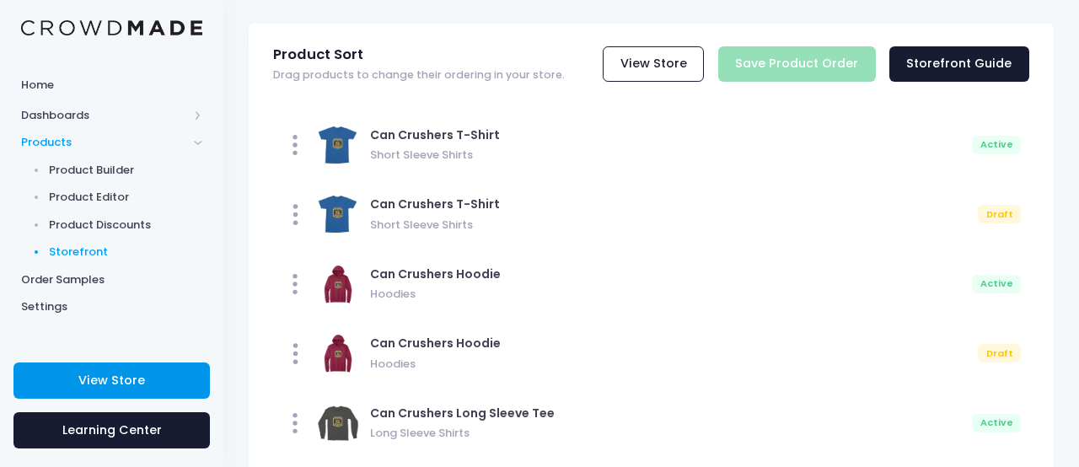
click at [159, 379] on link "View Store" at bounding box center [111, 381] width 196 height 36
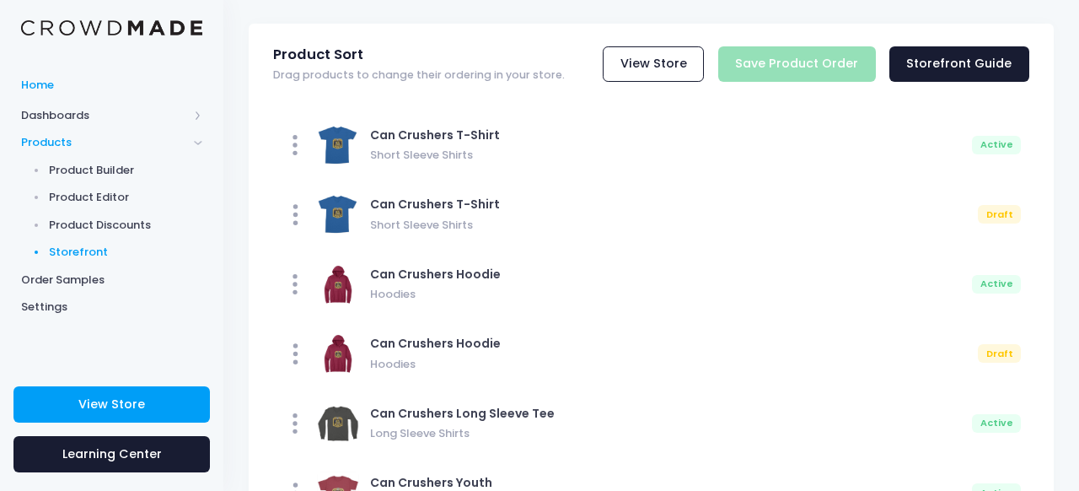
click at [54, 89] on span "Home" at bounding box center [111, 85] width 181 height 17
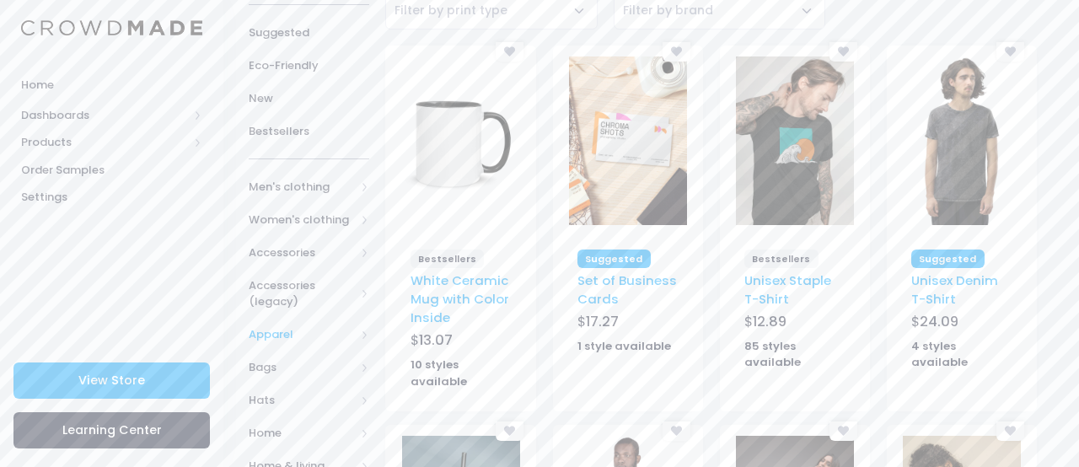
scroll to position [145, 0]
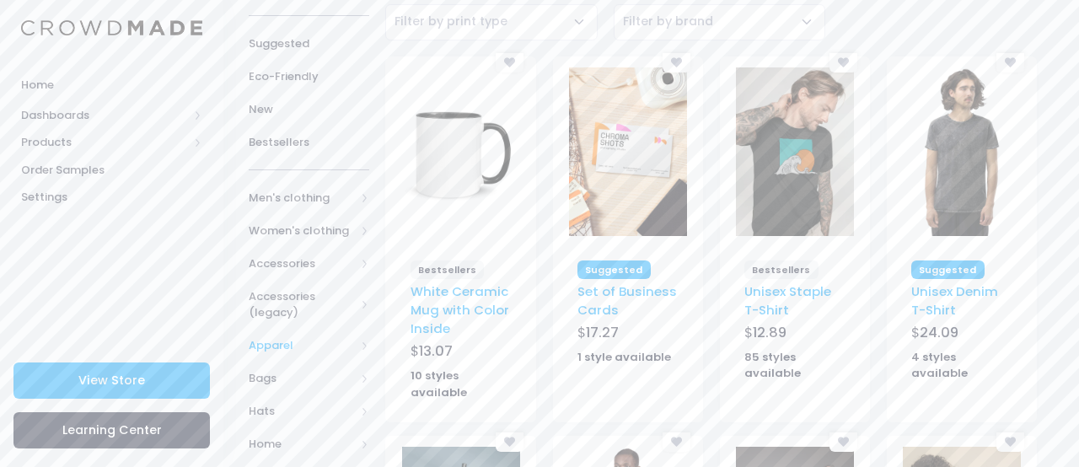
click at [293, 339] on span "Apparel" at bounding box center [302, 345] width 106 height 17
click at [315, 380] on span "All Apparel" at bounding box center [312, 378] width 73 height 17
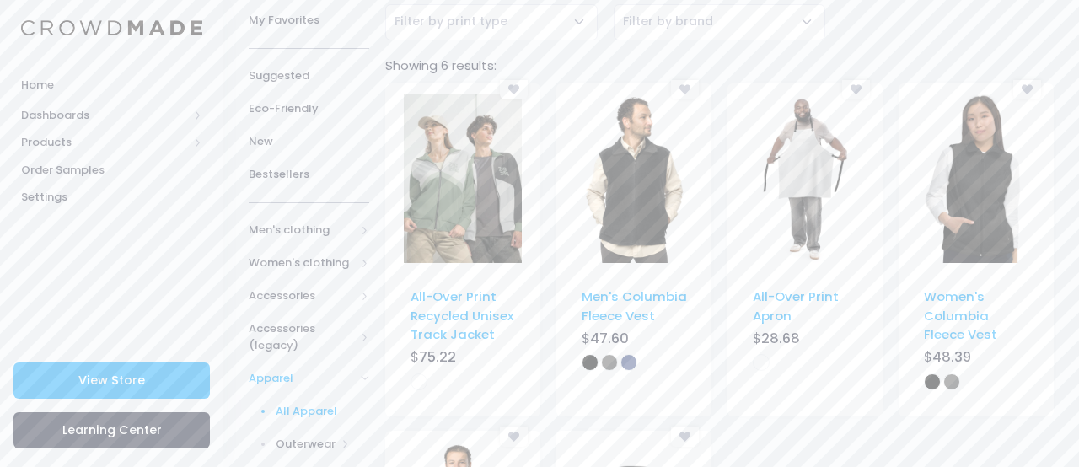
scroll to position [143, 0]
click at [644, 228] on img at bounding box center [634, 180] width 118 height 169
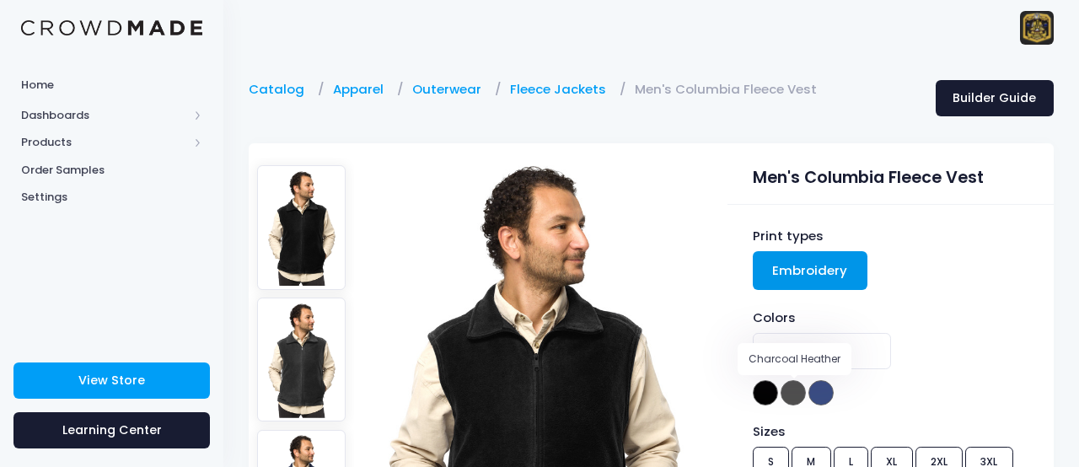
click at [791, 389] on span at bounding box center [793, 392] width 25 height 25
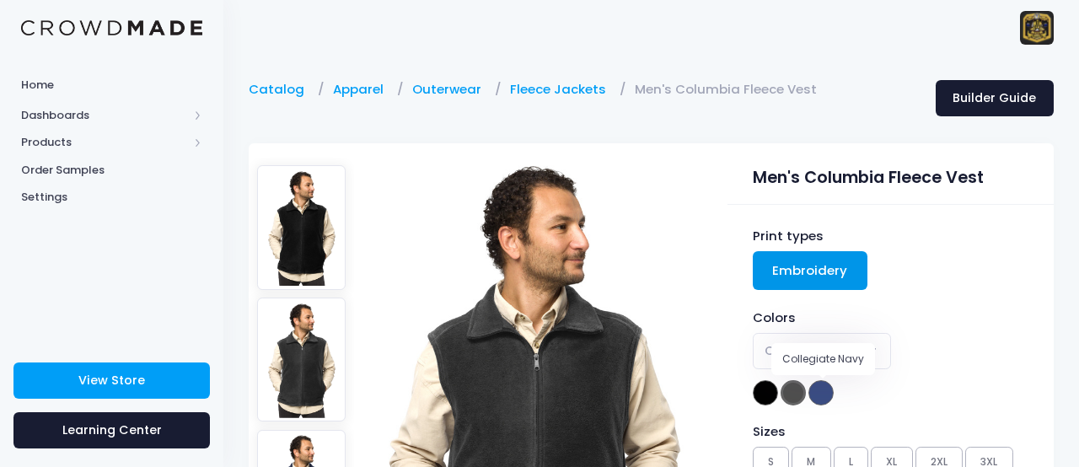
click at [831, 396] on span at bounding box center [821, 392] width 25 height 25
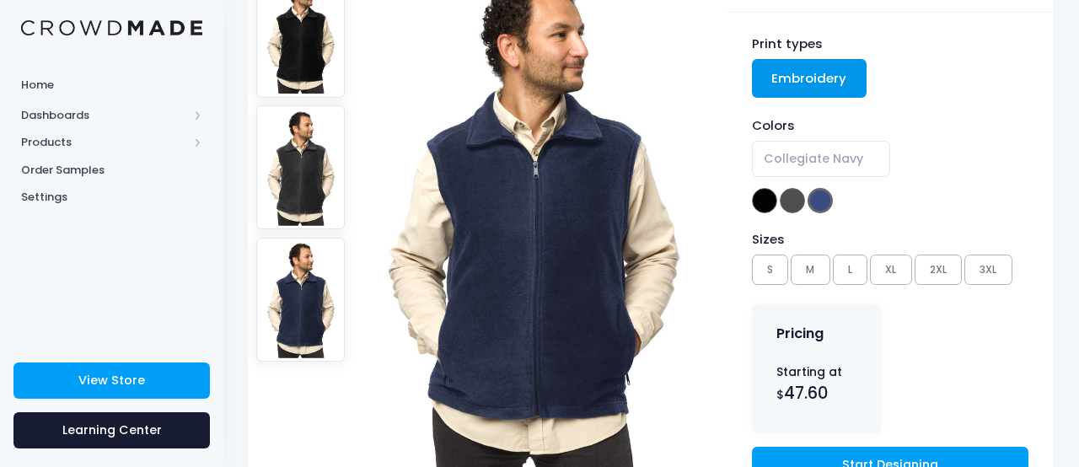
scroll to position [196, 1]
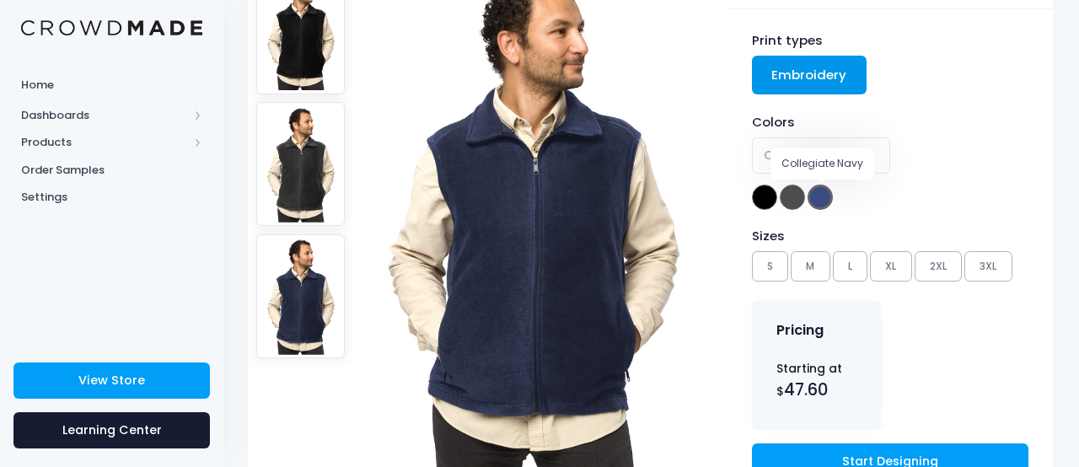
click at [818, 192] on span at bounding box center [820, 197] width 25 height 25
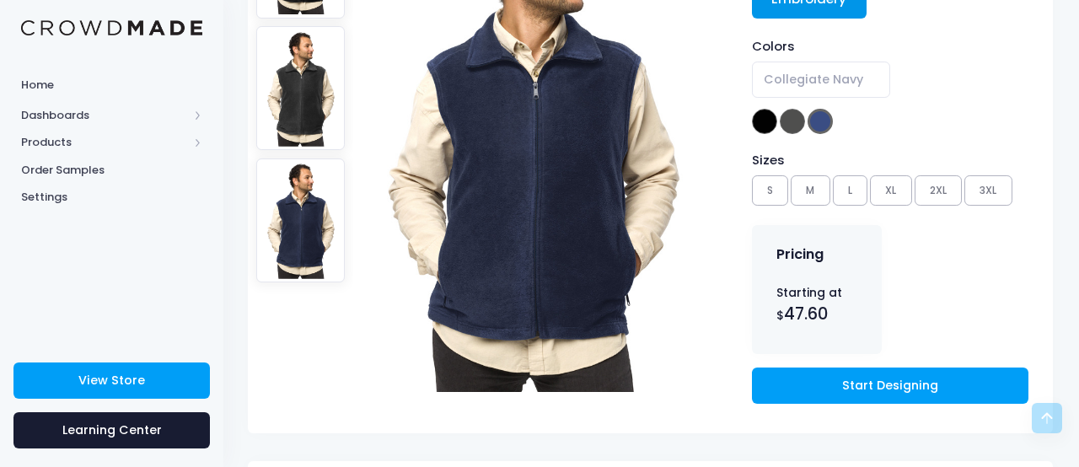
scroll to position [287, 1]
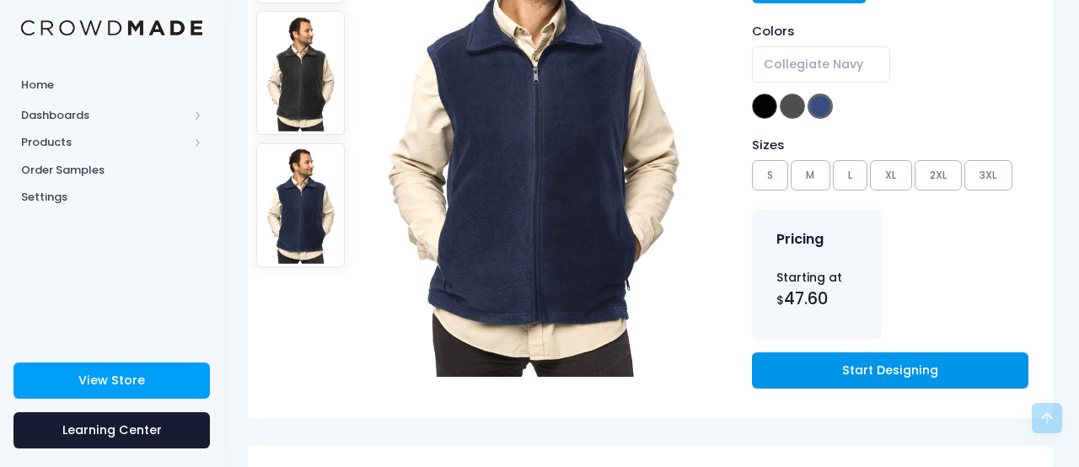
click at [876, 370] on link "Start Designing" at bounding box center [890, 370] width 277 height 36
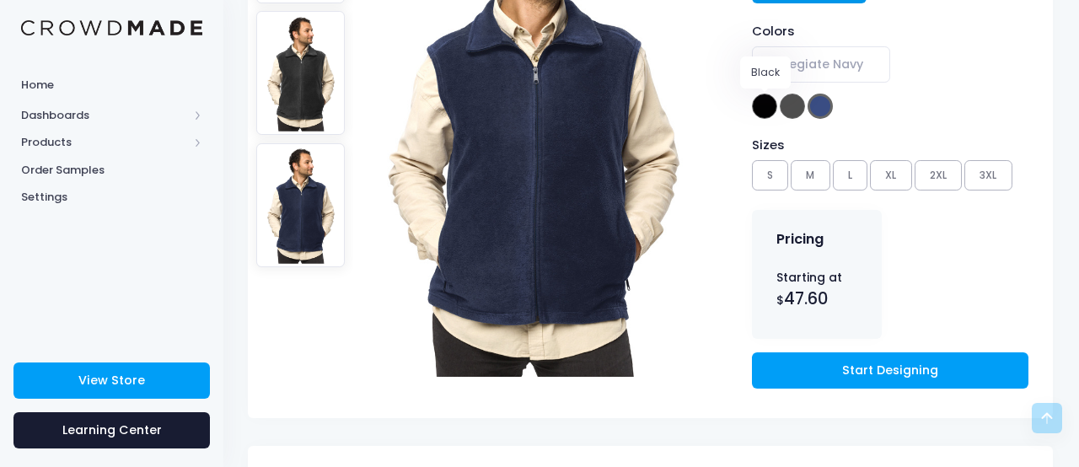
click at [767, 109] on span at bounding box center [764, 106] width 25 height 25
select select "Black"
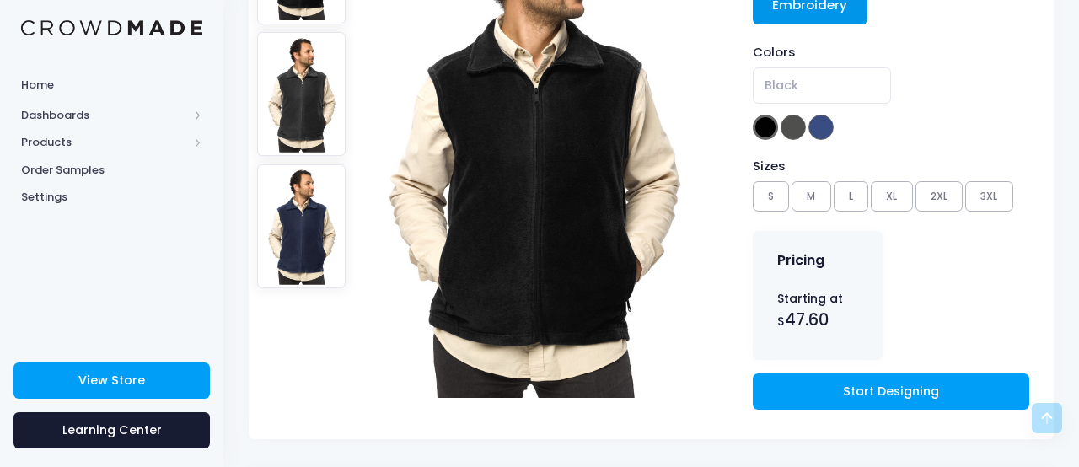
scroll to position [269, 0]
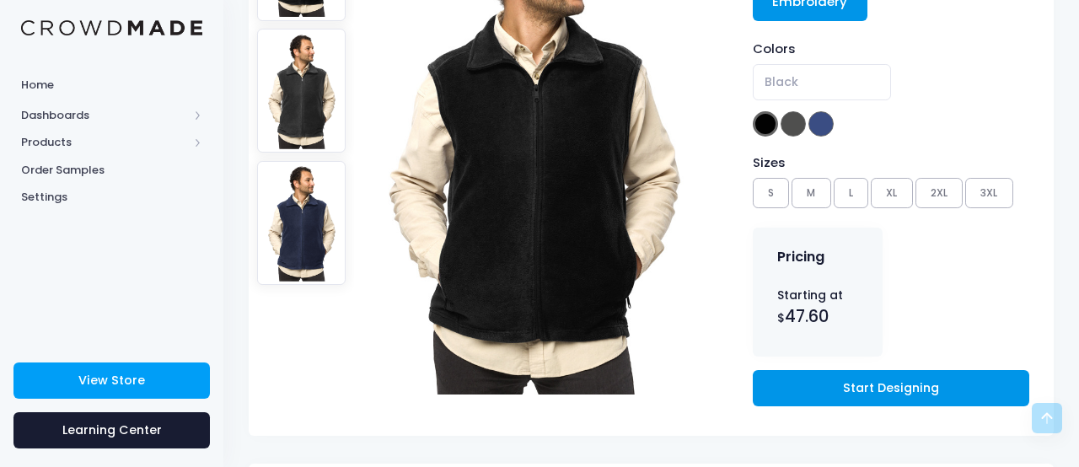
click at [853, 385] on link "Start Designing" at bounding box center [891, 388] width 277 height 36
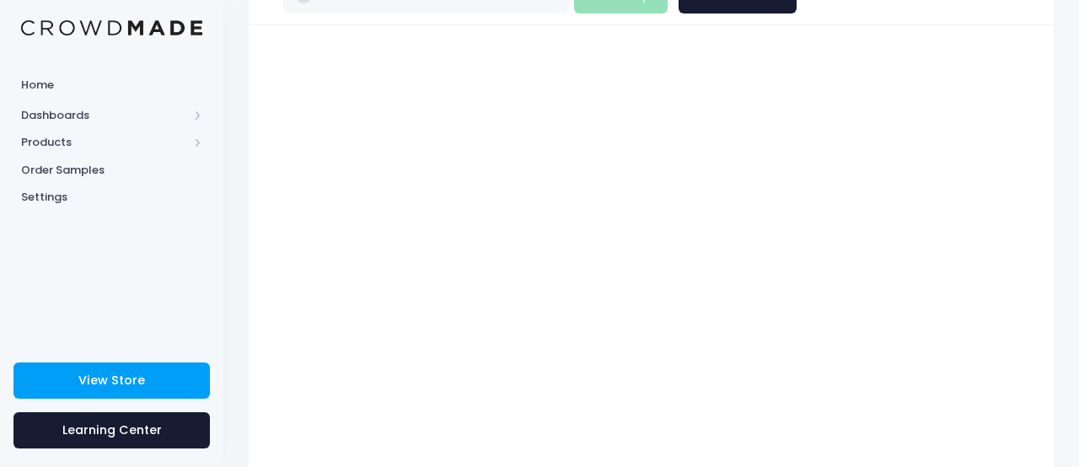
scroll to position [192, 0]
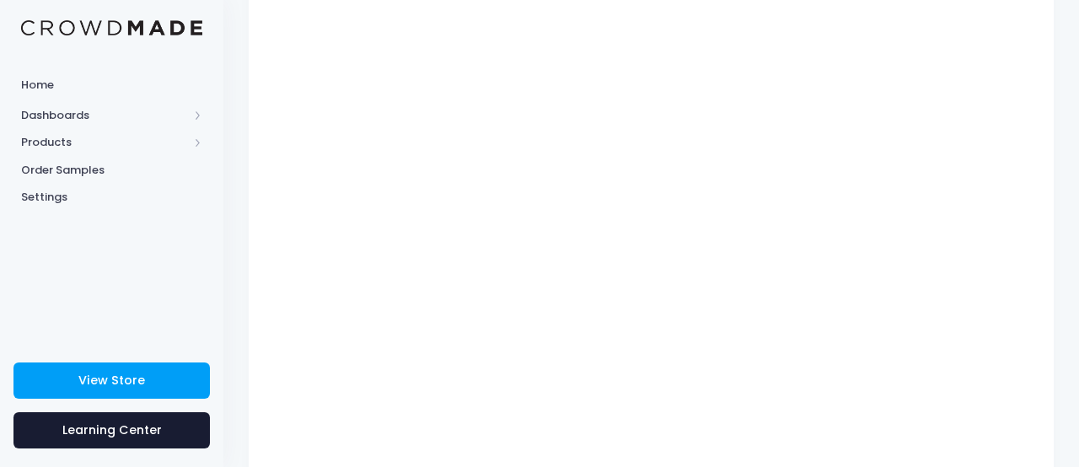
type input "$Infinity - $-Infinity"
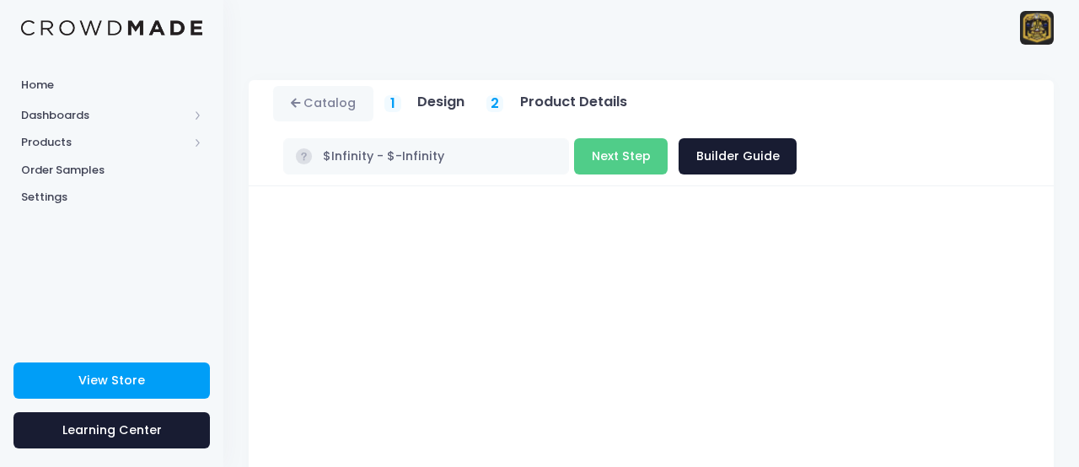
scroll to position [0, 0]
click at [633, 157] on button "Next Step" at bounding box center [621, 156] width 94 height 36
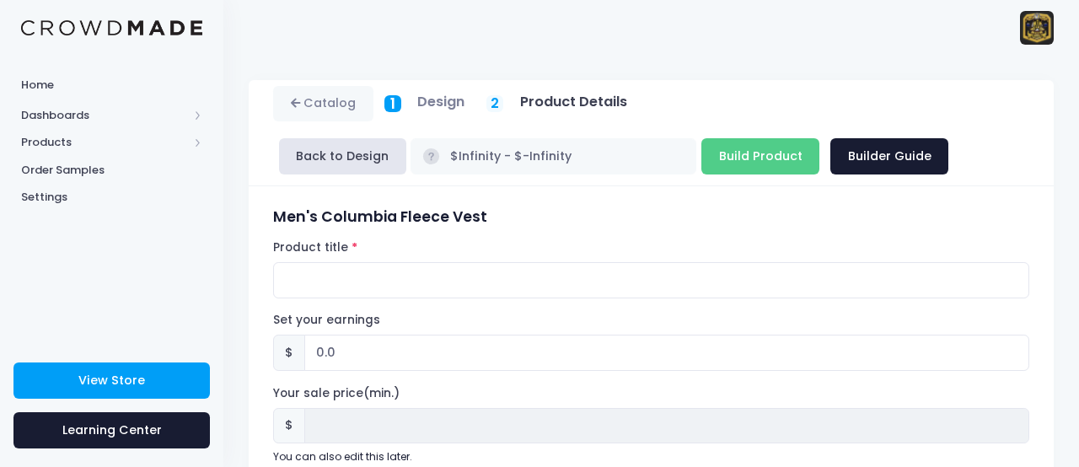
click at [440, 105] on h5 "Design" at bounding box center [440, 102] width 47 height 17
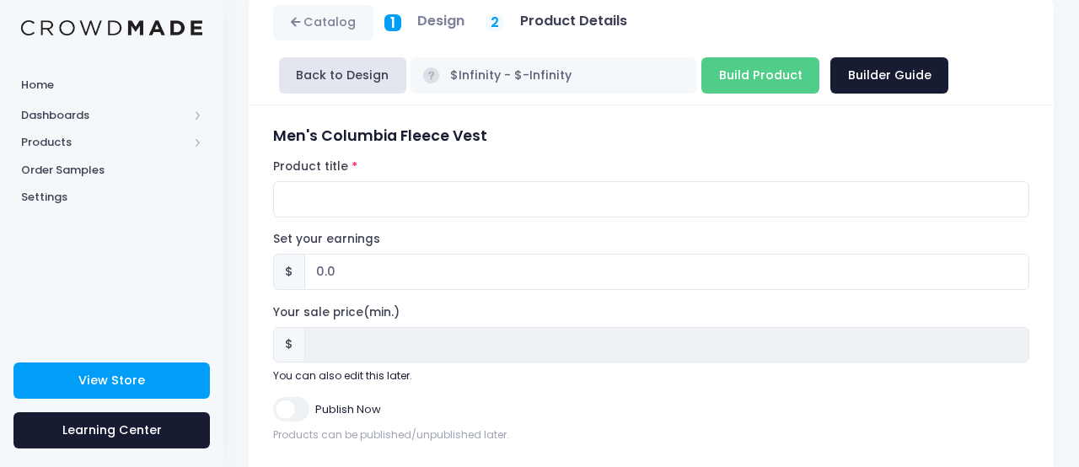
scroll to position [87, 0]
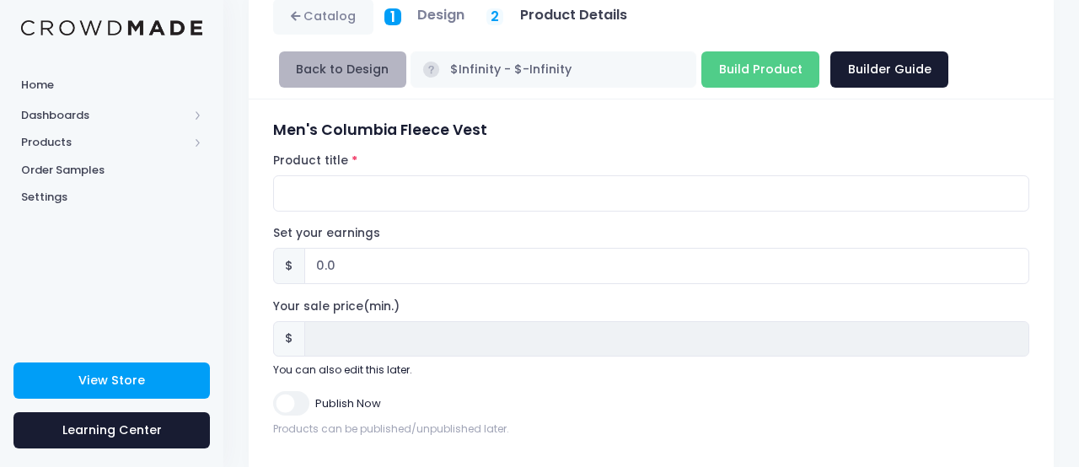
click at [364, 64] on button "Back to Design" at bounding box center [342, 69] width 127 height 36
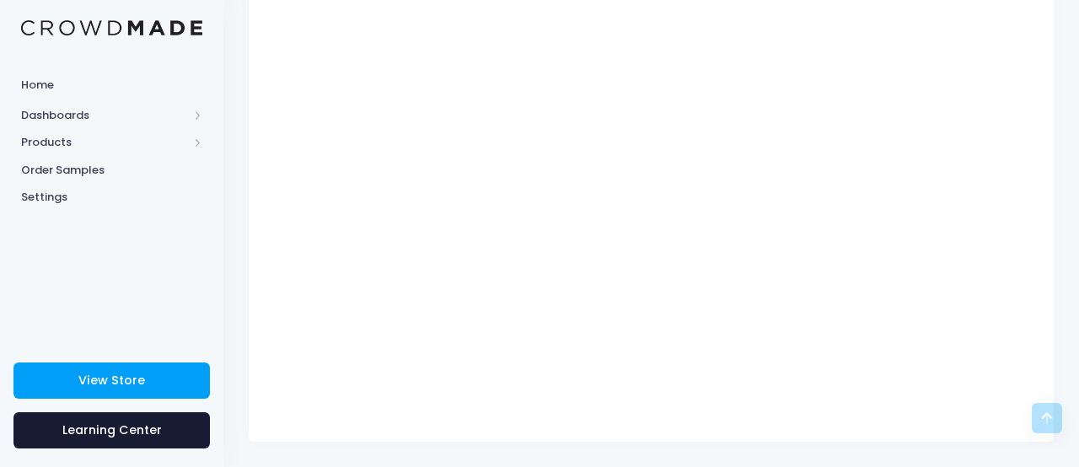
scroll to position [383, 0]
click at [1053, 418] on icon at bounding box center [1047, 418] width 20 height 20
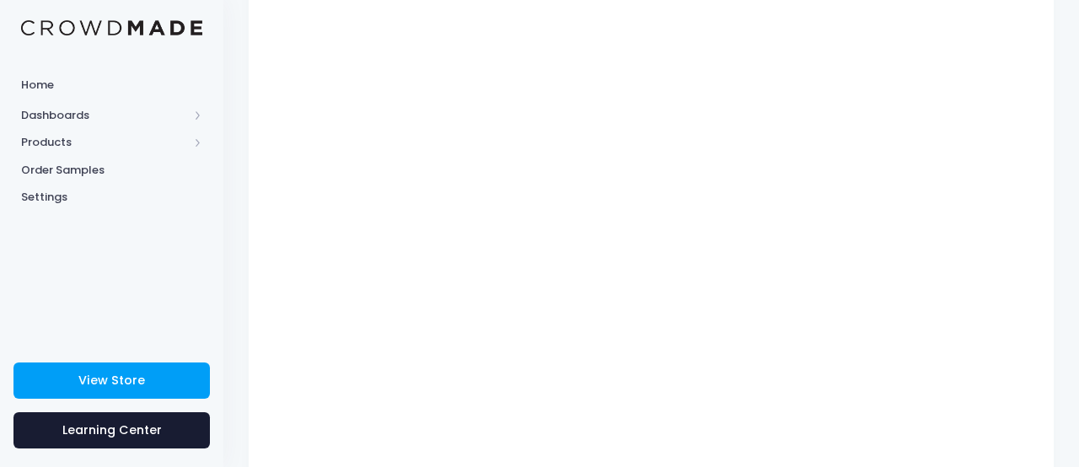
scroll to position [277, 0]
click at [1043, 412] on icon at bounding box center [1047, 418] width 20 height 20
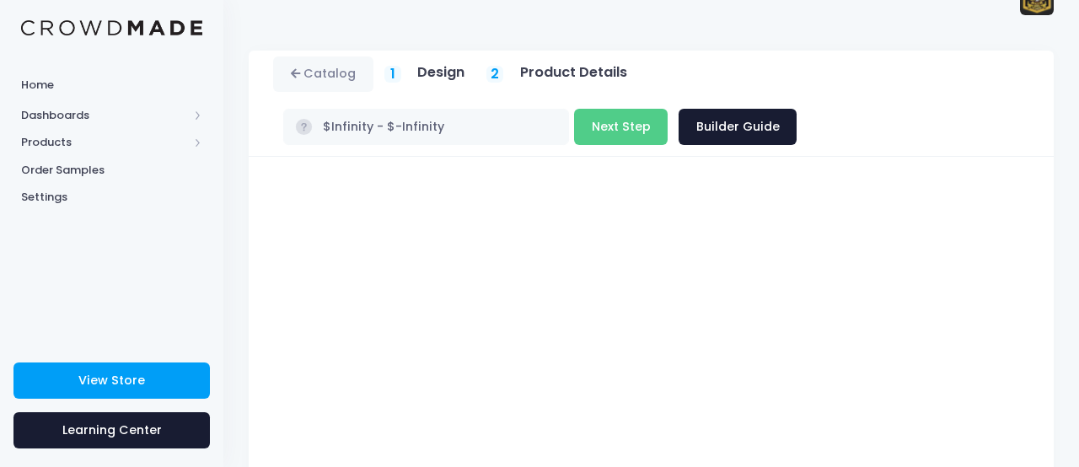
scroll to position [0, 0]
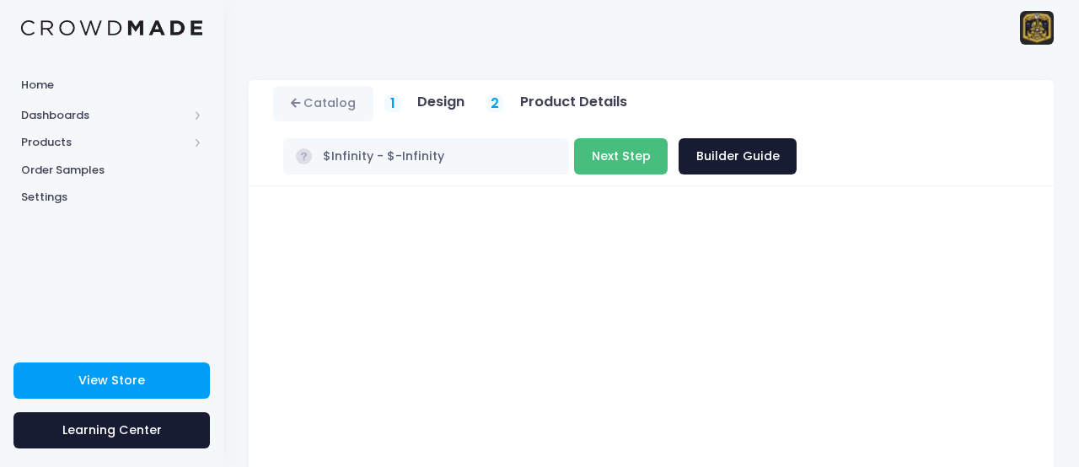
click at [621, 162] on button "Next Step" at bounding box center [621, 156] width 94 height 36
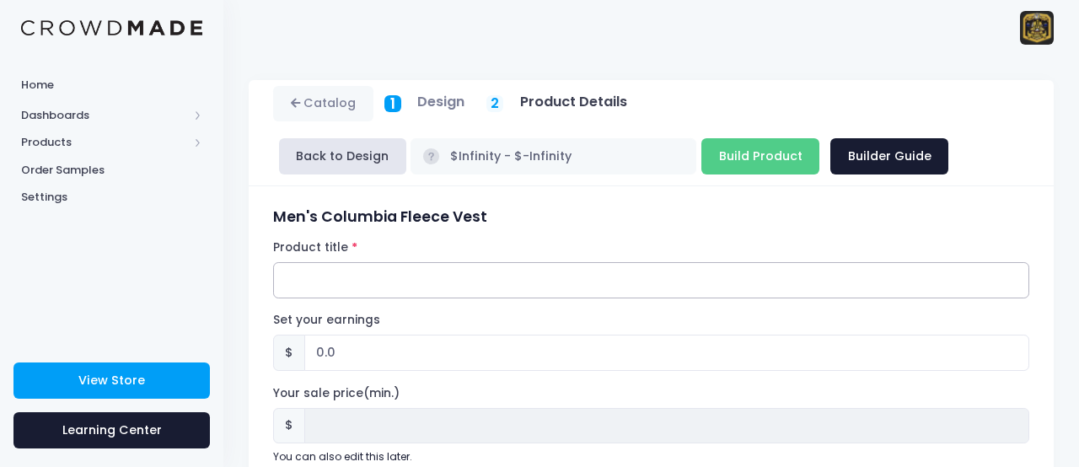
click at [471, 279] on input "Product title" at bounding box center [651, 280] width 756 height 36
type input "Can Crushers Fleece Vest"
click at [346, 358] on input "0.0" at bounding box center [666, 353] width 725 height 36
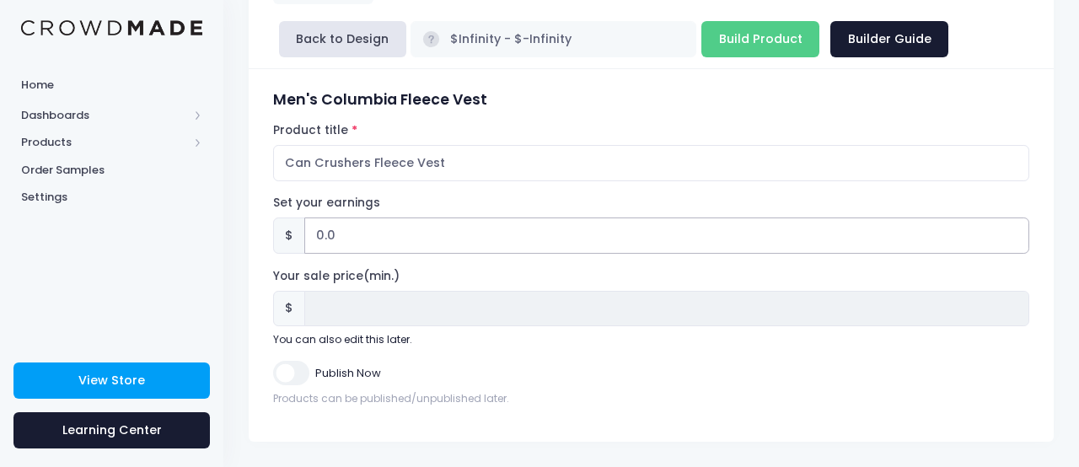
scroll to position [116, 0]
type input "0"
type input "7"
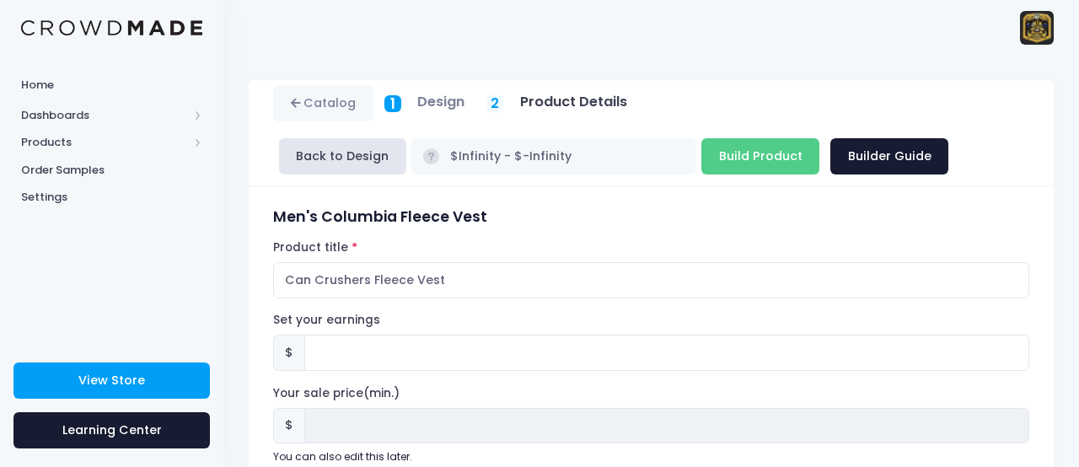
scroll to position [0, 0]
click at [346, 107] on link "Catalog" at bounding box center [323, 104] width 100 height 36
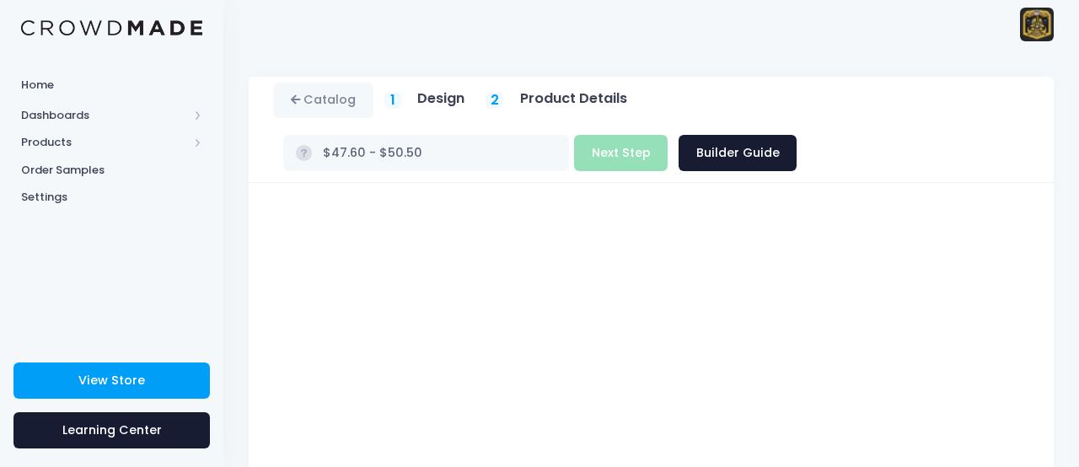
scroll to position [28, 0]
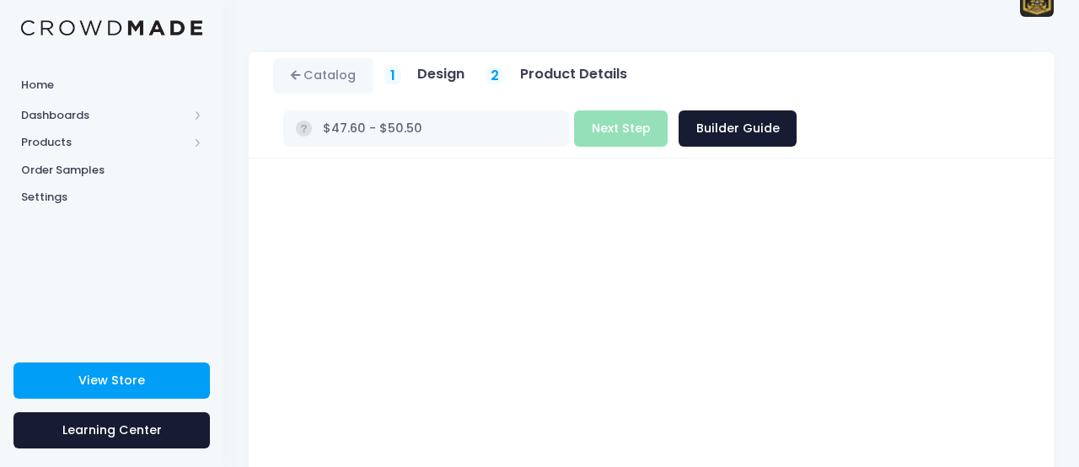
type input "$Infinity - $-Infinity"
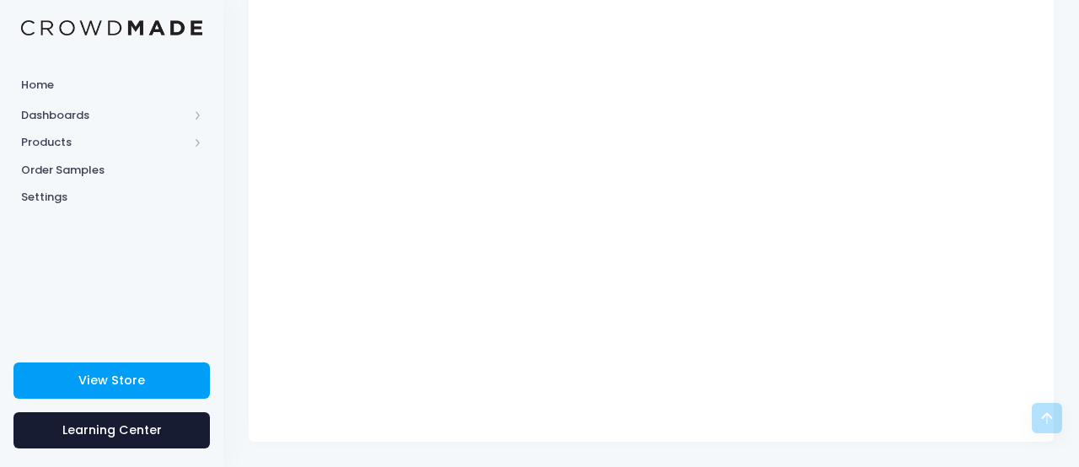
scroll to position [383, 0]
click at [1056, 416] on icon at bounding box center [1047, 418] width 20 height 20
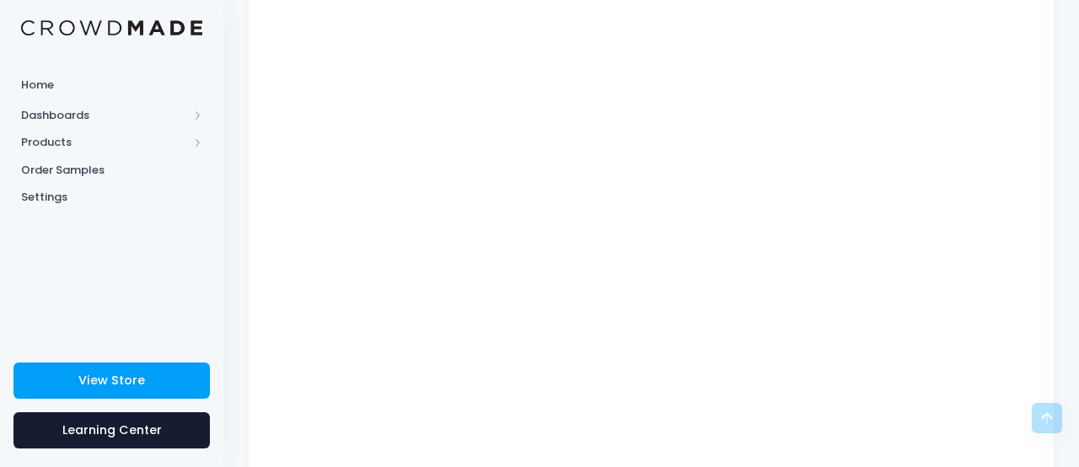
scroll to position [354, 0]
click at [1046, 417] on rect at bounding box center [1047, 418] width 2 height 11
click at [1045, 423] on icon at bounding box center [1047, 418] width 20 height 20
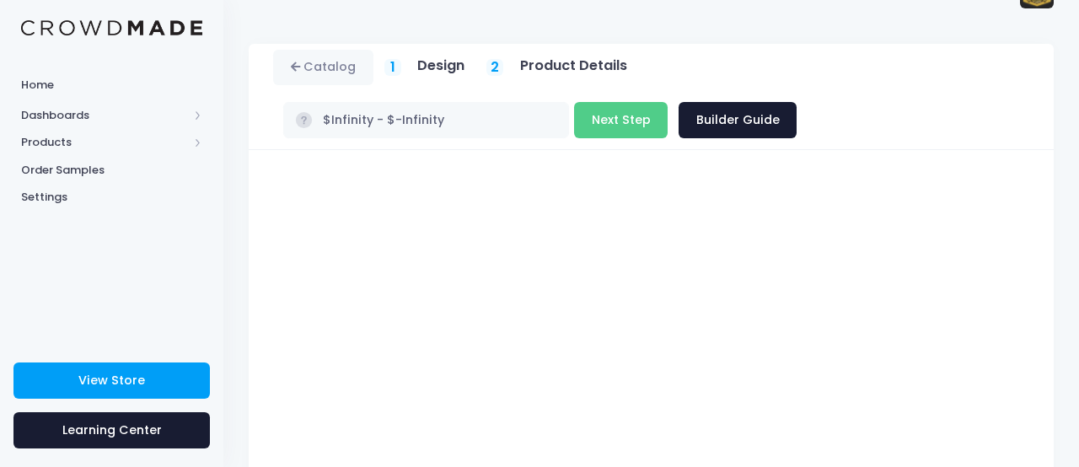
scroll to position [0, 0]
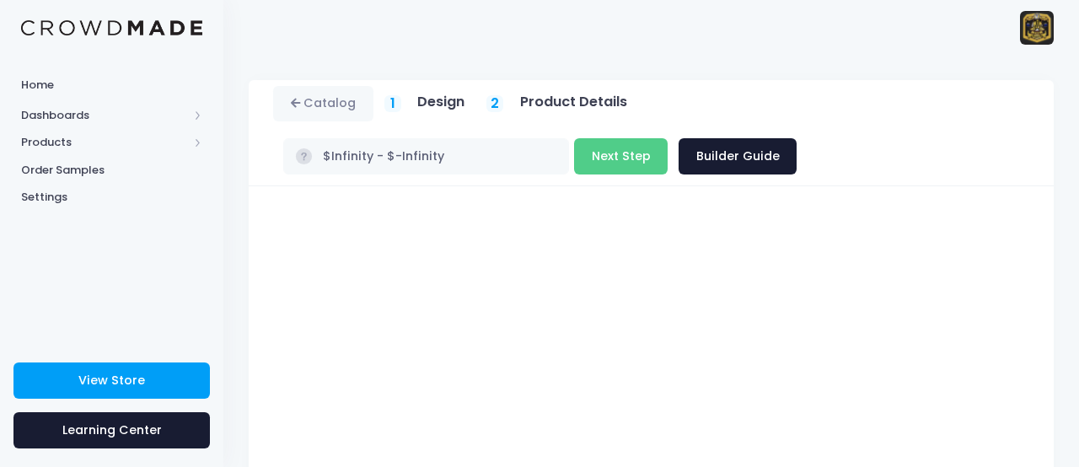
click at [305, 159] on rect at bounding box center [304, 156] width 16 height 16
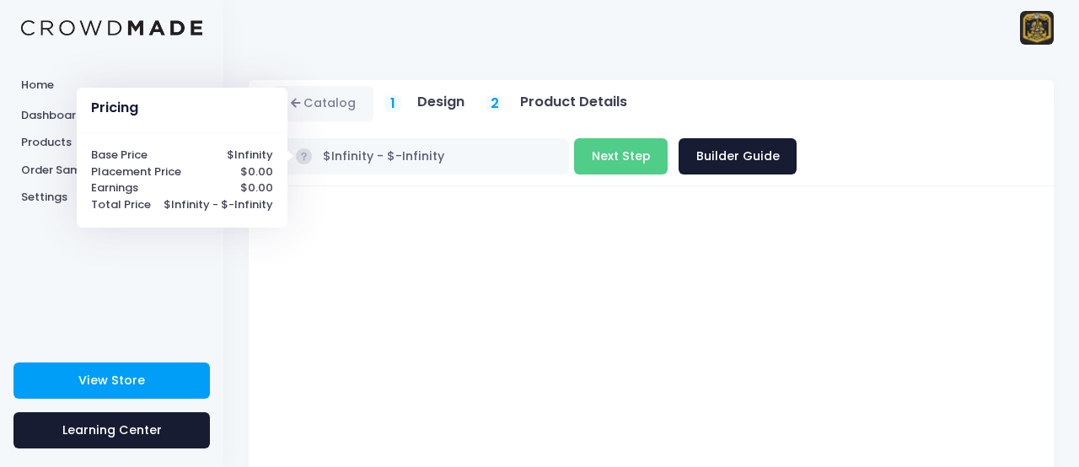
click at [305, 159] on rect at bounding box center [304, 156] width 16 height 16
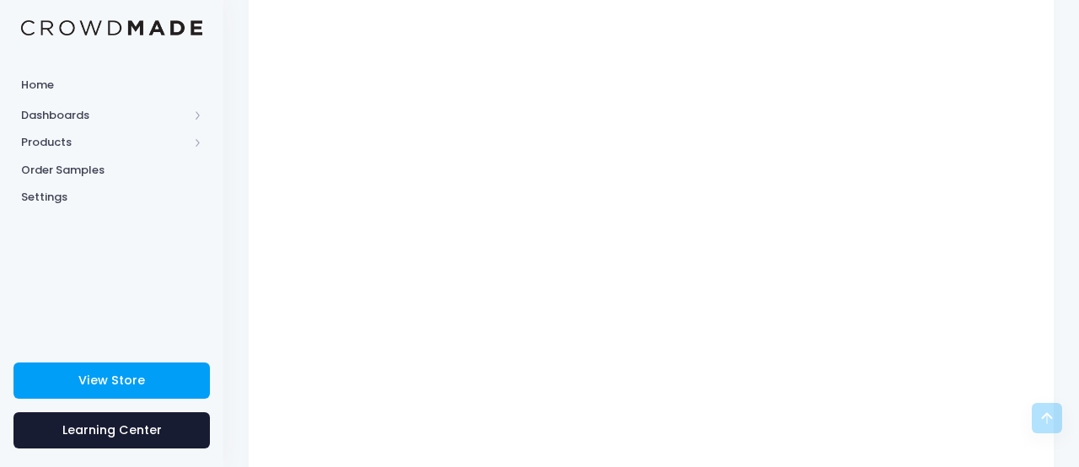
scroll to position [288, 0]
click at [1055, 423] on icon at bounding box center [1047, 418] width 20 height 20
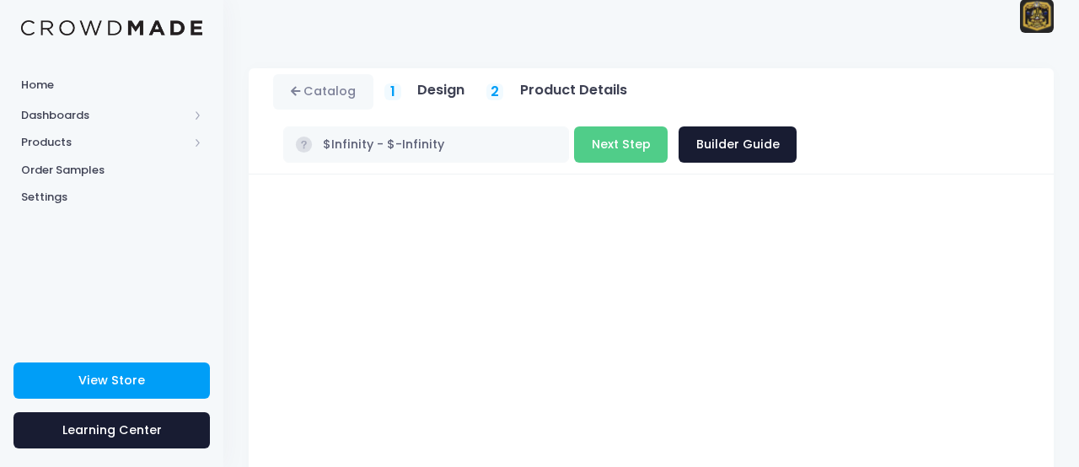
scroll to position [0, 0]
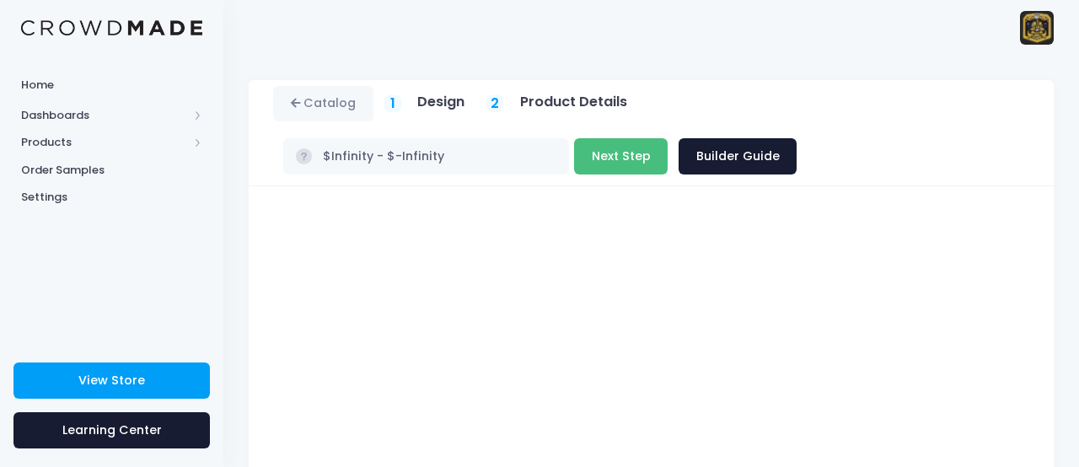
click at [637, 153] on button "Next Step" at bounding box center [621, 156] width 94 height 36
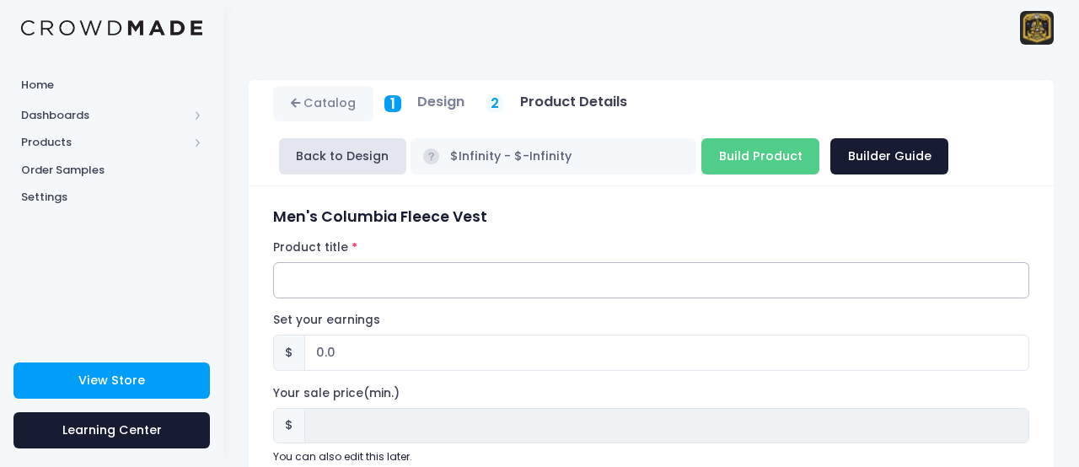
click at [399, 282] on input "Product title" at bounding box center [651, 280] width 756 height 36
type input "Can Crushers Fleece Vest"
drag, startPoint x: 338, startPoint y: 354, endPoint x: 311, endPoint y: 356, distance: 27.0
click at [311, 356] on input "0.0" at bounding box center [666, 353] width 725 height 36
type input "4"
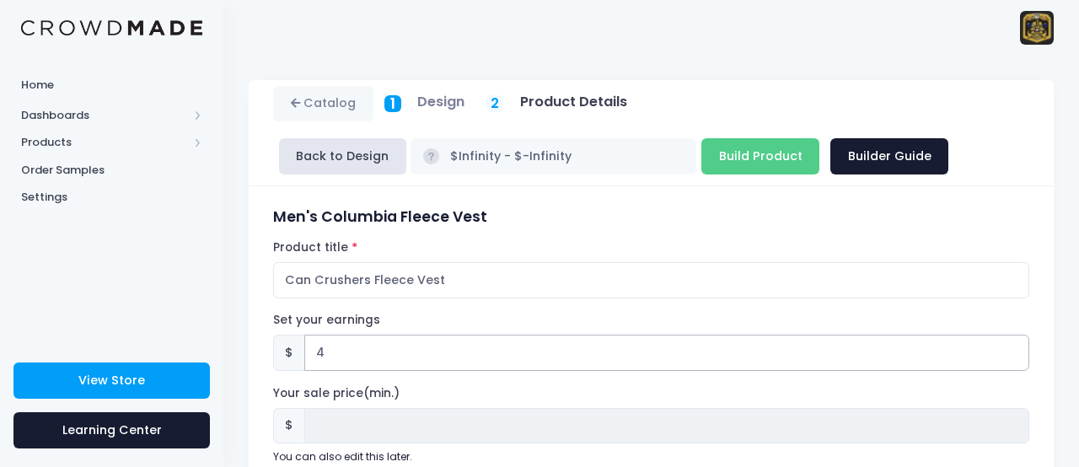
type input "49"
type input "49.9"
type input "49.99"
click at [485, 297] on input "Can Crushers Fleece Vest" at bounding box center [651, 280] width 756 height 36
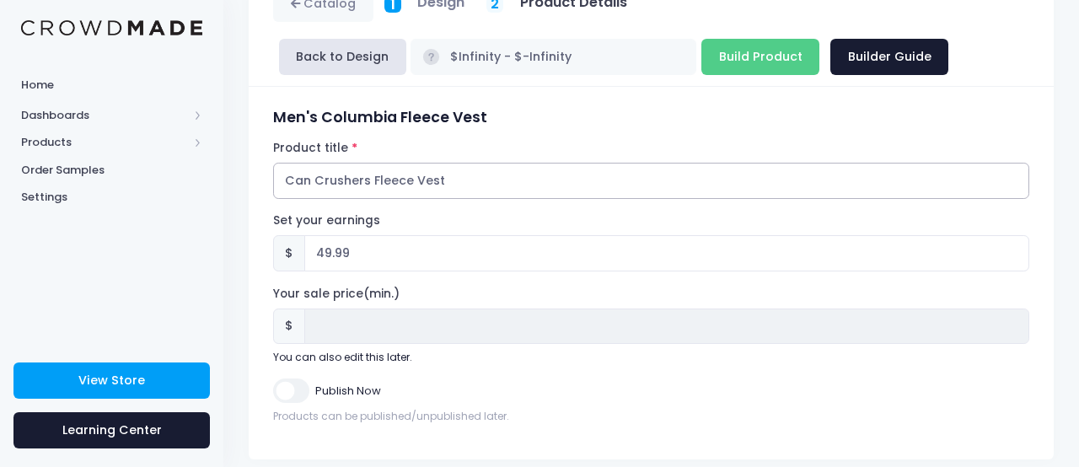
scroll to position [100, 0]
click at [298, 389] on input "Publish Now" at bounding box center [290, 391] width 35 height 24
checkbox input "true"
click at [766, 58] on input "Build Product" at bounding box center [761, 57] width 118 height 36
type input "Building product..."
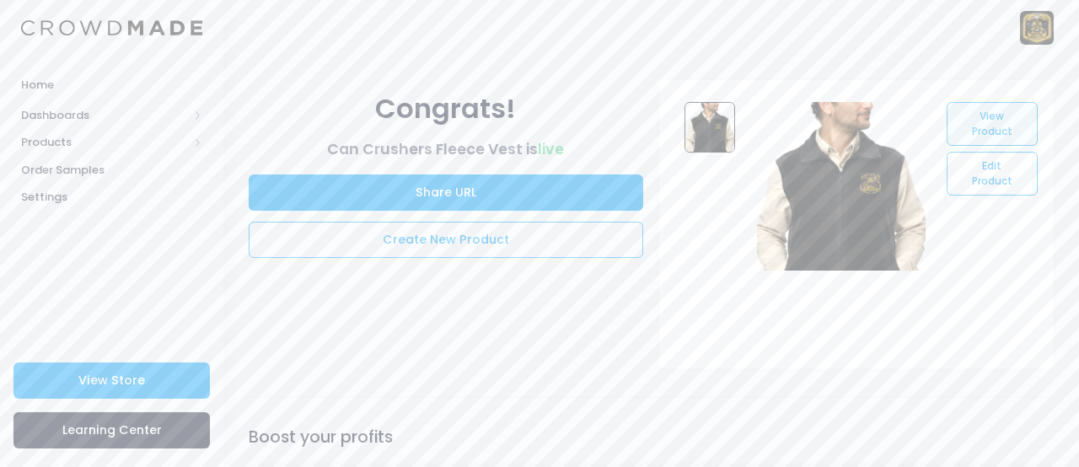
click at [1003, 122] on link "View Product" at bounding box center [992, 124] width 90 height 44
click at [967, 165] on link "Edit Product" at bounding box center [992, 174] width 90 height 44
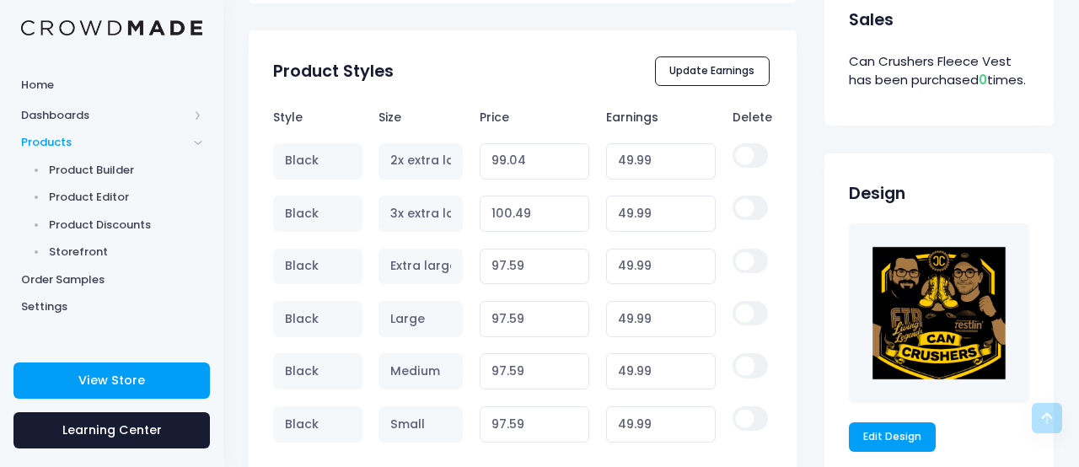
scroll to position [890, 0]
click at [696, 79] on button "Update Earnings" at bounding box center [712, 70] width 115 height 29
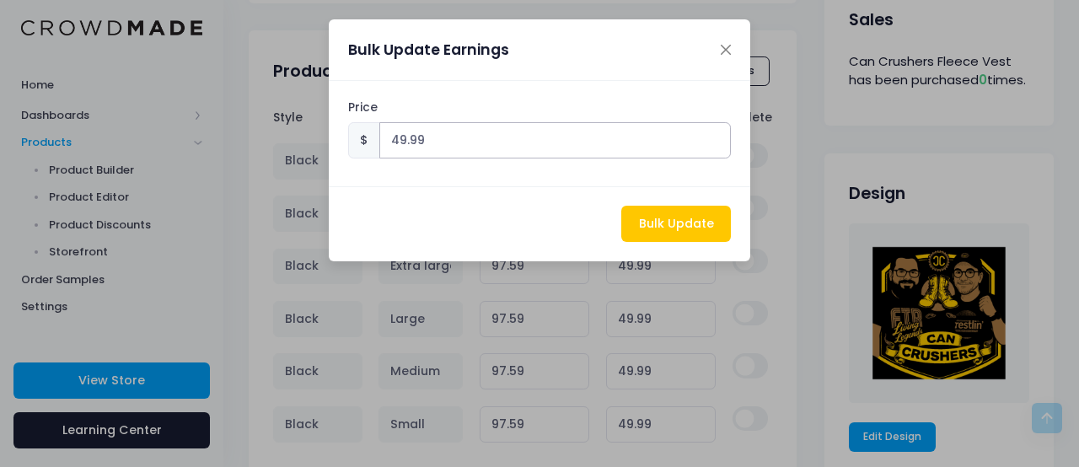
drag, startPoint x: 426, startPoint y: 141, endPoint x: 390, endPoint y: 141, distance: 36.3
click at [389, 141] on input "49.99" at bounding box center [555, 140] width 352 height 36
type input "10"
click at [637, 226] on button "Bulk Update" at bounding box center [676, 224] width 110 height 36
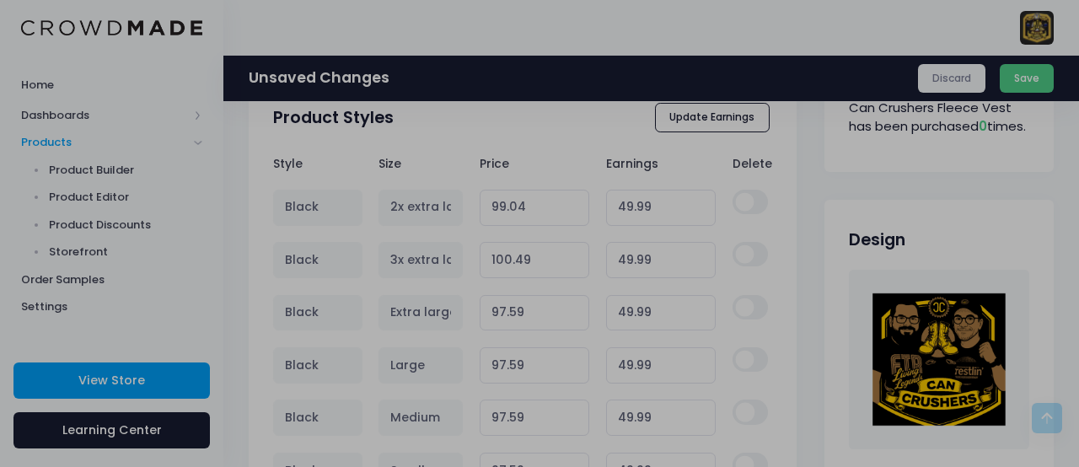
type input "59.05"
type input "10.00"
type input "60.5"
type input "10.00"
type input "57.6"
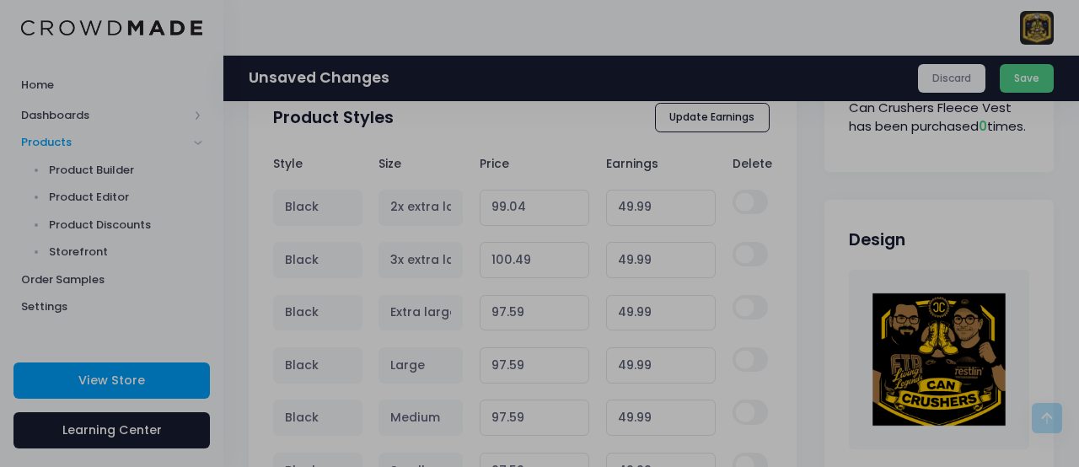
type input "10.00"
type input "57.6"
type input "10.00"
type input "57.6"
type input "10.00"
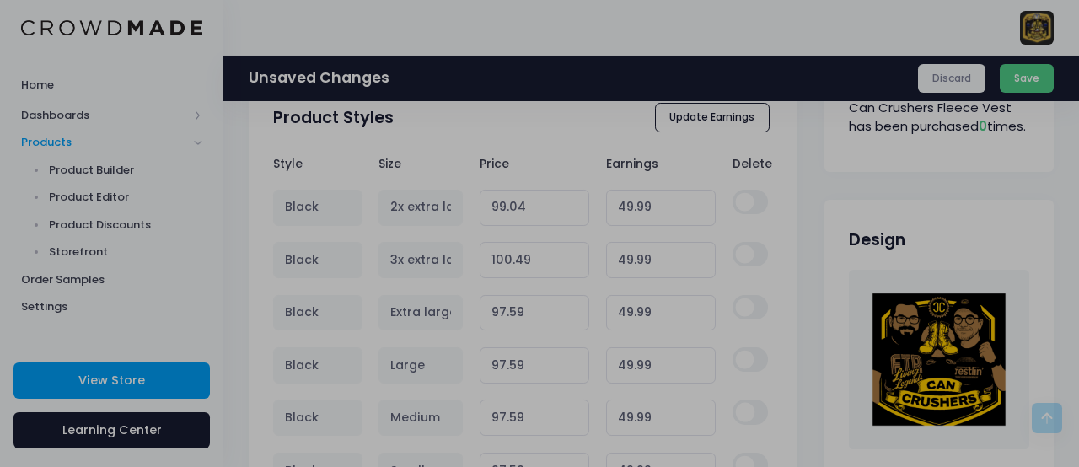
type input "57.6"
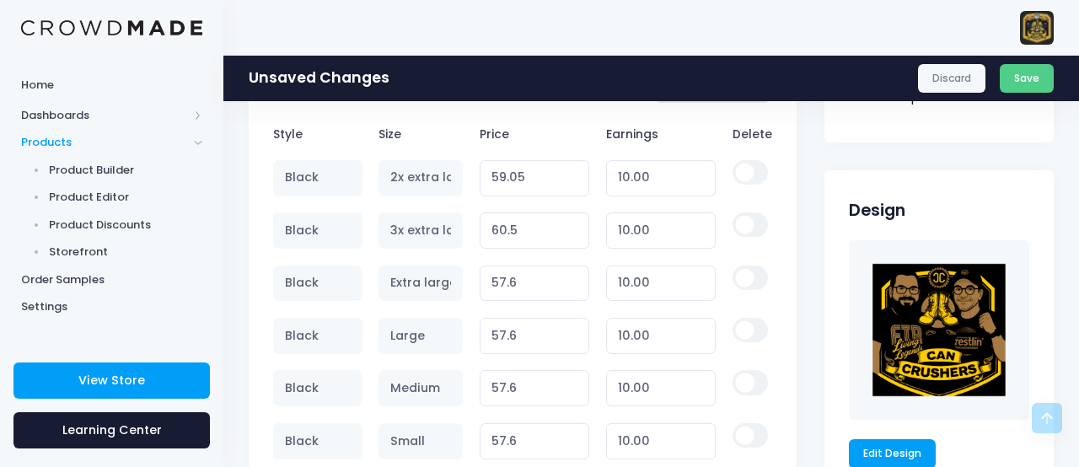
scroll to position [920, 0]
type input "9.99"
type input "57.59"
click at [701, 441] on input "9.99" at bounding box center [661, 441] width 110 height 36
type input "9.98"
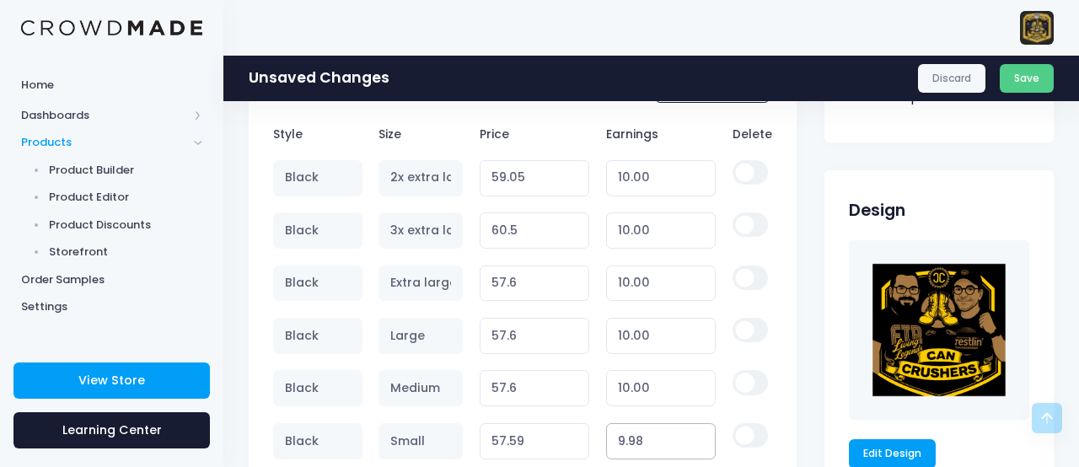
type input "57.58"
click at [701, 441] on input "9.98" at bounding box center [661, 441] width 110 height 36
type input "9.97"
type input "57.57"
click at [701, 441] on input "9.97" at bounding box center [661, 441] width 110 height 36
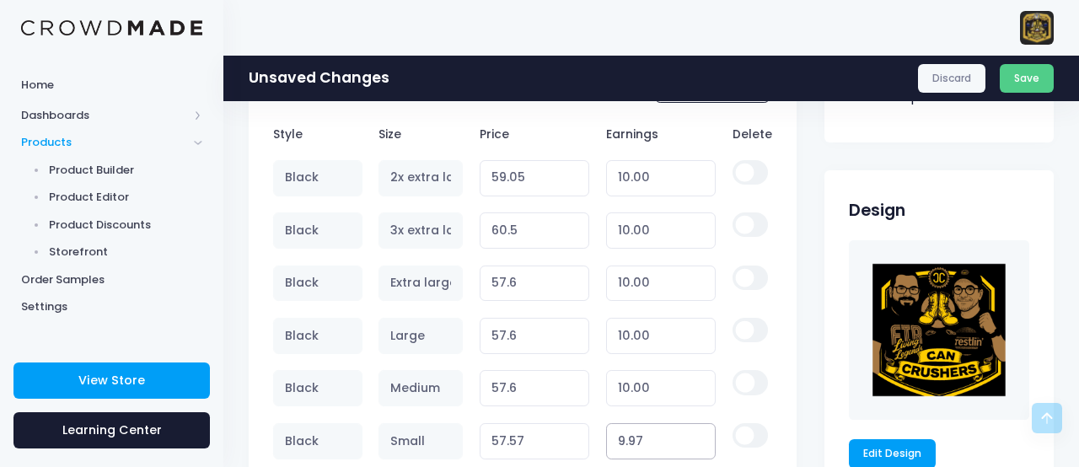
type input "9.96"
type input "57.56"
click at [701, 441] on input "9.96" at bounding box center [661, 441] width 110 height 36
type input "9.95"
type input "57.55"
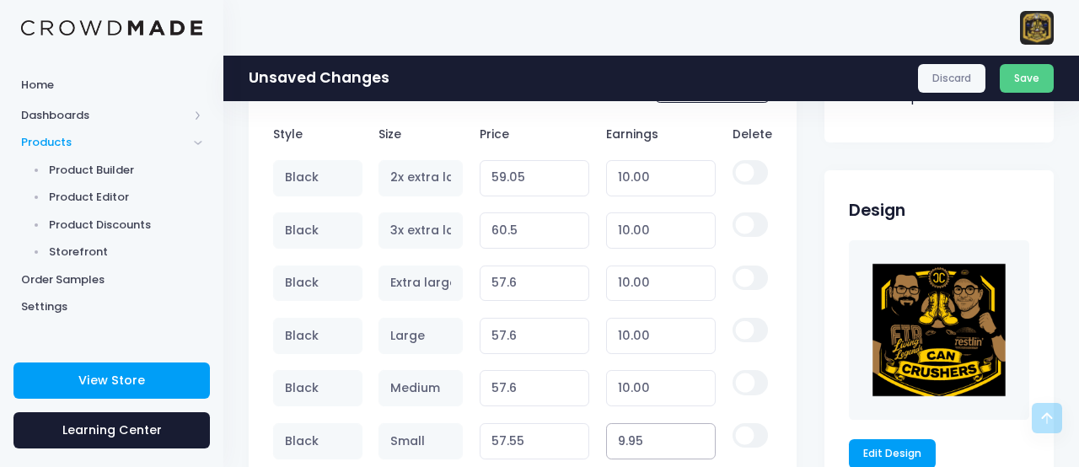
click at [701, 441] on input "9.95" at bounding box center [661, 441] width 110 height 36
type input "9.94"
type input "57.54"
click at [701, 441] on input "9.94" at bounding box center [661, 441] width 110 height 36
type input "9.93"
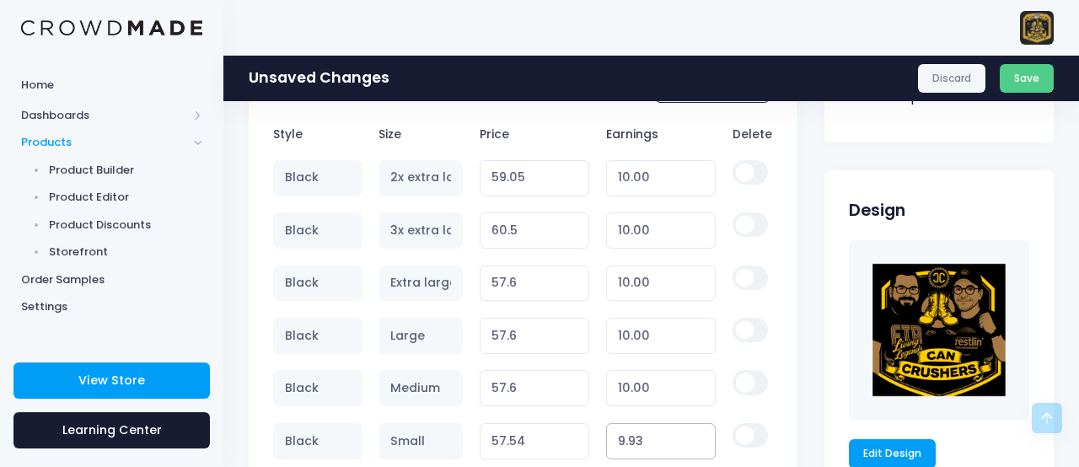
type input "57.53"
click at [701, 441] on input "9.93" at bounding box center [661, 441] width 110 height 36
type input "9.92"
type input "57.52"
click at [701, 441] on input "9.92" at bounding box center [661, 441] width 110 height 36
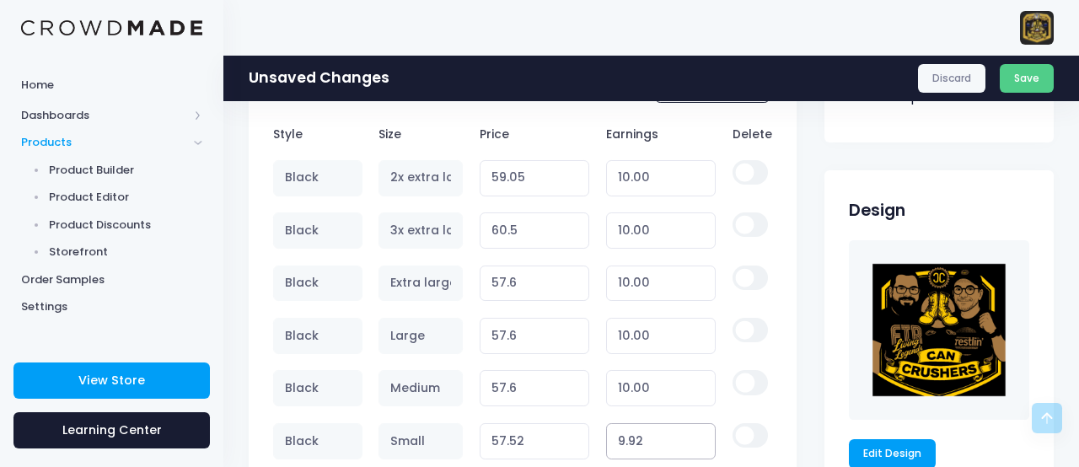
type input "9.91"
type input "57.51"
click at [701, 441] on input "9.91" at bounding box center [661, 441] width 110 height 36
type input "9.9"
type input "57.50"
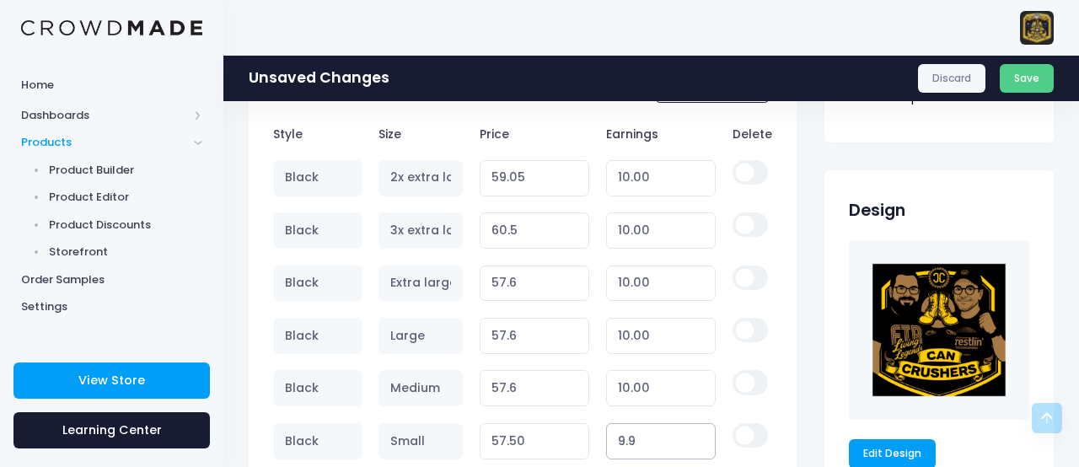
click at [701, 441] on input "9.9" at bounding box center [661, 441] width 110 height 36
type input "9.89"
type input "57.49"
click at [701, 441] on input "9.89" at bounding box center [661, 441] width 110 height 36
type input "9.88"
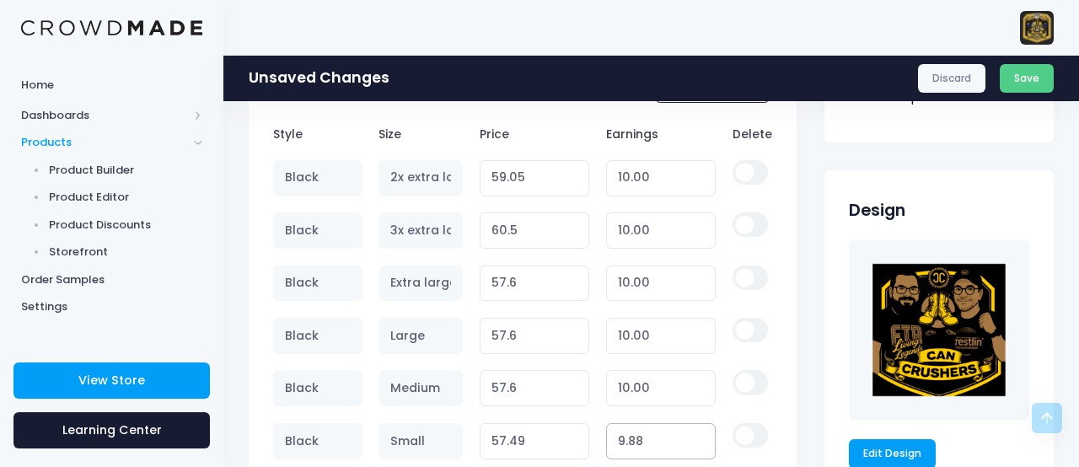
type input "57.48"
click at [701, 441] on input "9.88" at bounding box center [661, 441] width 110 height 36
type input "9.87"
type input "57.47"
click at [701, 441] on input "9.87" at bounding box center [661, 441] width 110 height 36
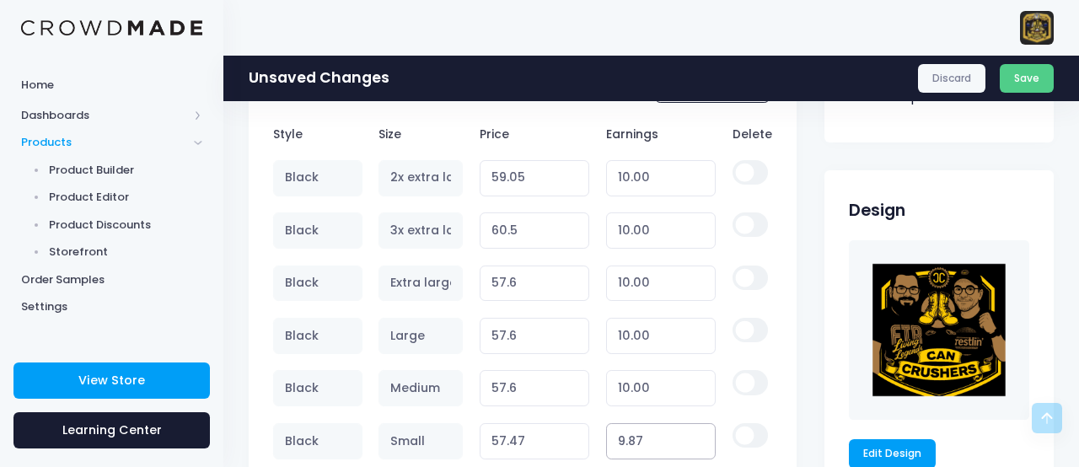
type input "9.86"
type input "57.46"
click at [701, 441] on input "9.86" at bounding box center [661, 441] width 110 height 36
type input "9.85"
type input "57.45"
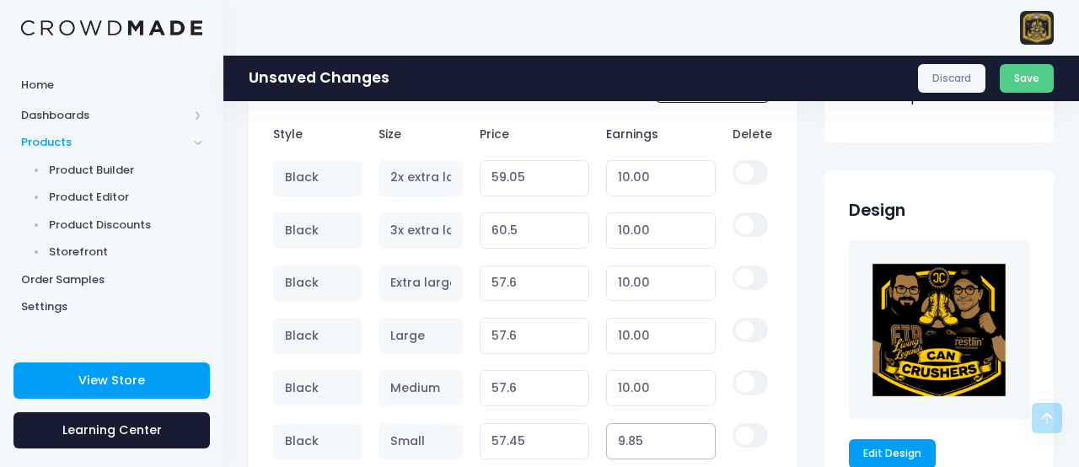
click at [701, 441] on input "9.85" at bounding box center [661, 441] width 110 height 36
type input "9.84"
type input "57.44"
click at [701, 441] on input "9.84" at bounding box center [661, 441] width 110 height 36
type input "9.83"
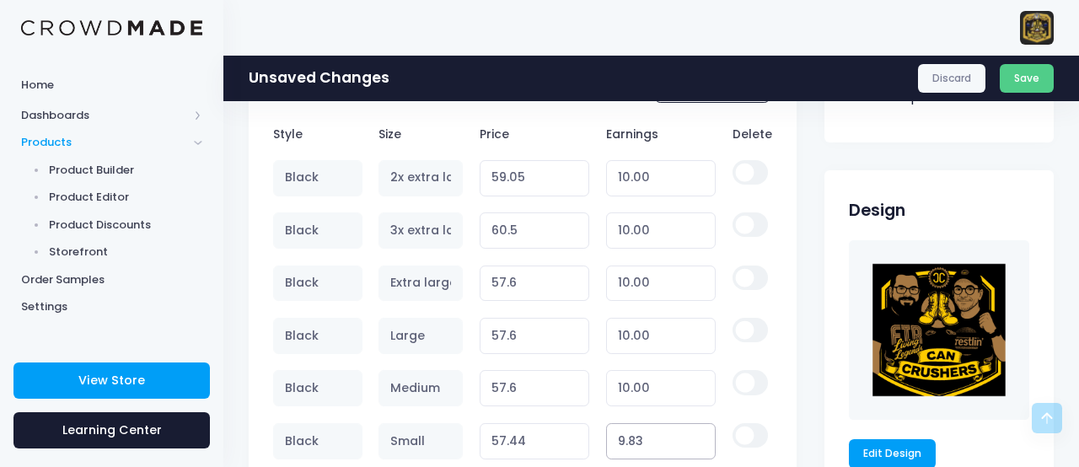
type input "57.43"
click at [701, 441] on input "9.83" at bounding box center [661, 441] width 110 height 36
type input "9.82"
type input "57.42"
click at [701, 441] on input "9.82" at bounding box center [661, 441] width 110 height 36
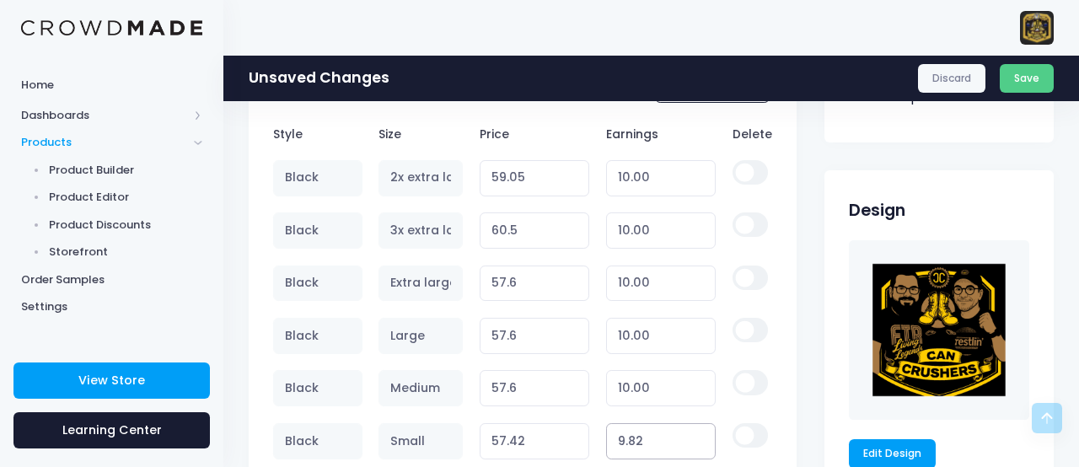
type input "9.81"
type input "57.41"
click at [701, 441] on input "9.81" at bounding box center [661, 441] width 110 height 36
type input "9.8"
type input "57.40"
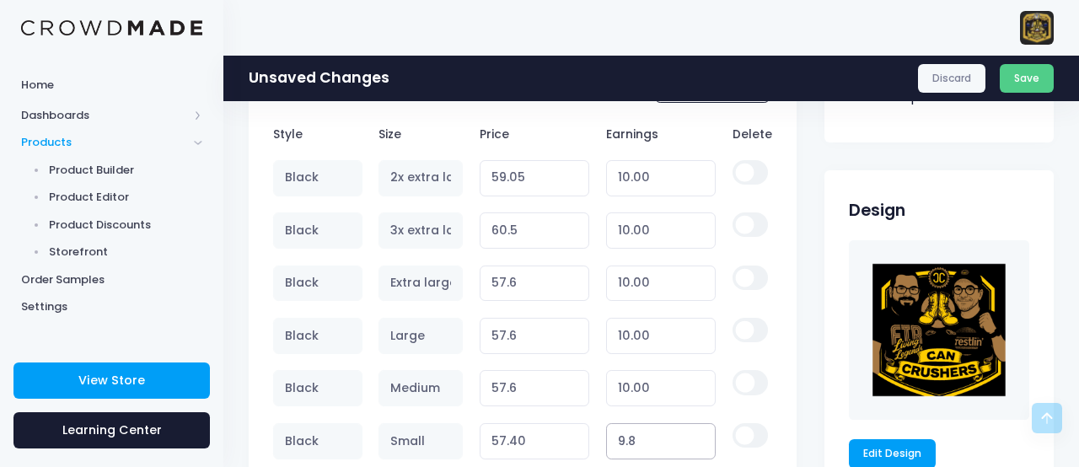
click at [701, 441] on input "9.8" at bounding box center [661, 441] width 110 height 36
type input "9.79"
type input "57.39"
click at [701, 441] on input "9.79" at bounding box center [661, 441] width 110 height 36
type input "9.78"
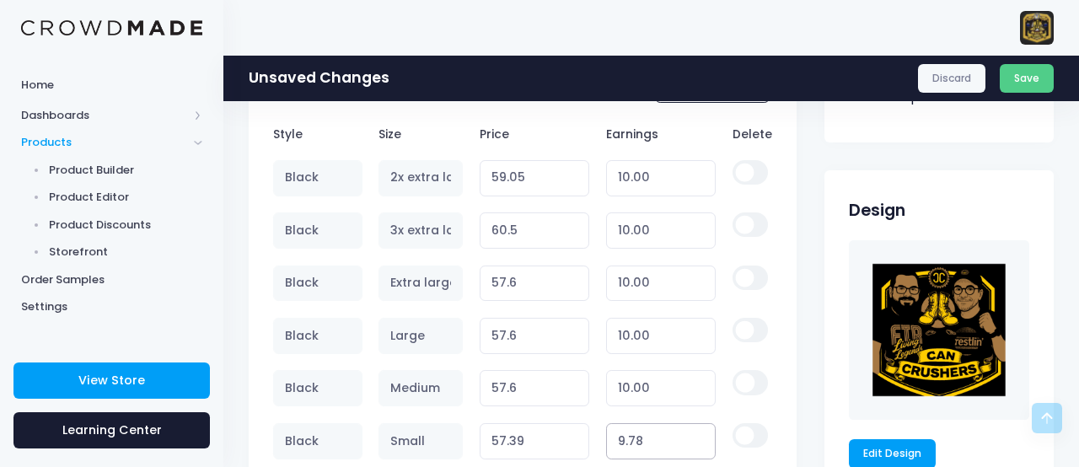
type input "57.38"
click at [701, 441] on input "9.78" at bounding box center [661, 441] width 110 height 36
type input "9.77"
type input "57.37"
click at [701, 441] on input "9.77" at bounding box center [661, 441] width 110 height 36
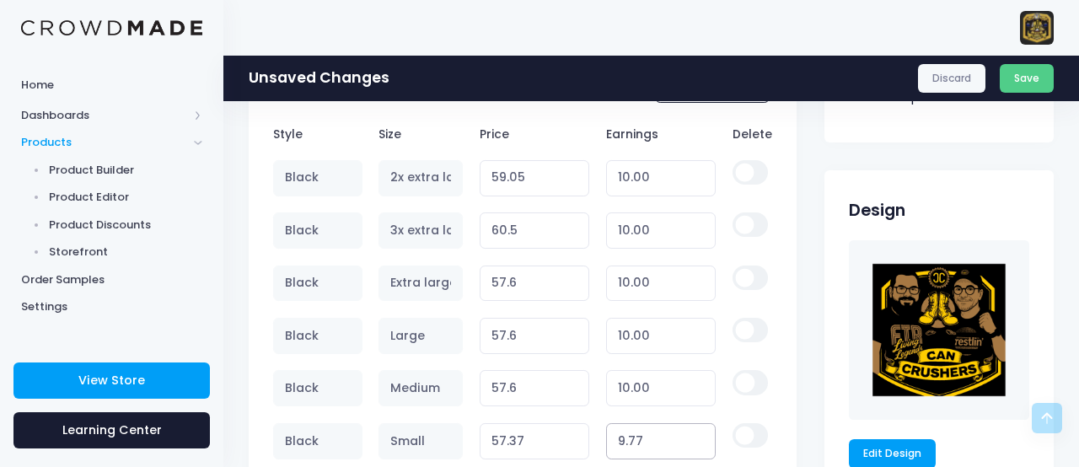
type input "9.76"
type input "57.36"
click at [701, 441] on input "9.76" at bounding box center [661, 441] width 110 height 36
type input "9.75"
type input "57.35"
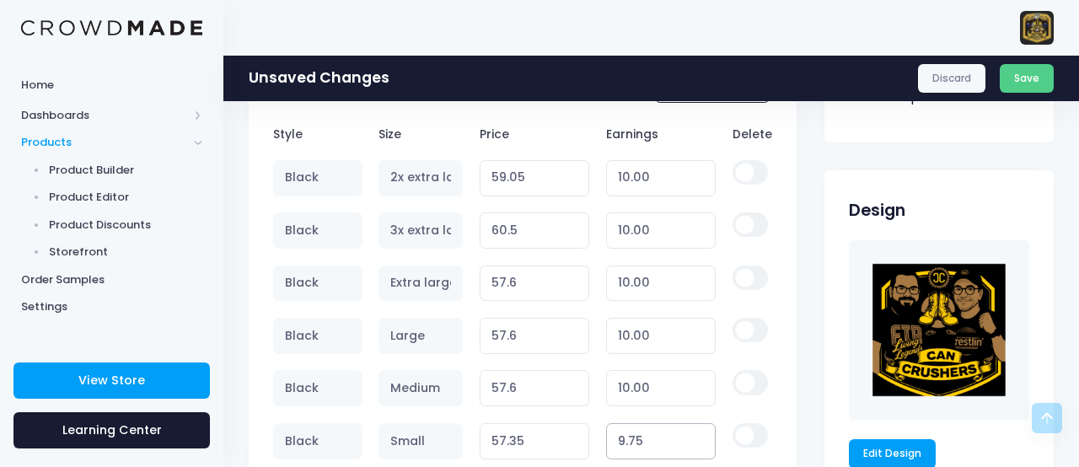
click at [701, 441] on input "9.75" at bounding box center [661, 441] width 110 height 36
type input "9.74"
type input "57.34"
click at [701, 441] on input "9.74" at bounding box center [661, 441] width 110 height 36
type input "9.73"
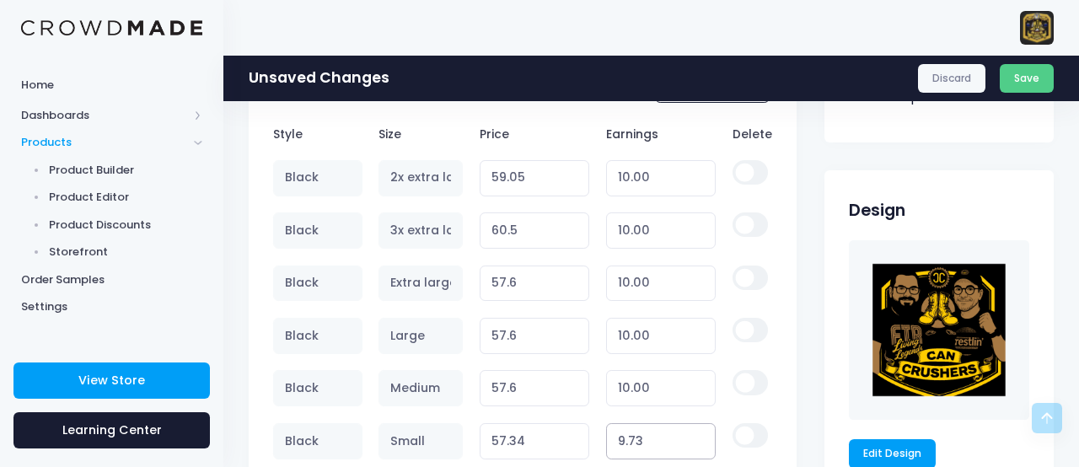
type input "57.33"
click at [701, 441] on input "9.73" at bounding box center [661, 441] width 110 height 36
type input "9.72"
type input "57.32"
type input "9.71"
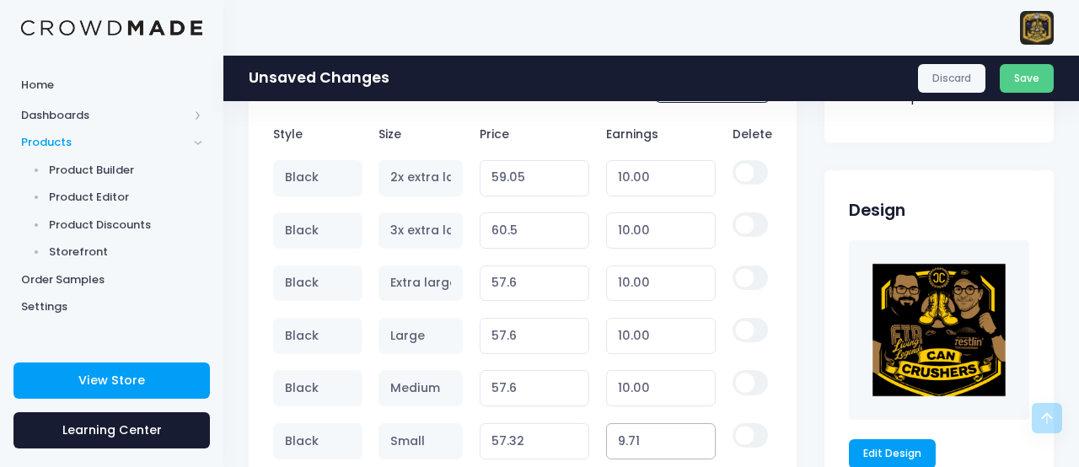
type input "57.31"
type input "9.7"
type input "57.30"
type input "9.69"
type input "57.29"
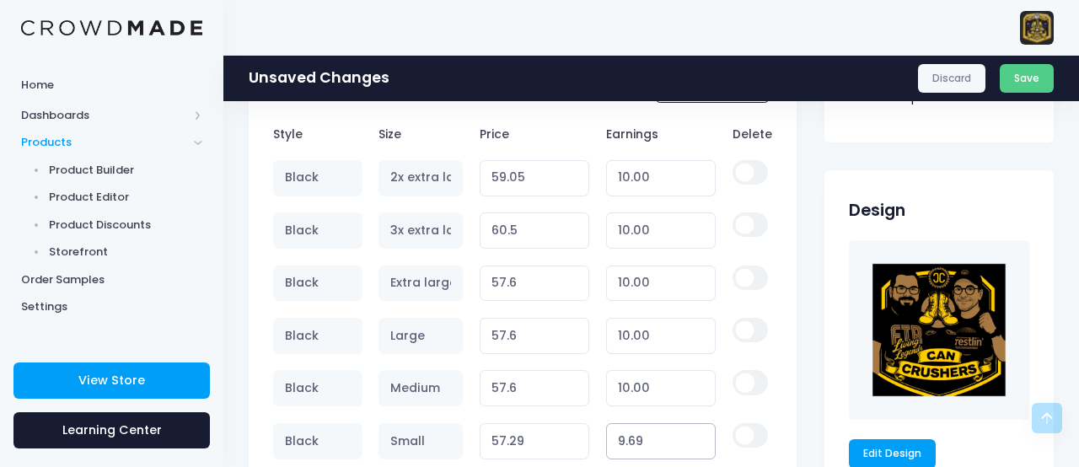
type input "9.68"
type input "57.28"
type input "9.67"
type input "57.27"
type input "9.66"
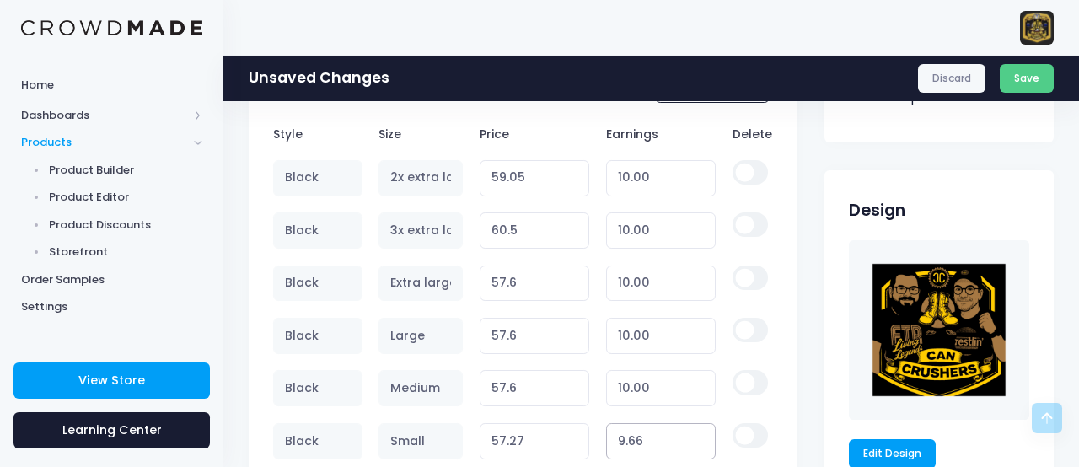
type input "57.26"
type input "9.65"
type input "57.25"
type input "9.64"
type input "57.24"
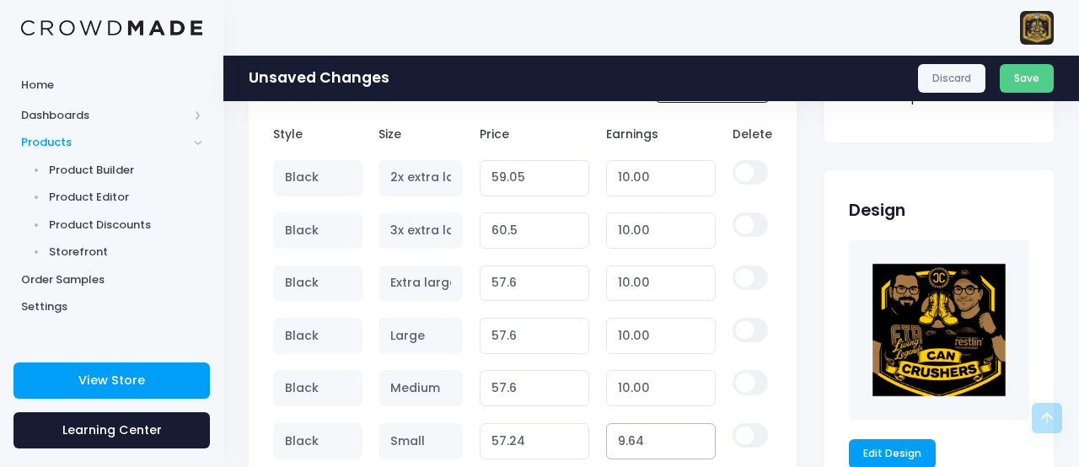
type input "9.63"
type input "57.23"
type input "9.62"
type input "57.22"
type input "9.61"
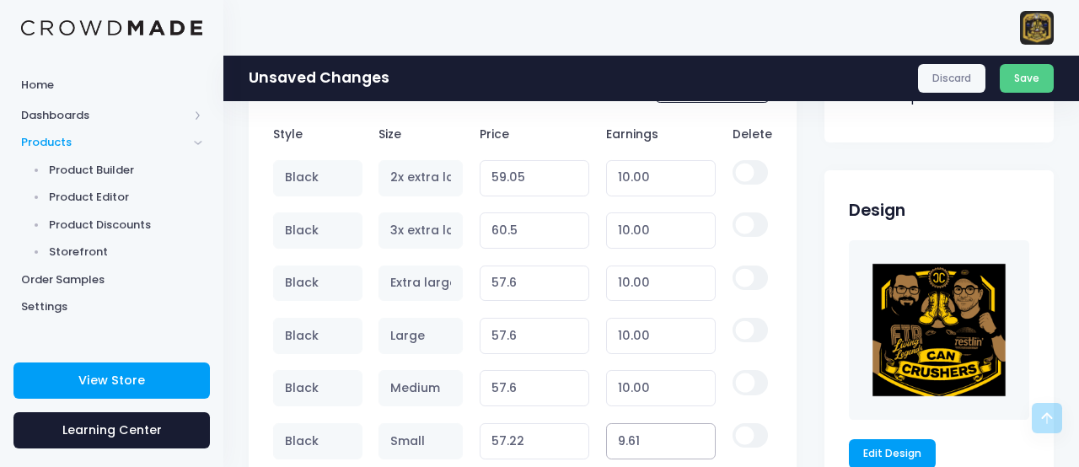
type input "57.21"
type input "9.6"
type input "57.20"
type input "9.59"
type input "57.19"
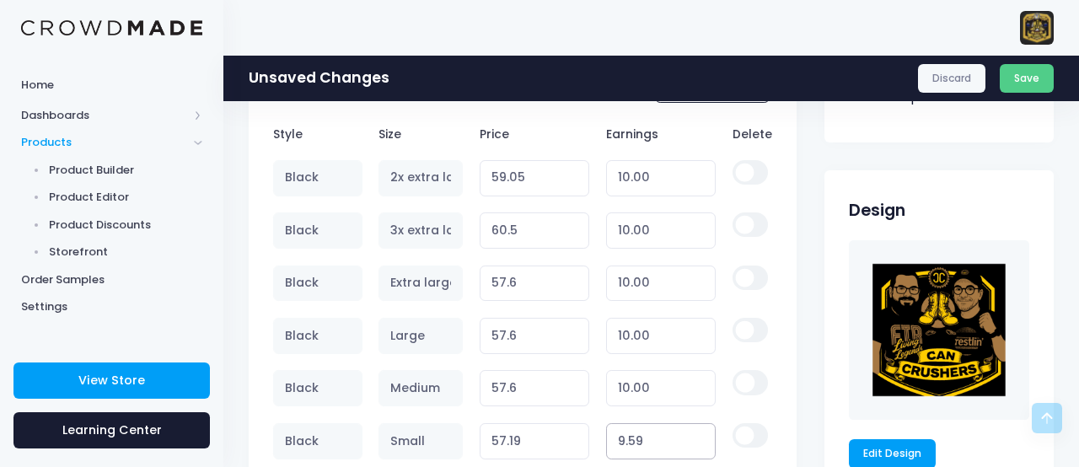
type input "9.58"
type input "57.18"
type input "9.57"
type input "57.17"
type input "9.56"
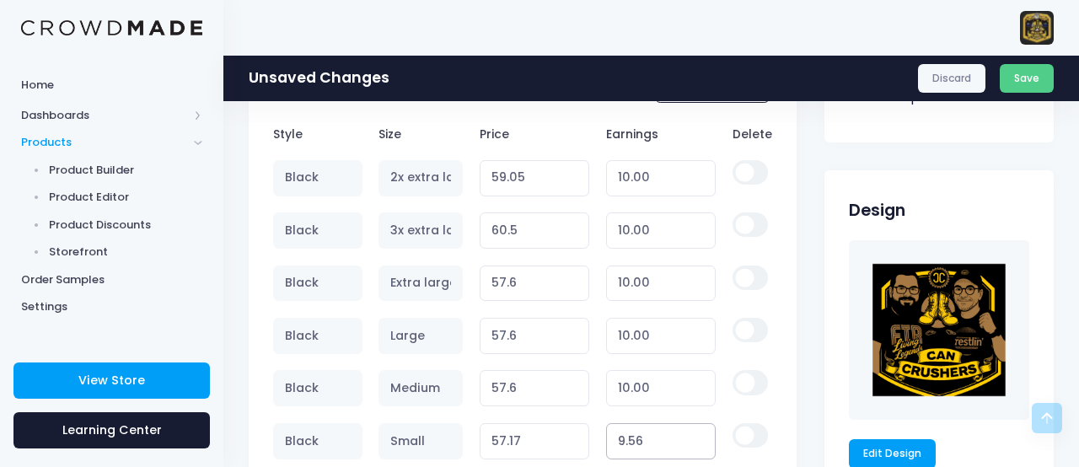
type input "57.16"
type input "9.55"
type input "57.15"
type input "9.54"
type input "57.14"
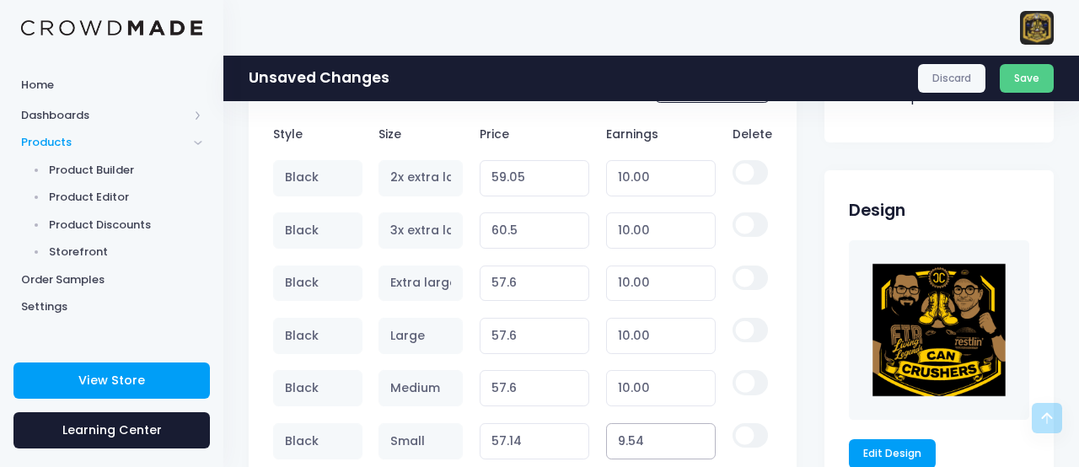
type input "9.53"
type input "57.13"
type input "9.52"
type input "57.12"
type input "9.51"
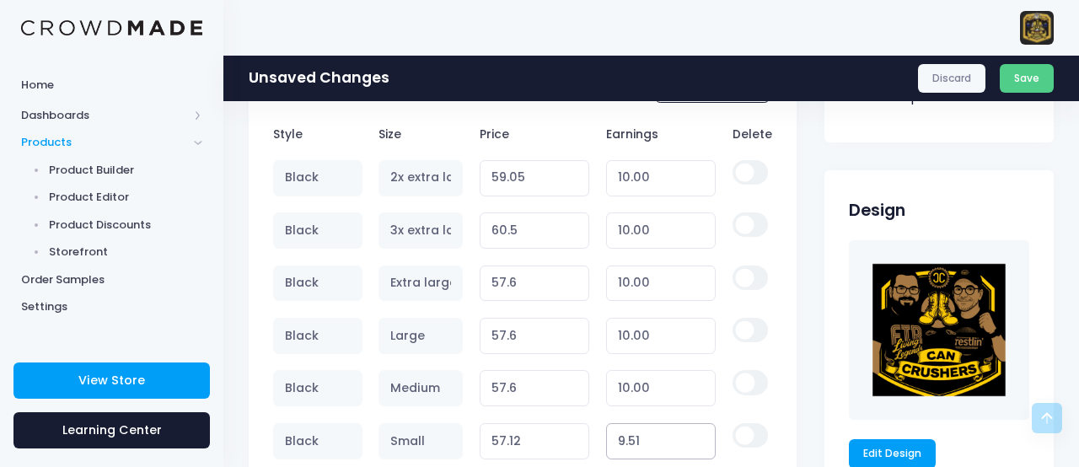
type input "57.11"
type input "9.5"
type input "57.10"
type input "9.49"
type input "57.09"
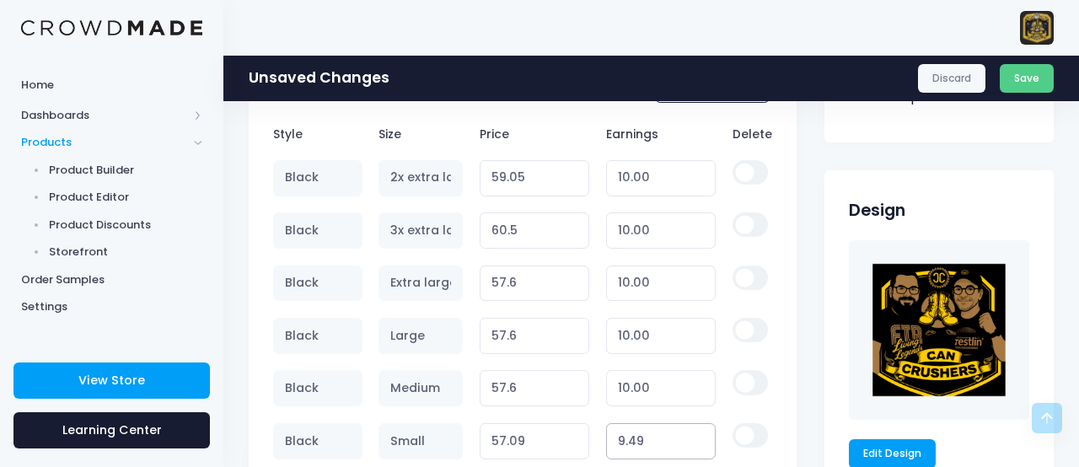
type input "9.48"
type input "57.08"
type input "9.47"
type input "57.07"
type input "9.46"
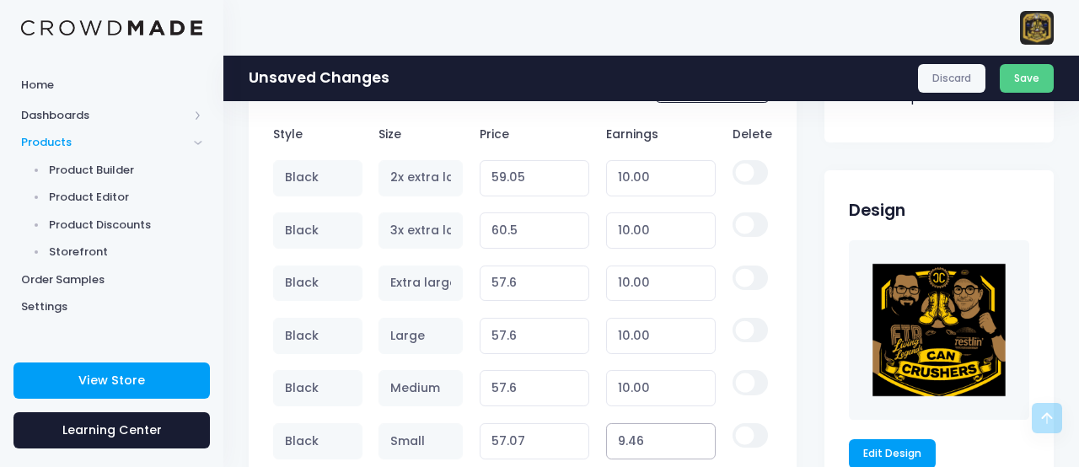
type input "57.06"
type input "9.45"
type input "57.05"
type input "9.44"
type input "57.04"
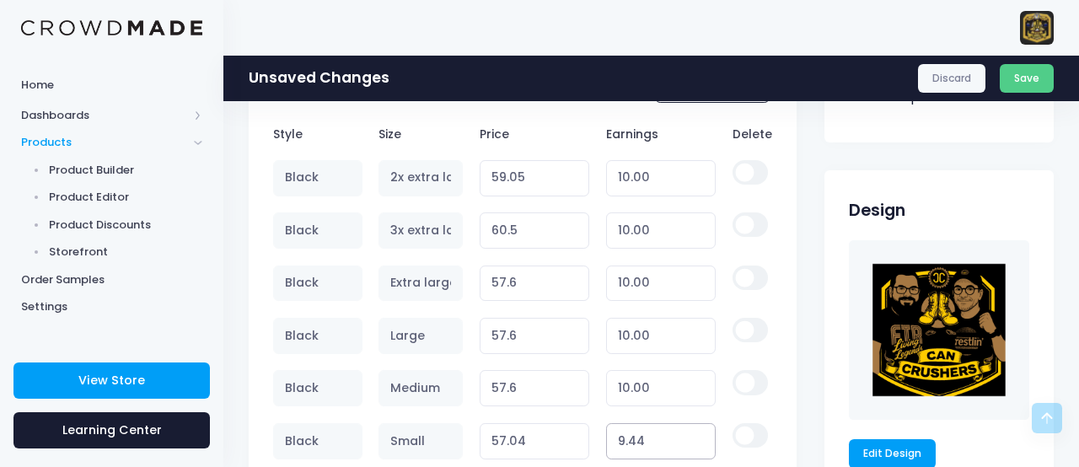
type input "9.43"
type input "57.03"
type input "9.42"
type input "57.02"
type input "9.41"
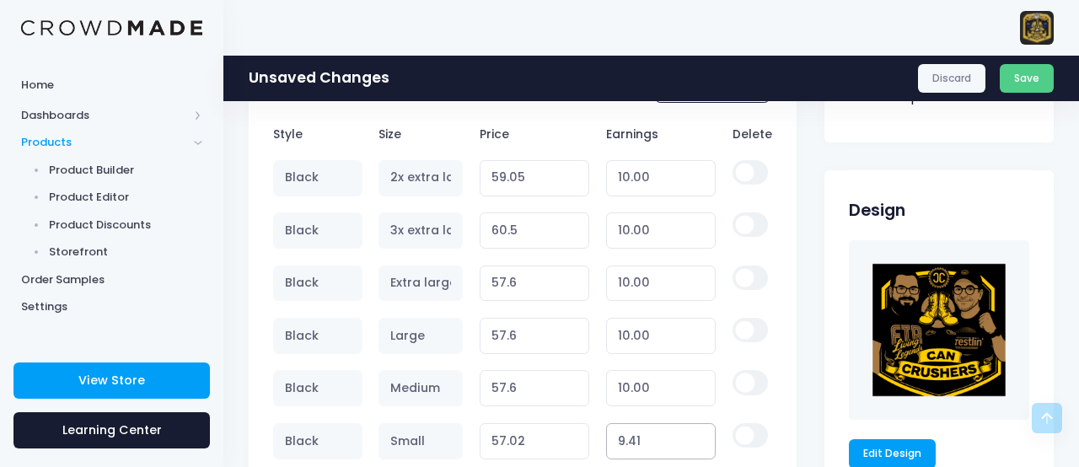
type input "57.01"
type input "9.4"
type input "57.00"
type input "9.39"
type input "56.99"
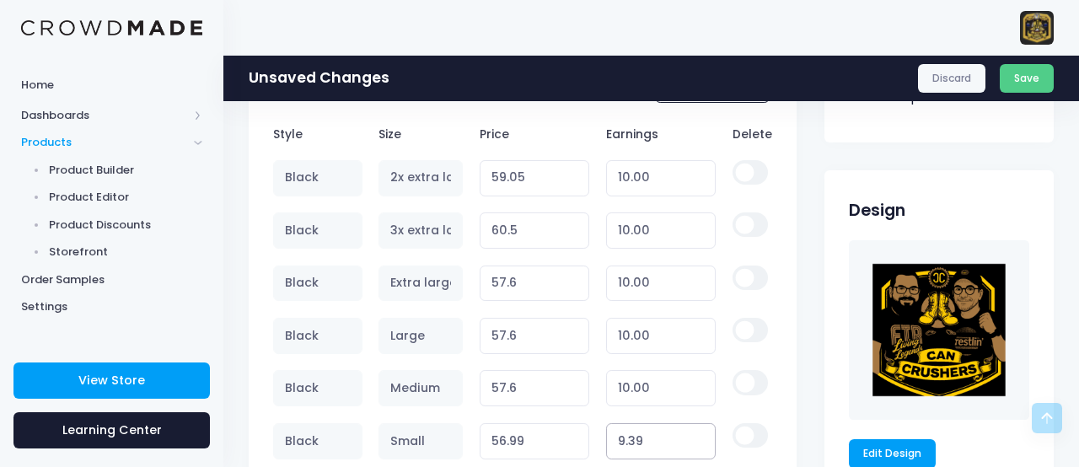
type input "9.38"
type input "56.98"
type input "9.37"
type input "56.97"
type input "9.36"
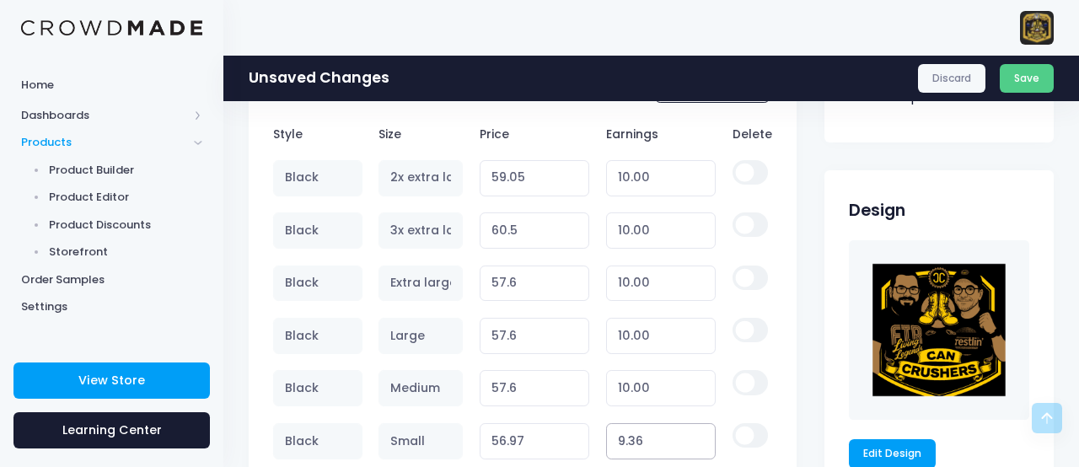
type input "56.96"
type input "9.35"
type input "56.95"
type input "9.34"
type input "56.94"
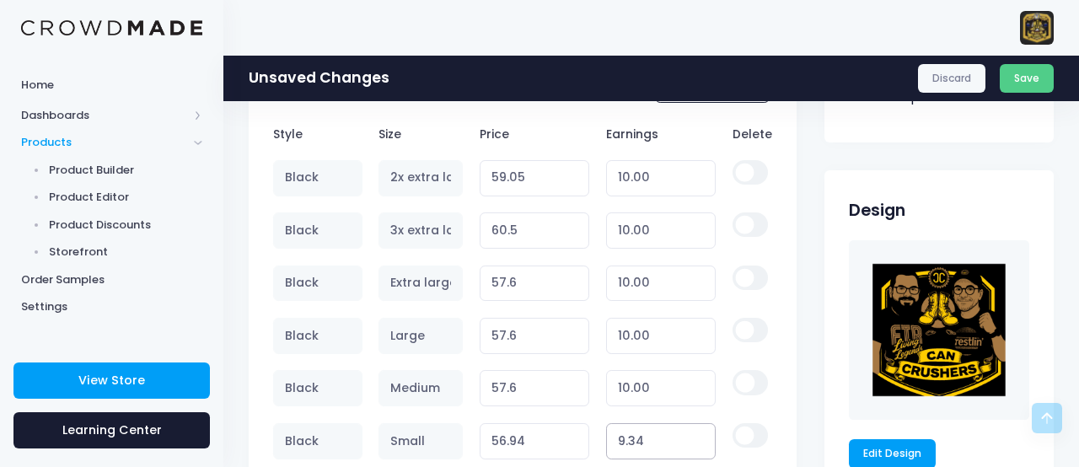
type input "9.33"
type input "56.93"
type input "9.32"
type input "56.92"
type input "9.31"
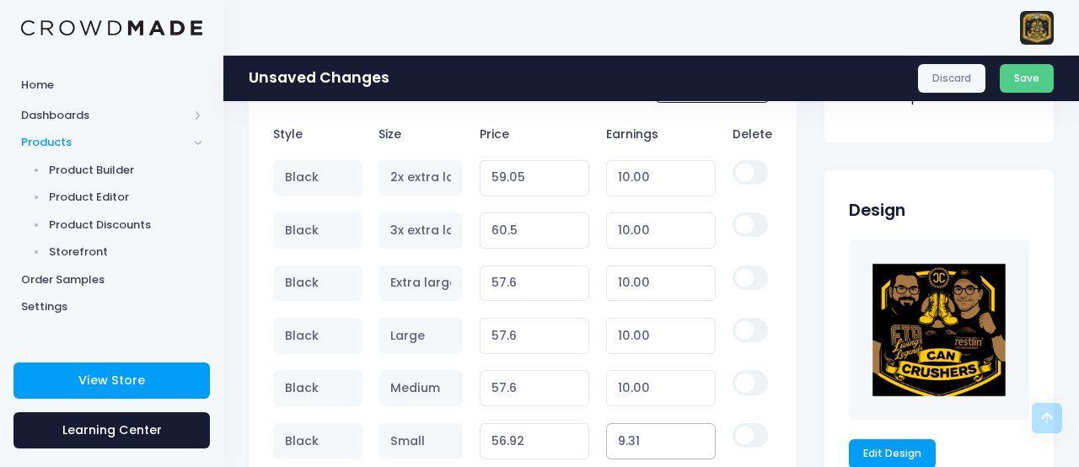
type input "56.91"
type input "9.3"
type input "56.90"
type input "9.29"
type input "56.89"
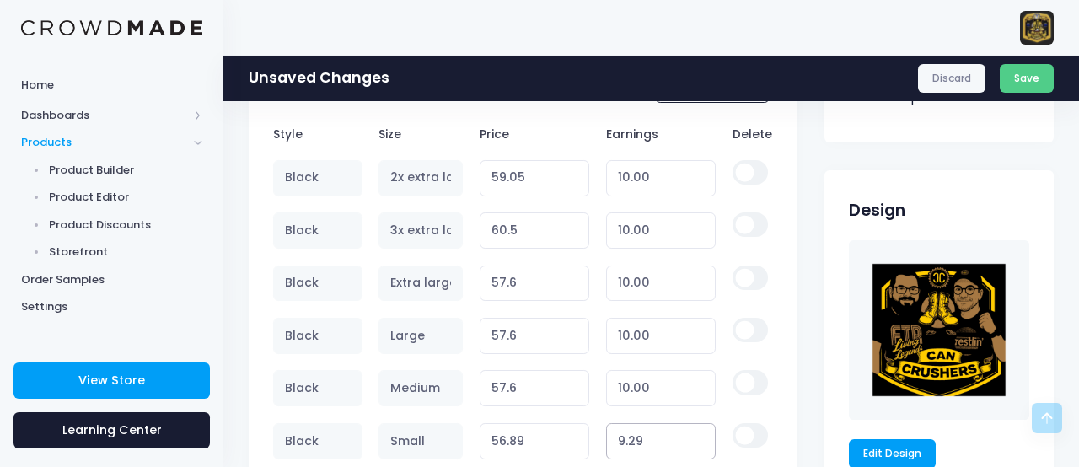
type input "9.28"
type input "56.88"
type input "9.27"
type input "56.87"
type input "9.26"
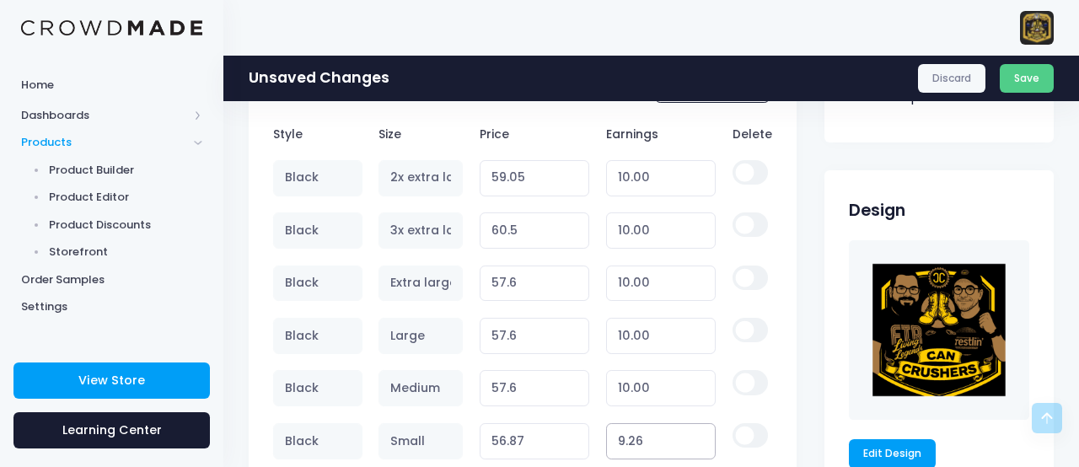
type input "56.86"
type input "9.25"
type input "56.85"
type input "9.24"
type input "56.84"
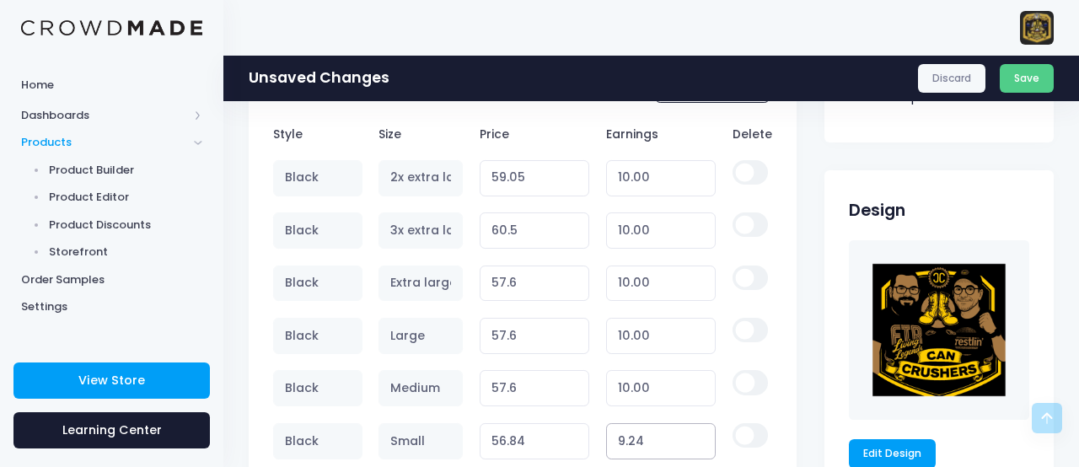
type input "9.23"
type input "56.83"
type input "9.22"
type input "56.82"
type input "9.21"
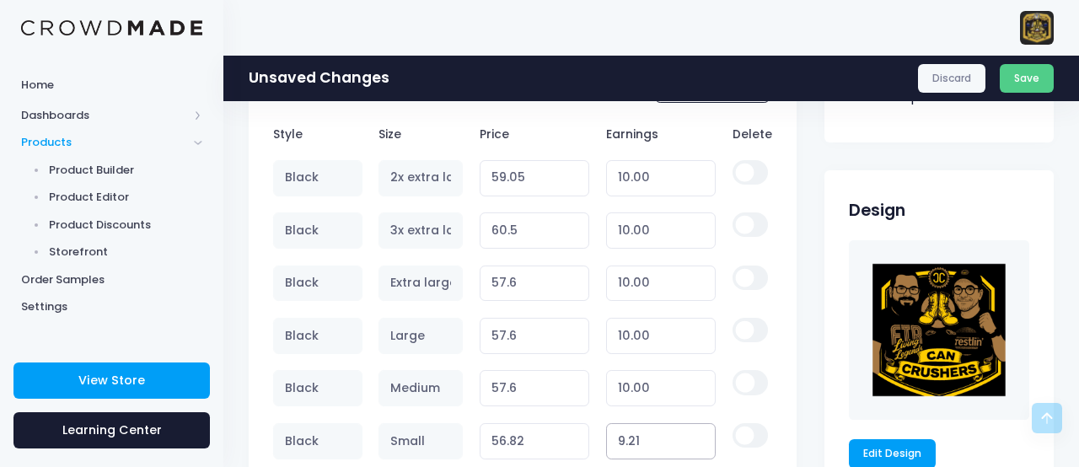
type input "56.81"
type input "9.2"
type input "56.80"
type input "9.19"
type input "56.79"
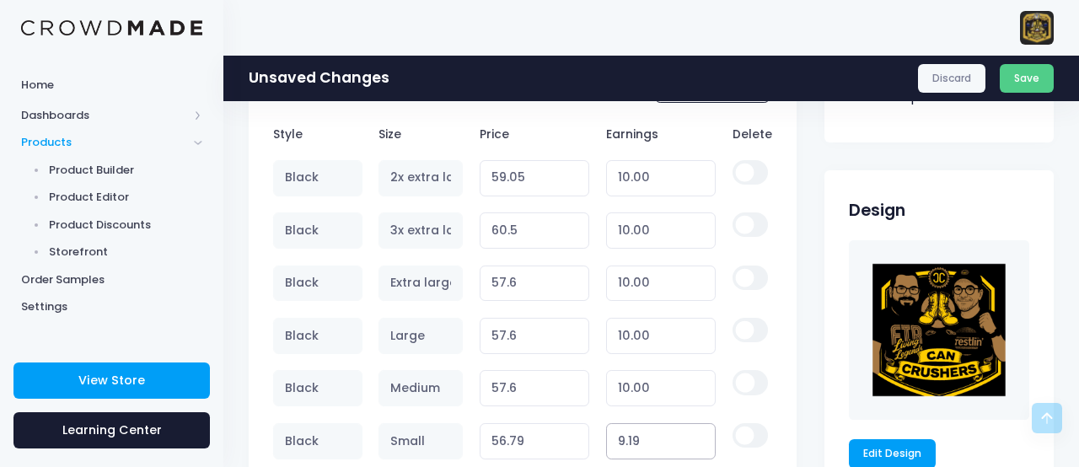
type input "9.18"
type input "56.78"
type input "9.17"
type input "56.77"
type input "9.16"
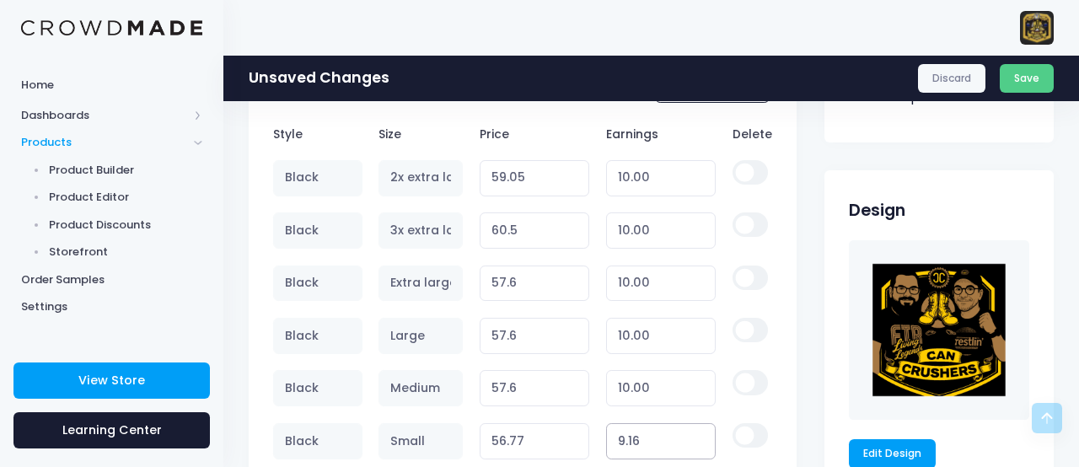
type input "56.76"
type input "9.15"
type input "56.75"
type input "9.14"
type input "56.74"
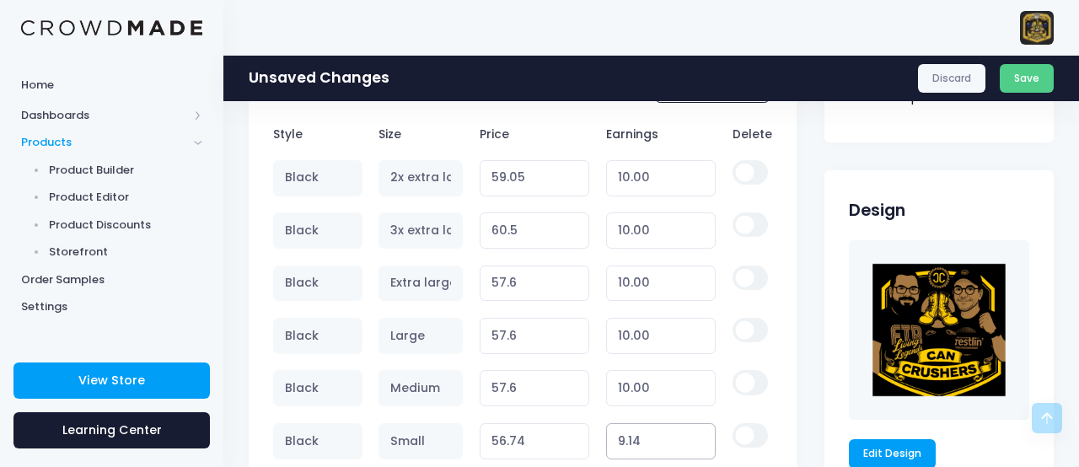
type input "9.13"
type input "56.73"
type input "9.12"
type input "56.72"
type input "9.11"
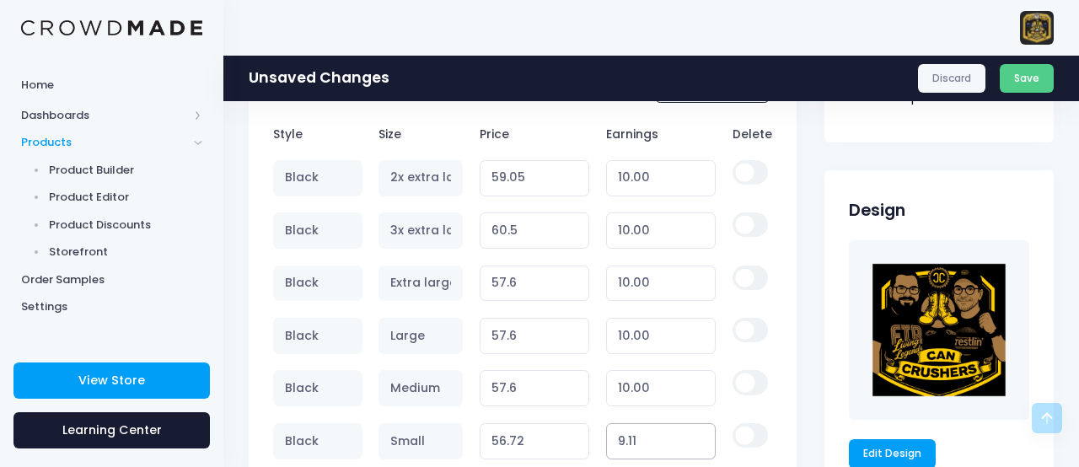
type input "56.71"
type input "9.1"
type input "56.70"
type input "9.09"
type input "56.69"
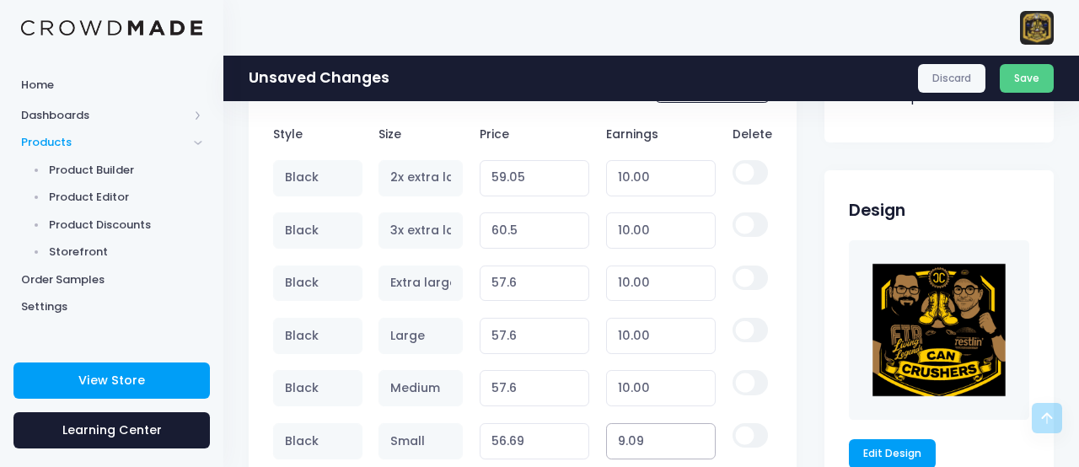
type input "9.08"
type input "56.68"
type input "9.07"
type input "56.67"
type input "9.06"
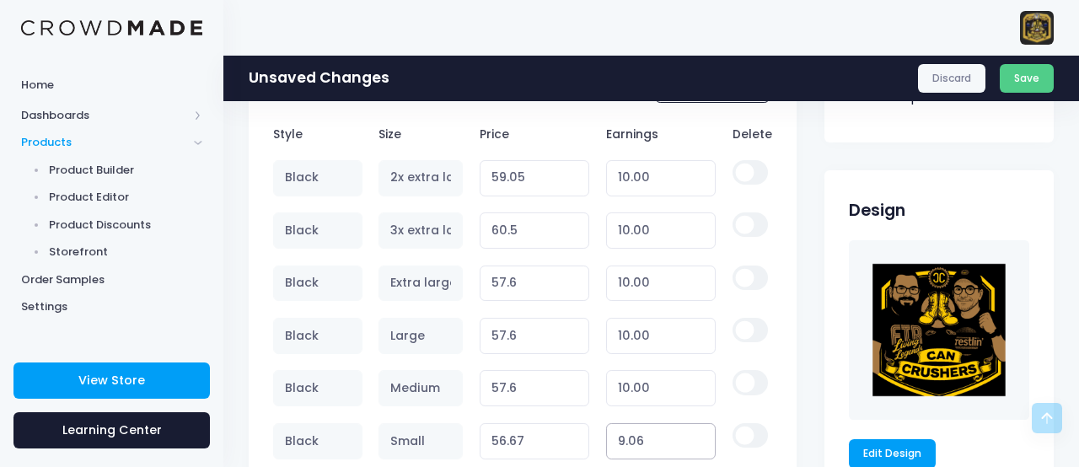
type input "56.66"
click at [700, 441] on input "8.24" at bounding box center [661, 441] width 110 height 36
click at [699, 441] on input "7.61" at bounding box center [661, 441] width 110 height 36
click at [699, 441] on input "7.27" at bounding box center [661, 441] width 110 height 36
click at [700, 433] on input "7.28" at bounding box center [661, 441] width 110 height 36
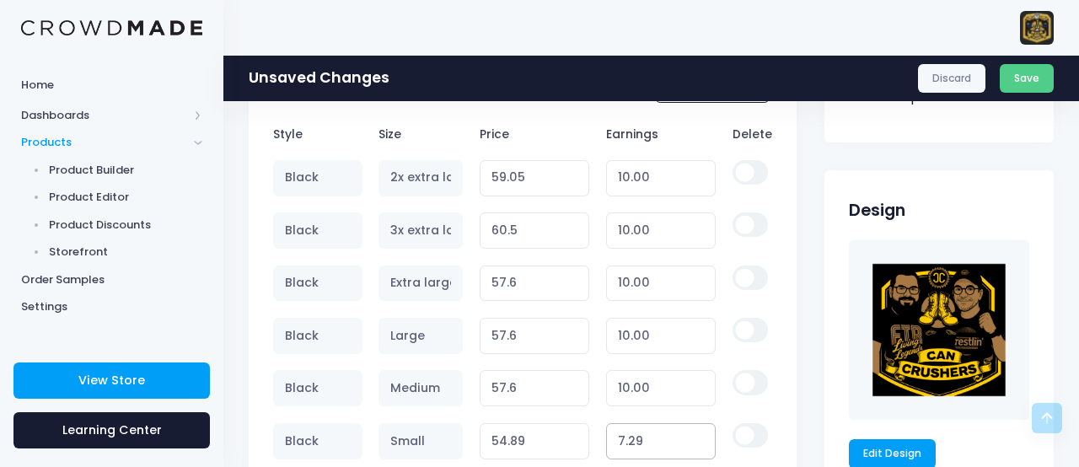
click at [700, 433] on input "7.29" at bounding box center [661, 441] width 110 height 36
click at [700, 433] on input "7.3" at bounding box center [661, 441] width 110 height 36
click at [701, 441] on input "7.05" at bounding box center [661, 441] width 110 height 36
click at [701, 441] on input "6.32" at bounding box center [661, 441] width 110 height 36
click at [701, 433] on input "6.33" at bounding box center [661, 441] width 110 height 36
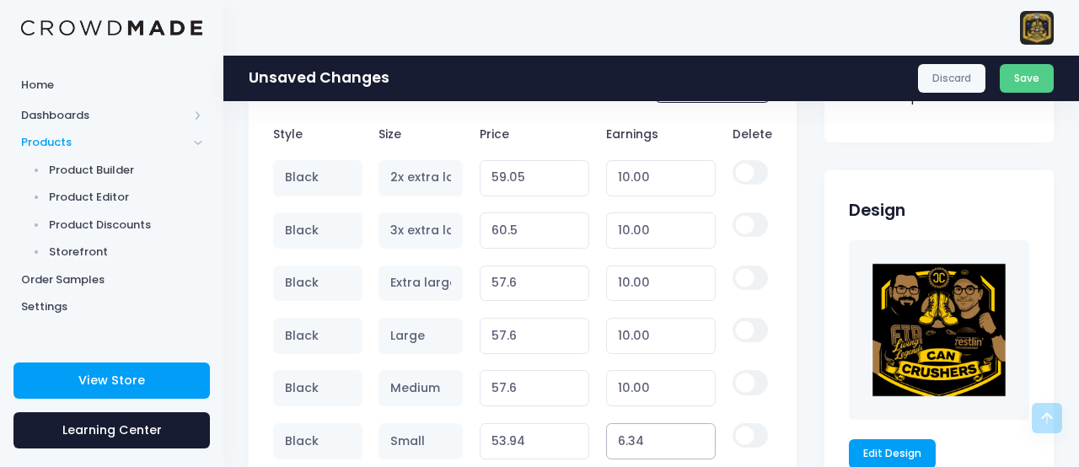
click at [701, 433] on input "6.34" at bounding box center [661, 441] width 110 height 36
click at [701, 433] on input "6.35" at bounding box center [661, 441] width 110 height 36
click at [701, 433] on input "6.36" at bounding box center [661, 441] width 110 height 36
click at [701, 434] on input "6.37" at bounding box center [661, 441] width 110 height 36
click at [701, 435] on input "6.38" at bounding box center [661, 441] width 110 height 36
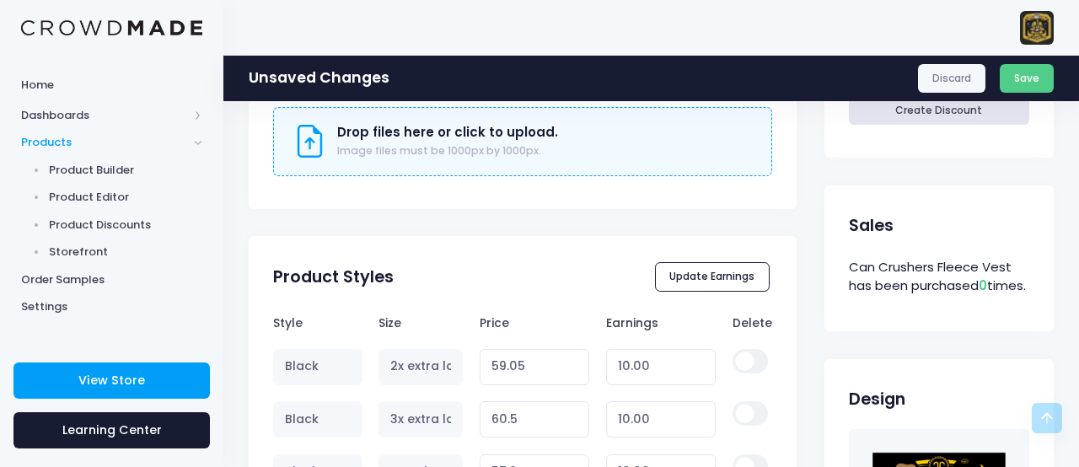
scroll to position [754, 0]
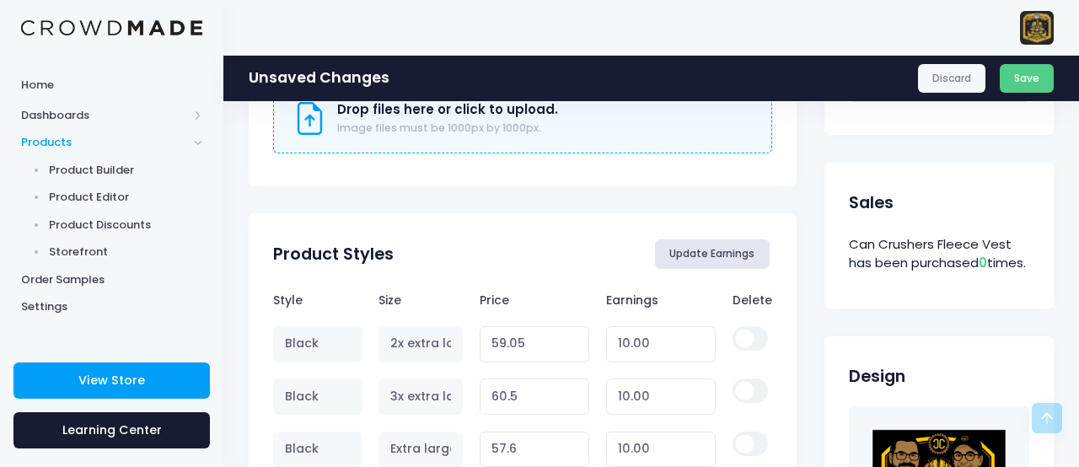
click at [707, 256] on button "Update Earnings" at bounding box center [712, 253] width 115 height 29
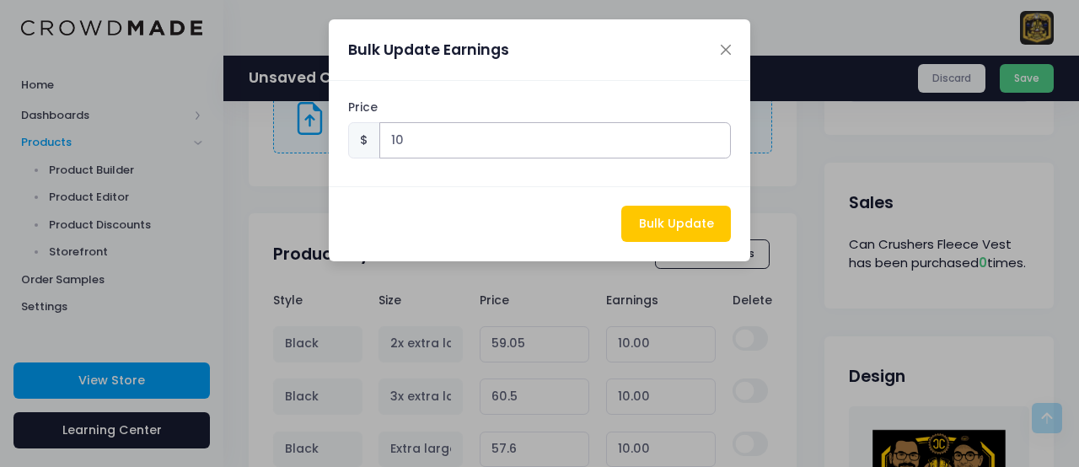
drag, startPoint x: 410, startPoint y: 147, endPoint x: 375, endPoint y: 147, distance: 34.6
click at [375, 147] on div "$ 10" at bounding box center [540, 140] width 384 height 36
click at [669, 217] on button "Bulk Update" at bounding box center [676, 224] width 110 height 36
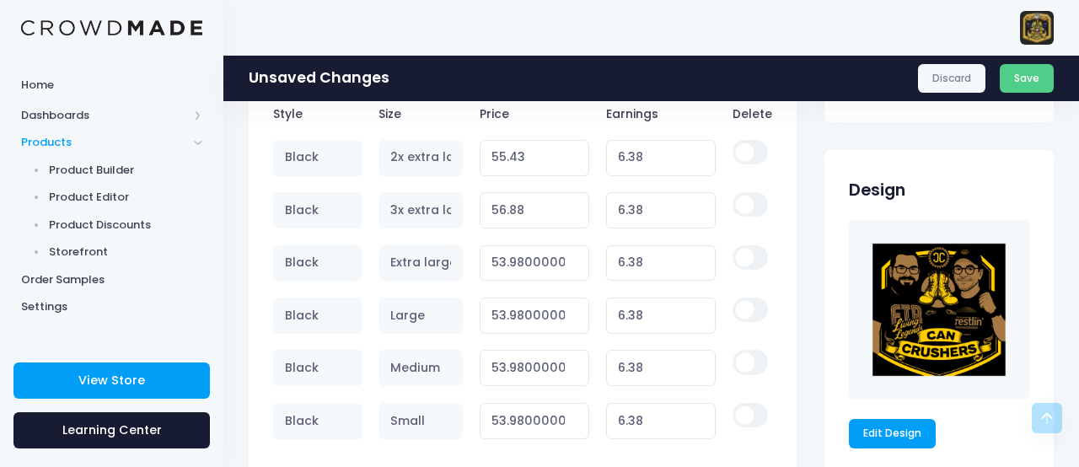
scroll to position [945, 0]
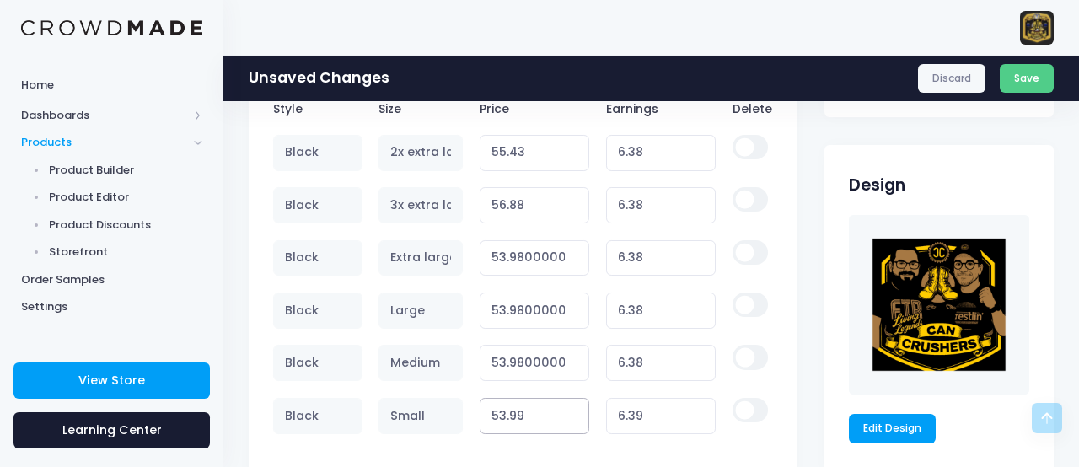
click at [576, 406] on input "53.99" at bounding box center [535, 416] width 110 height 36
click at [574, 353] on input "53.99" at bounding box center [535, 363] width 110 height 36
click at [574, 304] on input "53.99" at bounding box center [535, 311] width 110 height 36
click at [574, 251] on input "53.99" at bounding box center [535, 258] width 110 height 36
click at [575, 154] on input "55.42" at bounding box center [535, 153] width 110 height 36
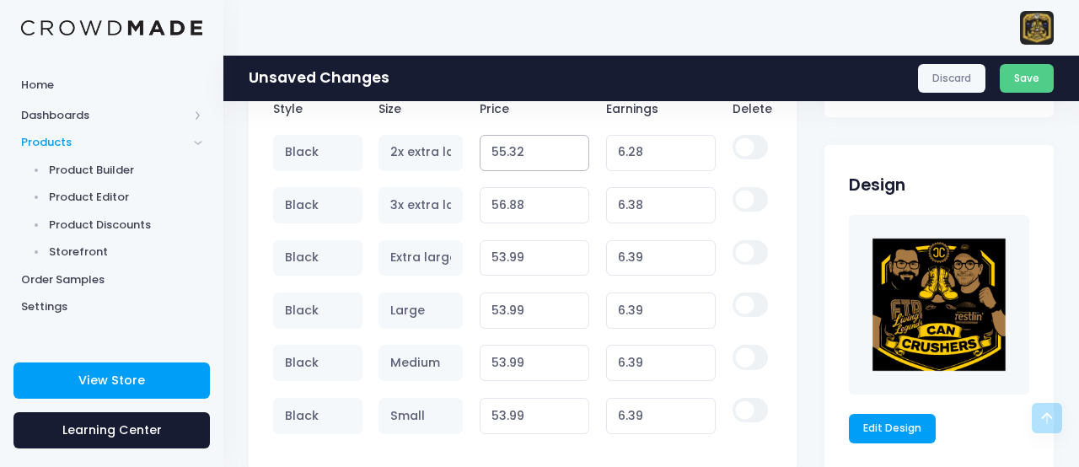
click at [575, 155] on input "55.32" at bounding box center [535, 153] width 110 height 36
click at [575, 157] on input "55.01" at bounding box center [535, 153] width 110 height 36
click at [575, 157] on input "55" at bounding box center [535, 153] width 110 height 36
click at [575, 157] on input "54.99" at bounding box center [535, 153] width 110 height 36
click at [576, 207] on input "55.53" at bounding box center [535, 205] width 110 height 36
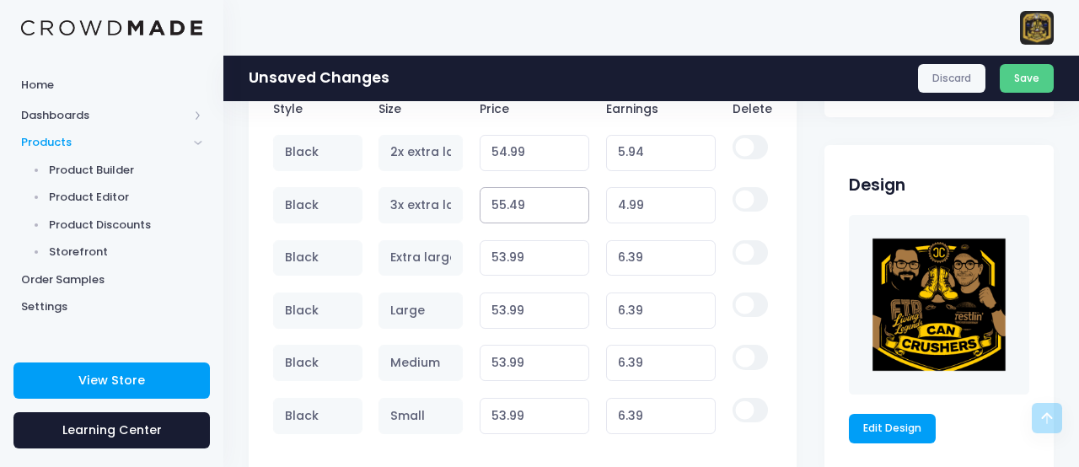
click at [576, 207] on input "55.49" at bounding box center [535, 205] width 110 height 36
click at [576, 207] on input "55.28" at bounding box center [535, 205] width 110 height 36
click at [576, 207] on input "55.21" at bounding box center [535, 205] width 110 height 36
click at [576, 207] on input "55.13" at bounding box center [535, 205] width 110 height 36
click at [576, 207] on input "55.07" at bounding box center [535, 205] width 110 height 36
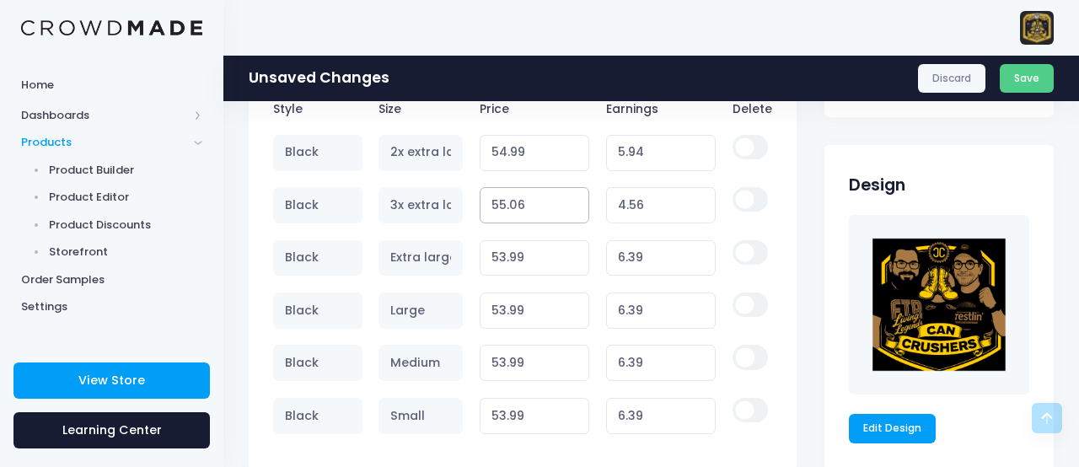
click at [576, 208] on input "55.06" at bounding box center [535, 205] width 110 height 36
click at [576, 208] on input "55.05" at bounding box center [535, 205] width 110 height 36
click at [576, 208] on input "55.04" at bounding box center [535, 205] width 110 height 36
click at [576, 208] on input "55.03" at bounding box center [535, 205] width 110 height 36
click at [576, 208] on input "55.02" at bounding box center [535, 205] width 110 height 36
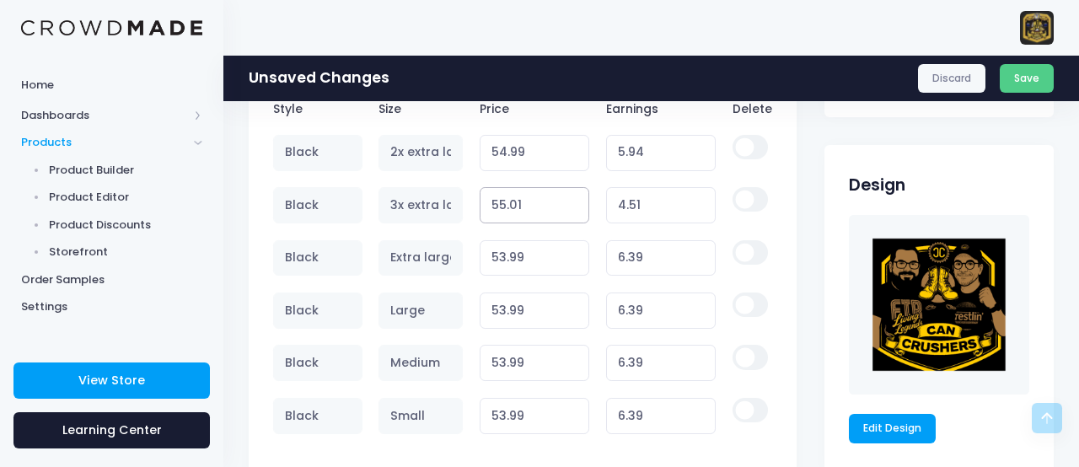
click at [576, 208] on input "55.01" at bounding box center [535, 205] width 110 height 36
click at [576, 208] on input "55" at bounding box center [535, 205] width 110 height 36
click at [576, 208] on input "54.99" at bounding box center [535, 205] width 110 height 36
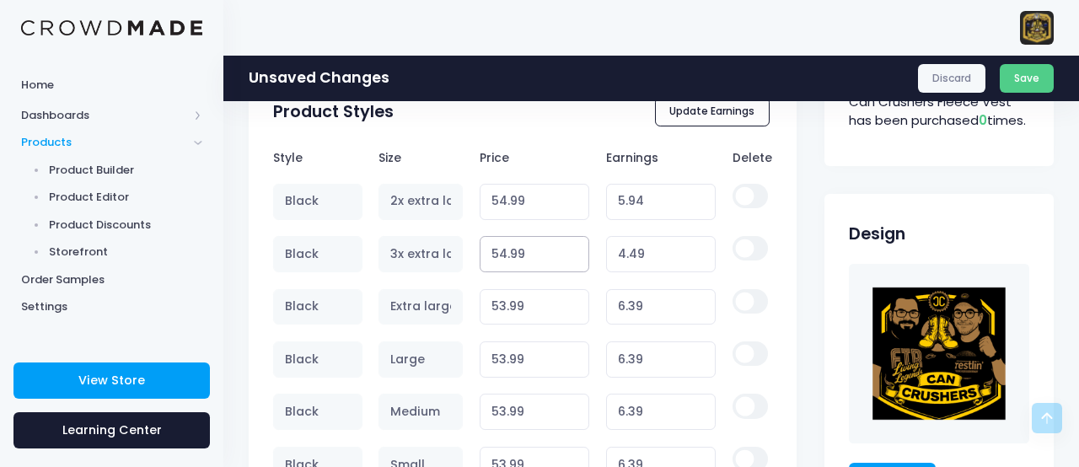
scroll to position [896, 0]
click at [1030, 82] on button "Save" at bounding box center [1027, 78] width 55 height 29
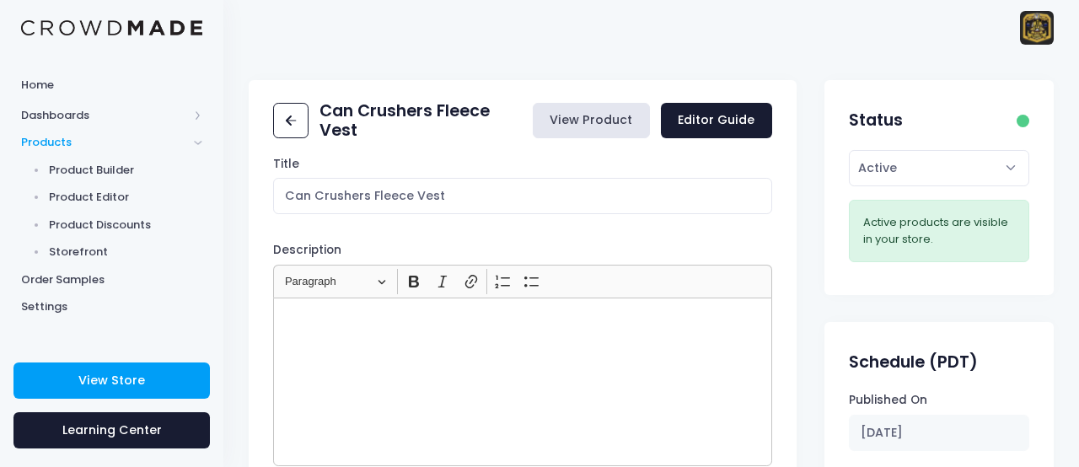
click at [595, 122] on link "View Product" at bounding box center [591, 121] width 117 height 36
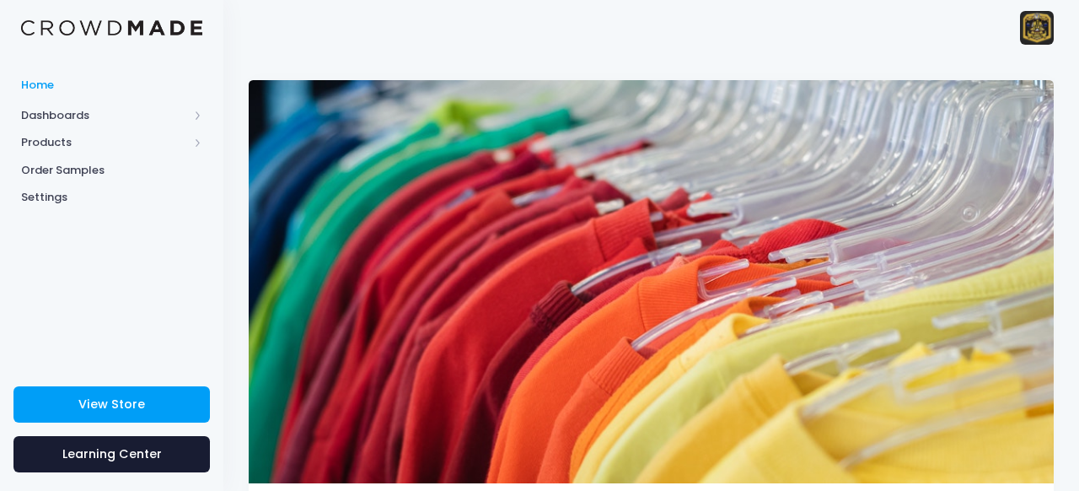
click at [68, 137] on span "Products" at bounding box center [104, 142] width 167 height 17
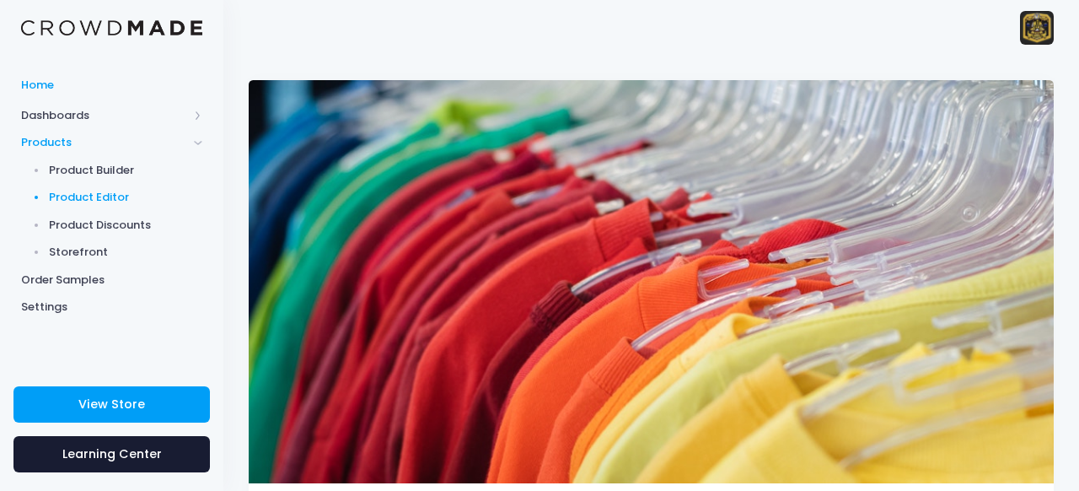
click at [100, 196] on span "Product Editor" at bounding box center [126, 197] width 154 height 17
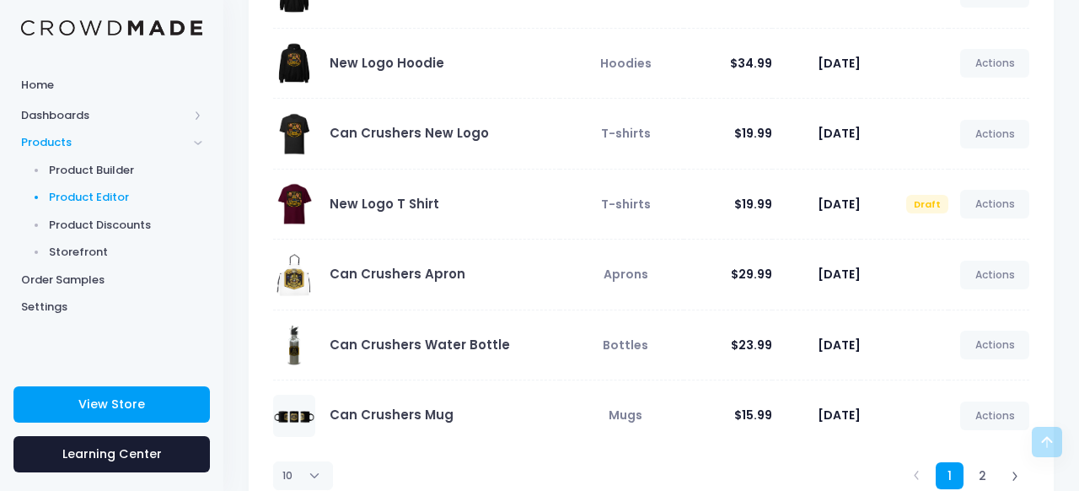
scroll to position [456, 0]
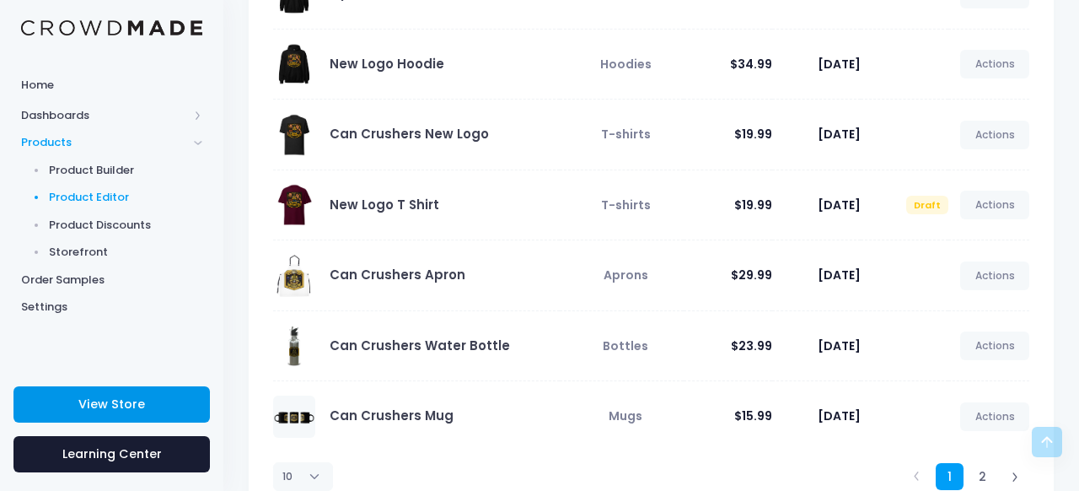
click at [180, 395] on link "View Store" at bounding box center [111, 404] width 196 height 36
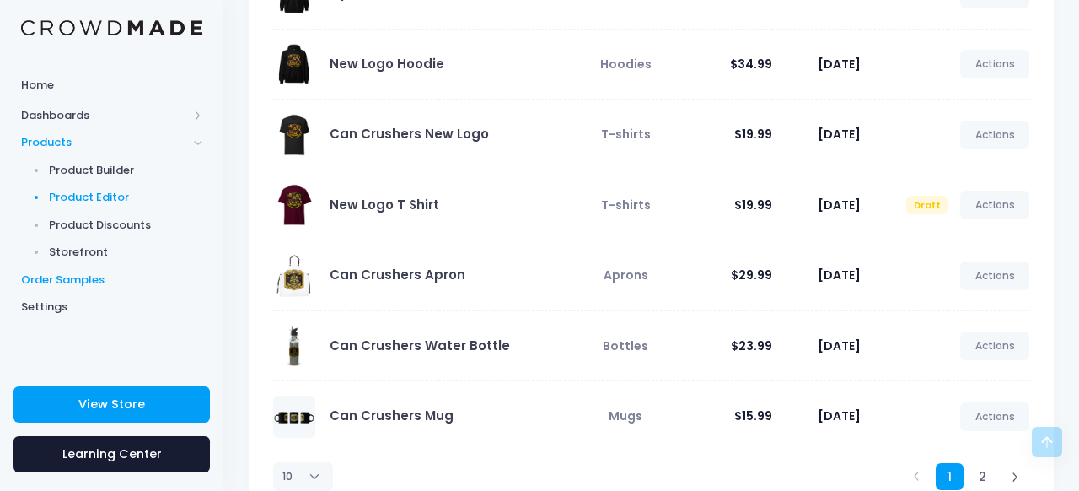
click at [94, 277] on span "Order Samples" at bounding box center [111, 280] width 181 height 17
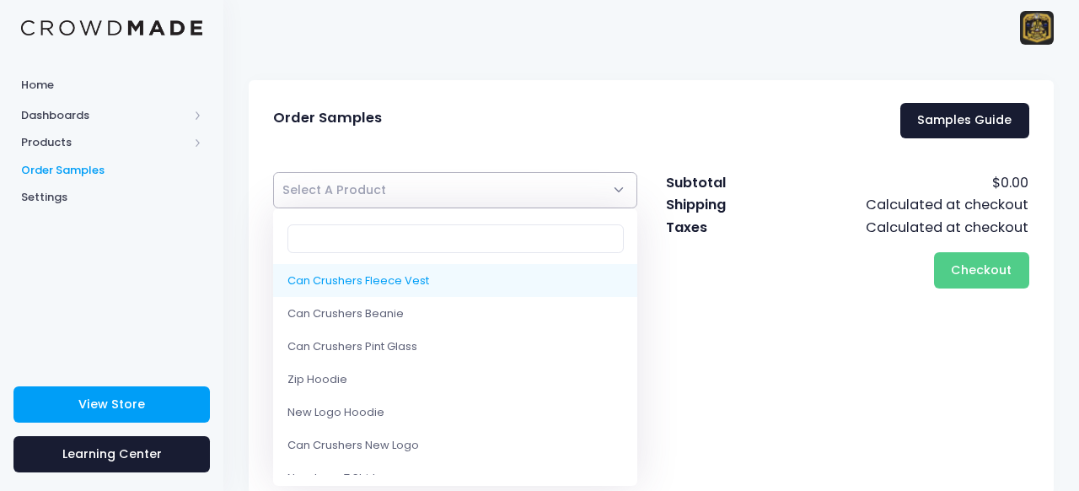
click at [411, 185] on span "Select A Product" at bounding box center [455, 190] width 364 height 36
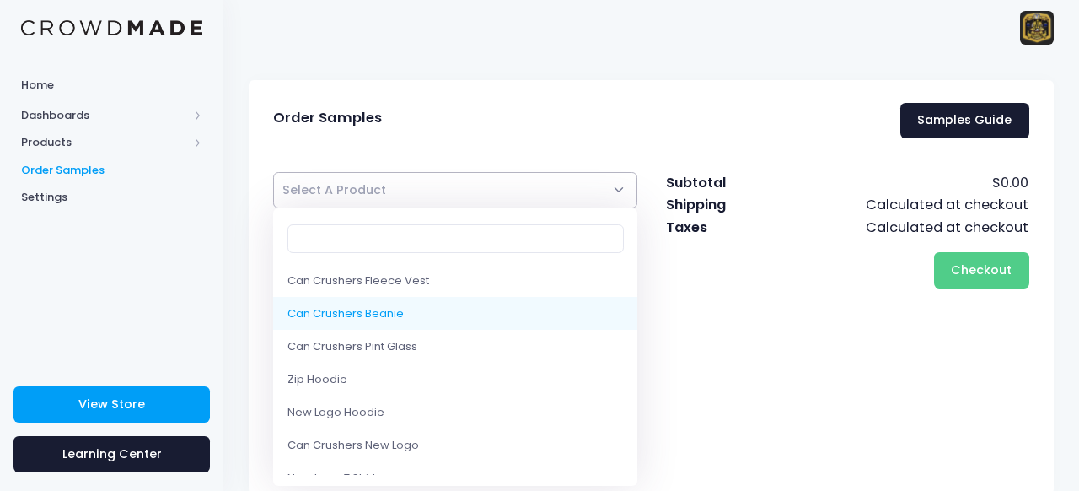
select select "10205717463314"
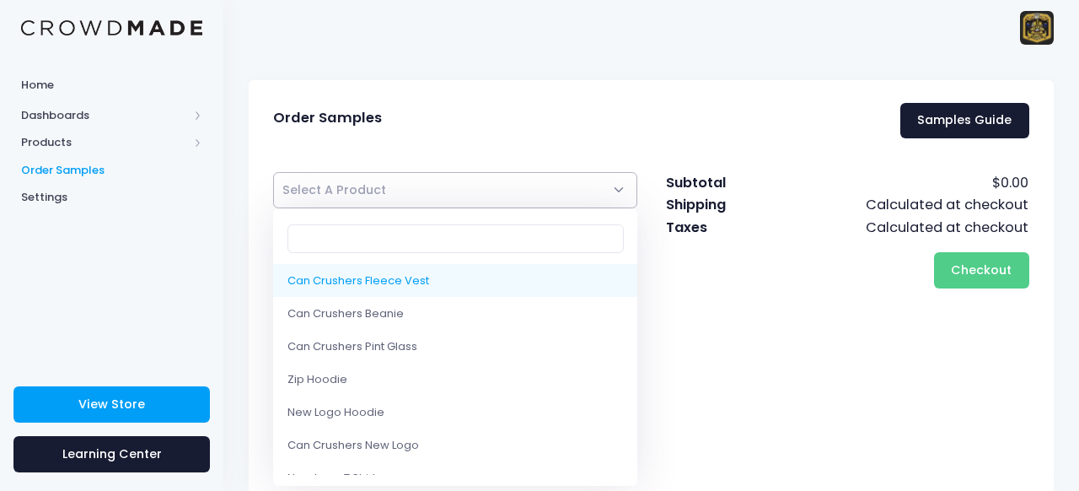
click at [506, 187] on span "Select A Product" at bounding box center [455, 190] width 364 height 36
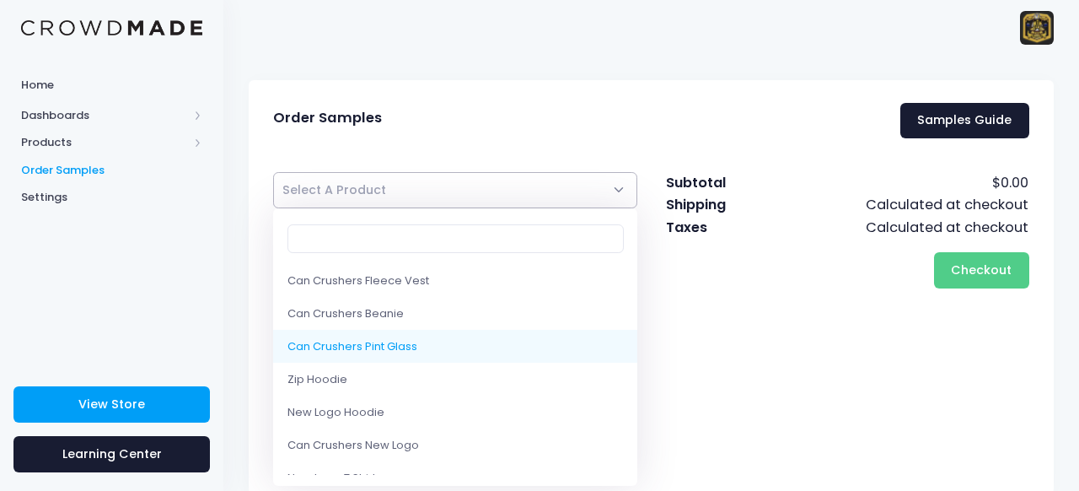
select select "10205716414738"
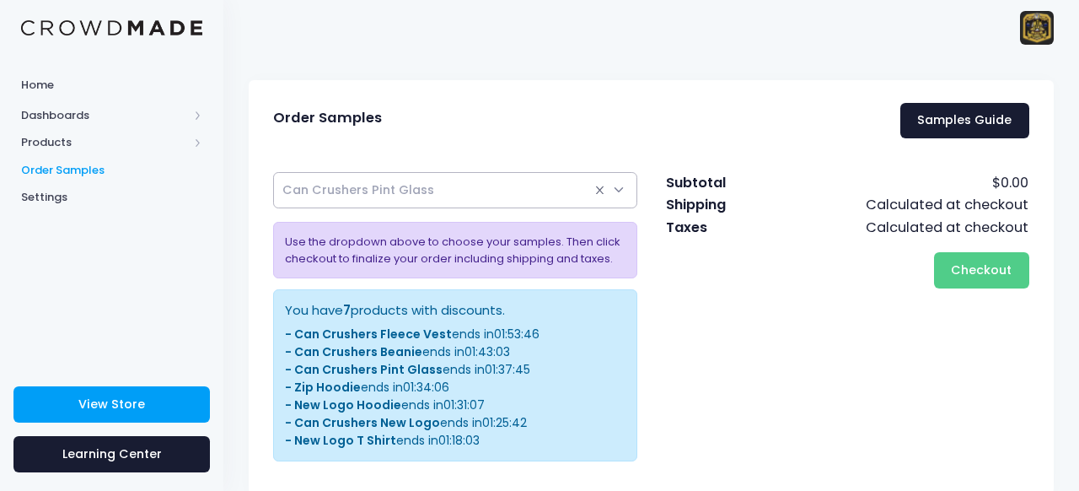
select select
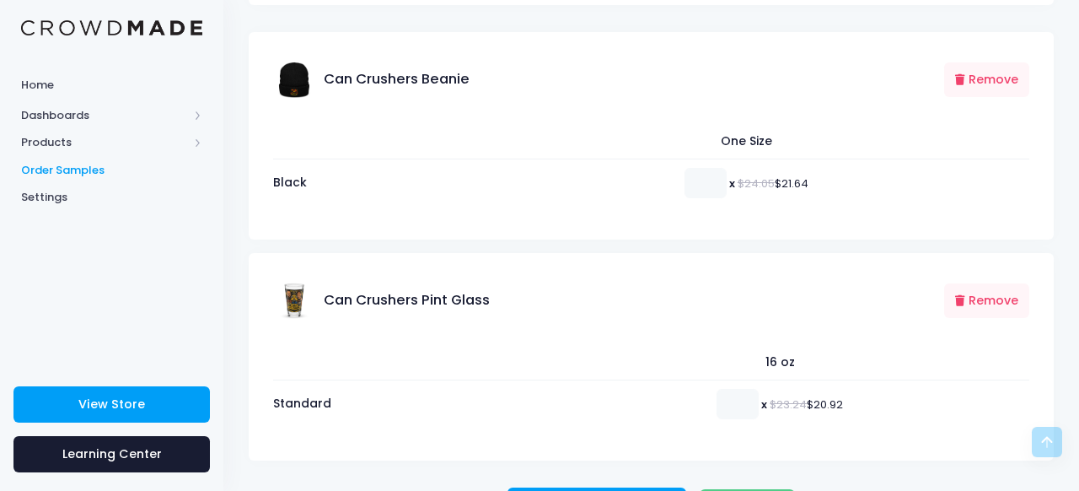
scroll to position [490, 0]
click at [743, 390] on input "1" at bounding box center [738, 403] width 42 height 30
type input "2"
click at [743, 390] on input "2" at bounding box center [738, 403] width 42 height 30
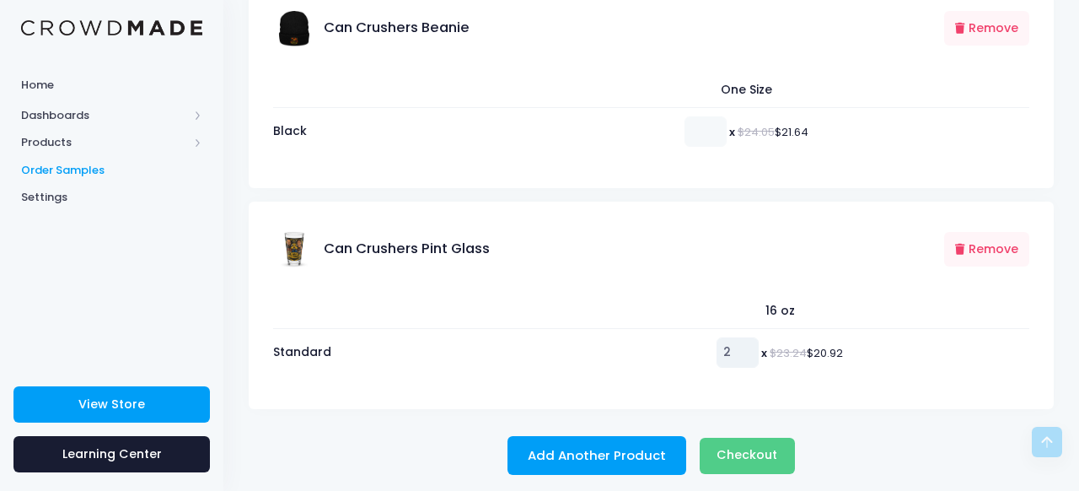
scroll to position [540, 0]
type input "1"
click at [709, 123] on input "1" at bounding box center [706, 132] width 42 height 30
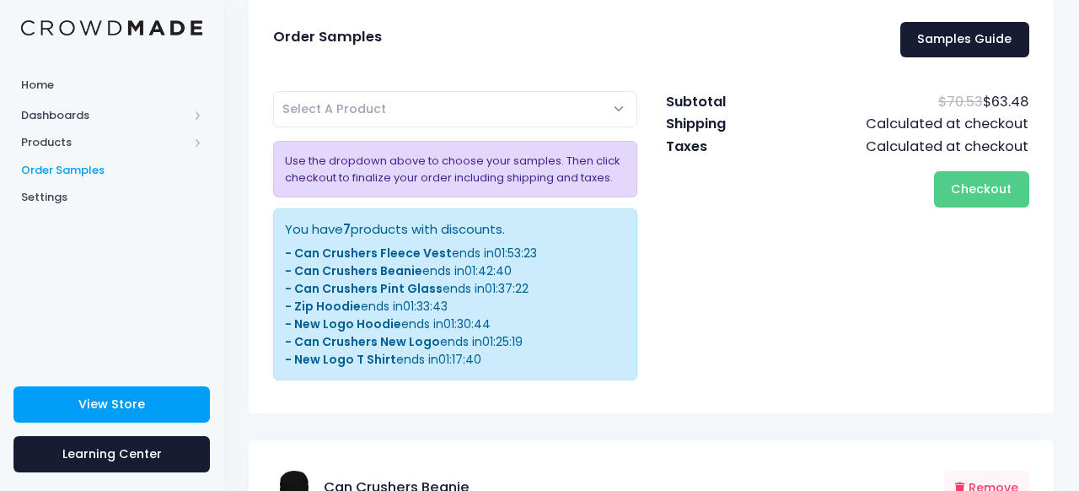
scroll to position [80, 0]
click at [961, 191] on span "Checkout" at bounding box center [981, 189] width 61 height 17
